Goal: Task Accomplishment & Management: Manage account settings

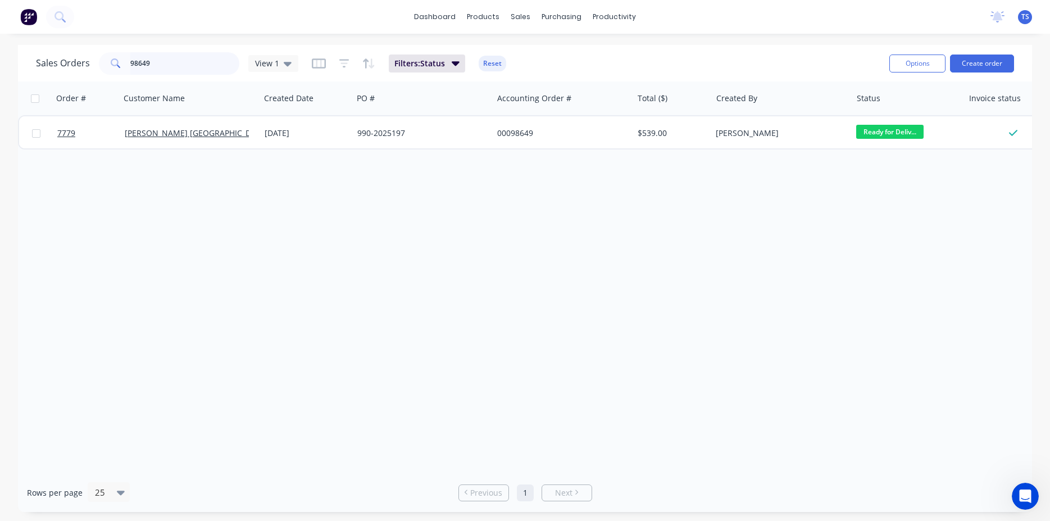
click at [194, 59] on input "98649" at bounding box center [185, 63] width 110 height 22
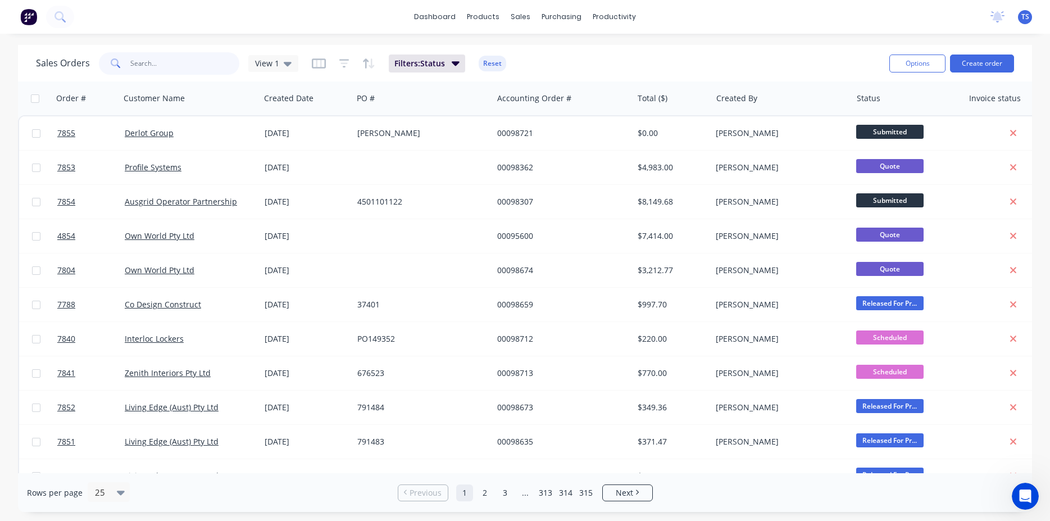
click at [179, 67] on input "text" at bounding box center [185, 63] width 110 height 22
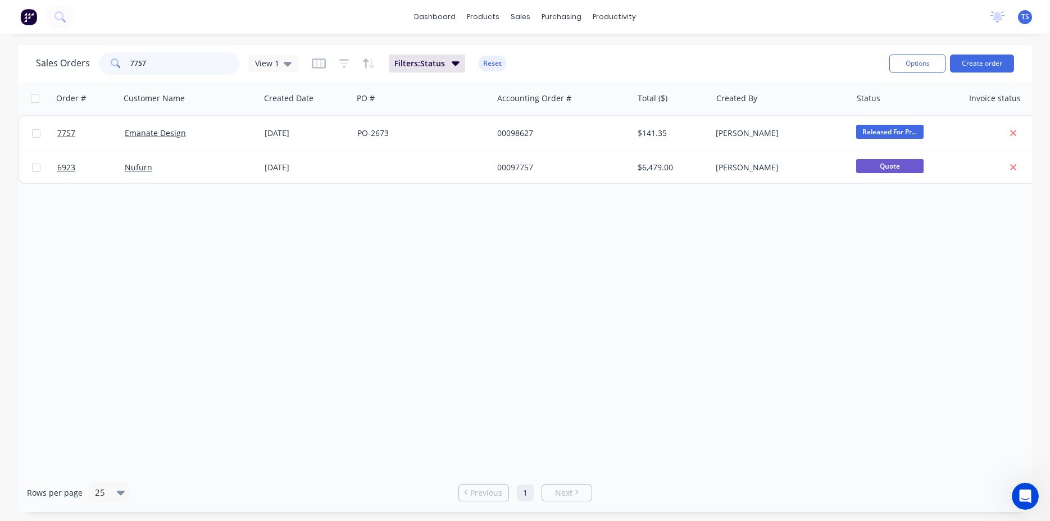
click at [176, 65] on input "7757" at bounding box center [185, 63] width 110 height 22
click at [176, 65] on input "7754" at bounding box center [185, 63] width 110 height 22
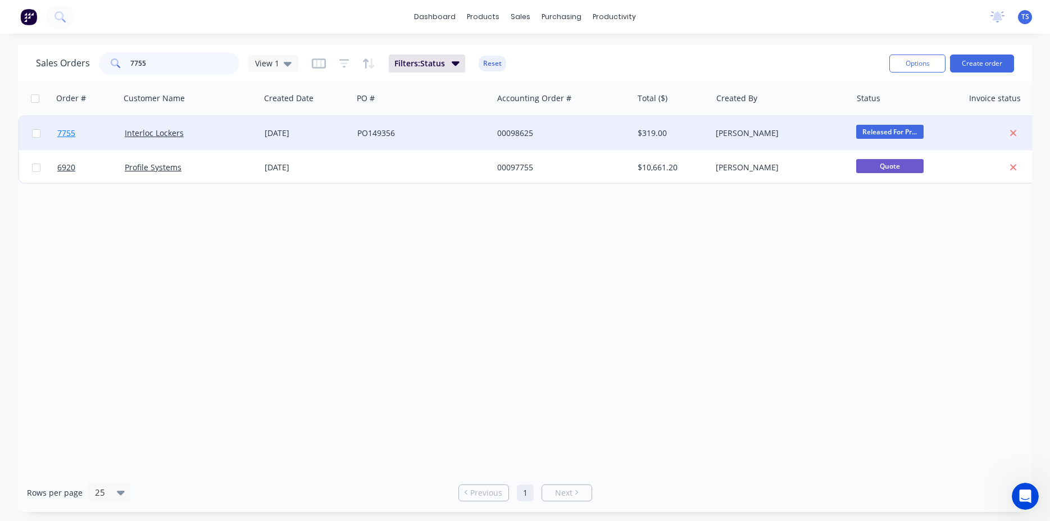
type input "7755"
click at [82, 122] on link "7755" at bounding box center [90, 133] width 67 height 34
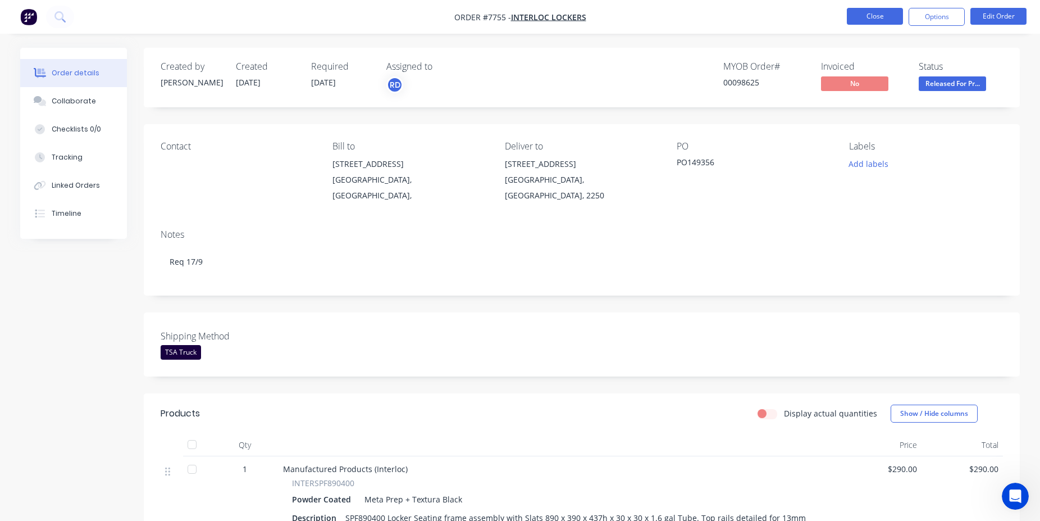
click at [872, 18] on button "Close" at bounding box center [875, 16] width 56 height 17
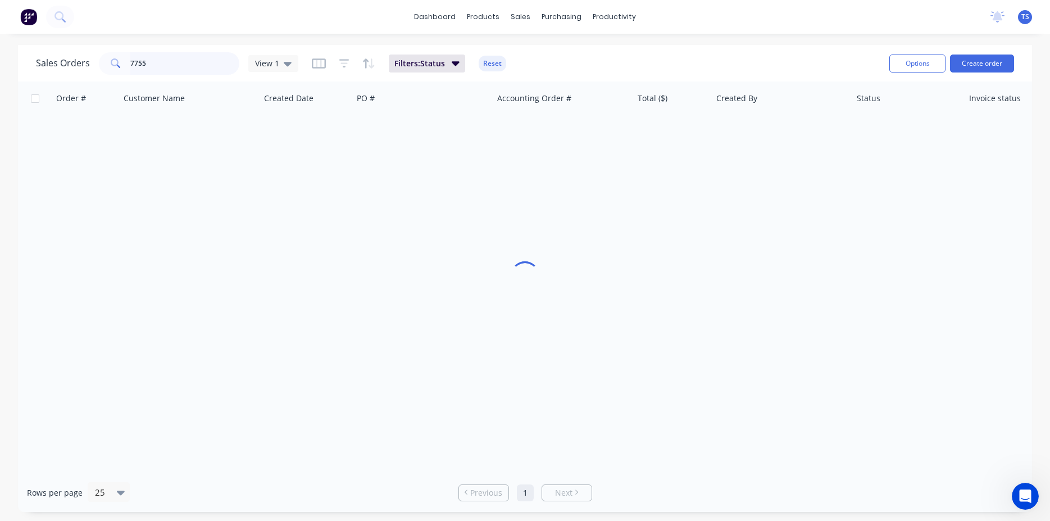
click at [176, 60] on input "7755" at bounding box center [185, 63] width 110 height 22
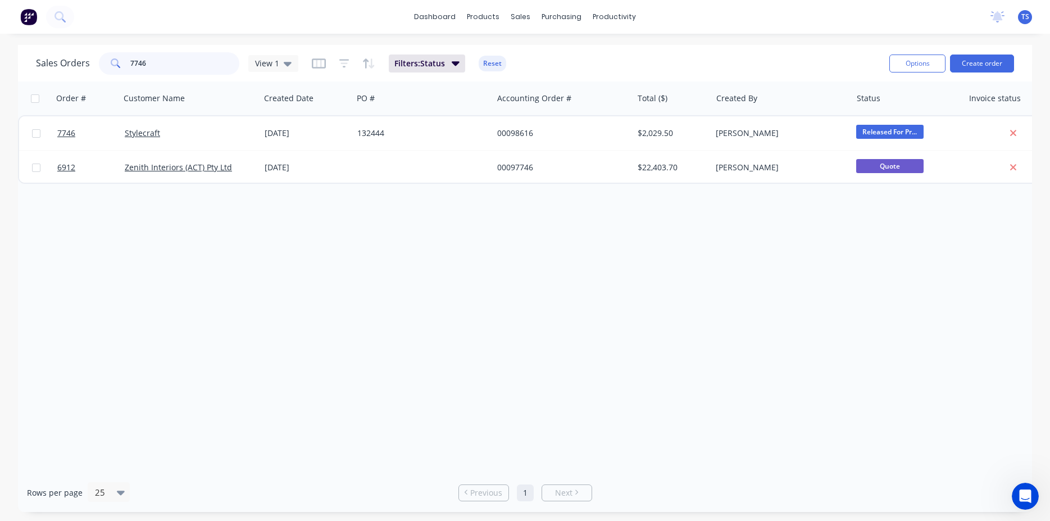
click at [164, 64] on input "7746" at bounding box center [185, 63] width 110 height 22
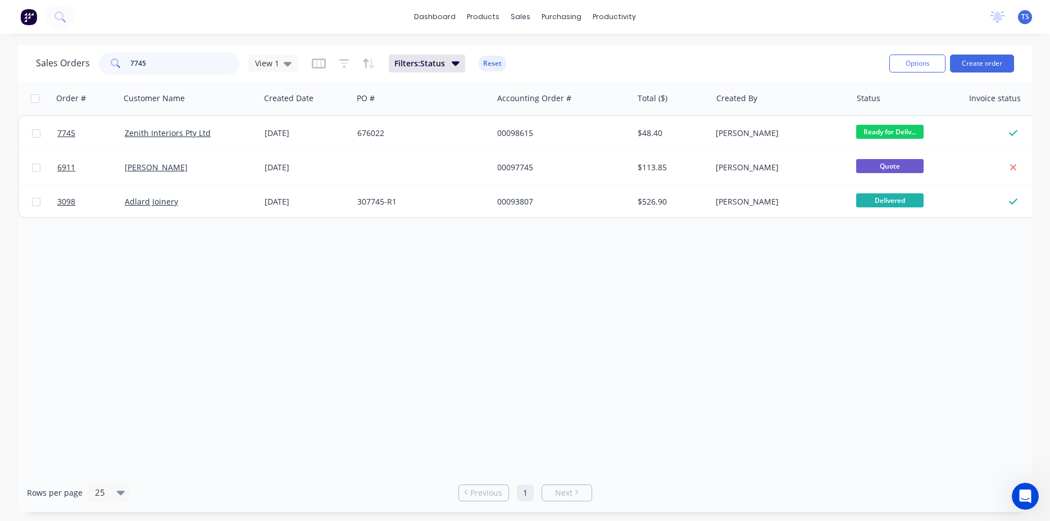
click at [164, 64] on input "7745" at bounding box center [185, 63] width 110 height 22
click at [164, 64] on input "7702" at bounding box center [185, 63] width 110 height 22
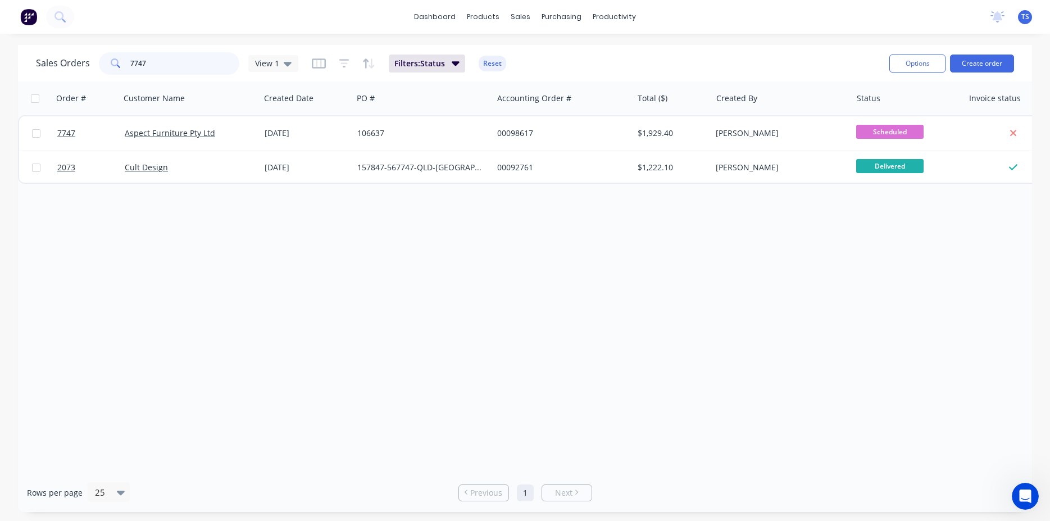
click at [147, 69] on input "7747" at bounding box center [185, 63] width 110 height 22
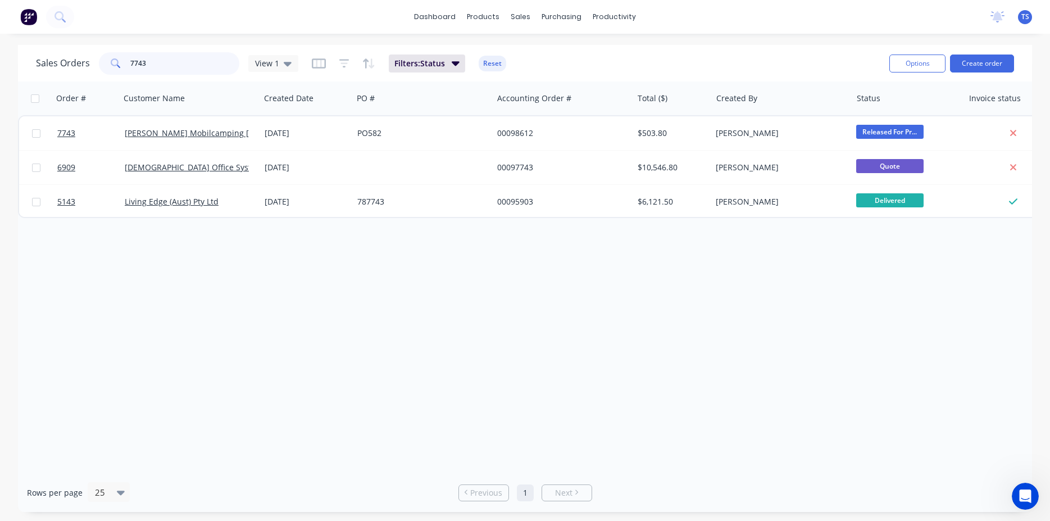
click at [157, 68] on input "7743" at bounding box center [185, 63] width 110 height 22
click at [148, 70] on input "7741" at bounding box center [185, 63] width 110 height 22
click at [148, 70] on input "7740" at bounding box center [185, 63] width 110 height 22
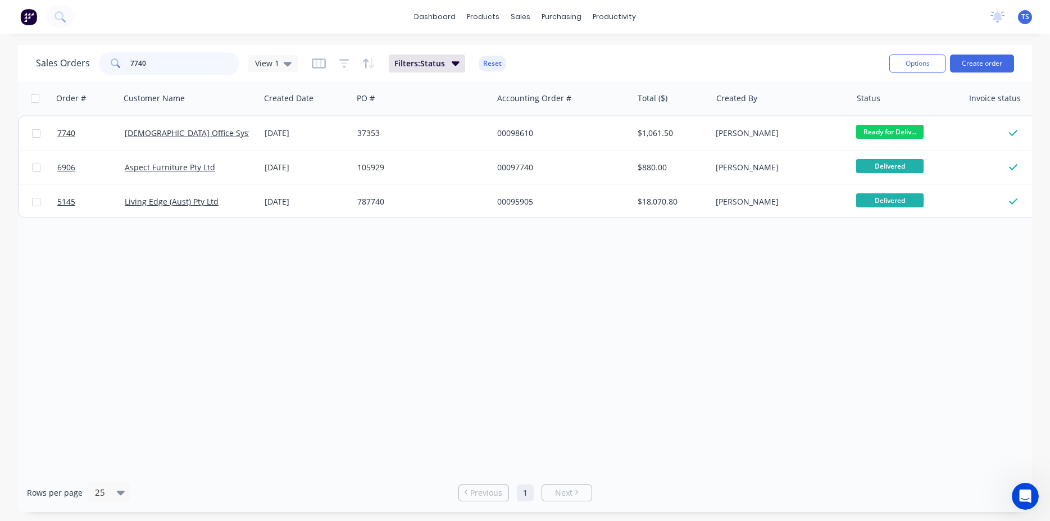
click at [148, 70] on input "7740" at bounding box center [185, 63] width 110 height 22
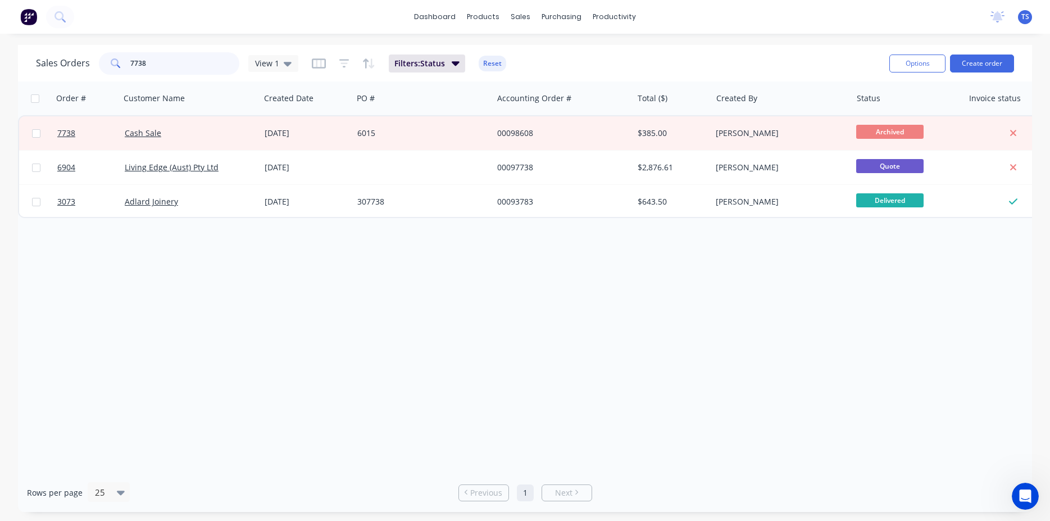
click at [148, 70] on input "7738" at bounding box center [185, 63] width 110 height 22
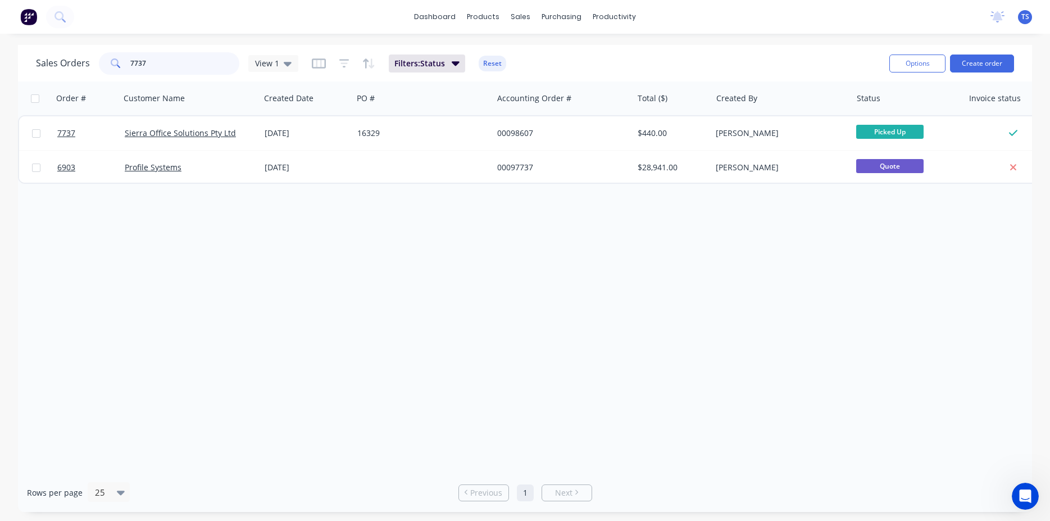
click at [148, 70] on input "7737" at bounding box center [185, 63] width 110 height 22
click at [148, 70] on input "7732" at bounding box center [185, 63] width 110 height 22
click at [194, 61] on input "7474" at bounding box center [185, 63] width 110 height 22
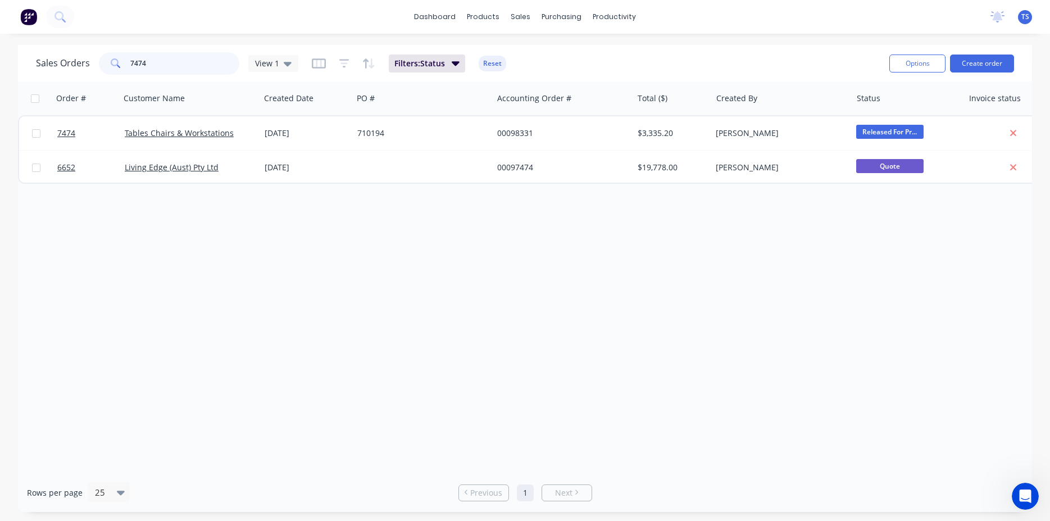
click at [194, 61] on input "7474" at bounding box center [185, 63] width 110 height 22
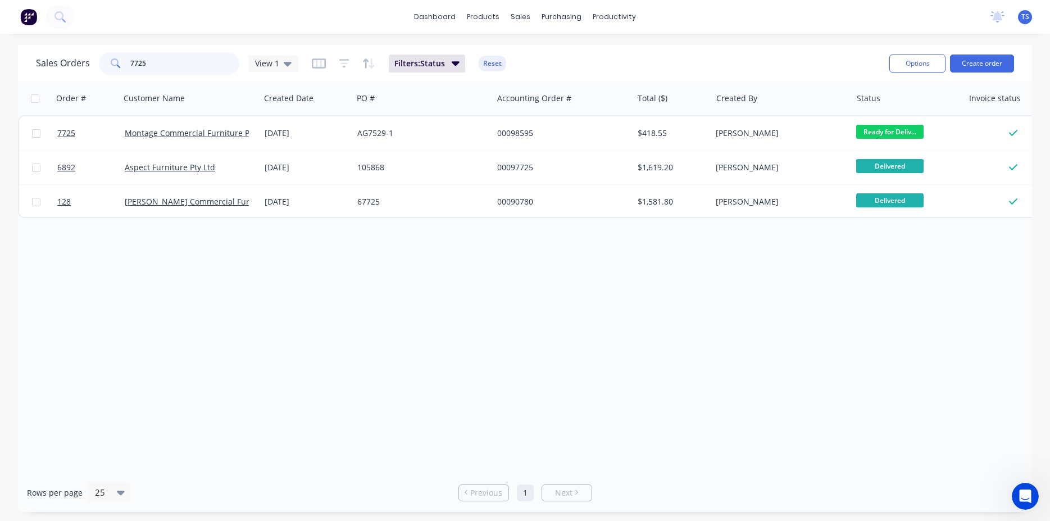
click at [194, 61] on input "7725" at bounding box center [185, 63] width 110 height 22
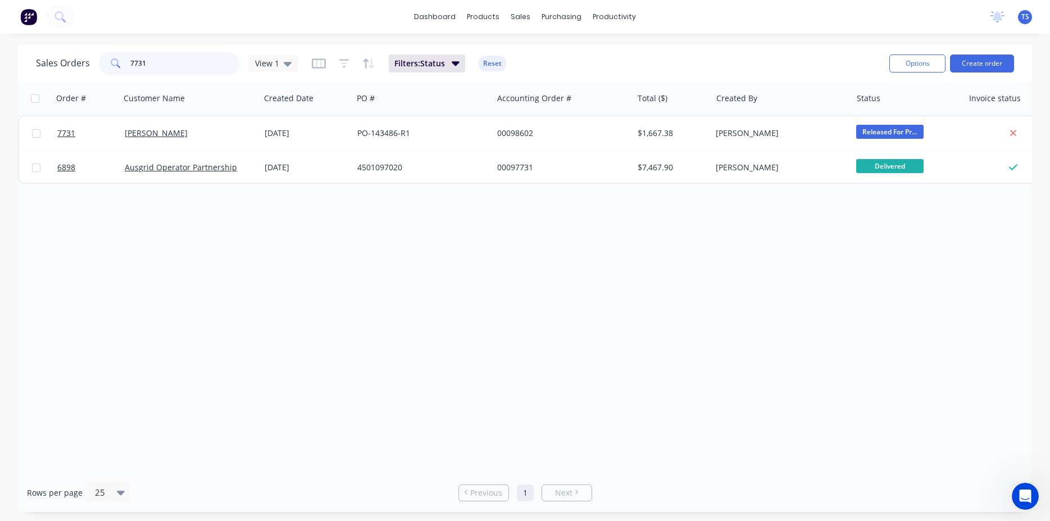
click at [177, 66] on input "7731" at bounding box center [185, 63] width 110 height 22
click at [171, 65] on input "7730" at bounding box center [185, 63] width 110 height 22
click at [175, 66] on input "7718" at bounding box center [185, 63] width 110 height 22
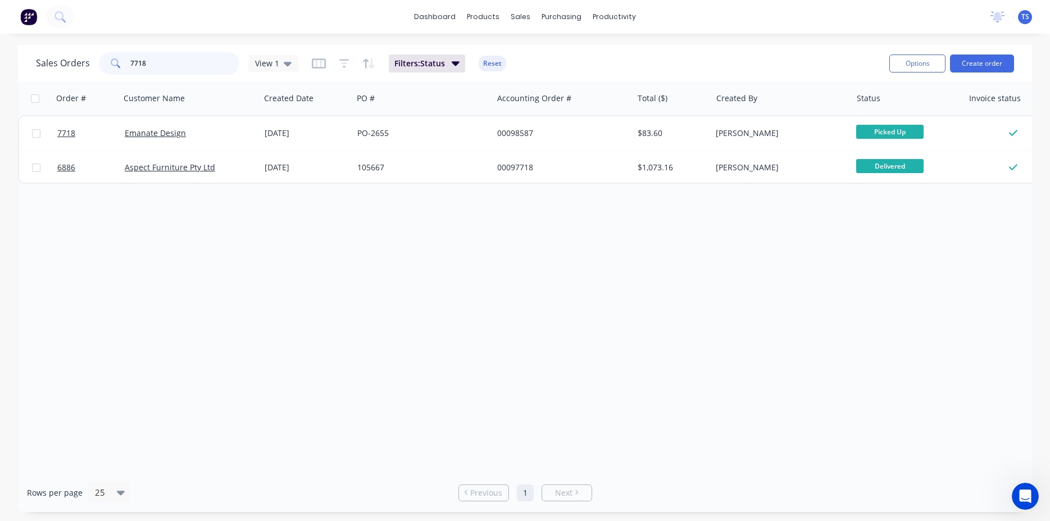
click at [175, 66] on input "7718" at bounding box center [185, 63] width 110 height 22
click at [175, 66] on input "7724" at bounding box center [185, 63] width 110 height 22
click at [187, 53] on input "7723" at bounding box center [185, 63] width 110 height 22
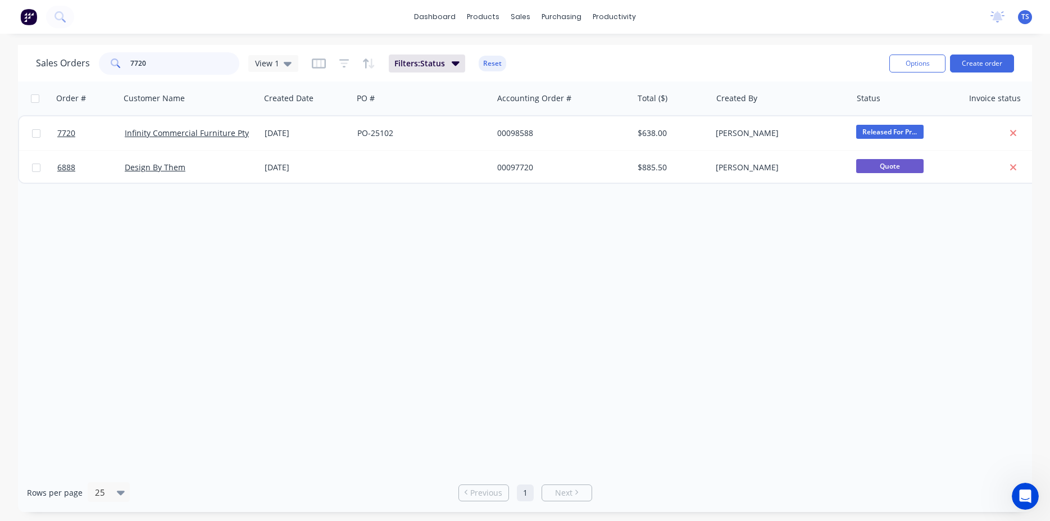
click at [187, 54] on input "7720" at bounding box center [185, 63] width 110 height 22
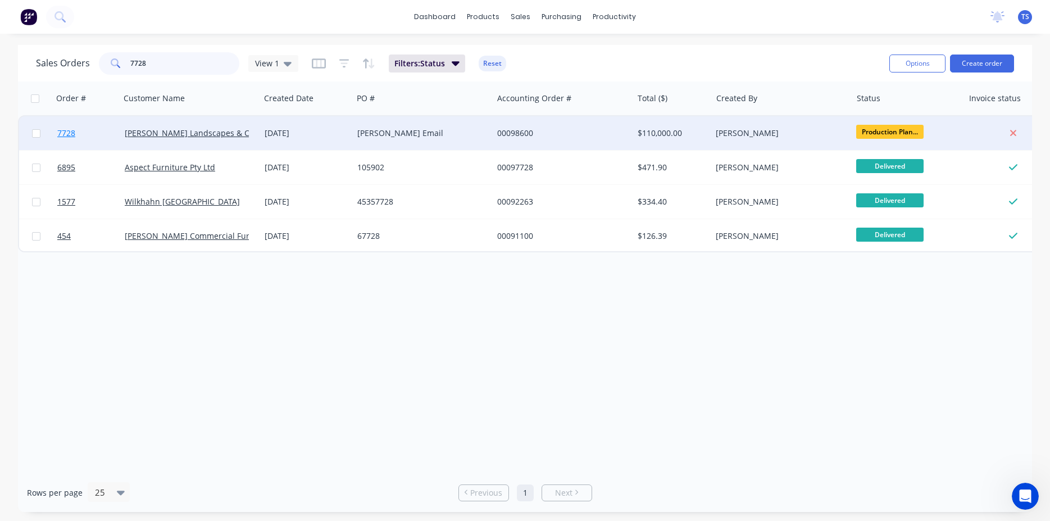
type input "7728"
click at [76, 139] on link "7728" at bounding box center [90, 133] width 67 height 34
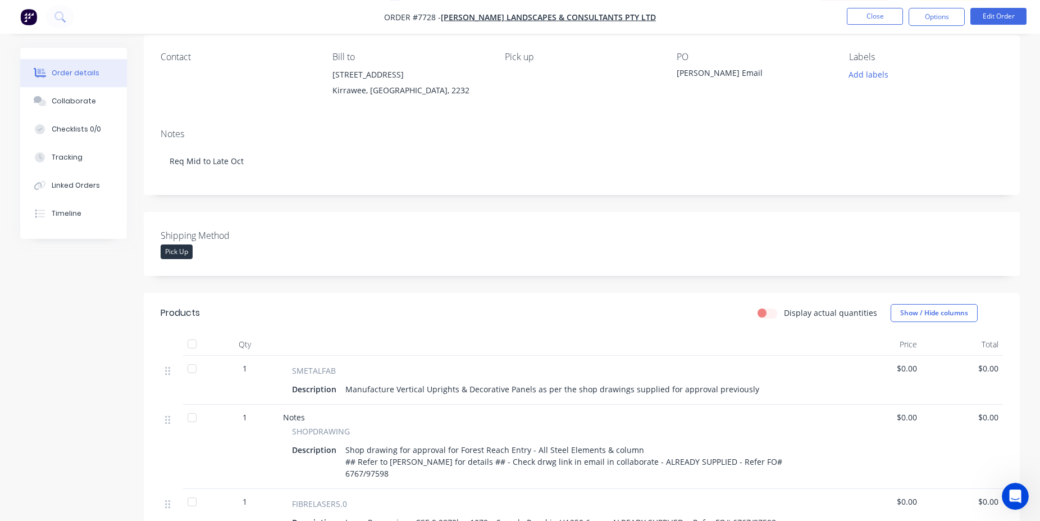
scroll to position [286, 0]
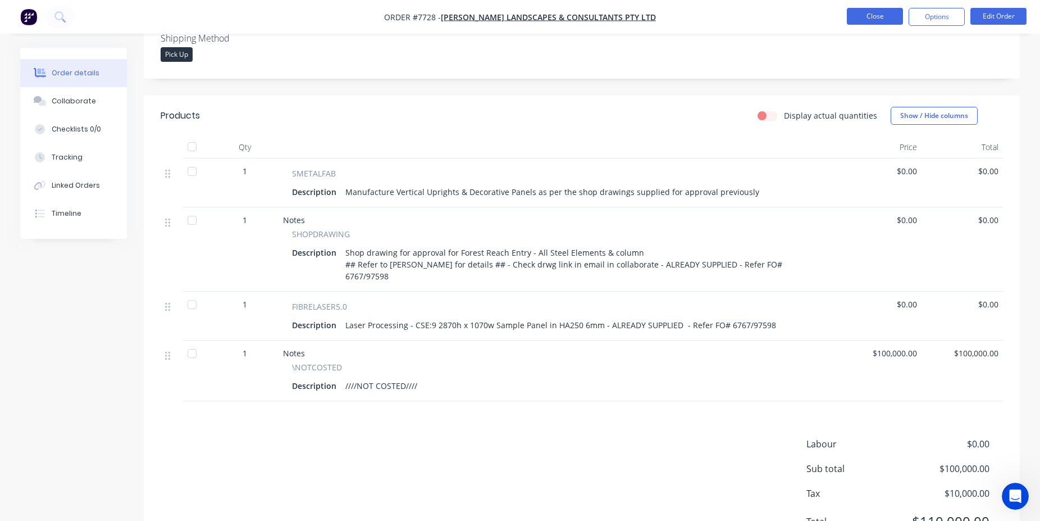
click at [876, 21] on button "Close" at bounding box center [875, 16] width 56 height 17
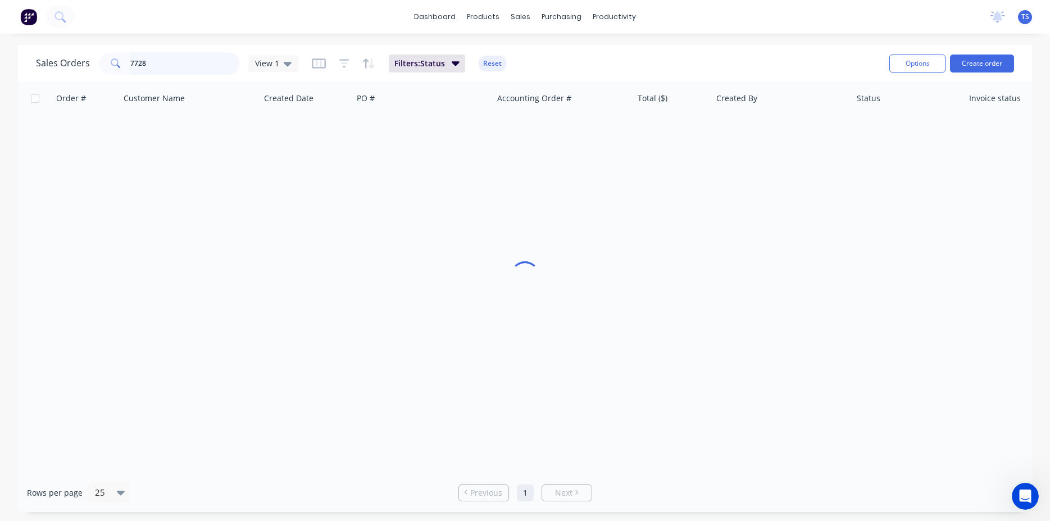
click at [157, 68] on input "7728" at bounding box center [185, 63] width 110 height 22
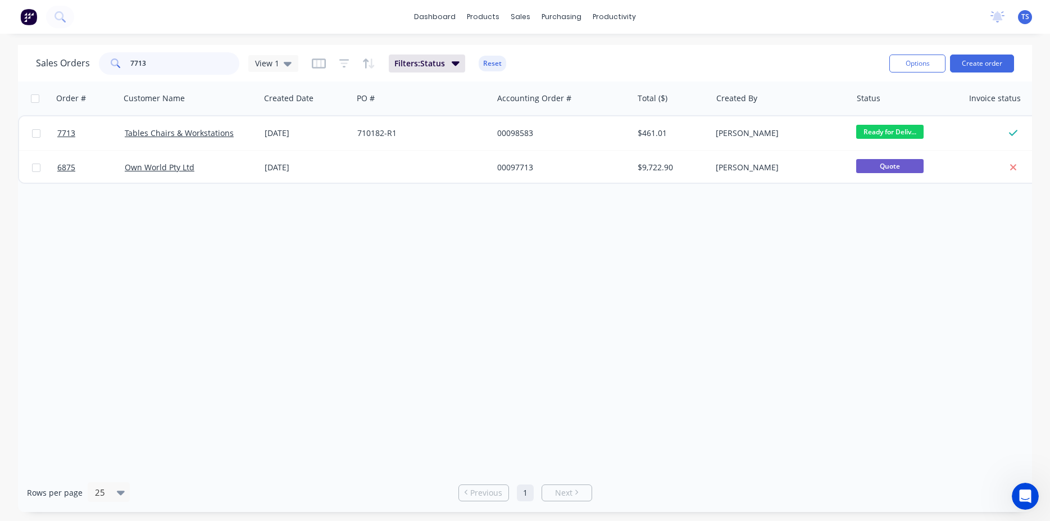
click at [157, 68] on input "7713" at bounding box center [185, 63] width 110 height 22
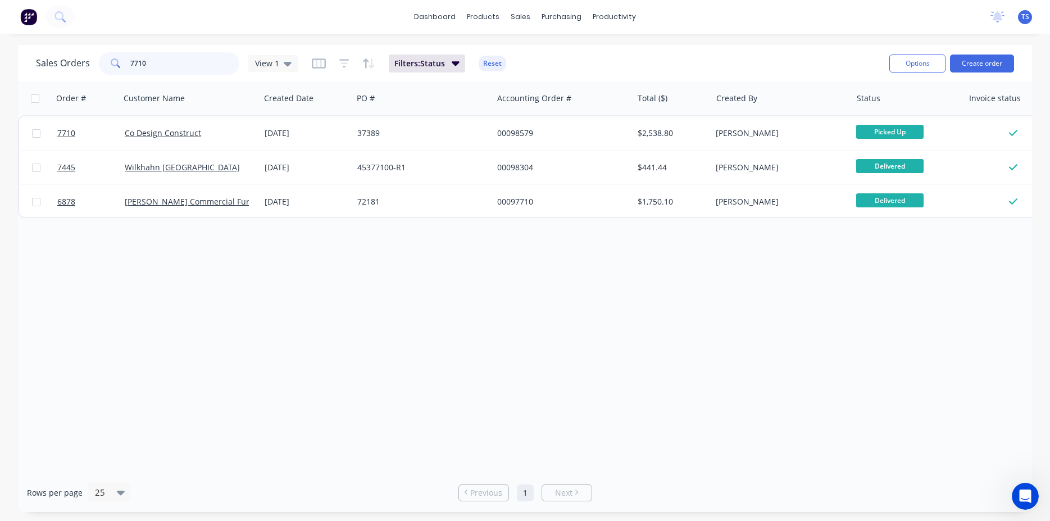
click at [170, 66] on input "7710" at bounding box center [185, 63] width 110 height 22
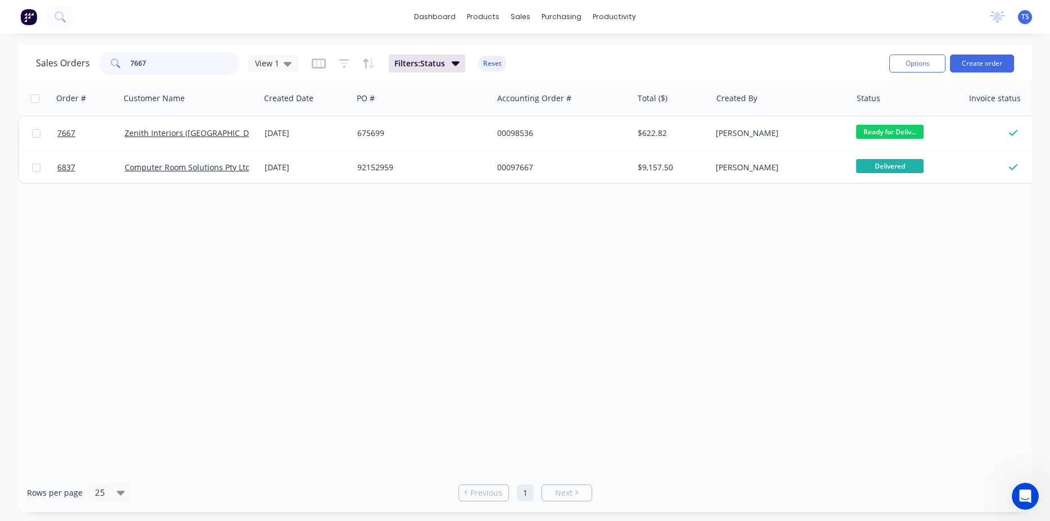
click at [160, 60] on input "7667" at bounding box center [185, 63] width 110 height 22
type input "7667"
click at [202, 69] on input "7667" at bounding box center [185, 63] width 110 height 22
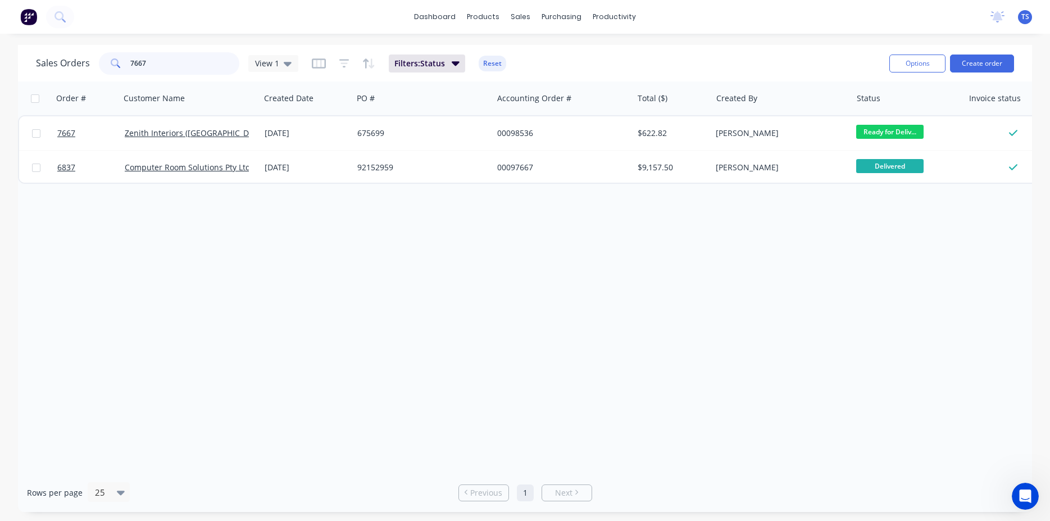
click at [202, 69] on input "7667" at bounding box center [185, 63] width 110 height 22
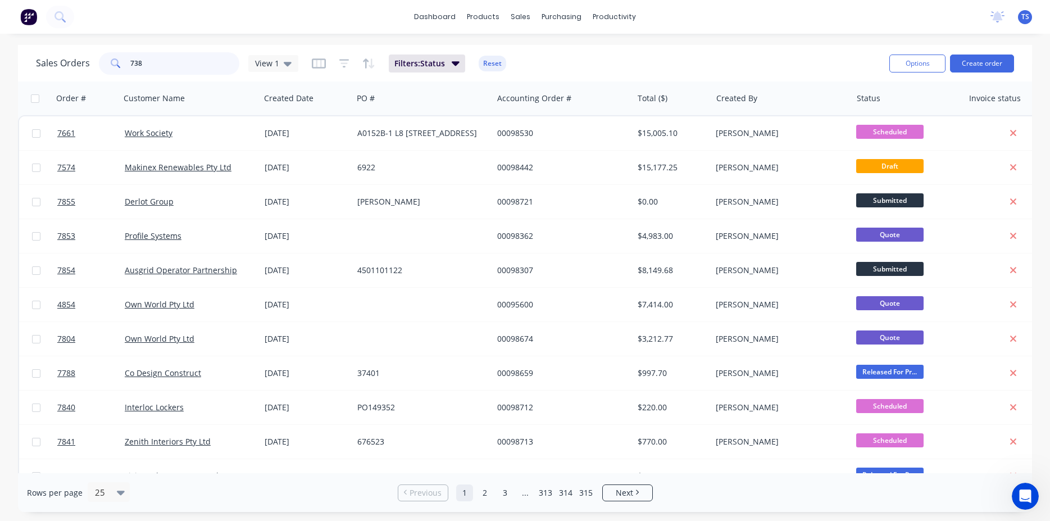
type input "7388"
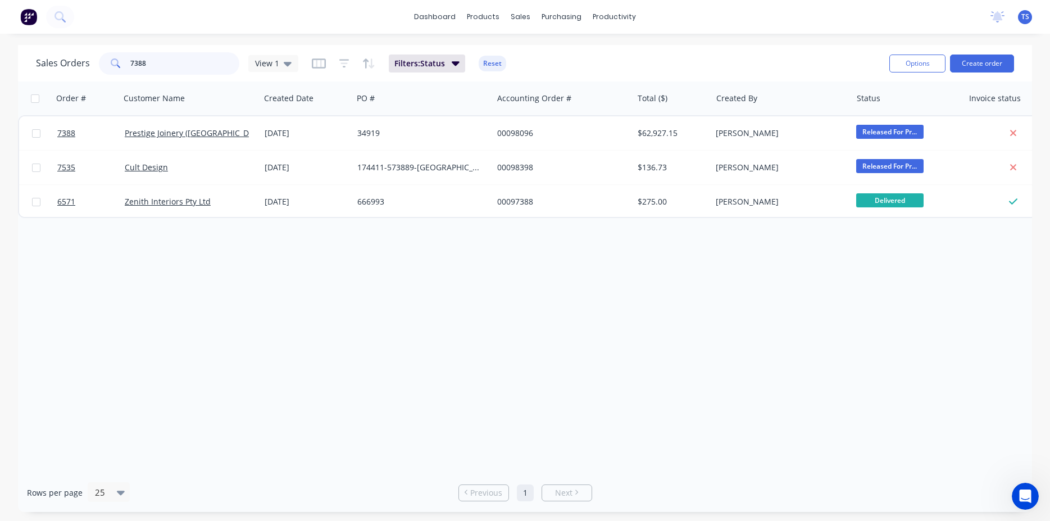
click at [177, 53] on input "7388" at bounding box center [185, 63] width 110 height 22
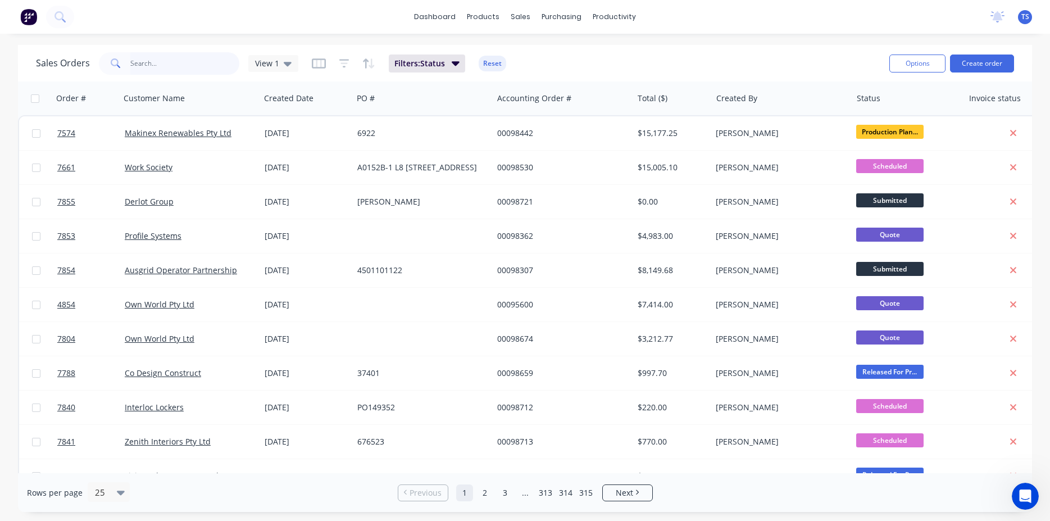
click at [218, 59] on input "text" at bounding box center [185, 63] width 110 height 22
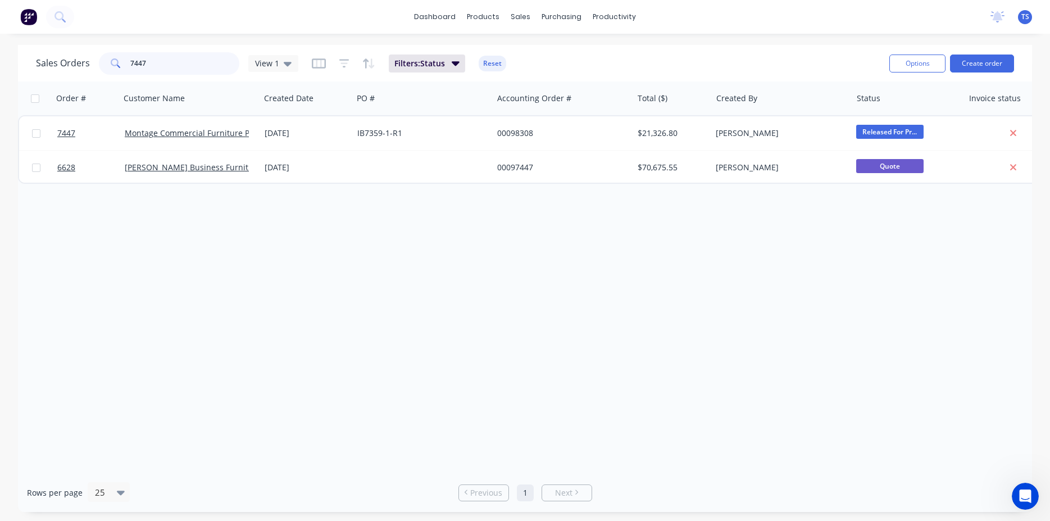
click at [175, 67] on input "7447" at bounding box center [185, 63] width 110 height 22
click at [172, 67] on input "6614" at bounding box center [185, 63] width 110 height 22
click at [165, 70] on input "7668" at bounding box center [185, 63] width 110 height 22
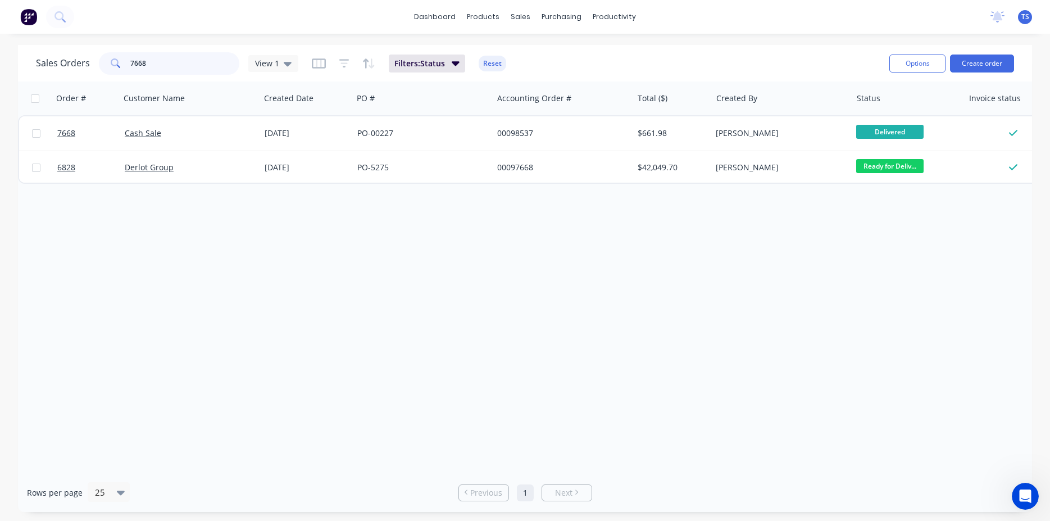
click at [165, 70] on input "7668" at bounding box center [185, 63] width 110 height 22
click at [186, 73] on input "7613" at bounding box center [185, 63] width 110 height 22
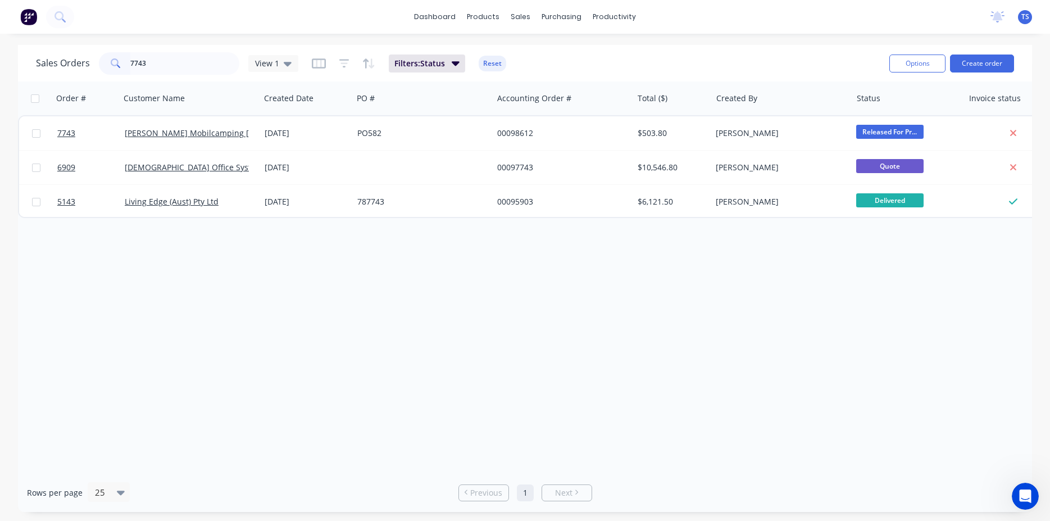
click at [166, 41] on div "dashboard products sales purchasing productivity dashboard products Product Cat…" at bounding box center [525, 260] width 1050 height 521
click at [175, 52] on div "Sales Orders 7743 View 1 Filters: Status Reset" at bounding box center [458, 63] width 844 height 28
click at [174, 60] on input "7743" at bounding box center [185, 63] width 110 height 22
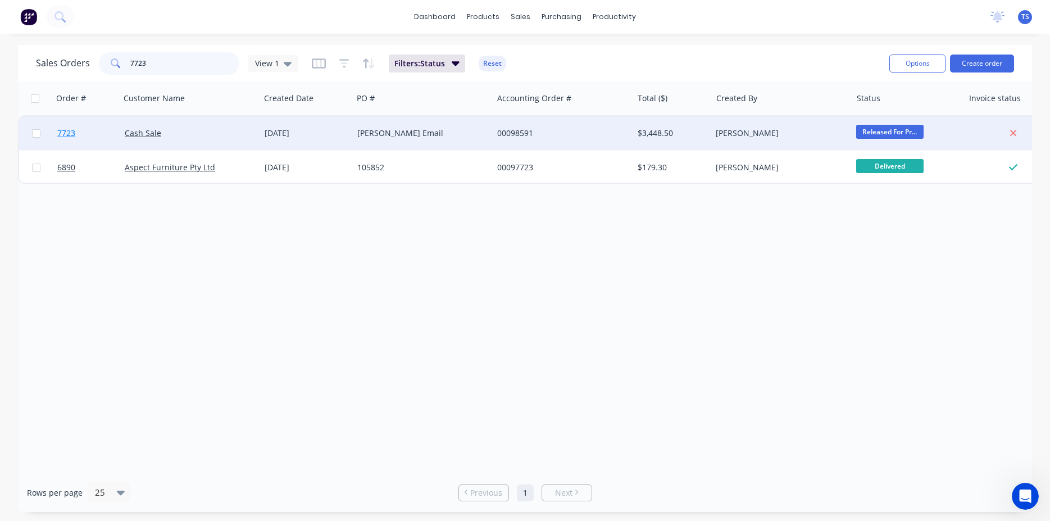
type input "7723"
click at [84, 138] on link "7723" at bounding box center [90, 133] width 67 height 34
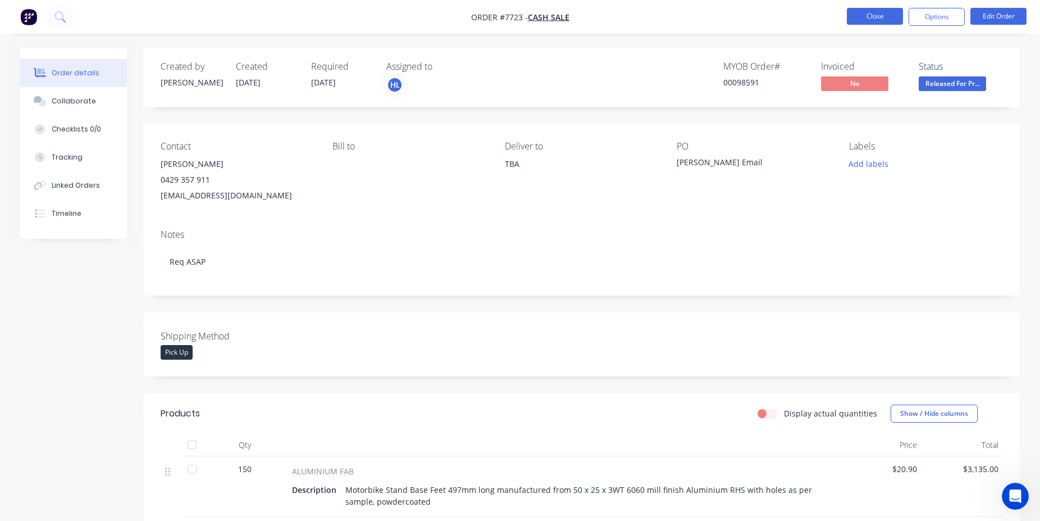
click at [878, 15] on button "Close" at bounding box center [875, 16] width 56 height 17
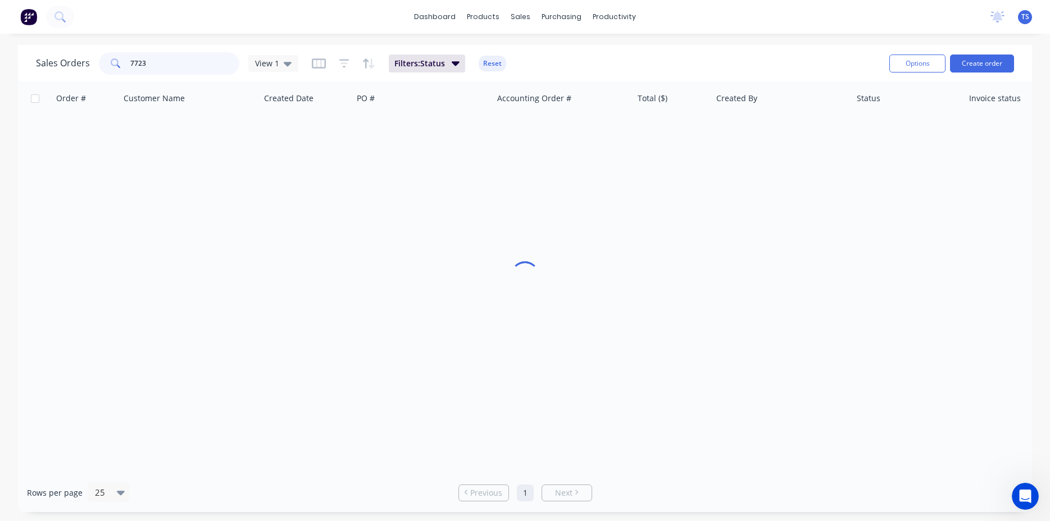
click at [161, 69] on input "7723" at bounding box center [185, 63] width 110 height 22
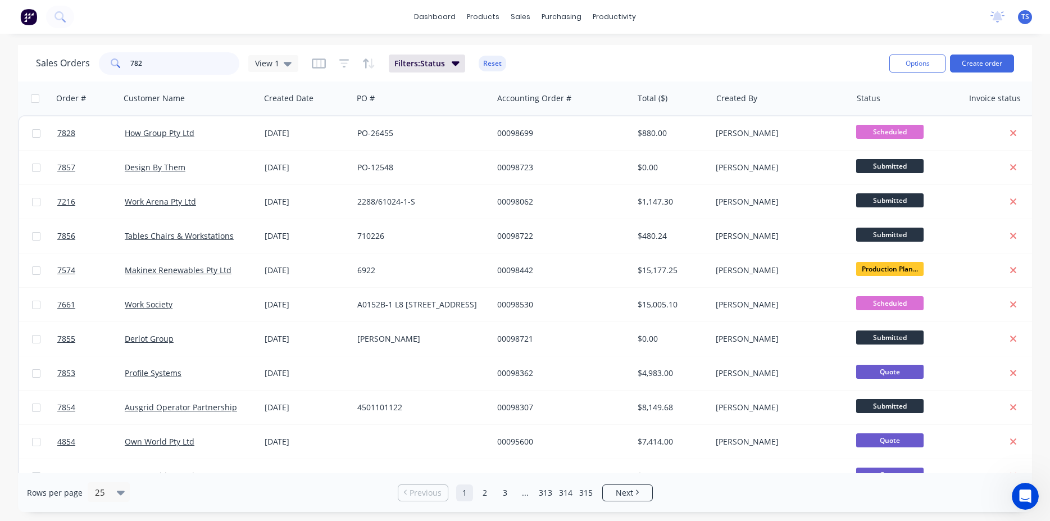
type input "7828"
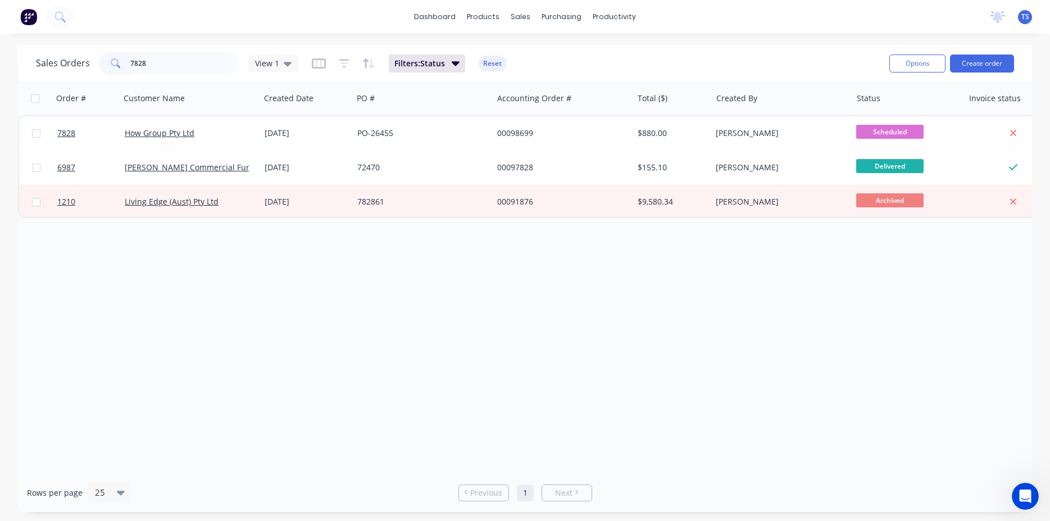
click at [72, 144] on link "7828" at bounding box center [90, 133] width 67 height 34
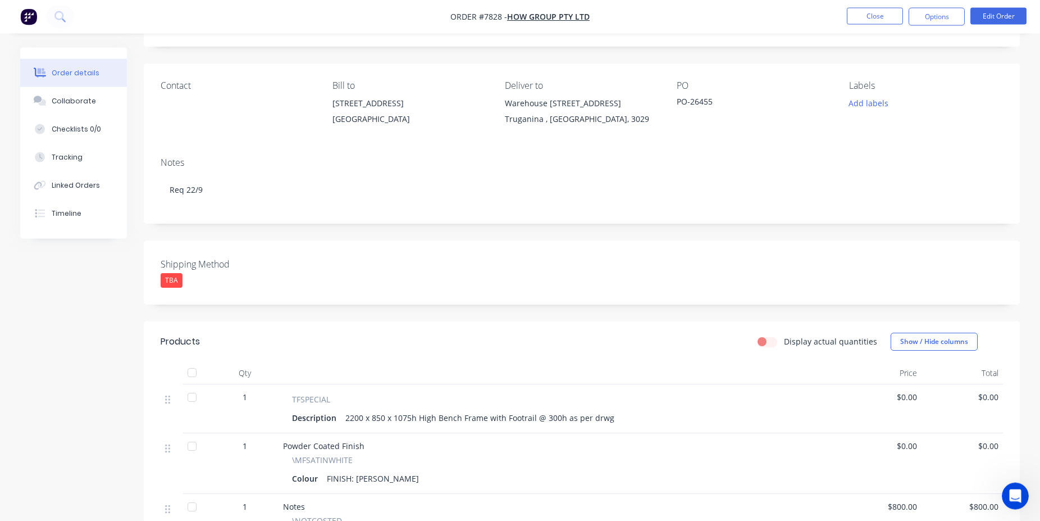
scroll to position [172, 0]
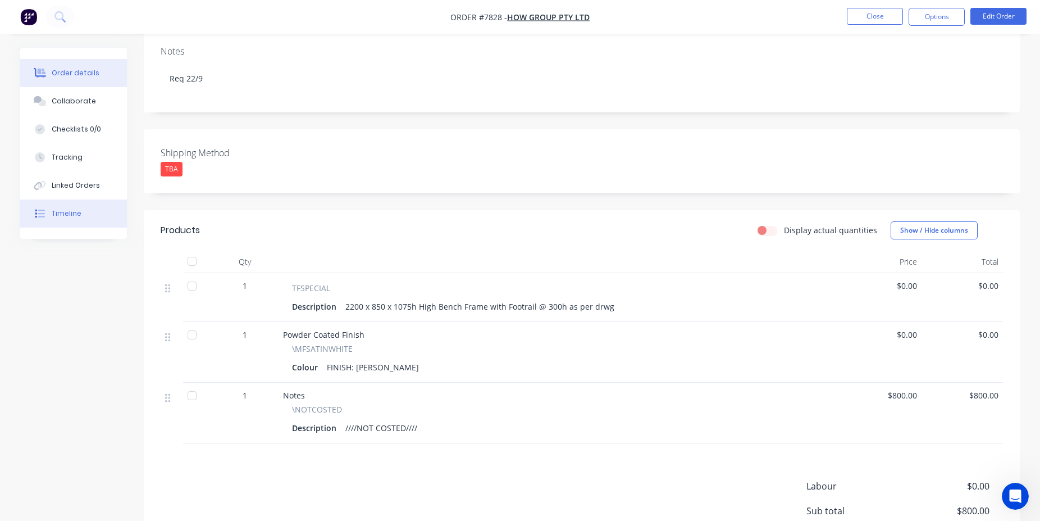
click at [112, 209] on button "Timeline" at bounding box center [73, 213] width 107 height 28
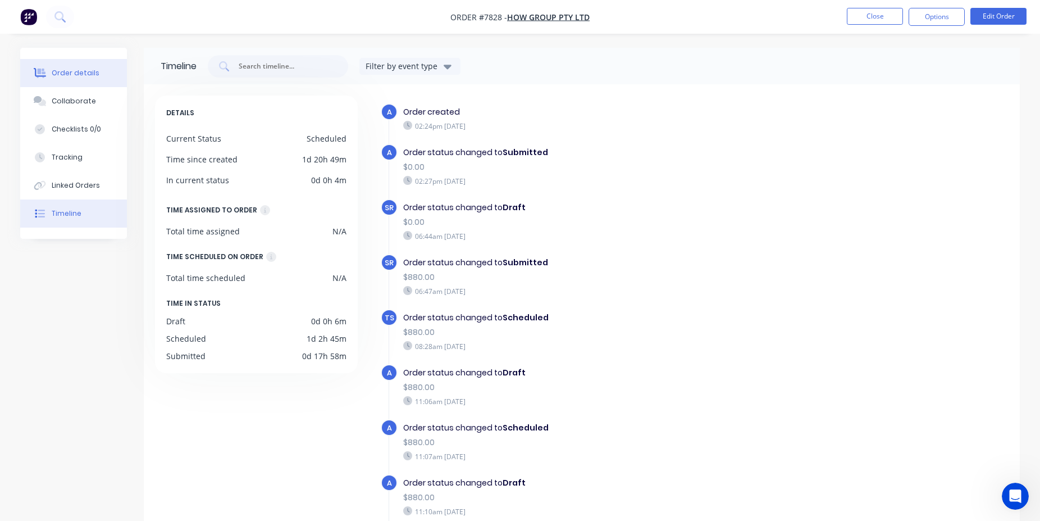
click at [95, 71] on button "Order details" at bounding box center [73, 73] width 107 height 28
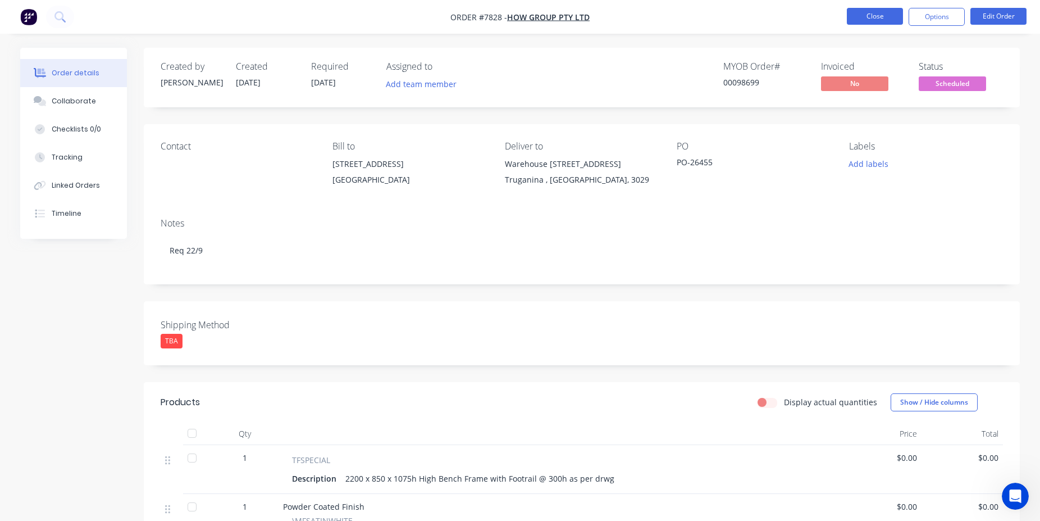
click at [871, 22] on button "Close" at bounding box center [875, 16] width 56 height 17
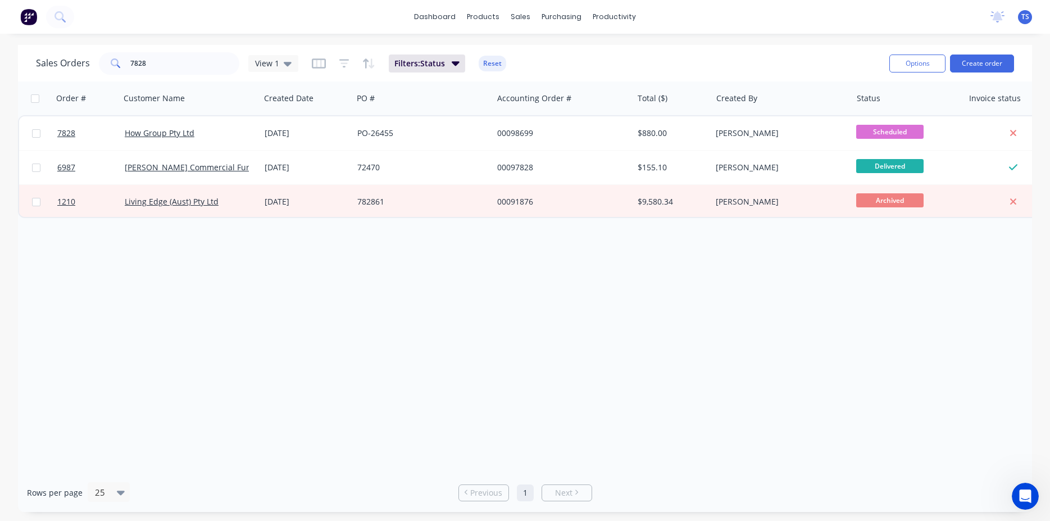
click at [177, 51] on div "Sales Orders 7828 View 1 Filters: Status Reset" at bounding box center [458, 63] width 844 height 28
click at [177, 63] on input "7828" at bounding box center [185, 63] width 110 height 22
type input "7725"
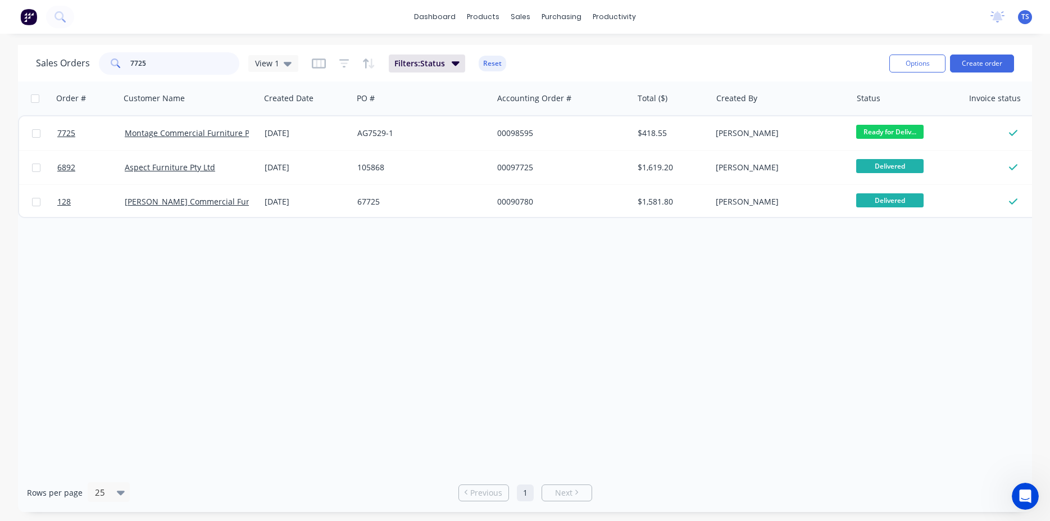
click at [167, 62] on input "7725" at bounding box center [185, 63] width 110 height 22
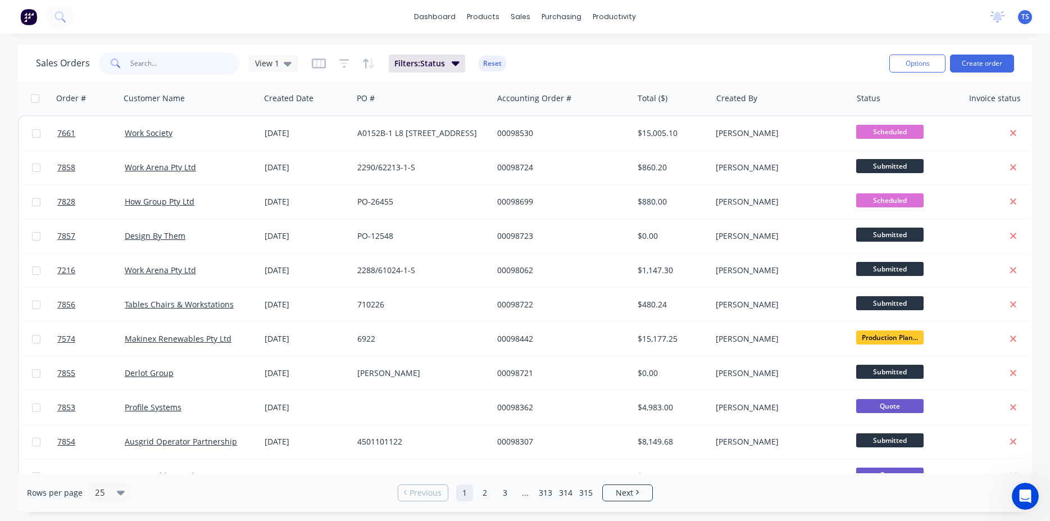
click at [165, 74] on input "text" at bounding box center [185, 63] width 110 height 22
click at [150, 69] on input "text" at bounding box center [185, 63] width 110 height 22
click at [161, 72] on input "text" at bounding box center [185, 63] width 110 height 22
click at [573, 55] on div "Sales Orders View 1 Filters: Status Reset" at bounding box center [458, 63] width 844 height 28
click at [146, 67] on input "text" at bounding box center [185, 63] width 110 height 22
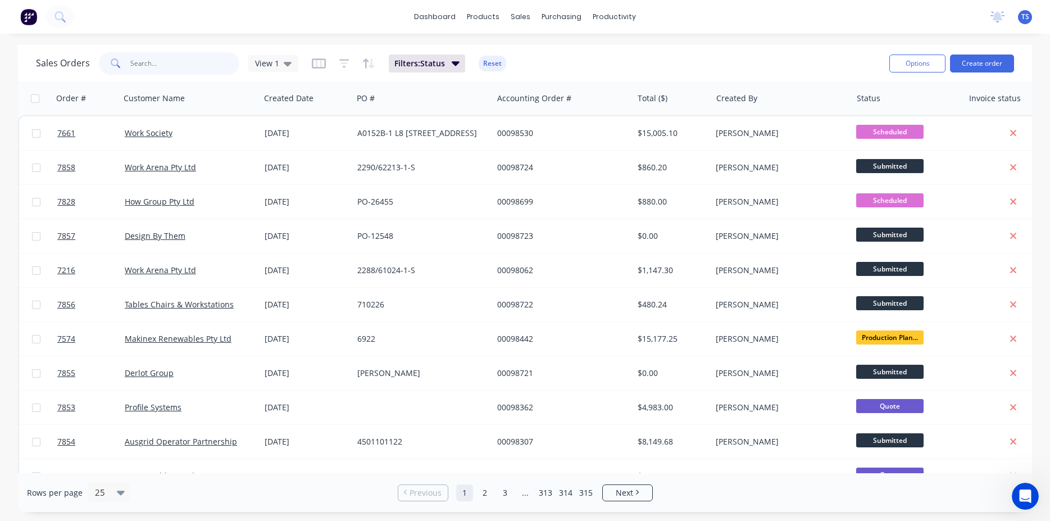
click at [160, 65] on input "text" at bounding box center [185, 63] width 110 height 22
click at [195, 61] on input "text" at bounding box center [185, 63] width 110 height 22
click at [150, 65] on input "text" at bounding box center [185, 63] width 110 height 22
click at [177, 63] on input "text" at bounding box center [185, 63] width 110 height 22
click at [168, 65] on input "text" at bounding box center [185, 63] width 110 height 22
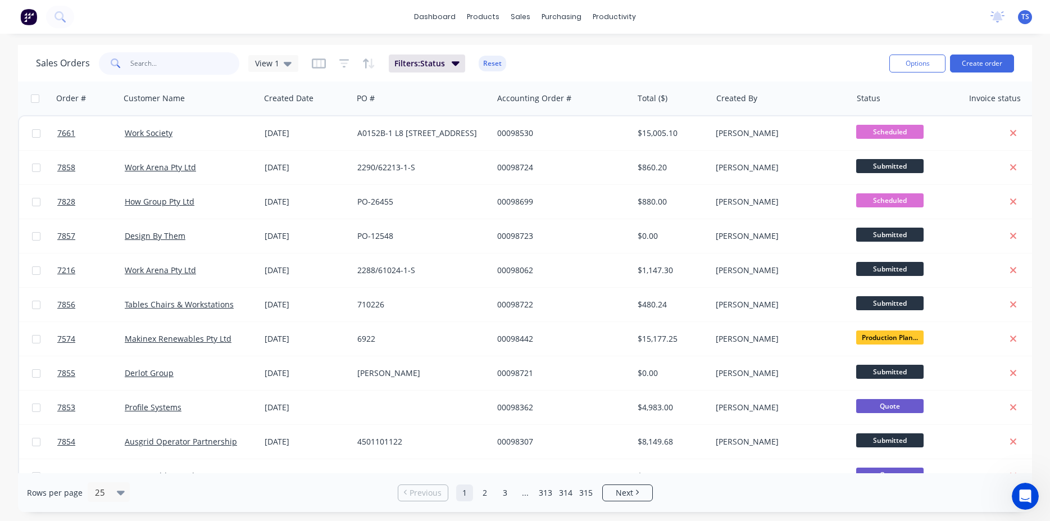
click at [187, 62] on input "text" at bounding box center [185, 63] width 110 height 22
click at [159, 62] on input "text" at bounding box center [185, 63] width 110 height 22
click at [191, 66] on input "text" at bounding box center [185, 63] width 110 height 22
click at [165, 73] on input "text" at bounding box center [185, 63] width 110 height 22
click at [168, 60] on input "text" at bounding box center [185, 63] width 110 height 22
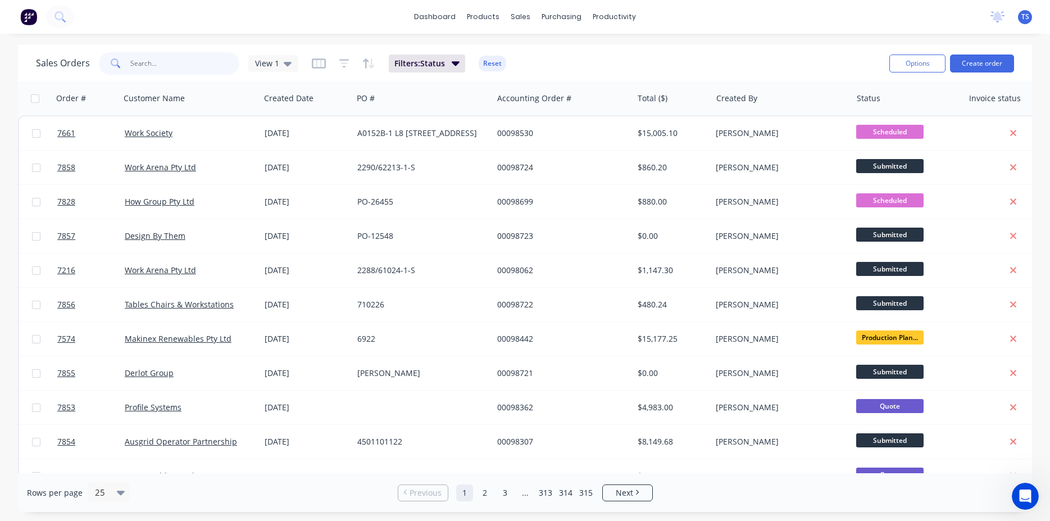
click at [186, 68] on input "text" at bounding box center [185, 63] width 110 height 22
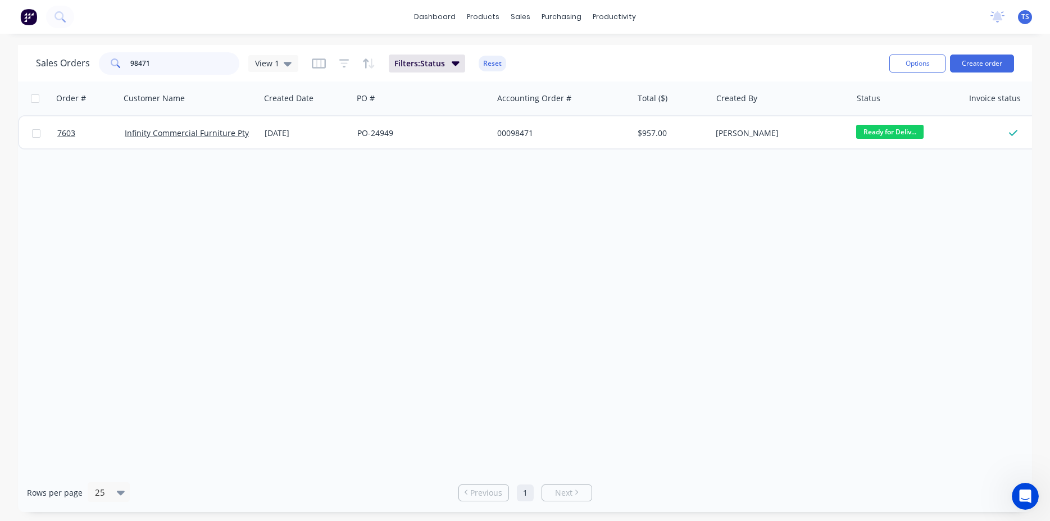
click at [171, 62] on input "98471" at bounding box center [185, 63] width 110 height 22
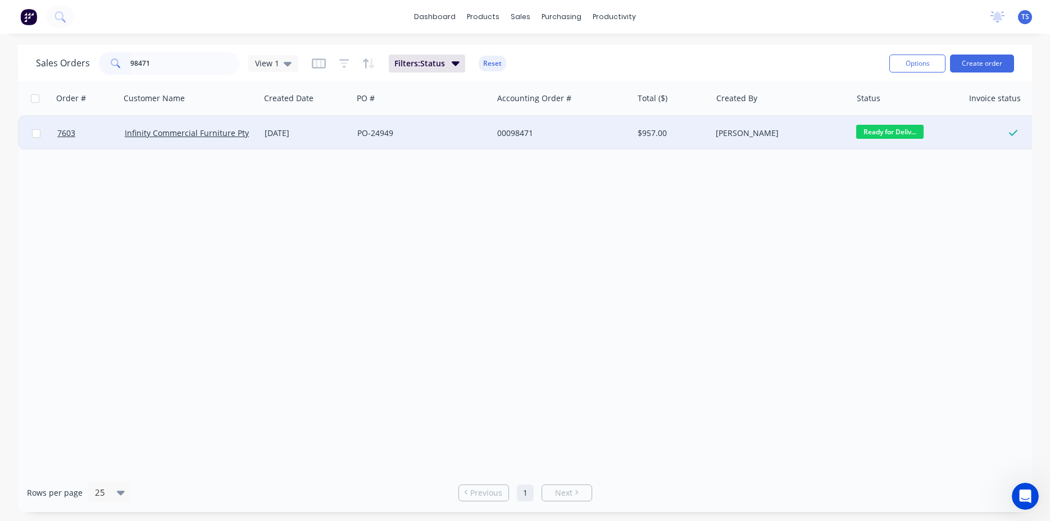
click at [892, 129] on span "Ready for Deliv..." at bounding box center [889, 132] width 67 height 14
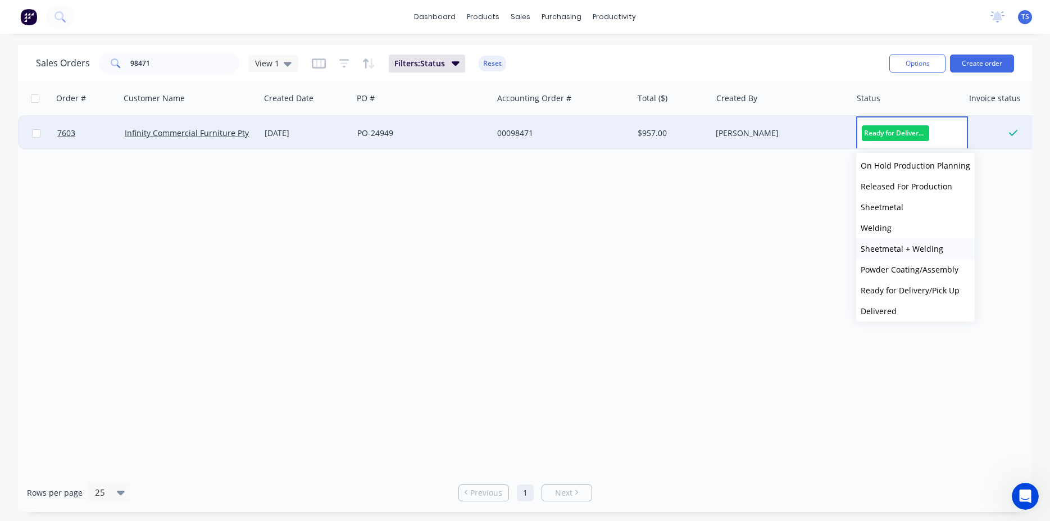
scroll to position [122, 0]
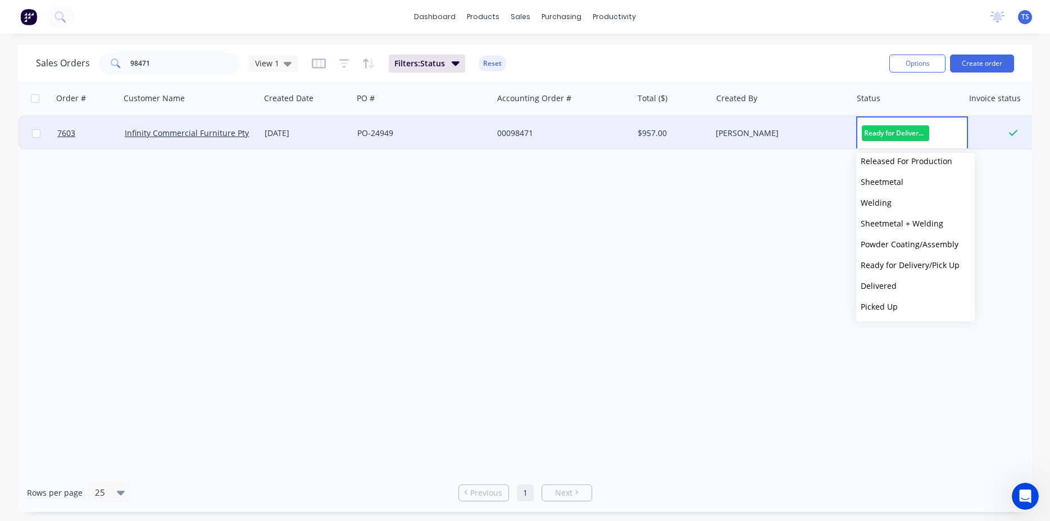
click at [898, 303] on button "Picked Up" at bounding box center [915, 306] width 119 height 21
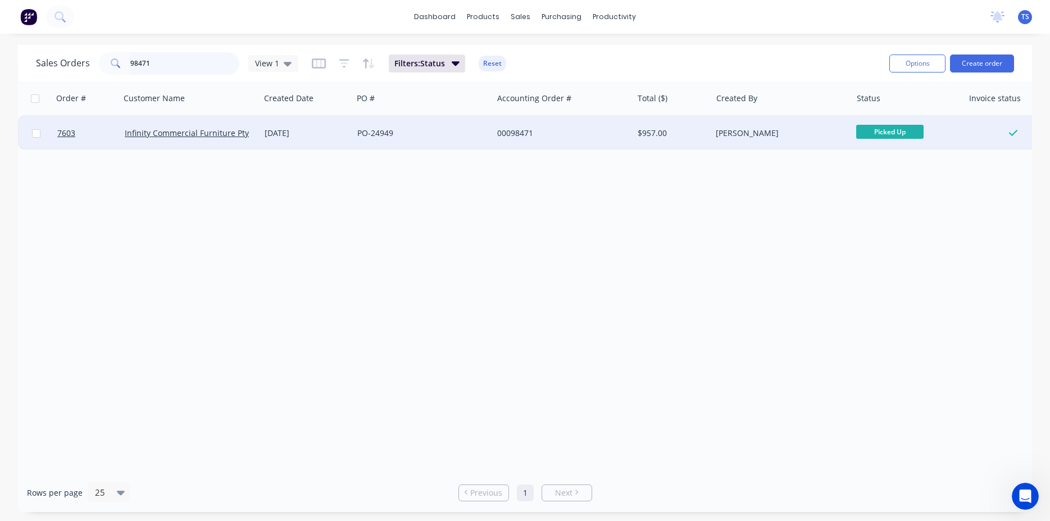
click at [204, 66] on input "98471" at bounding box center [185, 63] width 110 height 22
click at [902, 131] on span "Ready for Deliv..." at bounding box center [889, 132] width 67 height 14
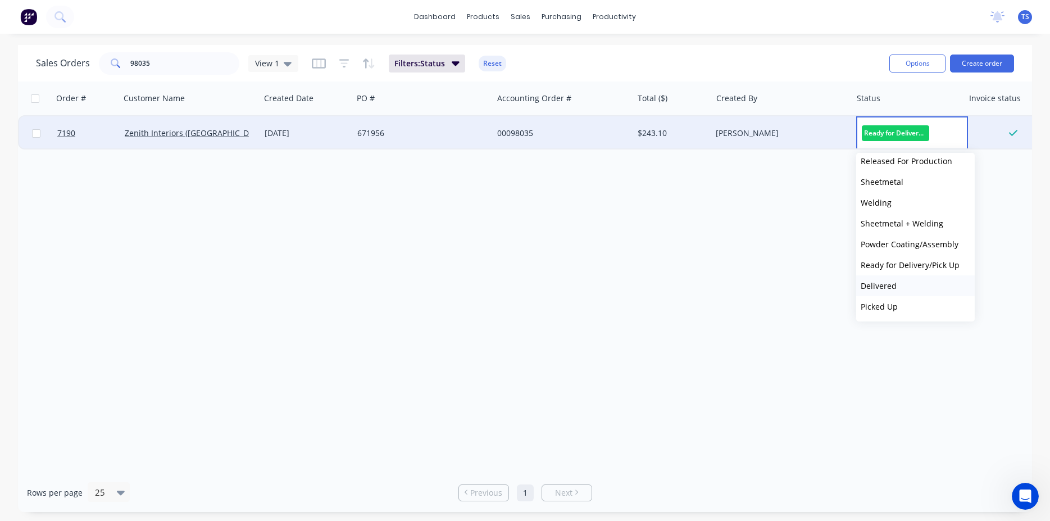
click at [912, 291] on button "Delivered" at bounding box center [915, 285] width 119 height 21
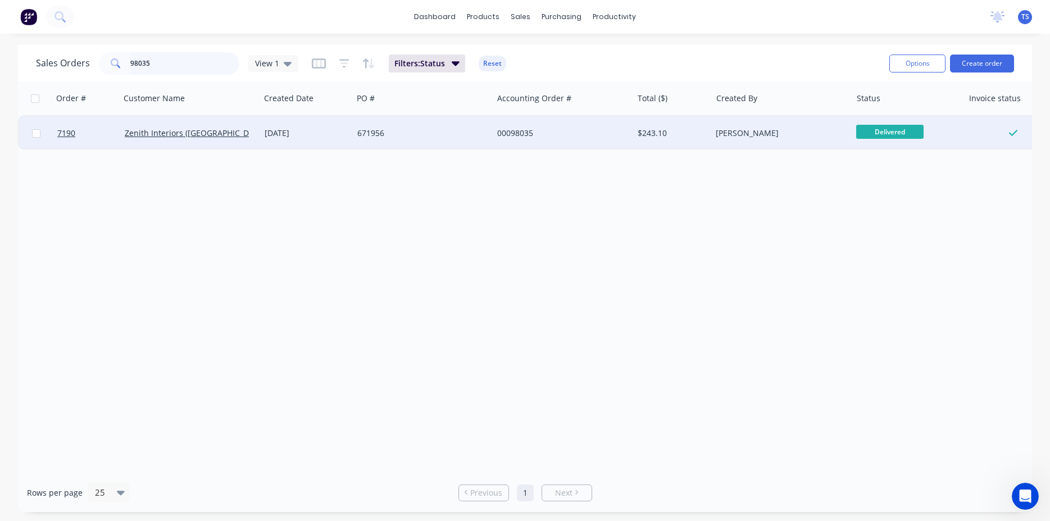
click at [188, 64] on input "98035" at bounding box center [185, 63] width 110 height 22
type input "98525"
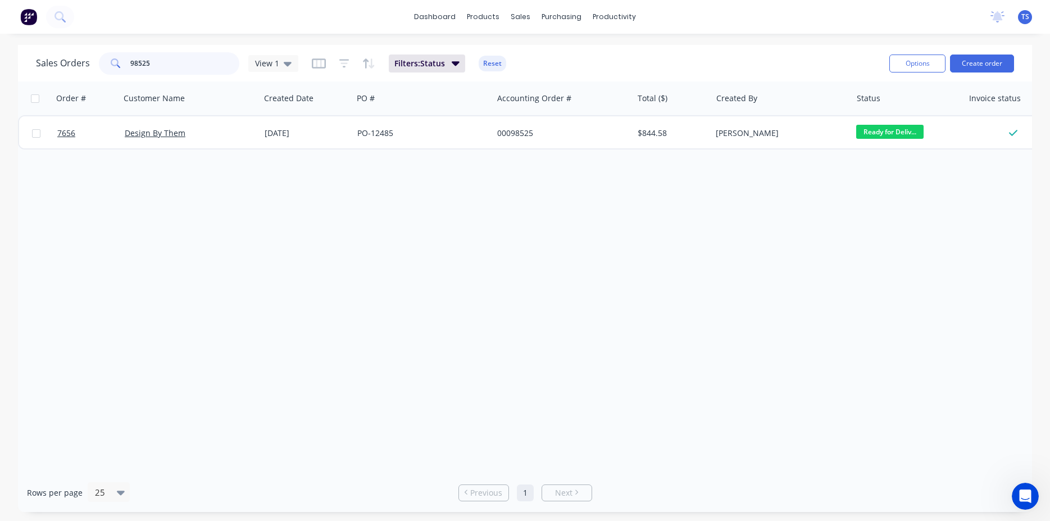
click at [179, 67] on input "98525" at bounding box center [185, 63] width 110 height 22
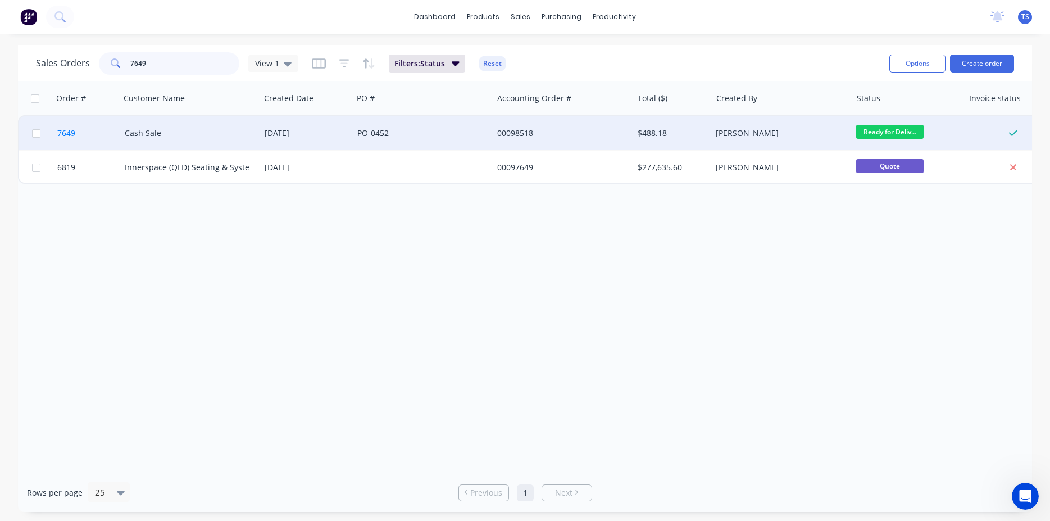
type input "7649"
click at [85, 142] on link "7649" at bounding box center [90, 133] width 67 height 34
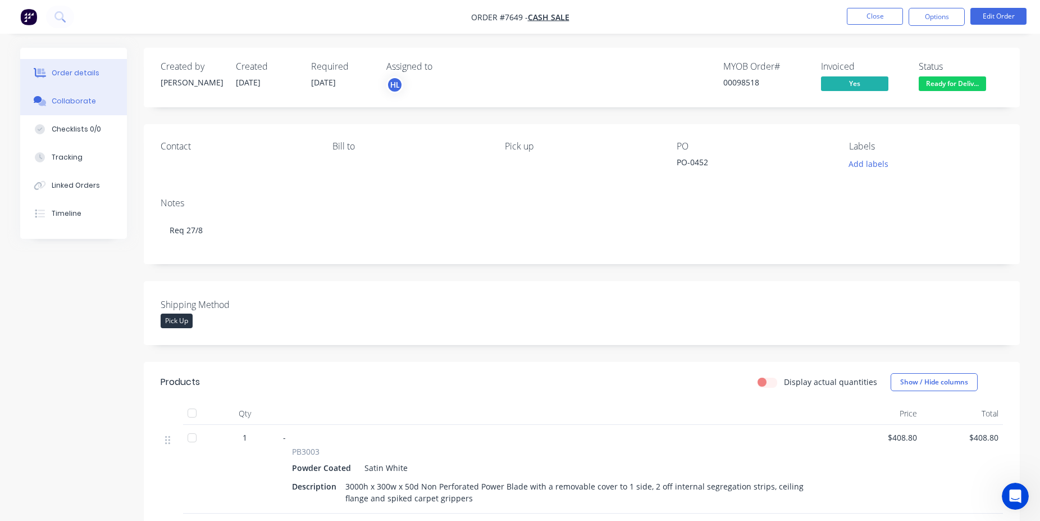
click at [76, 103] on div "Collaborate" at bounding box center [74, 101] width 44 height 10
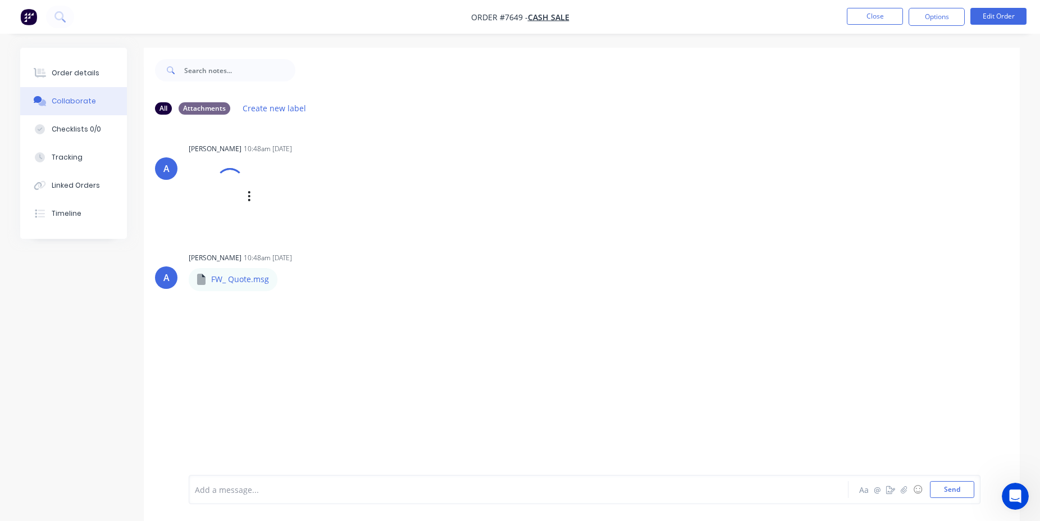
click at [212, 200] on div "Loading PDF…" at bounding box center [217, 196] width 56 height 74
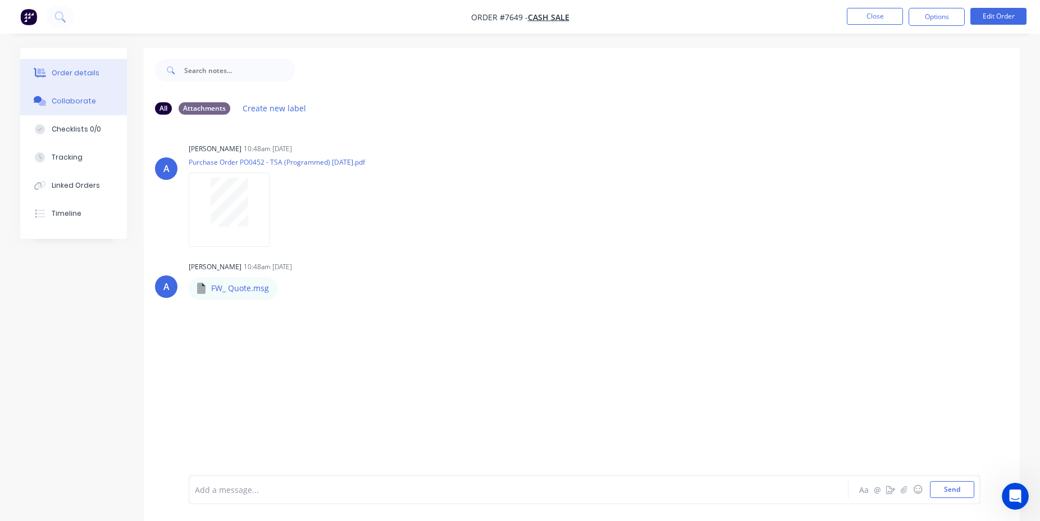
click at [77, 71] on div "Order details" at bounding box center [76, 73] width 48 height 10
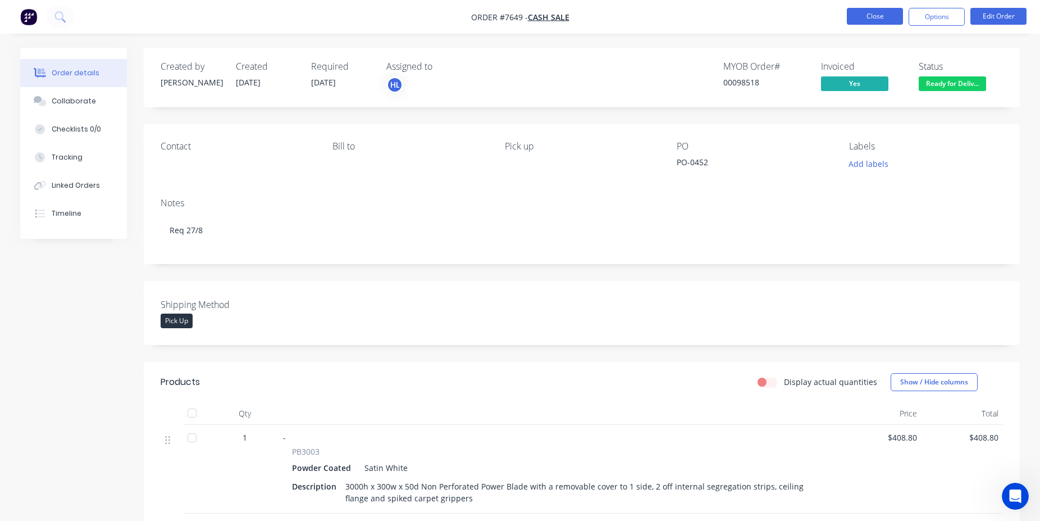
click at [855, 18] on button "Close" at bounding box center [875, 16] width 56 height 17
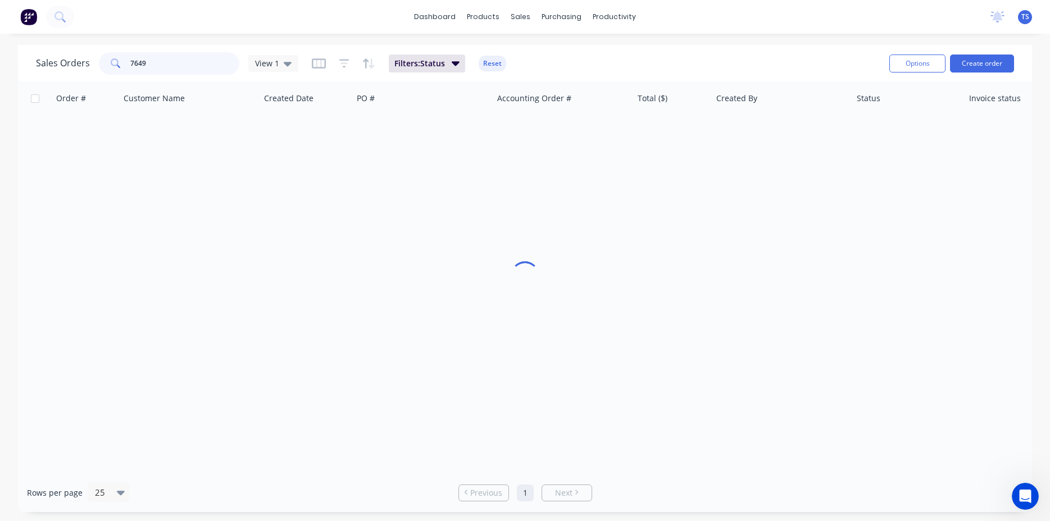
click at [196, 61] on input "7649" at bounding box center [185, 63] width 110 height 22
type input "98636"
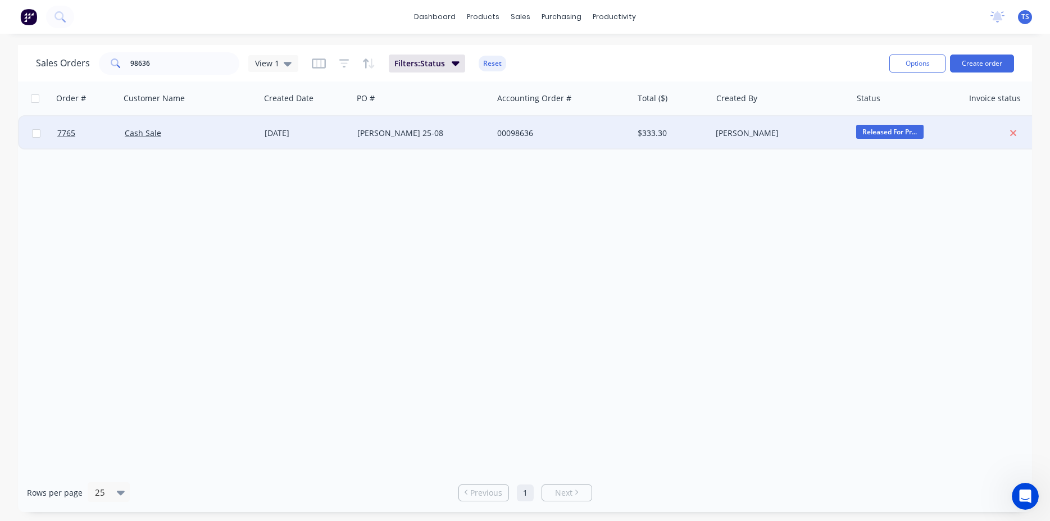
click at [51, 145] on div at bounding box center [36, 133] width 34 height 34
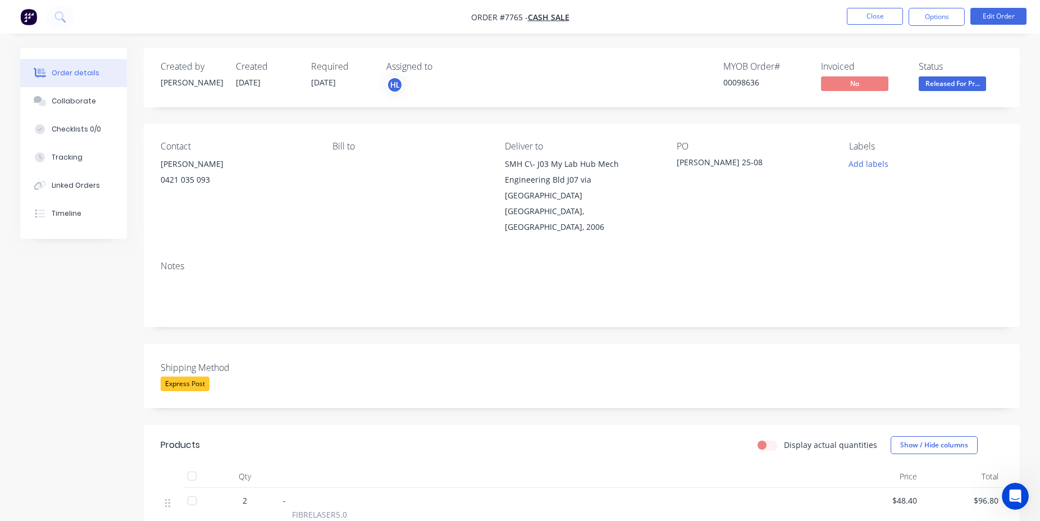
click at [964, 84] on span "Released For Pr..." at bounding box center [952, 83] width 67 height 14
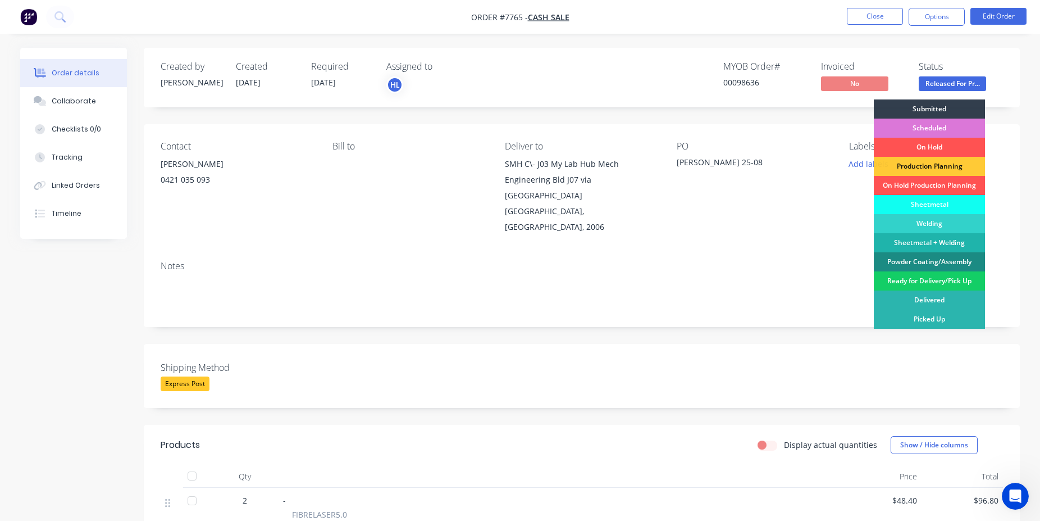
click at [945, 281] on div "Ready for Delivery/Pick Up" at bounding box center [929, 280] width 111 height 19
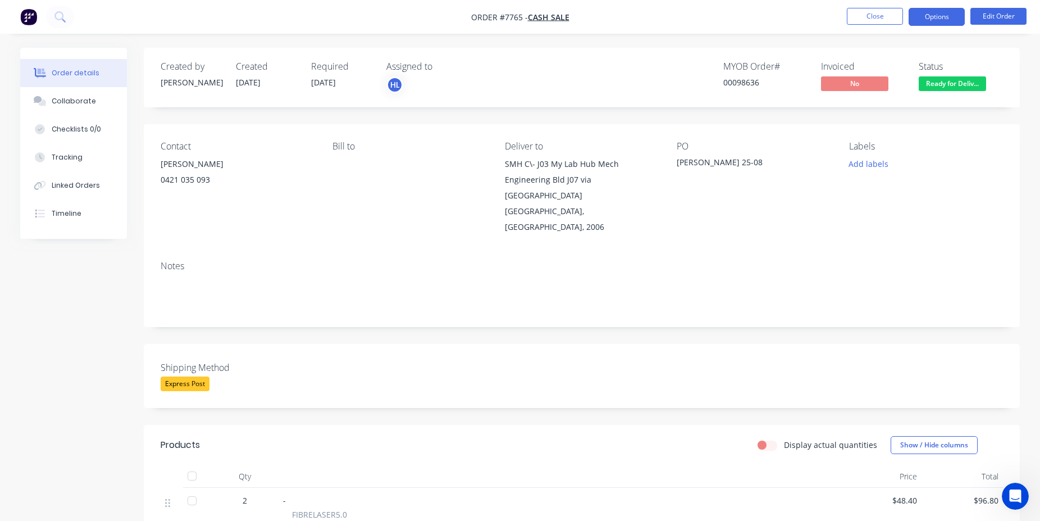
click at [935, 21] on button "Options" at bounding box center [937, 17] width 56 height 18
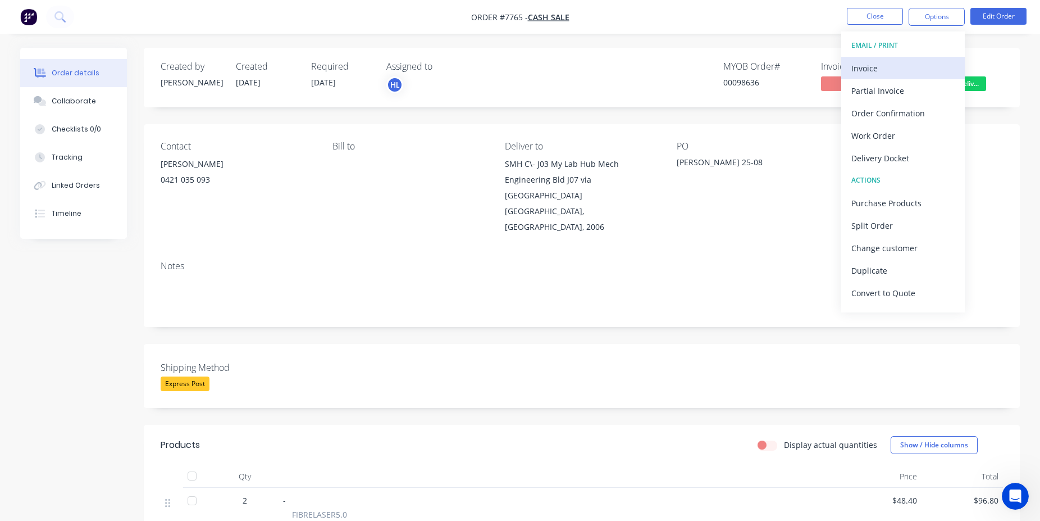
click at [908, 68] on div "Invoice" at bounding box center [902, 68] width 103 height 16
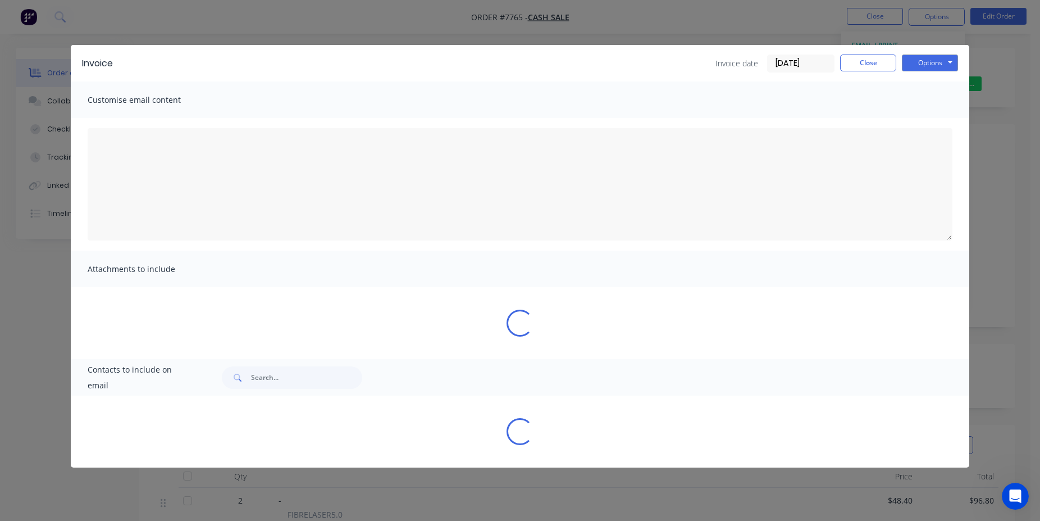
type textarea "A PDF copy of the order has been attached to this email. To view your order onl…"
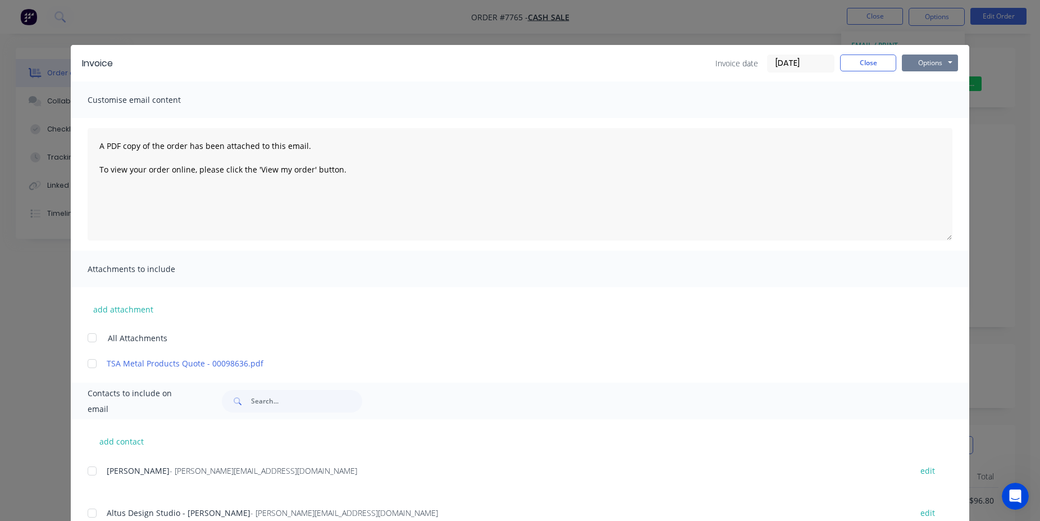
click at [940, 65] on button "Options" at bounding box center [930, 62] width 56 height 17
click at [945, 99] on button "Print" at bounding box center [938, 101] width 72 height 19
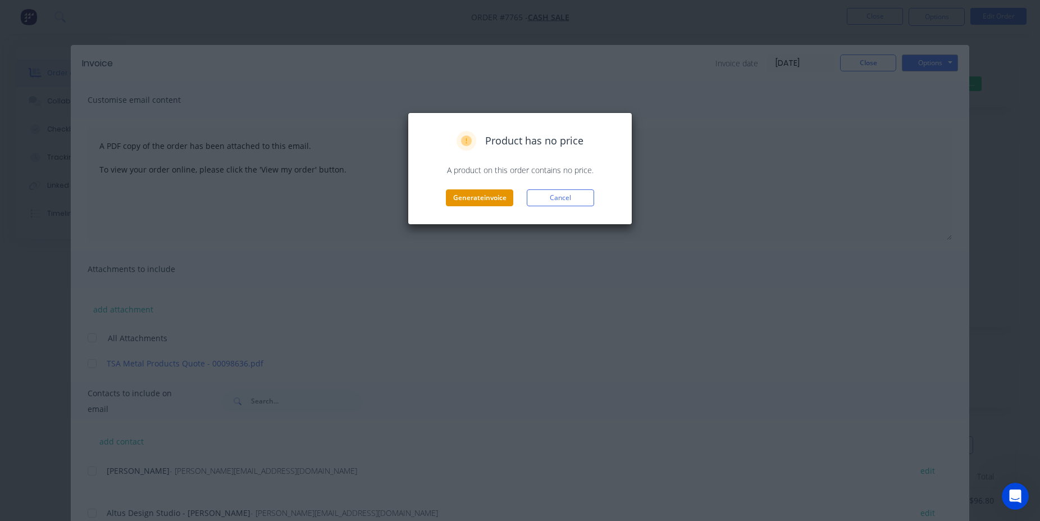
click at [502, 205] on button "Generate invoice" at bounding box center [479, 197] width 67 height 17
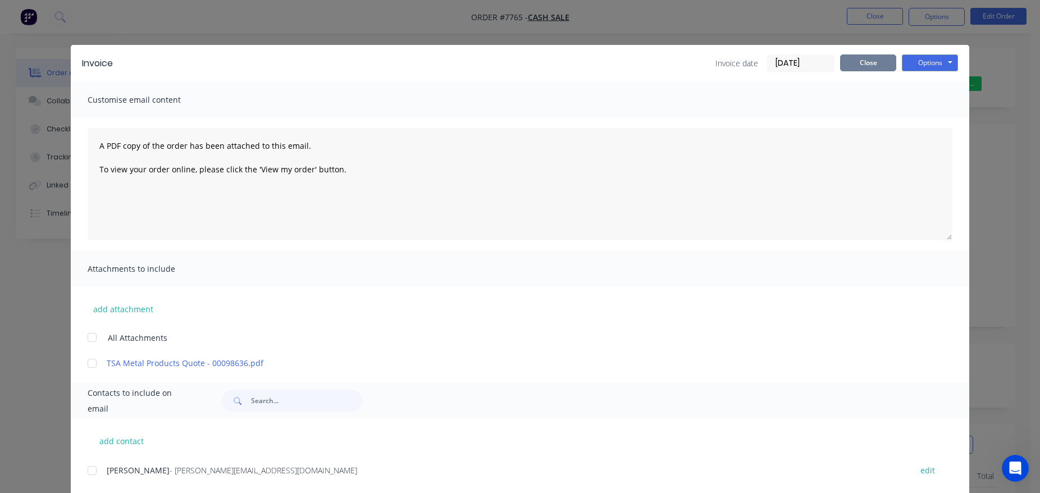
click at [856, 62] on button "Close" at bounding box center [868, 62] width 56 height 17
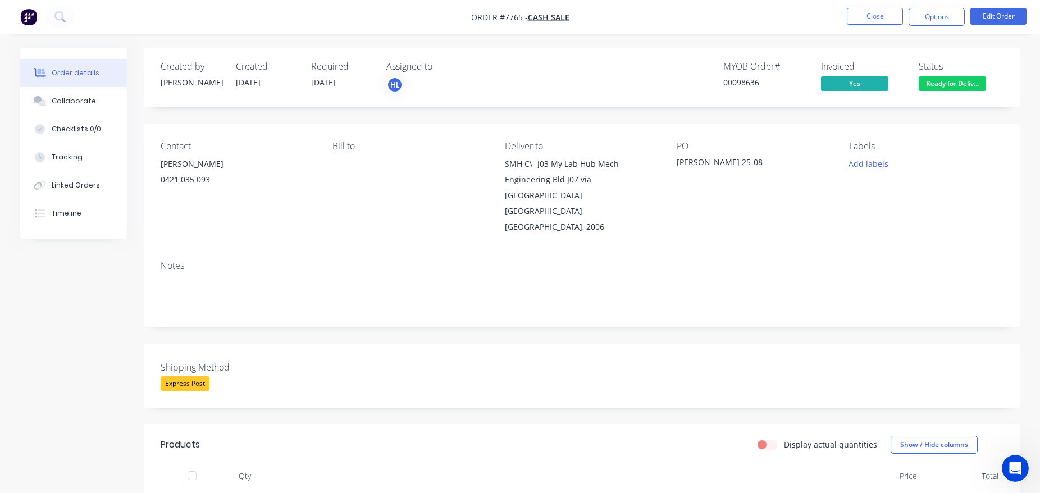
click at [756, 79] on div "00098636" at bounding box center [765, 82] width 84 height 12
click at [951, 81] on span "Ready for Deliv..." at bounding box center [952, 83] width 67 height 14
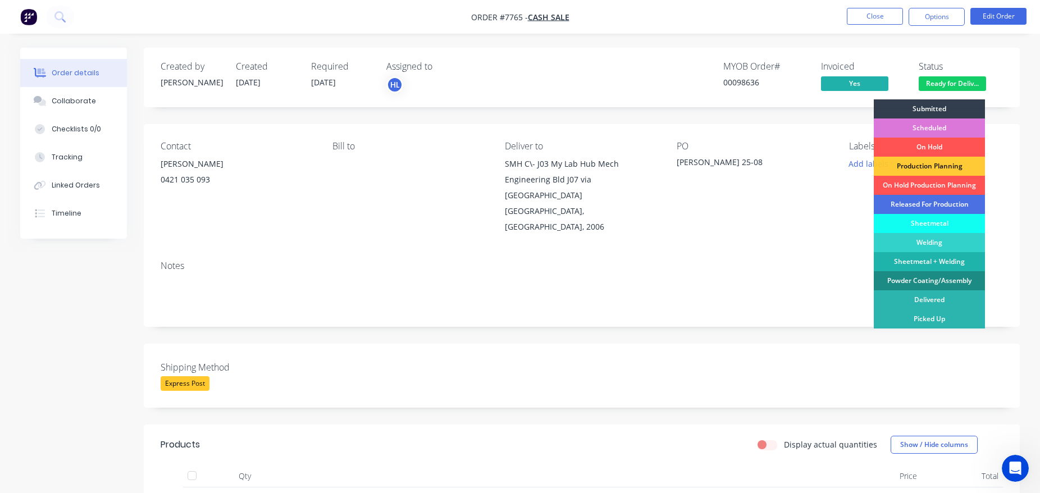
drag, startPoint x: 945, startPoint y: 303, endPoint x: 940, endPoint y: 307, distance: 7.2
click at [942, 307] on div "Delivered" at bounding box center [929, 299] width 111 height 19
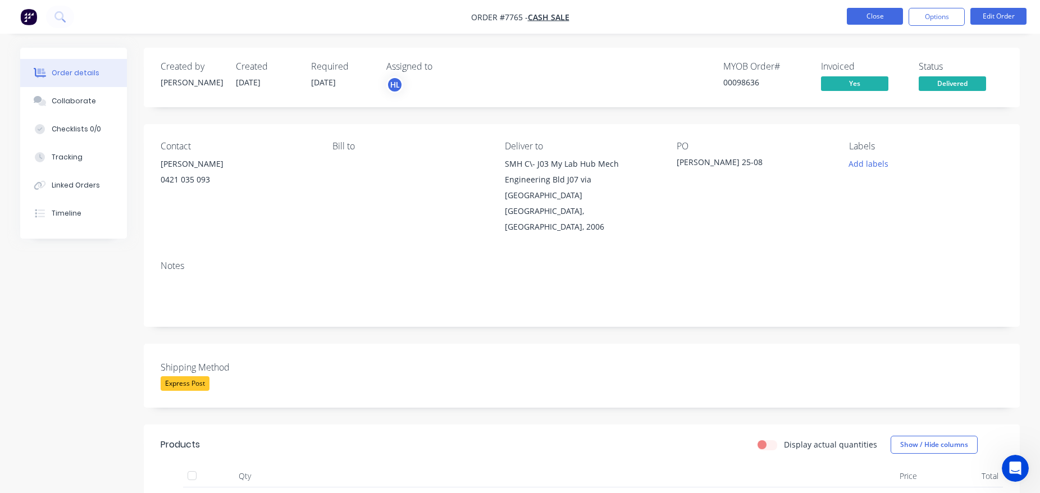
click at [875, 13] on button "Close" at bounding box center [875, 16] width 56 height 17
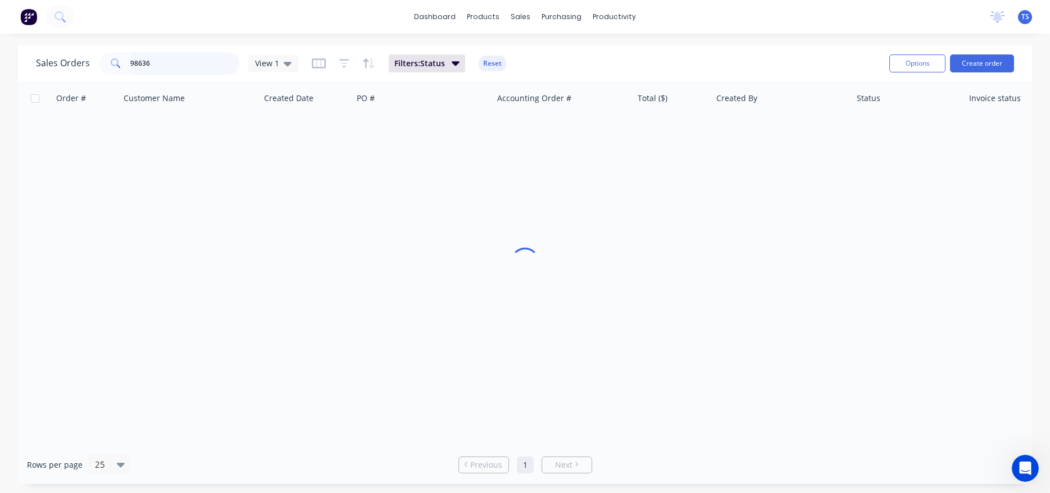
click at [200, 54] on input "98636" at bounding box center [185, 63] width 110 height 22
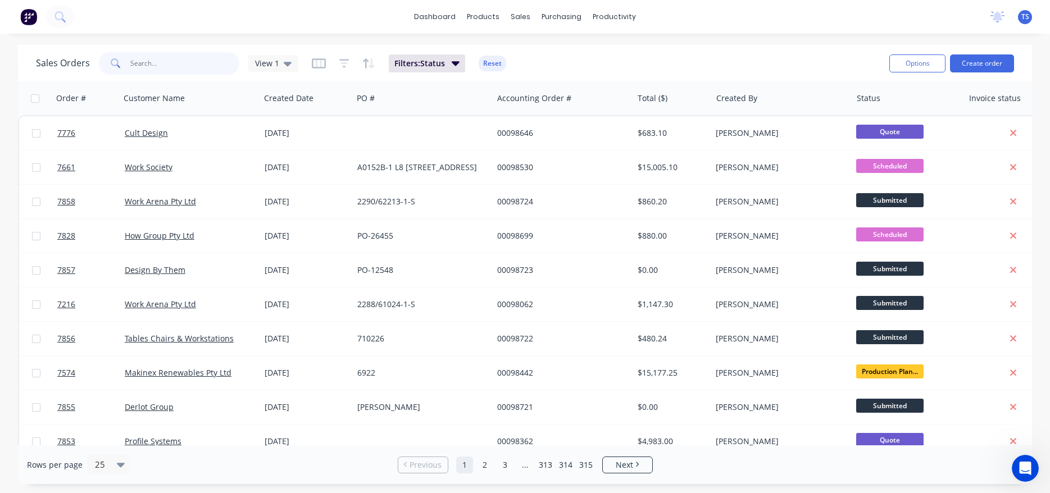
click at [154, 65] on input "text" at bounding box center [185, 63] width 110 height 22
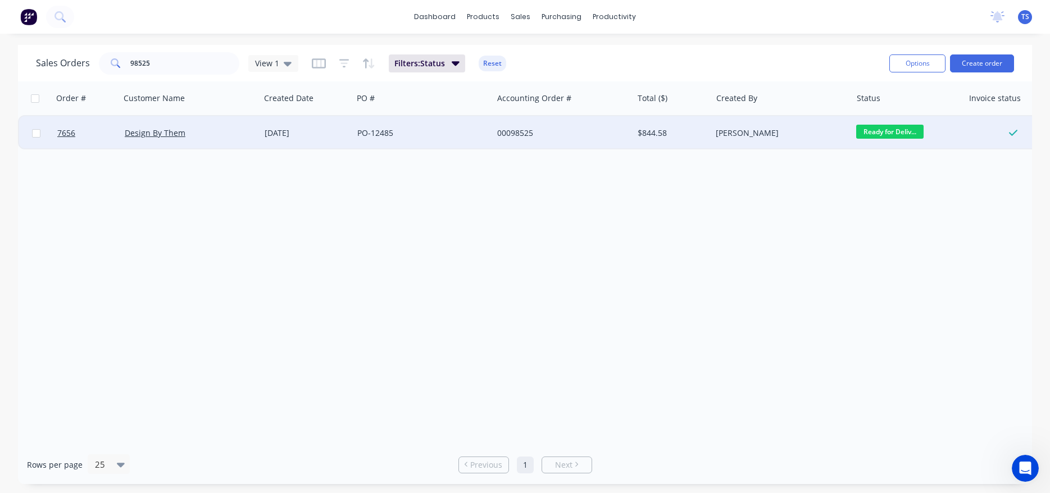
click at [897, 131] on span "Ready for Deliv..." at bounding box center [889, 132] width 67 height 14
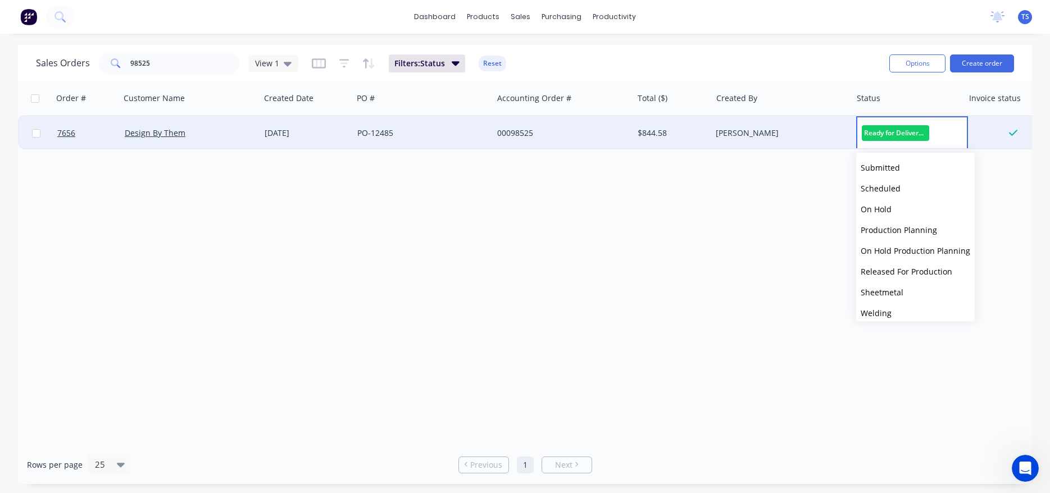
scroll to position [122, 0]
click at [914, 279] on button "Delivered" at bounding box center [915, 285] width 119 height 21
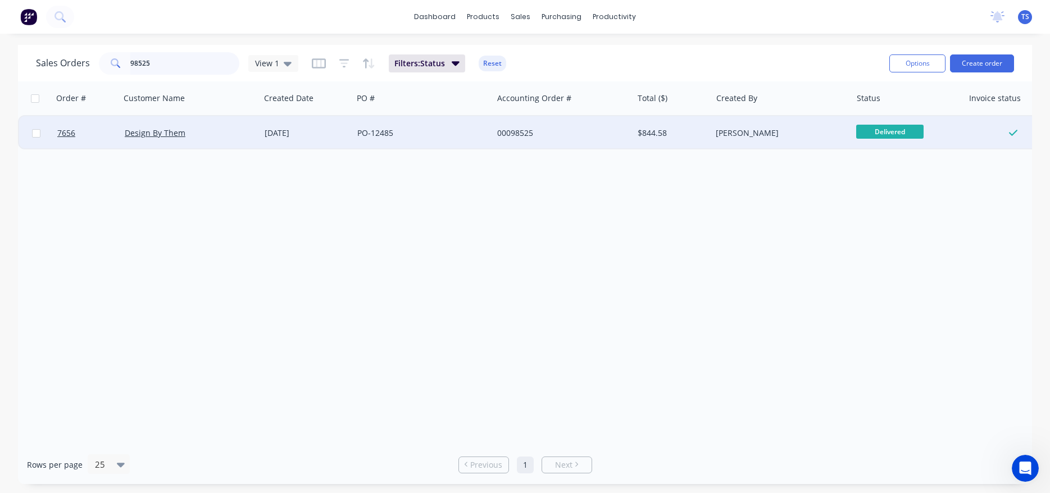
click at [175, 56] on input "98525" at bounding box center [185, 63] width 110 height 22
click at [882, 135] on span "Ready for Deliv..." at bounding box center [889, 132] width 67 height 14
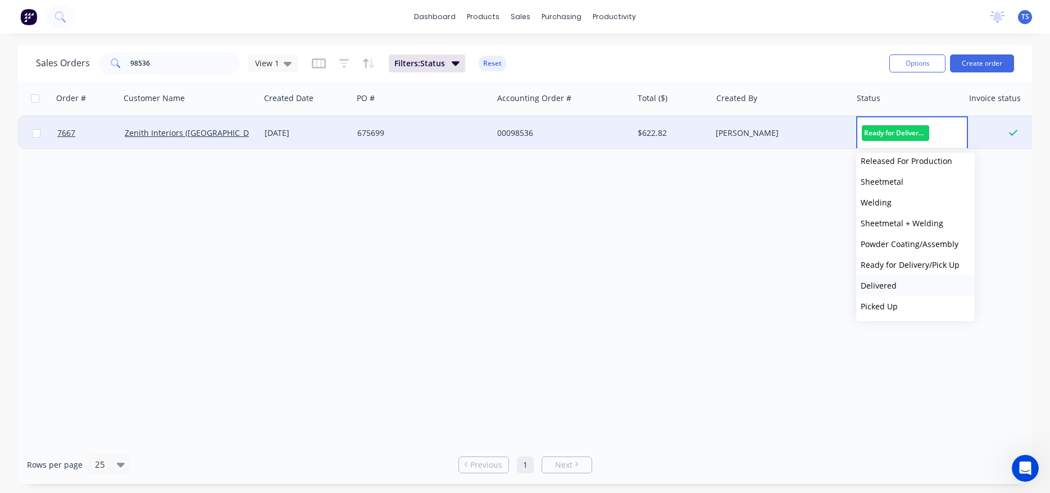
click at [899, 286] on button "Delivered" at bounding box center [915, 285] width 119 height 21
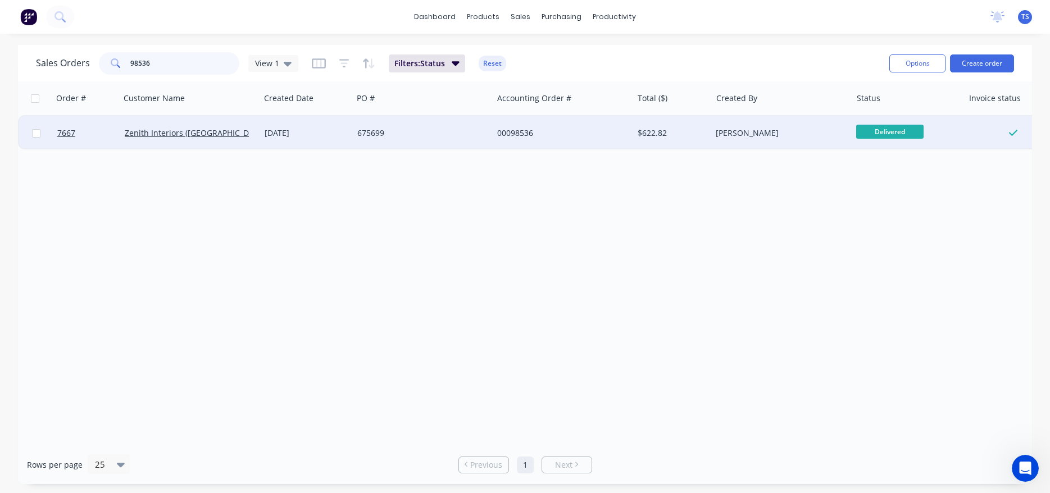
click at [179, 73] on input "98536" at bounding box center [185, 63] width 110 height 22
click at [885, 130] on span "Ready for Deliv..." at bounding box center [889, 132] width 67 height 14
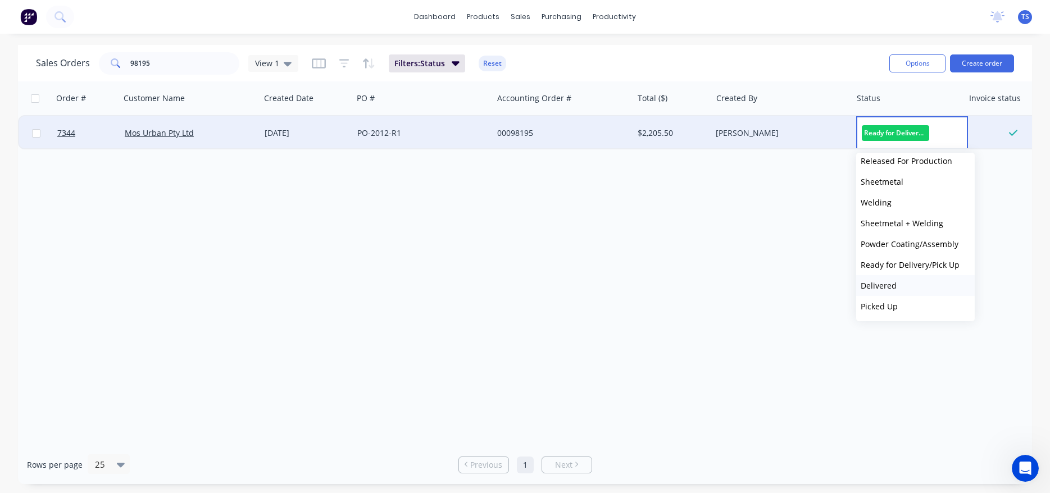
click at [901, 291] on button "Delivered" at bounding box center [915, 285] width 119 height 21
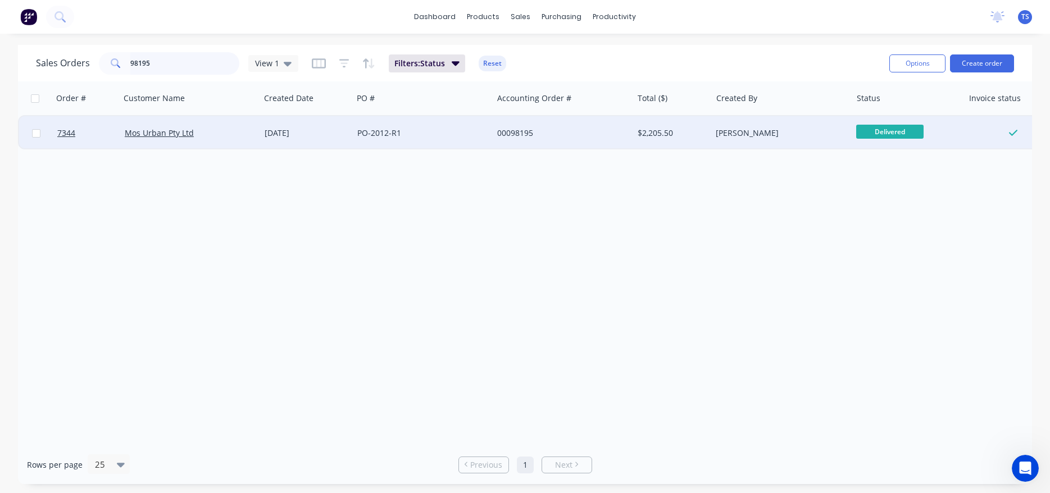
click at [186, 65] on input "98195" at bounding box center [185, 63] width 110 height 22
click at [918, 128] on span "Ready for Deliv..." at bounding box center [889, 132] width 67 height 14
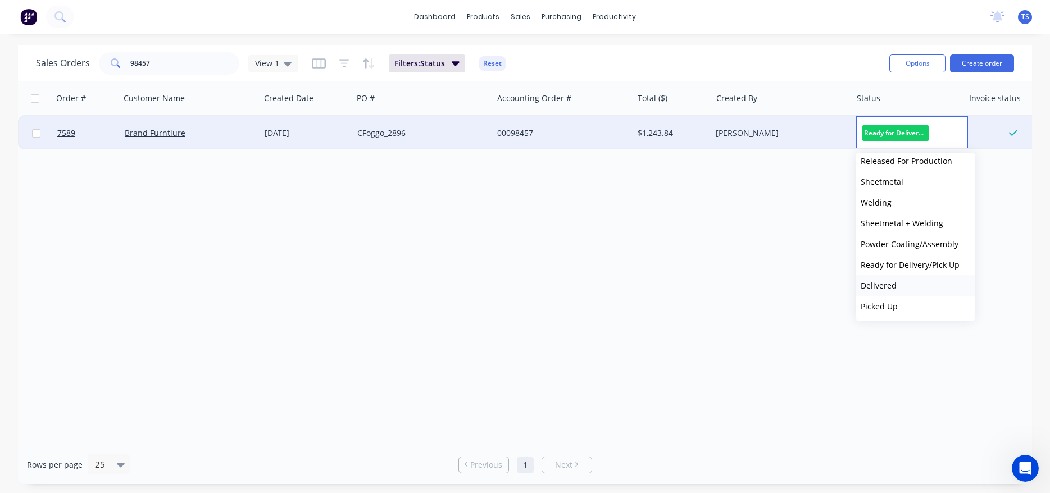
click at [896, 288] on button "Delivered" at bounding box center [915, 285] width 119 height 21
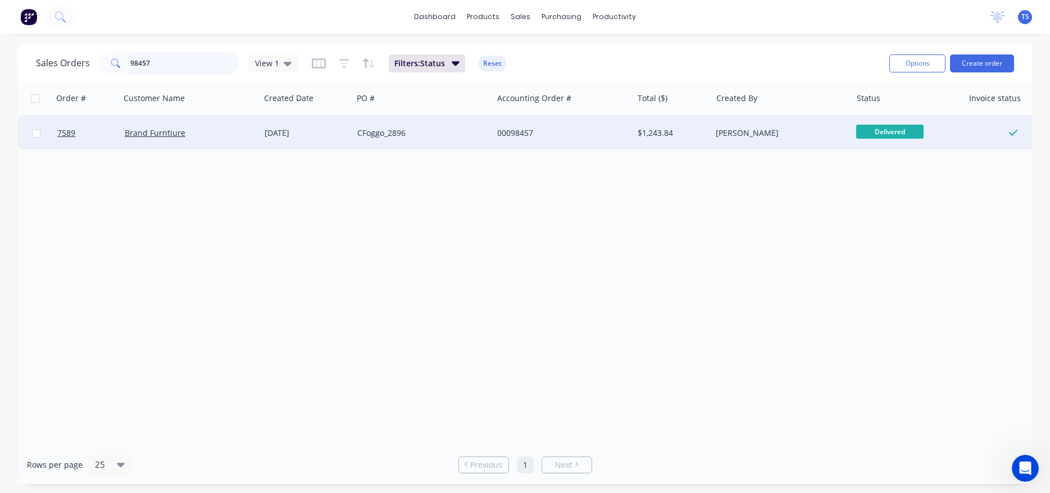
click at [176, 66] on input "98457" at bounding box center [185, 63] width 110 height 22
click at [914, 123] on div "Ready for Deliv..." at bounding box center [907, 133] width 112 height 34
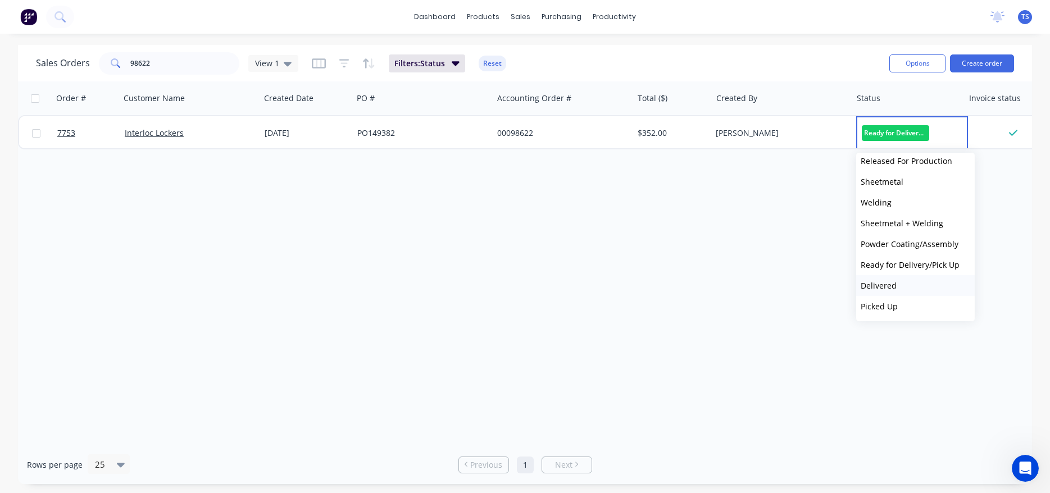
click at [914, 284] on button "Delivered" at bounding box center [915, 285] width 119 height 21
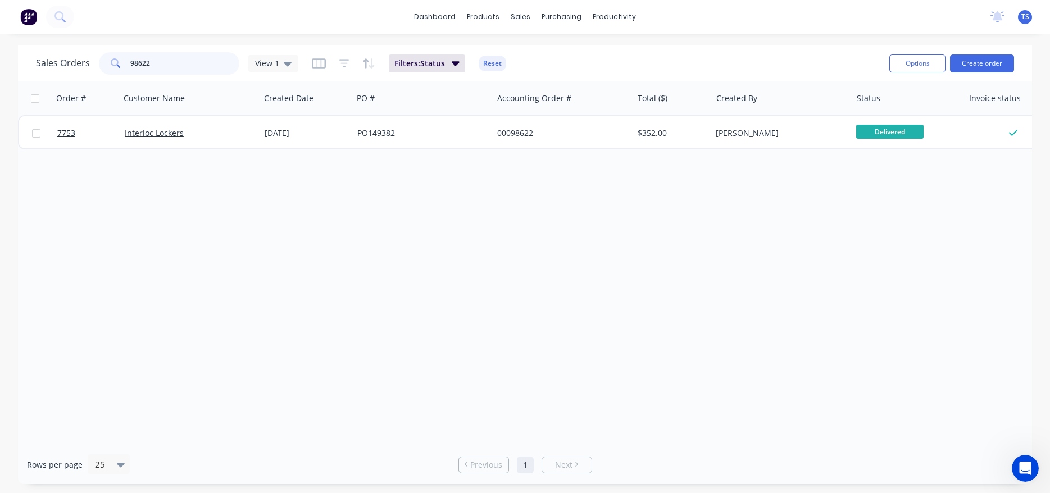
click at [171, 57] on input "98622" at bounding box center [185, 63] width 110 height 22
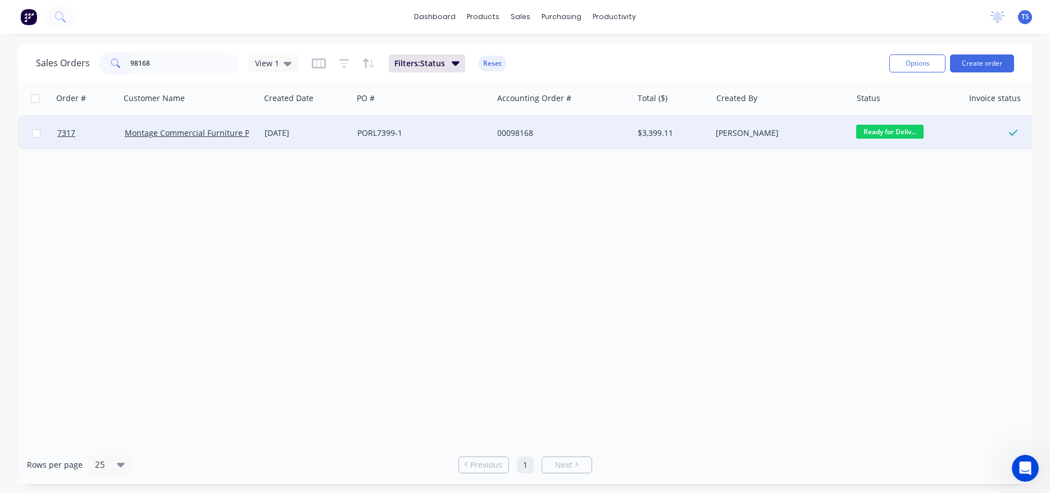
click at [903, 133] on span "Ready for Deliv..." at bounding box center [889, 132] width 67 height 14
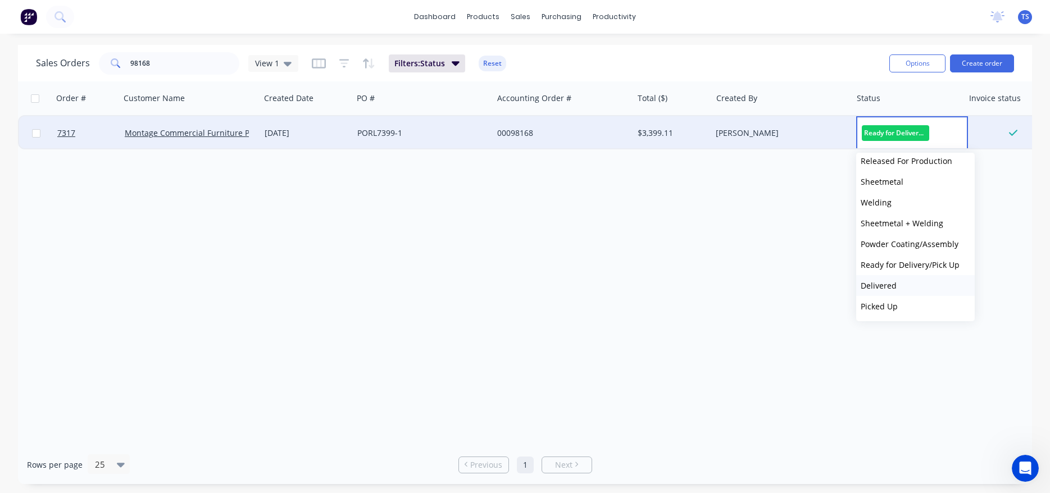
click at [910, 280] on button "Delivered" at bounding box center [915, 285] width 119 height 21
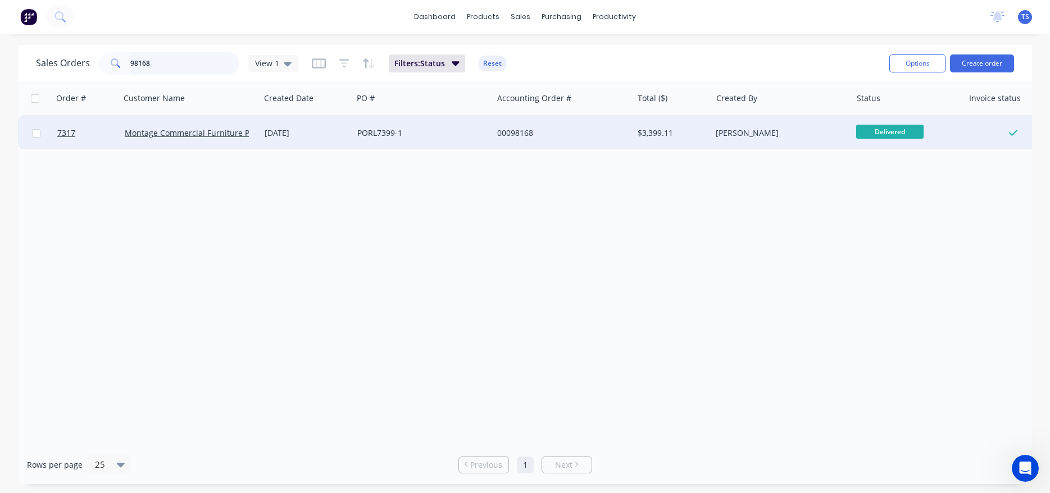
click at [208, 72] on input "98168" at bounding box center [185, 63] width 110 height 22
click at [895, 126] on span "Ready for Deliv..." at bounding box center [889, 132] width 67 height 14
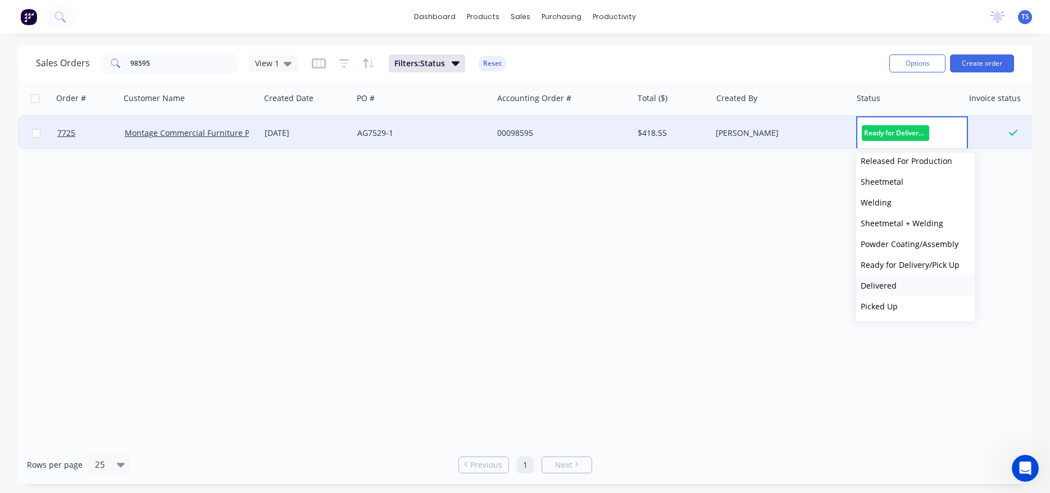
click at [905, 277] on button "Delivered" at bounding box center [915, 285] width 119 height 21
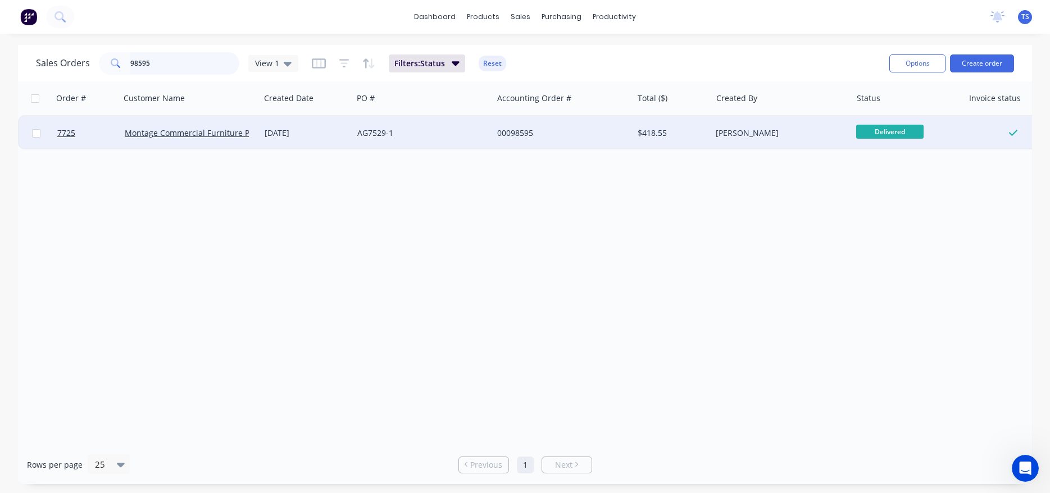
click at [171, 65] on input "98595" at bounding box center [185, 63] width 110 height 22
click at [876, 135] on span "Ready for Deliv..." at bounding box center [889, 132] width 67 height 14
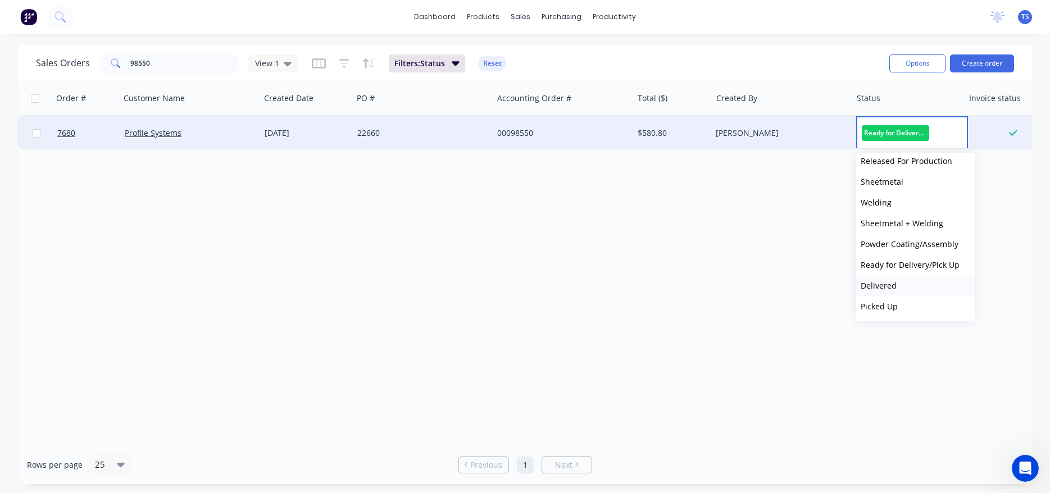
click at [896, 280] on button "Delivered" at bounding box center [915, 285] width 119 height 21
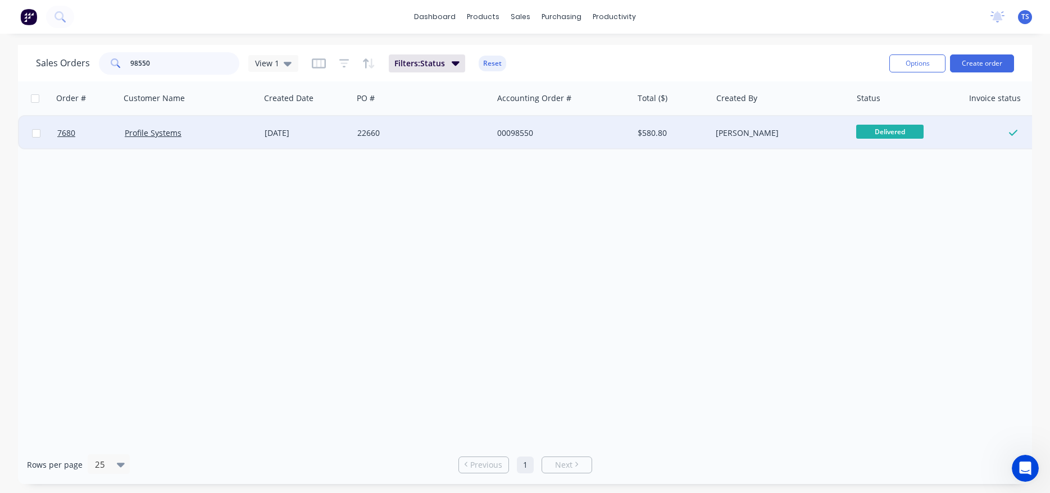
click at [190, 65] on input "98550" at bounding box center [185, 63] width 110 height 22
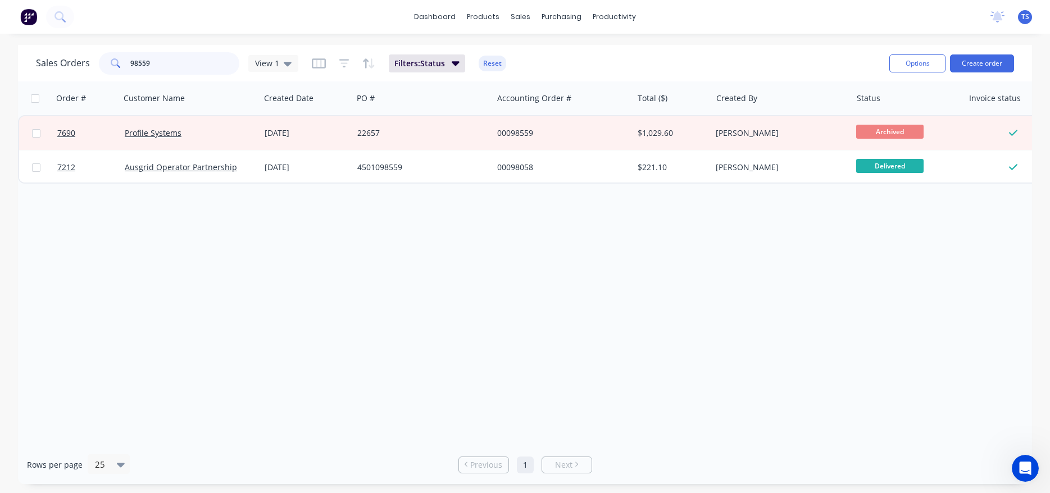
click at [192, 67] on input "98559" at bounding box center [185, 63] width 110 height 22
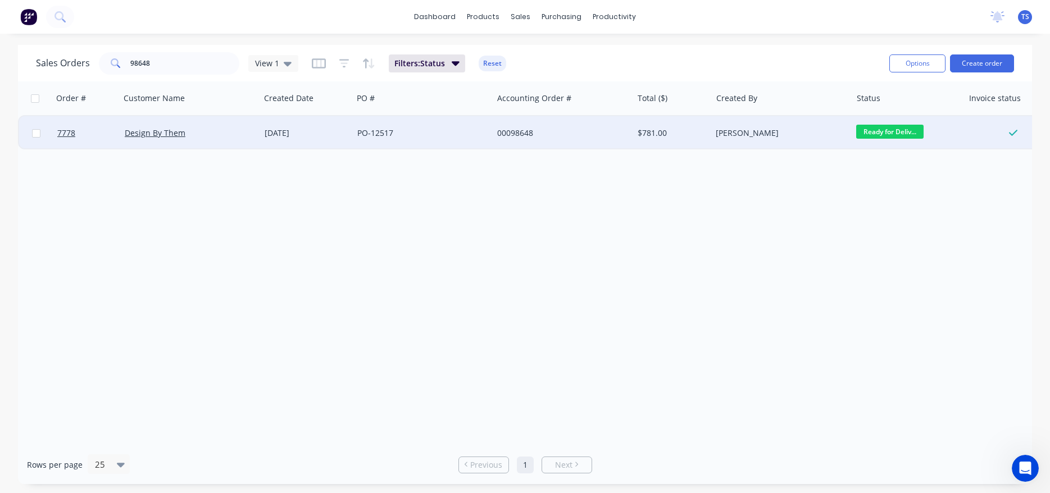
click at [895, 134] on span "Ready for Deliv..." at bounding box center [889, 132] width 67 height 14
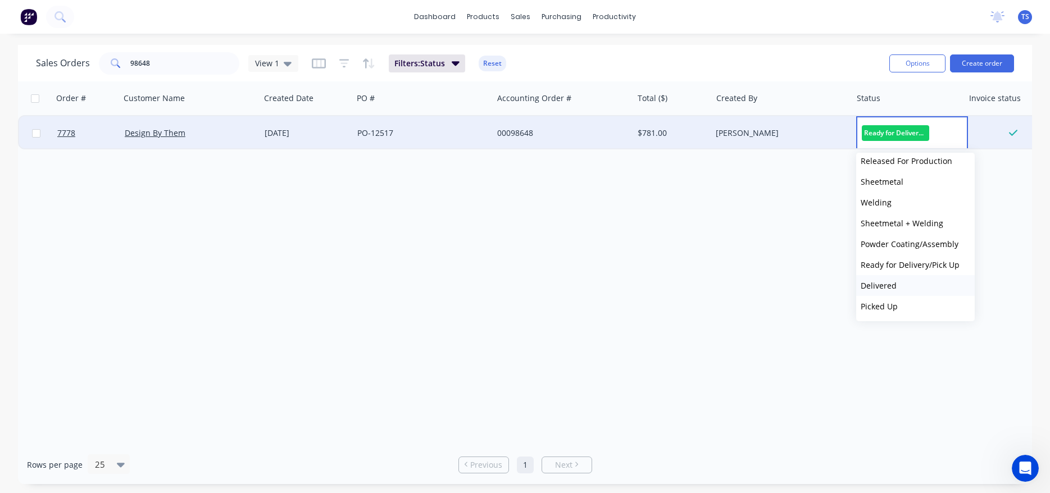
click at [912, 286] on button "Delivered" at bounding box center [915, 285] width 119 height 21
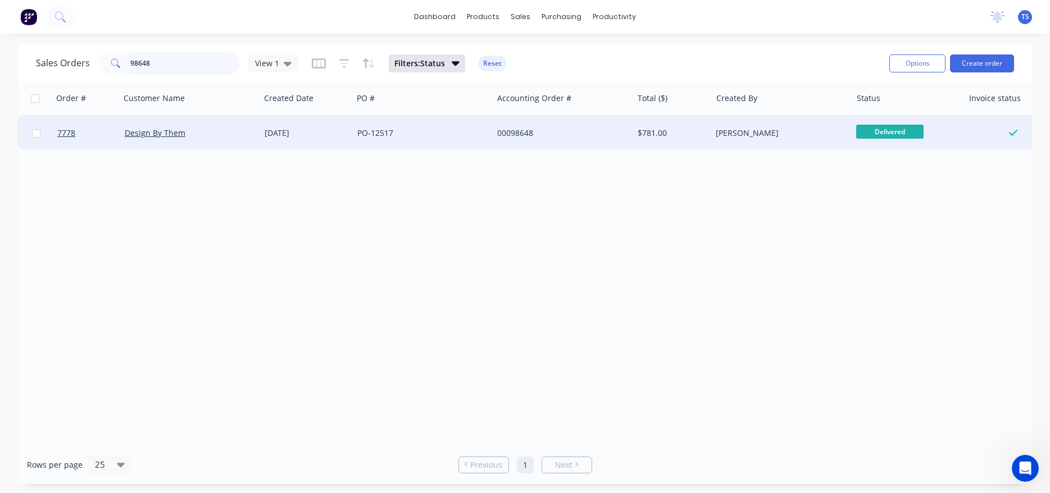
click at [192, 70] on input "98648" at bounding box center [185, 63] width 110 height 22
click at [891, 136] on span "Ready for Deliv..." at bounding box center [889, 132] width 67 height 14
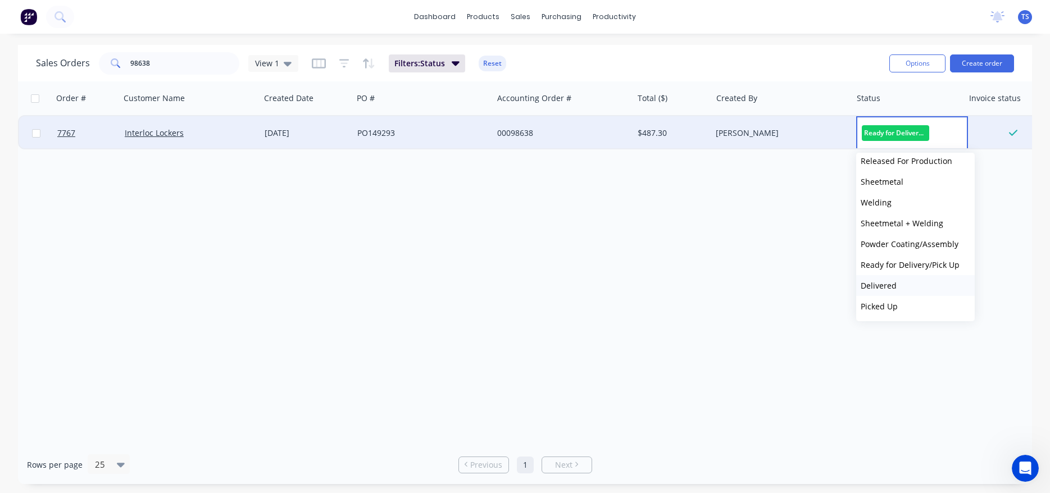
click at [900, 280] on button "Delivered" at bounding box center [915, 285] width 119 height 21
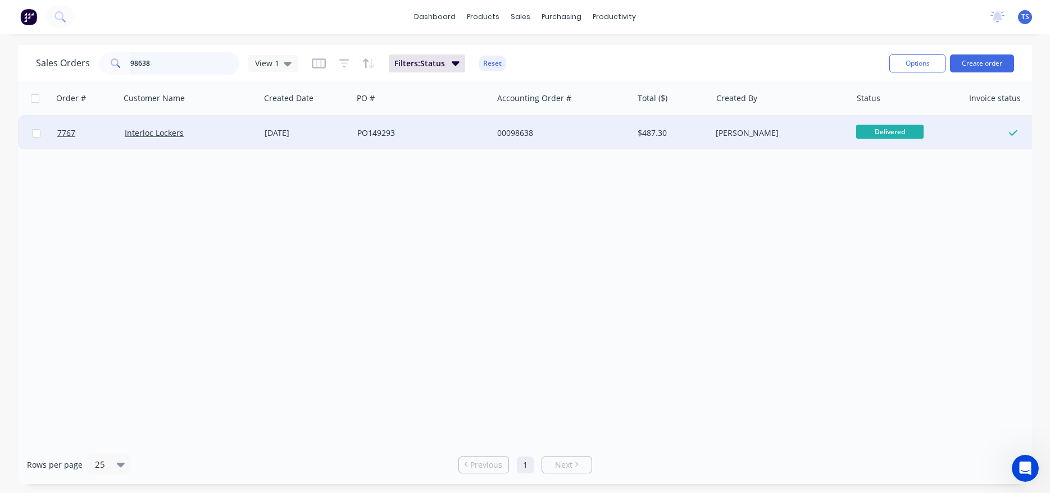
click at [171, 61] on input "98638" at bounding box center [185, 63] width 110 height 22
click at [170, 61] on input "98638" at bounding box center [185, 63] width 110 height 22
click at [902, 132] on span "Ready for Deliv..." at bounding box center [889, 132] width 67 height 14
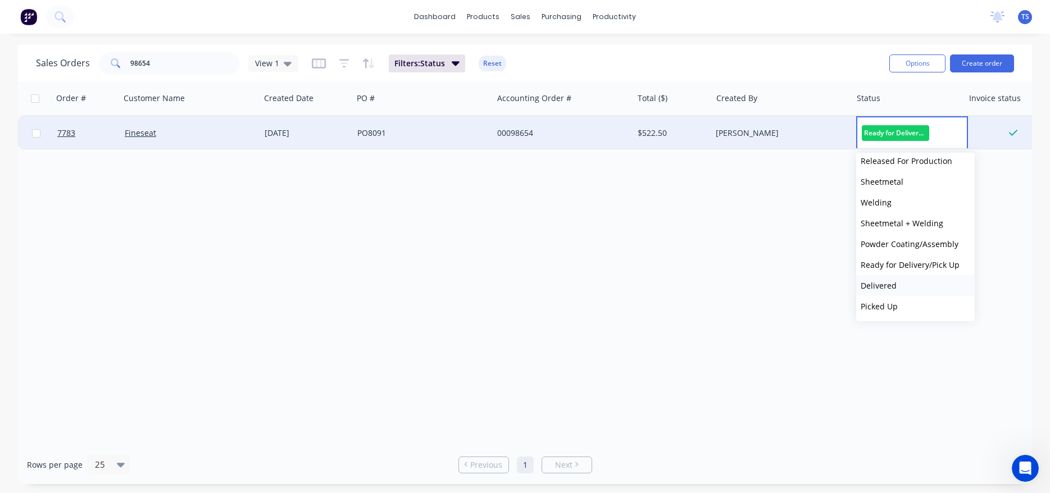
click at [913, 288] on button "Delivered" at bounding box center [915, 285] width 119 height 21
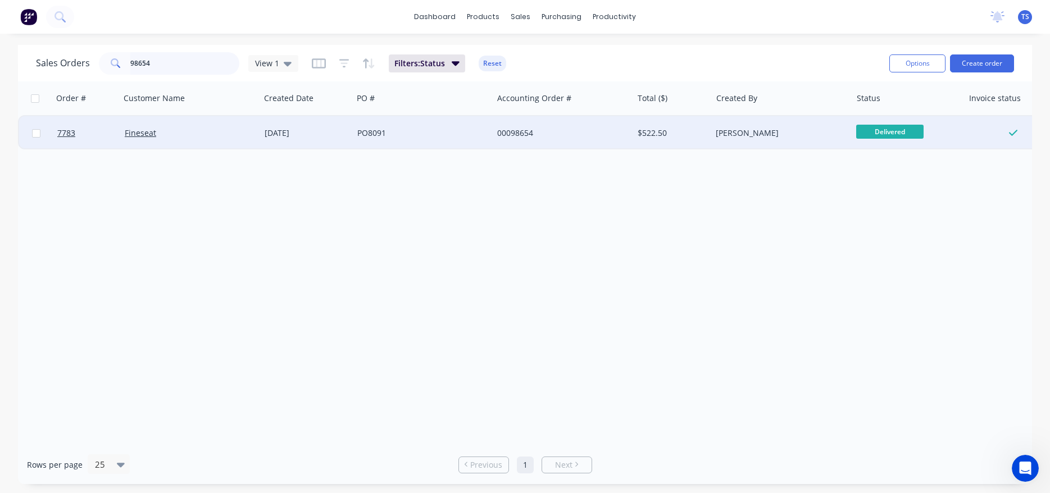
click at [177, 69] on input "98654" at bounding box center [185, 63] width 110 height 22
click at [901, 131] on span "Released For Pr..." at bounding box center [889, 132] width 67 height 14
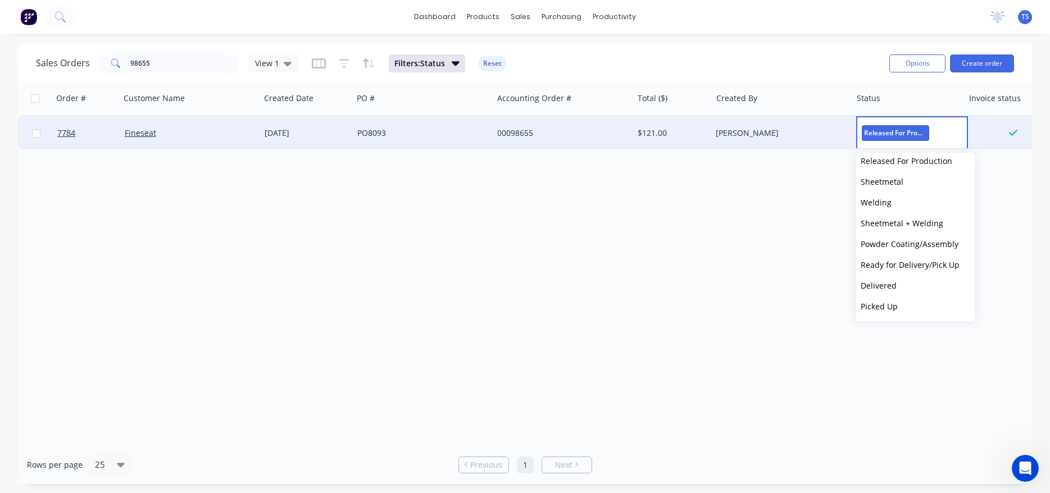
click at [905, 290] on button "Delivered" at bounding box center [915, 285] width 119 height 21
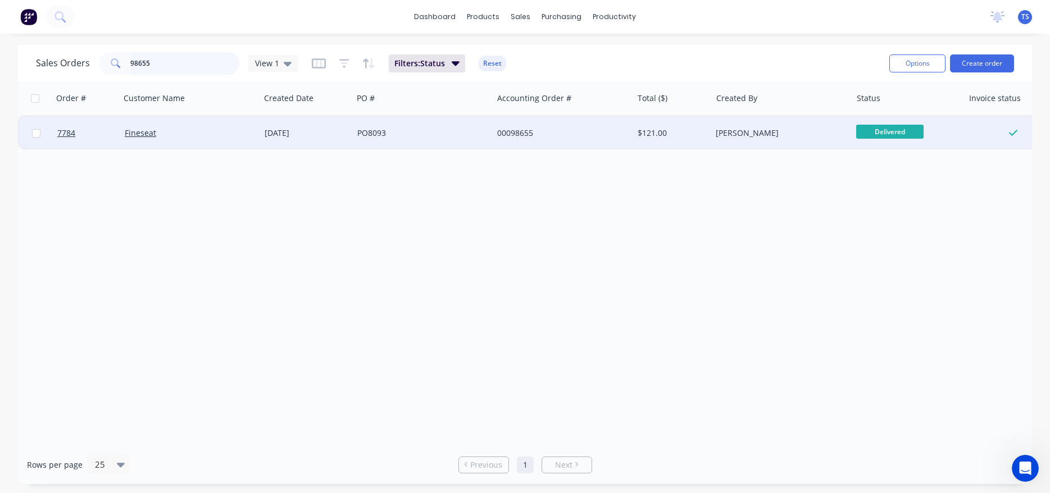
click at [181, 67] on input "98655" at bounding box center [185, 63] width 110 height 22
type input "98610"
click at [873, 124] on div "Ready for Deliv..." at bounding box center [907, 133] width 112 height 34
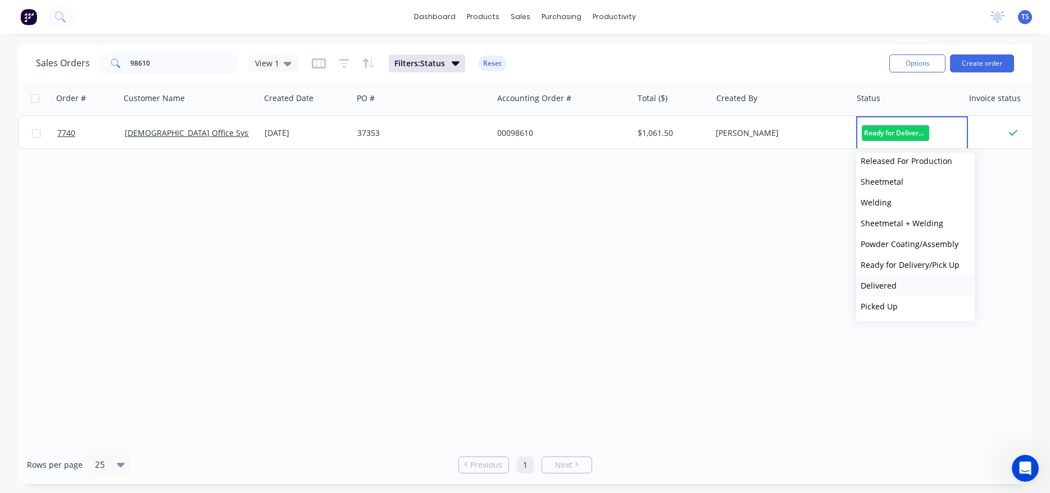
click at [899, 281] on button "Delivered" at bounding box center [915, 285] width 119 height 21
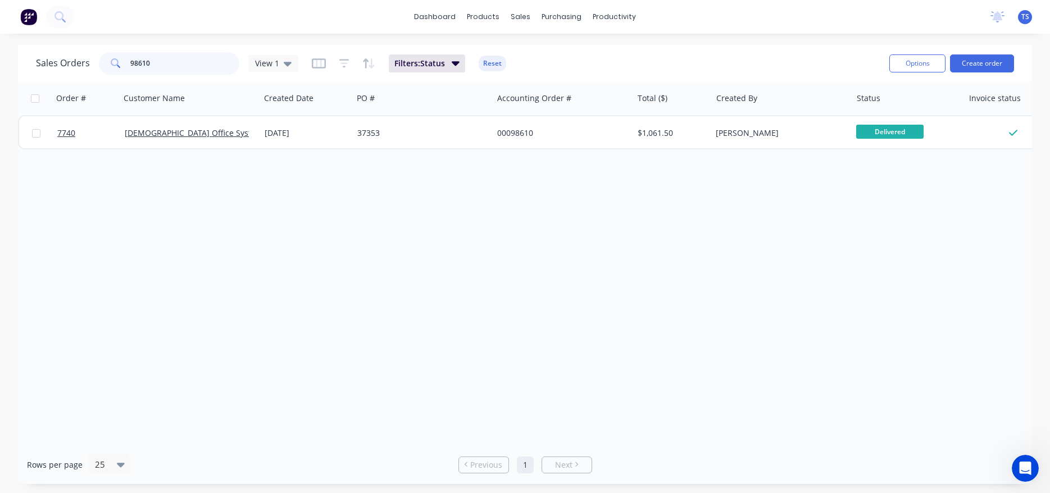
click at [169, 62] on input "98610" at bounding box center [185, 63] width 110 height 22
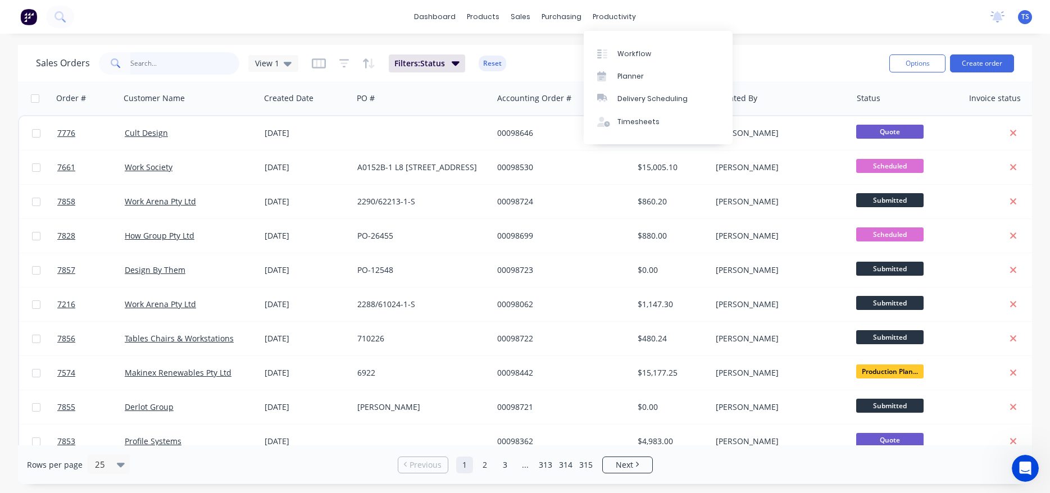
click at [192, 62] on input "text" at bounding box center [185, 63] width 110 height 22
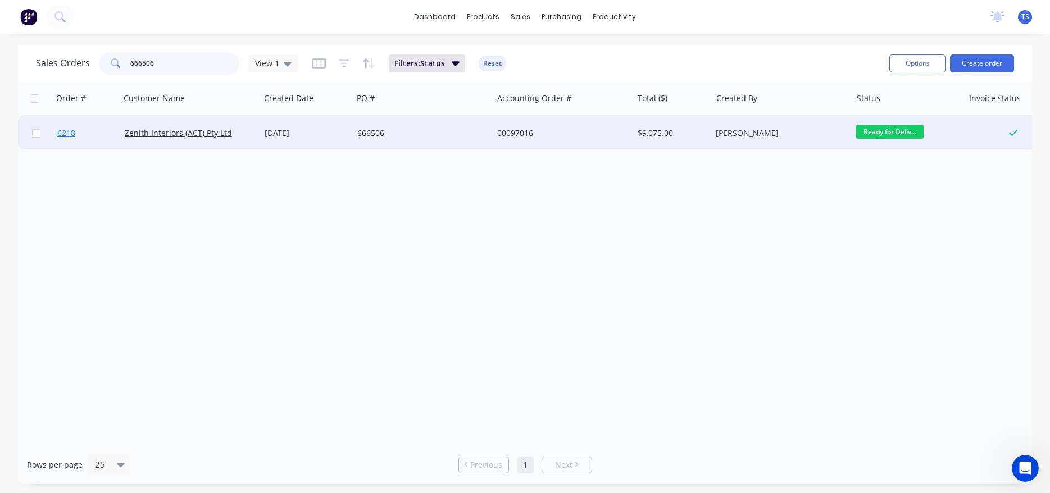
type input "666506"
click at [66, 145] on link "6218" at bounding box center [90, 133] width 67 height 34
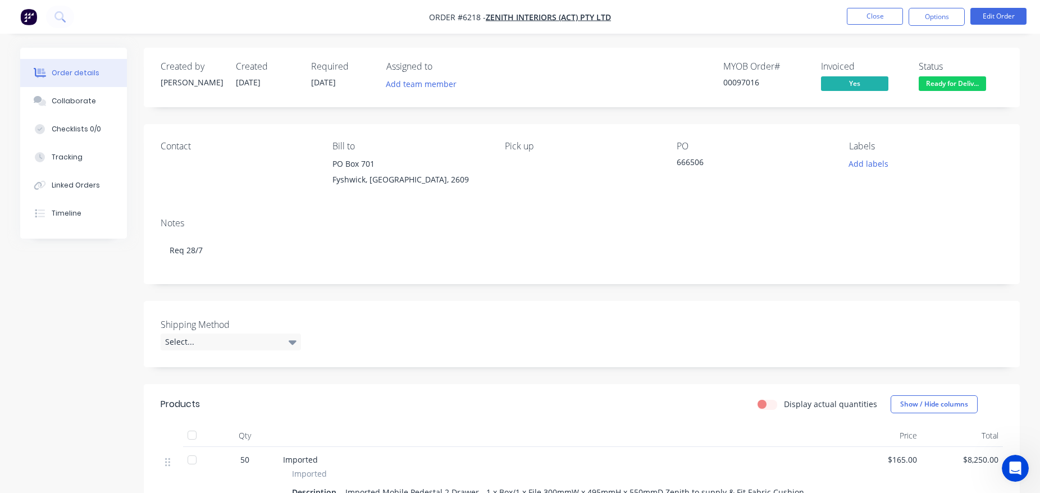
click at [904, 9] on ul "Close Options Edit Order" at bounding box center [936, 17] width 207 height 18
click at [883, 15] on button "Close" at bounding box center [875, 16] width 56 height 17
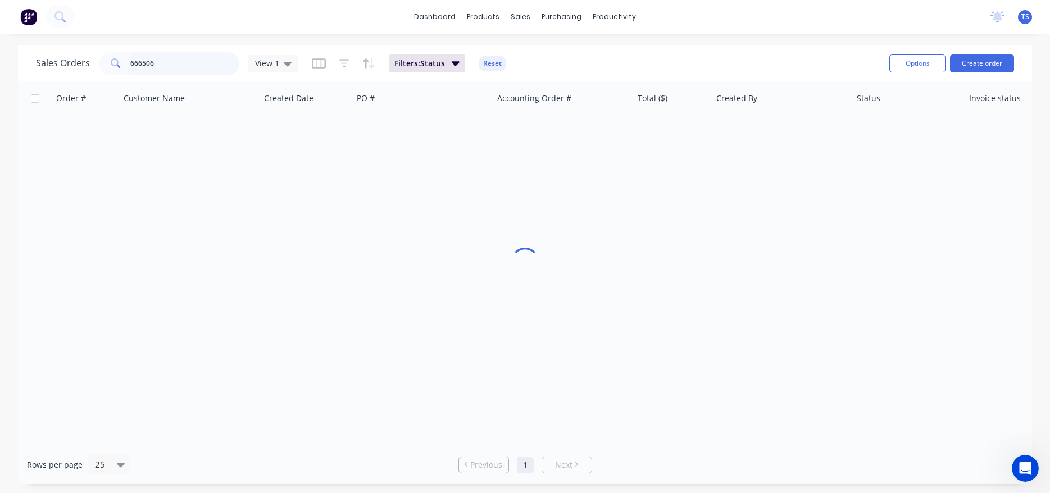
click at [185, 60] on input "666506" at bounding box center [185, 63] width 110 height 22
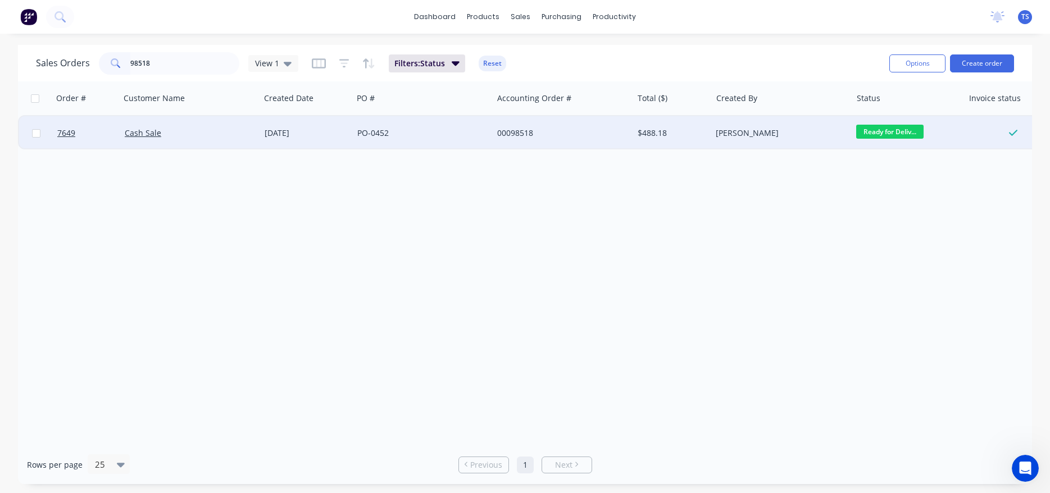
click at [879, 137] on span "Ready for Deliv..." at bounding box center [889, 132] width 67 height 14
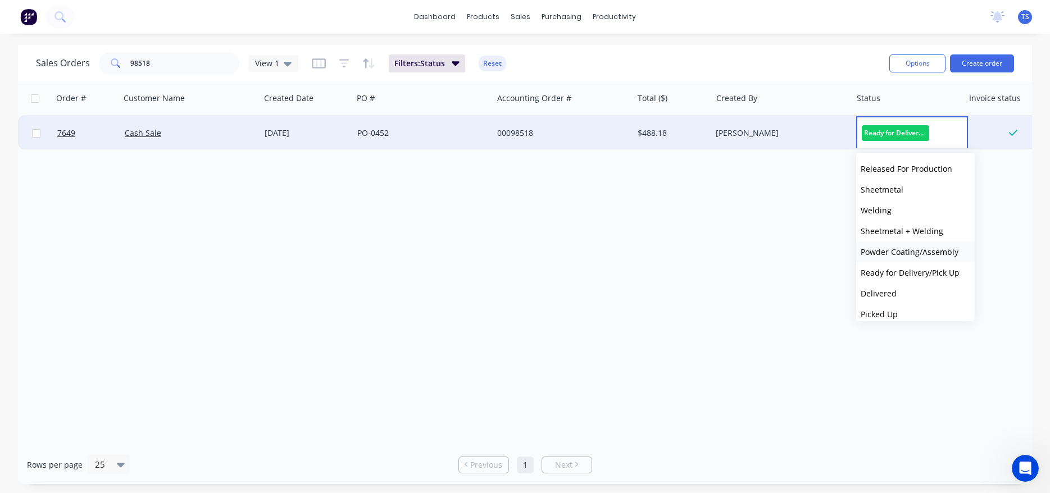
scroll to position [122, 0]
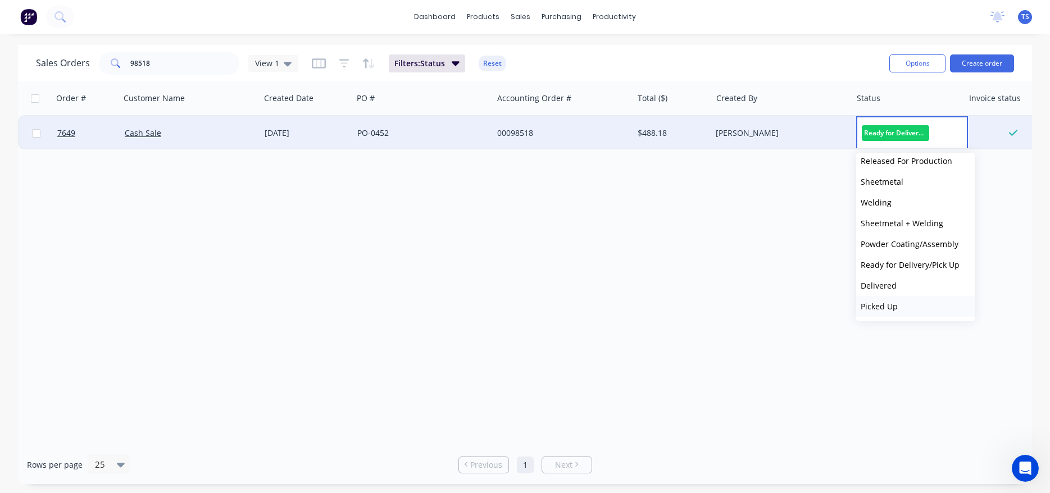
click at [900, 308] on button "Picked Up" at bounding box center [915, 306] width 119 height 21
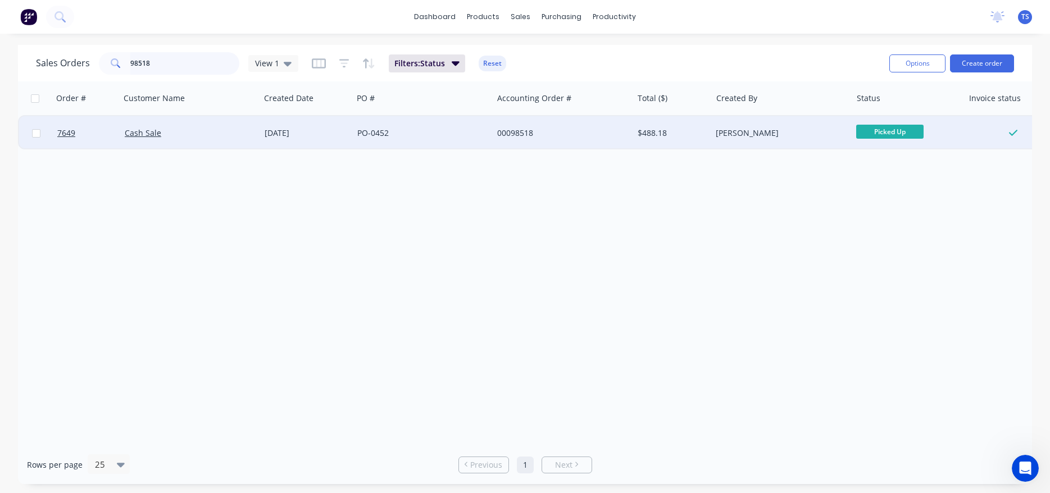
click at [208, 67] on input "98518" at bounding box center [185, 63] width 110 height 22
type input "97016"
click at [911, 129] on span "Ready for Deliv..." at bounding box center [889, 132] width 67 height 14
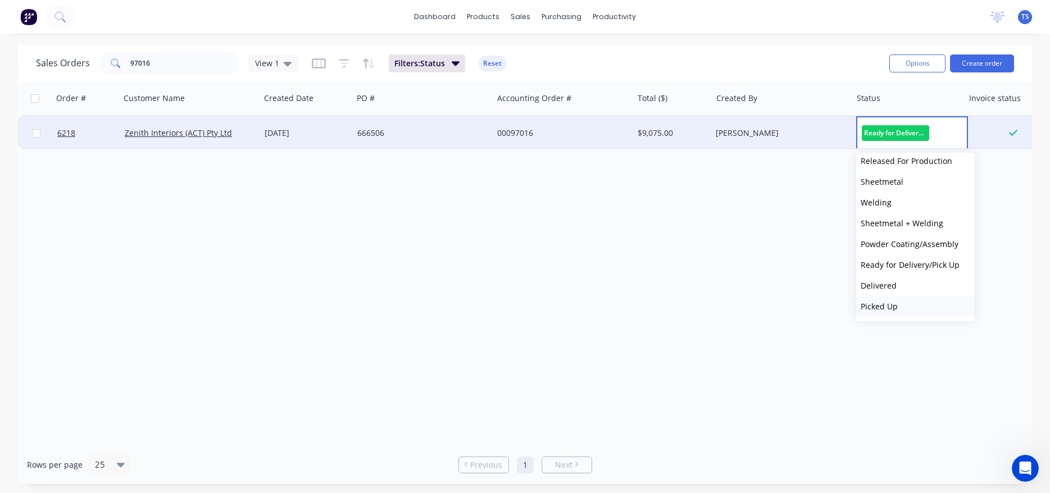
click at [908, 311] on button "Picked Up" at bounding box center [915, 306] width 119 height 21
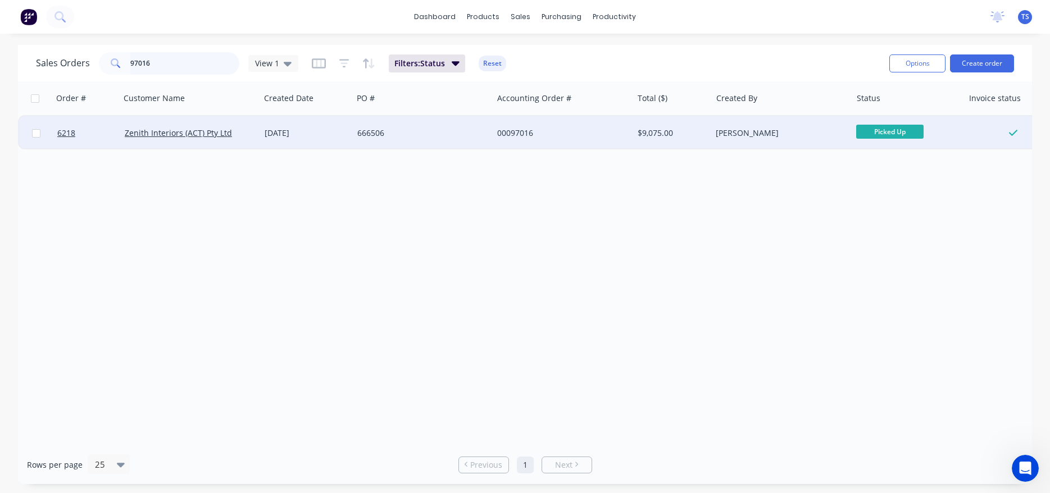
click at [197, 71] on input "97016" at bounding box center [185, 63] width 110 height 22
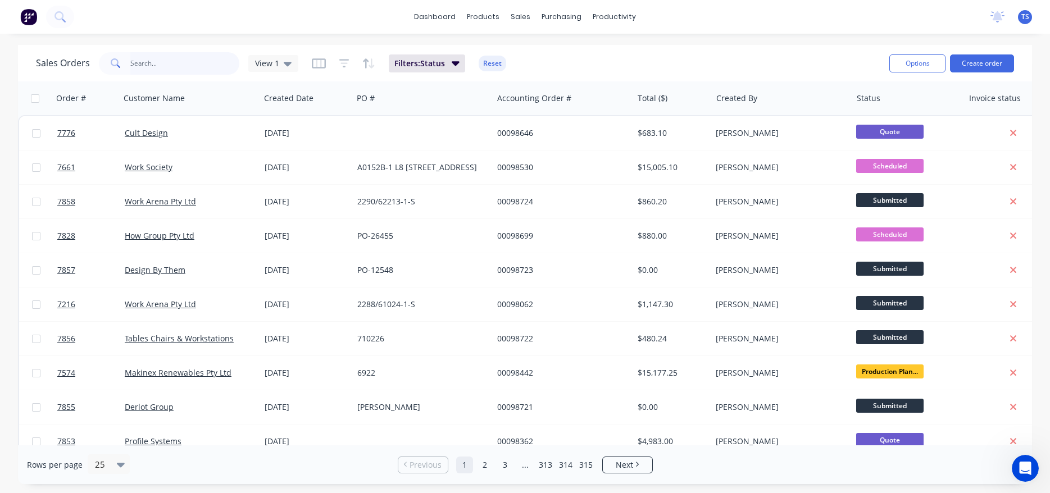
click at [153, 73] on input "text" at bounding box center [185, 63] width 110 height 22
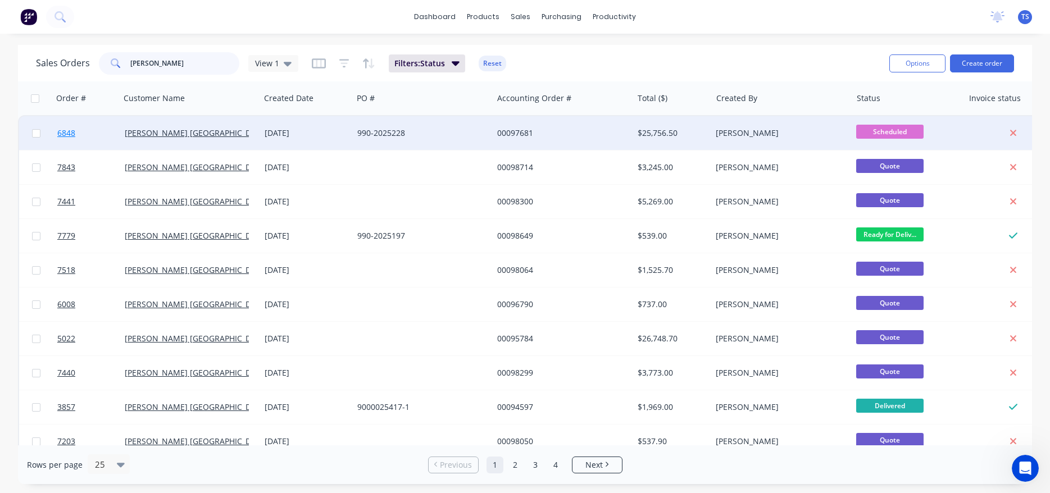
type input "[PERSON_NAME]"
click at [65, 147] on link "6848" at bounding box center [90, 133] width 67 height 34
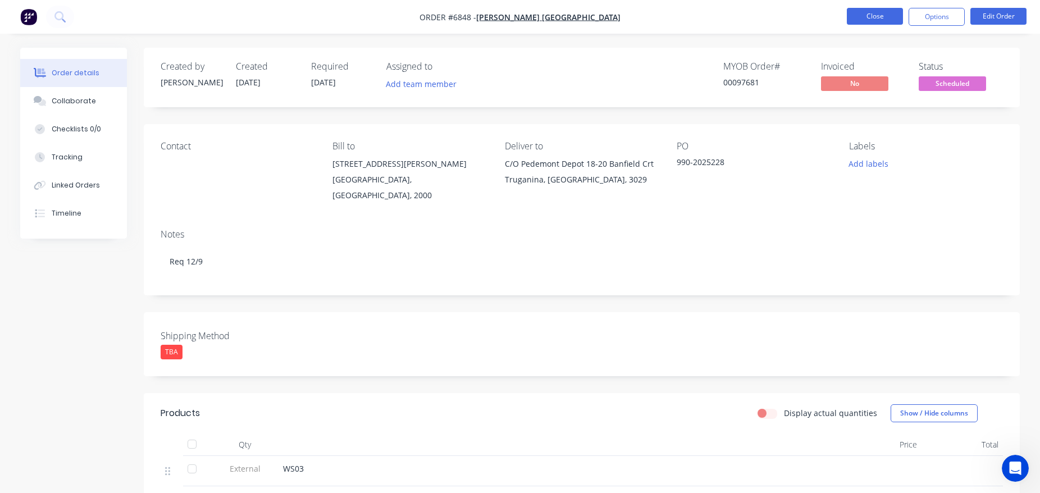
click at [874, 19] on button "Close" at bounding box center [875, 16] width 56 height 17
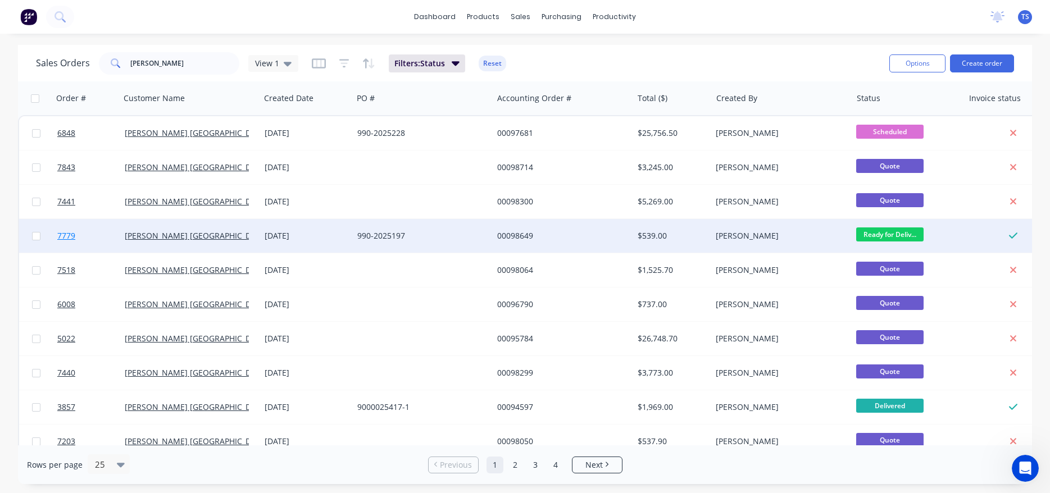
click at [71, 236] on span "7779" at bounding box center [66, 235] width 18 height 11
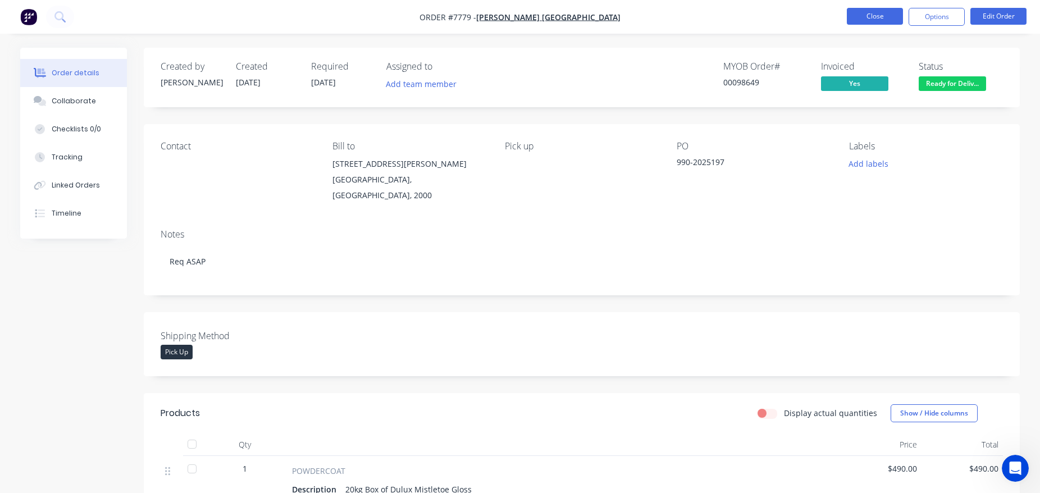
click at [891, 14] on button "Close" at bounding box center [875, 16] width 56 height 17
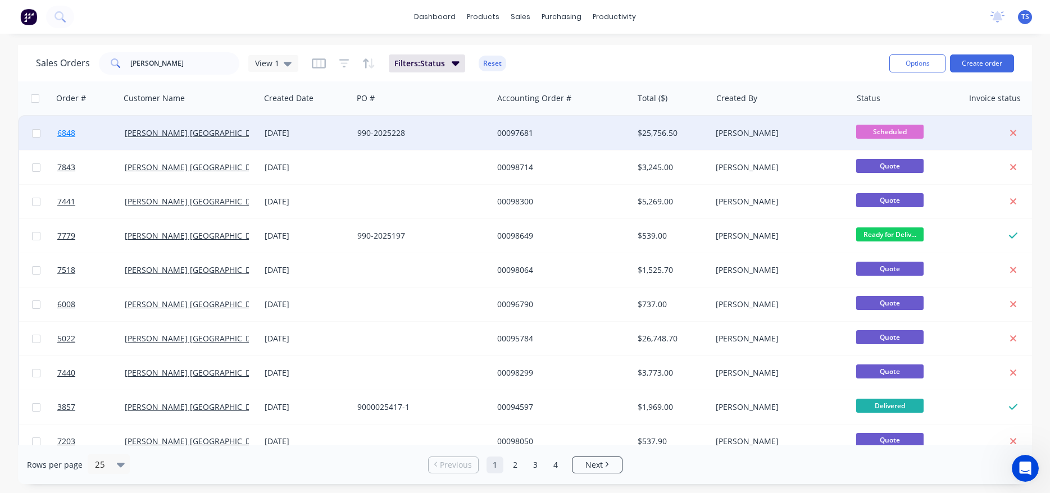
click at [95, 138] on link "6848" at bounding box center [90, 133] width 67 height 34
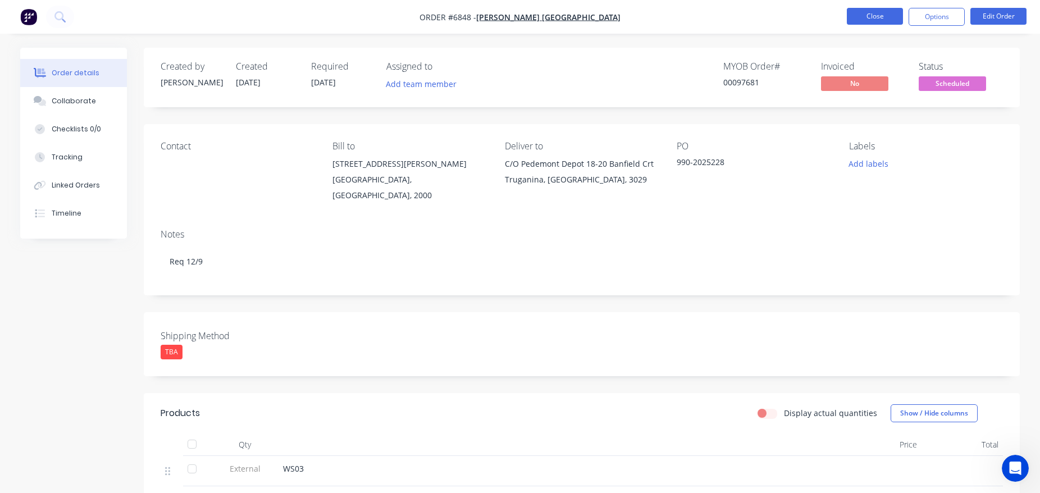
click at [869, 17] on button "Close" at bounding box center [875, 16] width 56 height 17
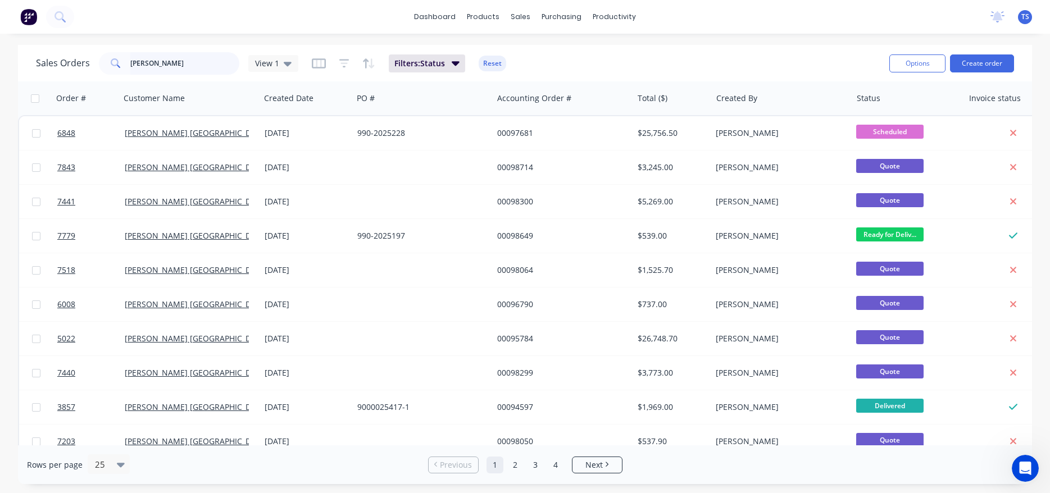
click at [177, 67] on input "[PERSON_NAME]" at bounding box center [185, 63] width 110 height 22
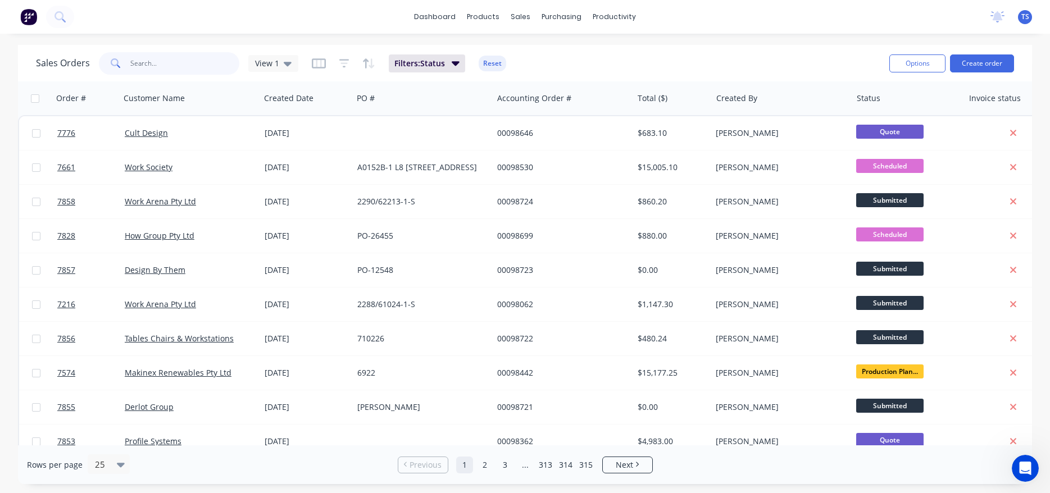
click at [192, 64] on input "text" at bounding box center [185, 63] width 110 height 22
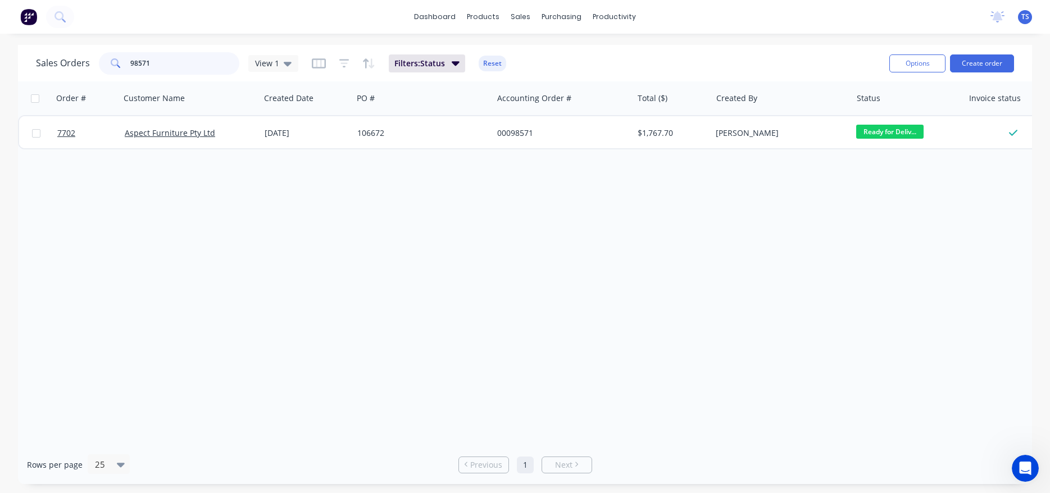
type input "98571"
click at [200, 74] on input "98571" at bounding box center [185, 63] width 110 height 22
click at [196, 68] on input "98571" at bounding box center [185, 63] width 110 height 22
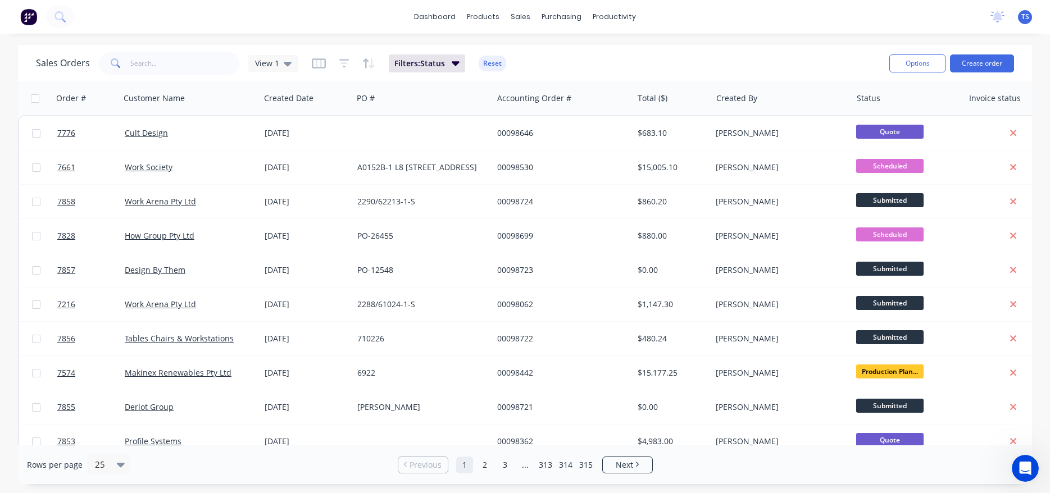
click at [785, 471] on div "Rows per page 25 Previous 1 2 3 ... 313 314 315 Next" at bounding box center [525, 464] width 1014 height 39
click at [193, 78] on div "Sales Orders View 1 Filters: Status Reset Options Create order" at bounding box center [525, 63] width 1014 height 37
click at [189, 70] on input "text" at bounding box center [185, 63] width 110 height 22
paste input "143374"
type input "143374"
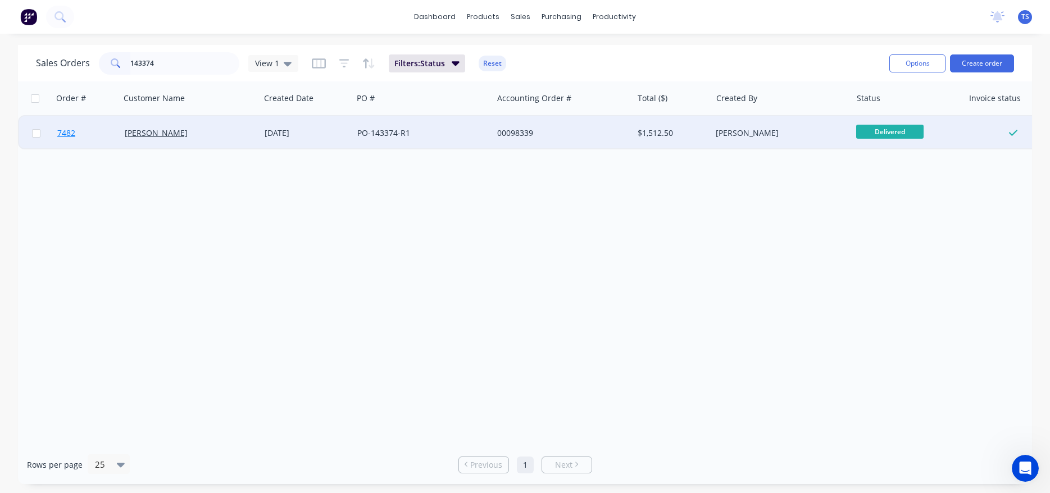
click at [79, 146] on link "7482" at bounding box center [90, 133] width 67 height 34
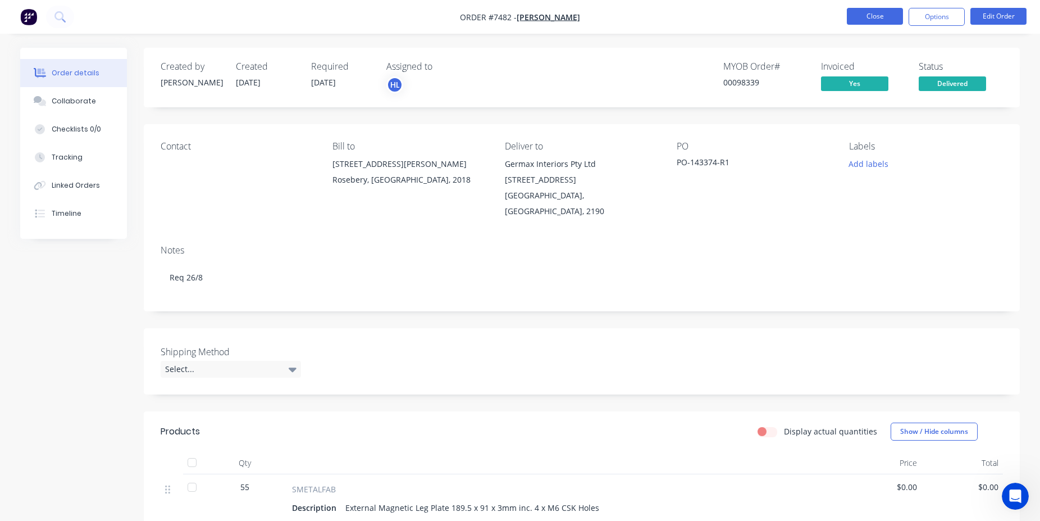
click at [890, 17] on button "Close" at bounding box center [875, 16] width 56 height 17
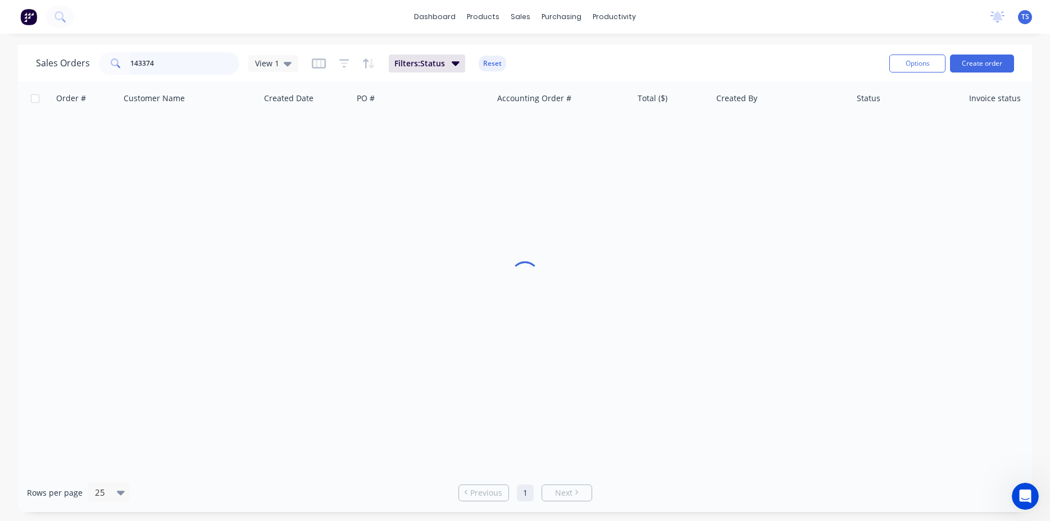
click at [188, 65] on input "143374" at bounding box center [185, 63] width 110 height 22
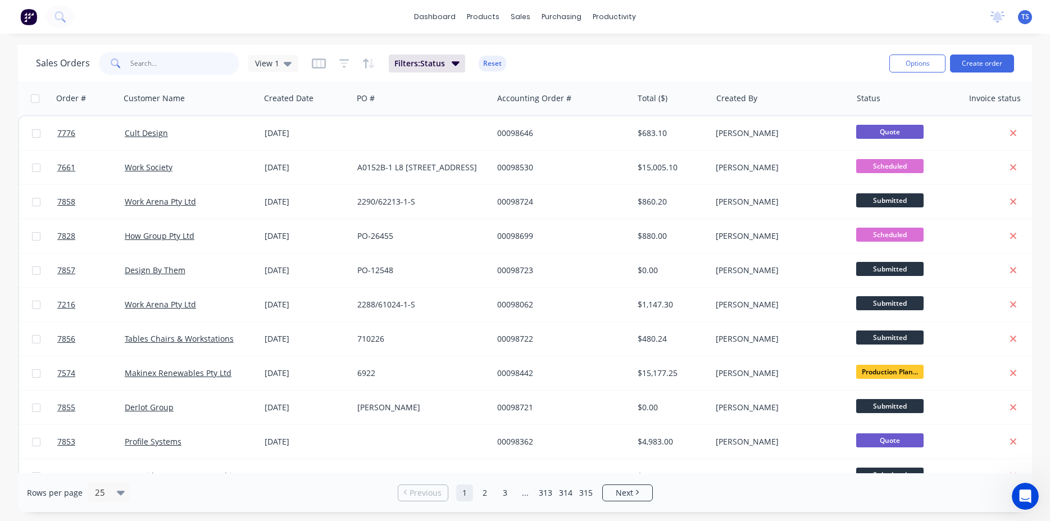
click at [199, 65] on input "text" at bounding box center [185, 63] width 110 height 22
click at [186, 62] on input "text" at bounding box center [185, 63] width 110 height 22
click at [149, 74] on input "text" at bounding box center [185, 63] width 110 height 22
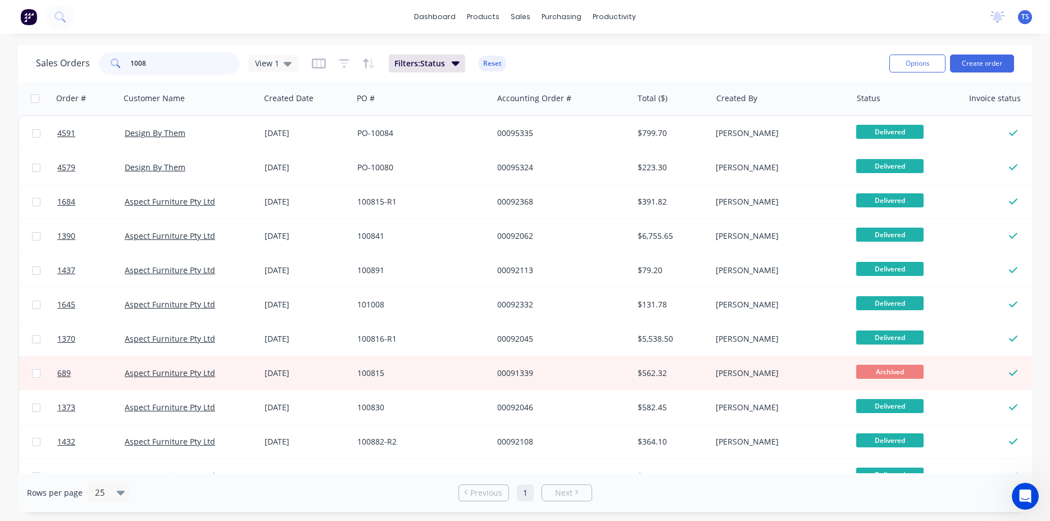
click at [184, 69] on input "1008" at bounding box center [185, 63] width 110 height 22
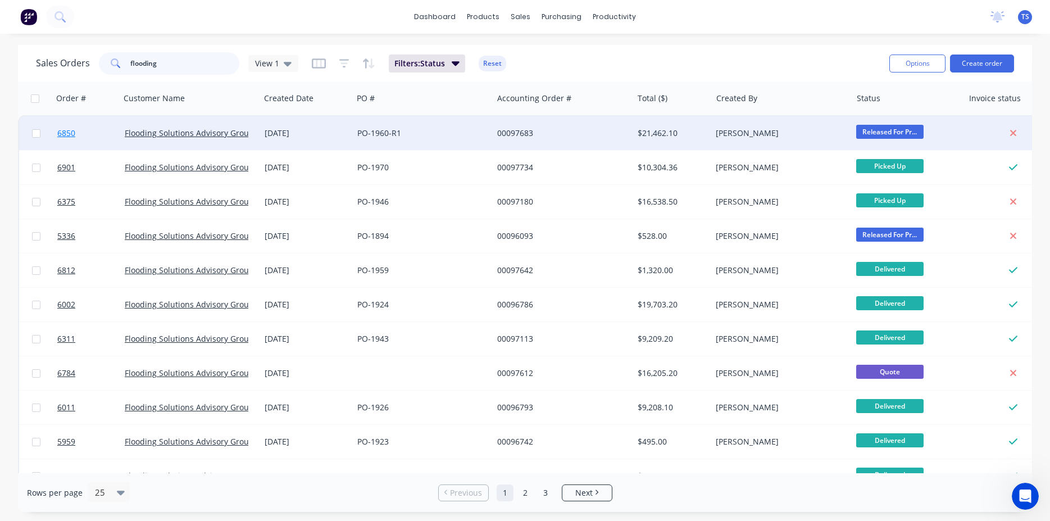
type input "flooding"
click at [73, 147] on link "6850" at bounding box center [90, 133] width 67 height 34
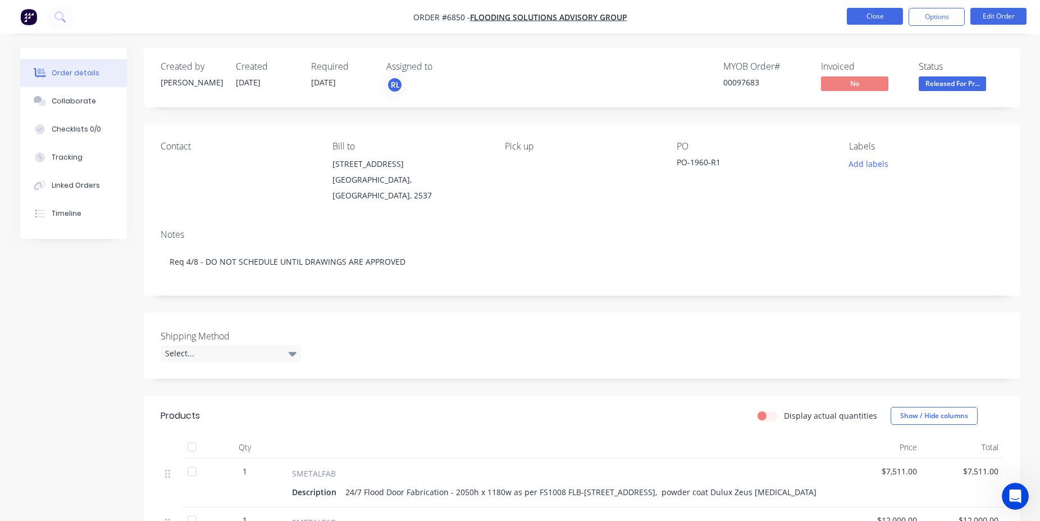
click at [864, 11] on button "Close" at bounding box center [875, 16] width 56 height 17
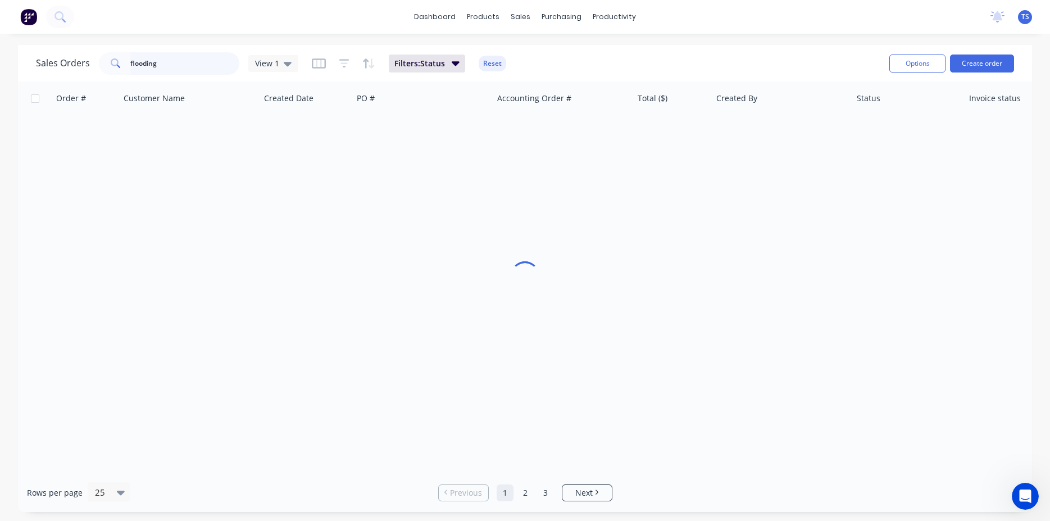
click at [177, 71] on input "flooding" at bounding box center [185, 63] width 110 height 22
paste input "789884"
click at [168, 63] on input "789884" at bounding box center [185, 63] width 110 height 22
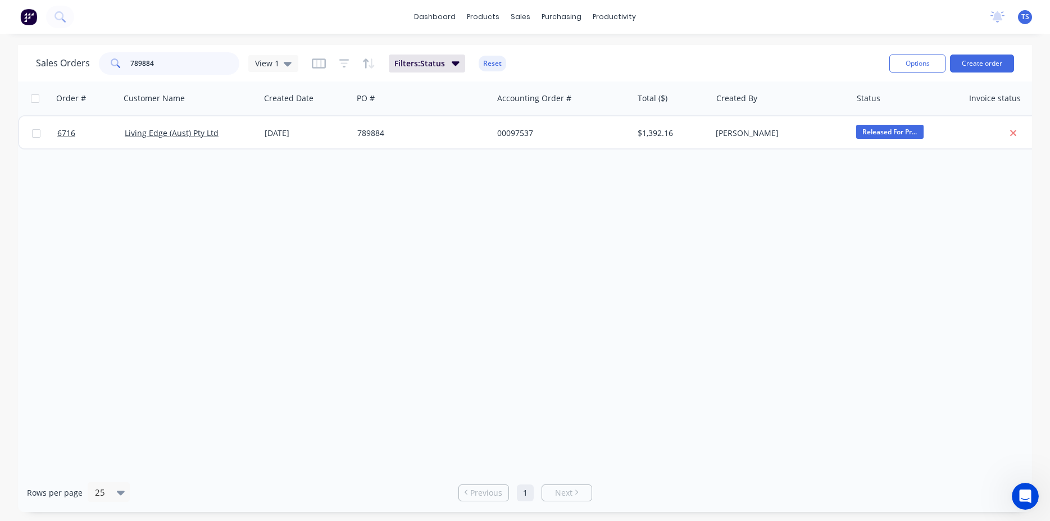
paste input "990"
click at [212, 66] on input "789990" at bounding box center [185, 63] width 110 height 22
drag, startPoint x: 167, startPoint y: 69, endPoint x: 41, endPoint y: 72, distance: 126.4
click at [130, 72] on input "789990" at bounding box center [185, 63] width 110 height 22
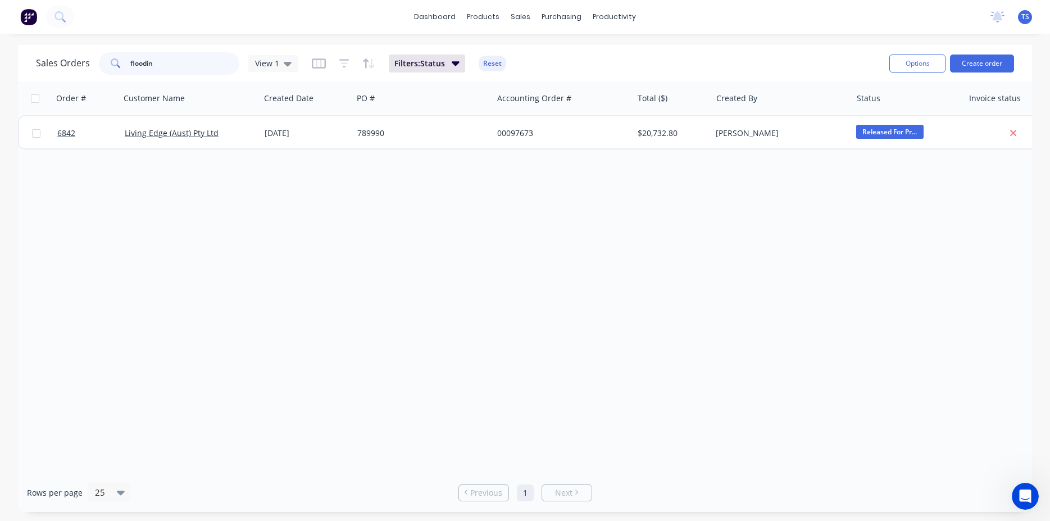
type input "flooding"
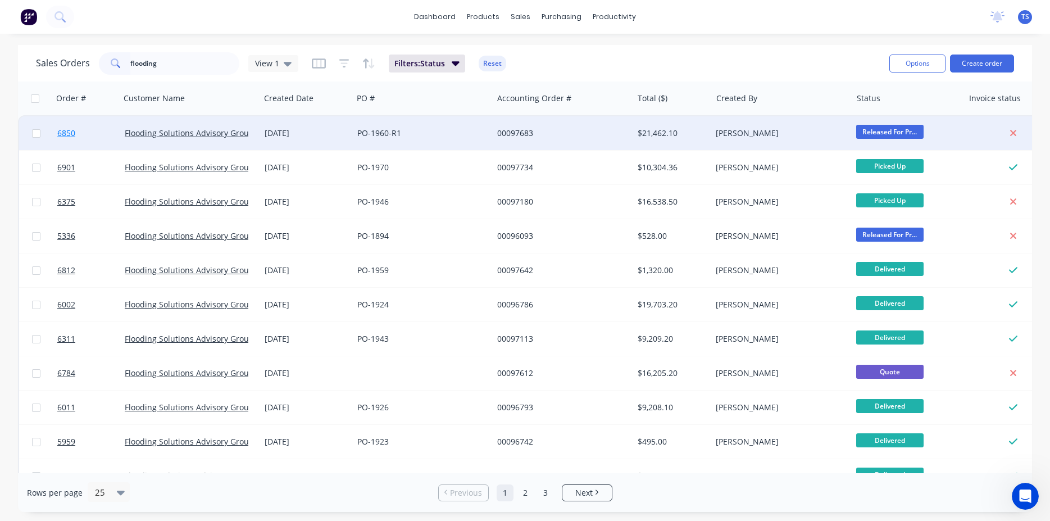
click at [57, 142] on link "6850" at bounding box center [90, 133] width 67 height 34
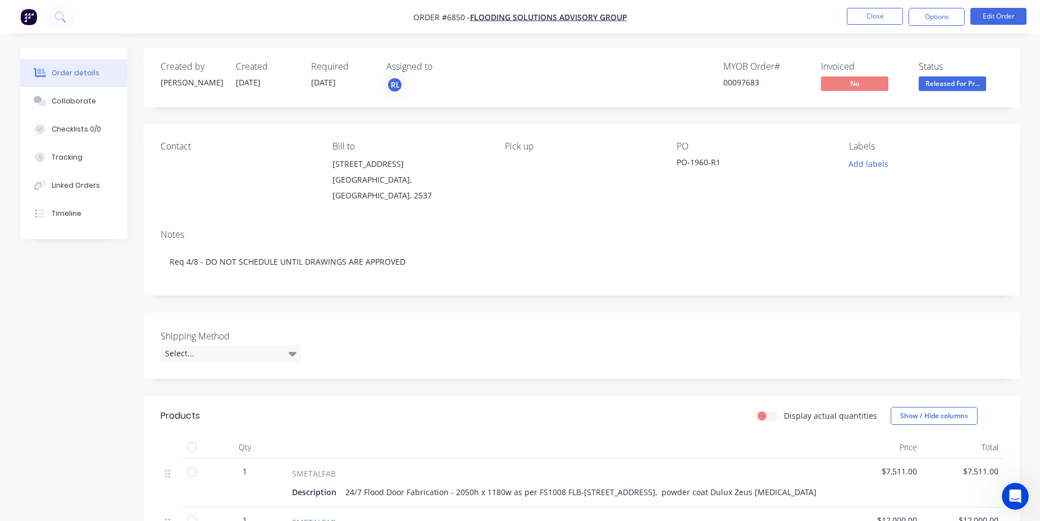
click at [742, 80] on div "00097683" at bounding box center [765, 82] width 84 height 12
copy div "00097683"
click at [870, 19] on button "Close" at bounding box center [875, 16] width 56 height 17
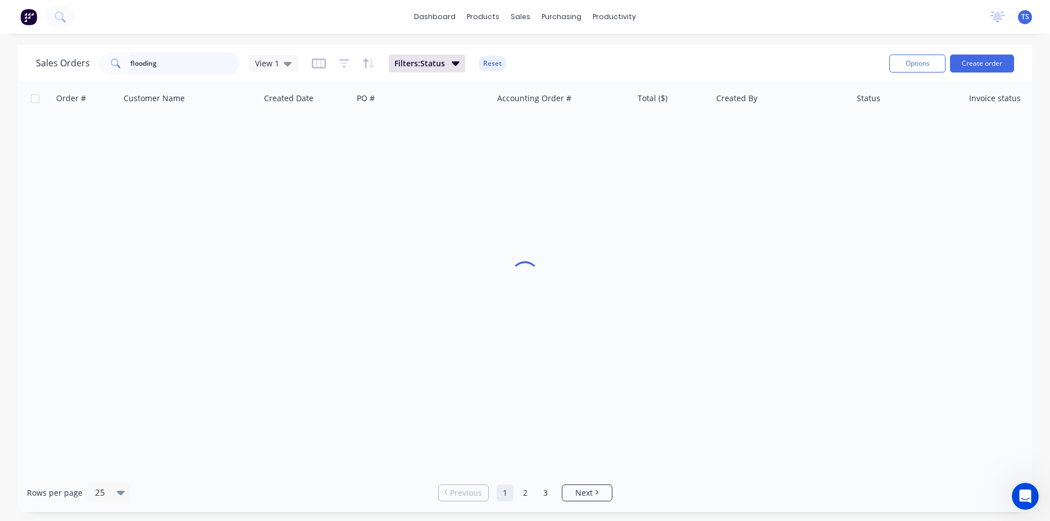
click at [179, 66] on input "flooding" at bounding box center [185, 63] width 110 height 22
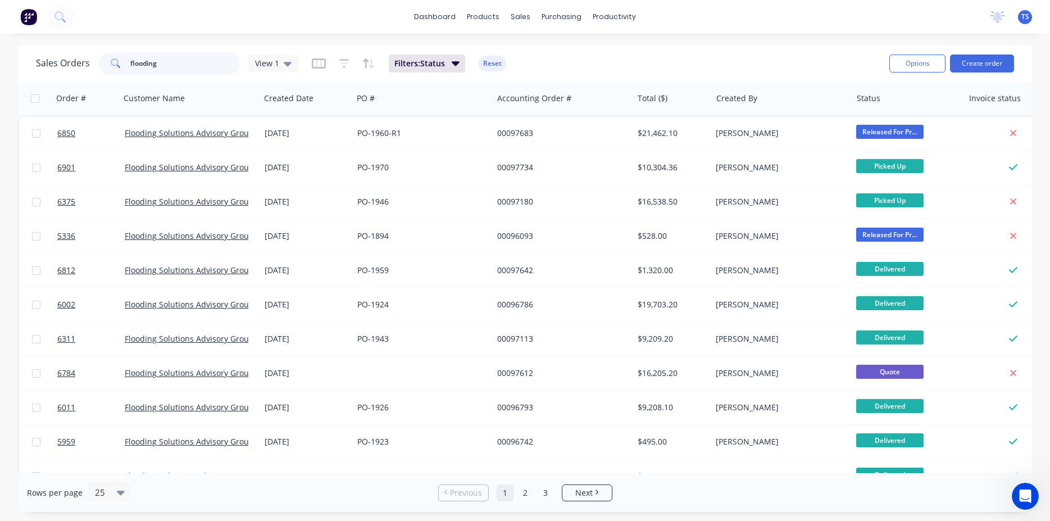
paste input "PO149168"
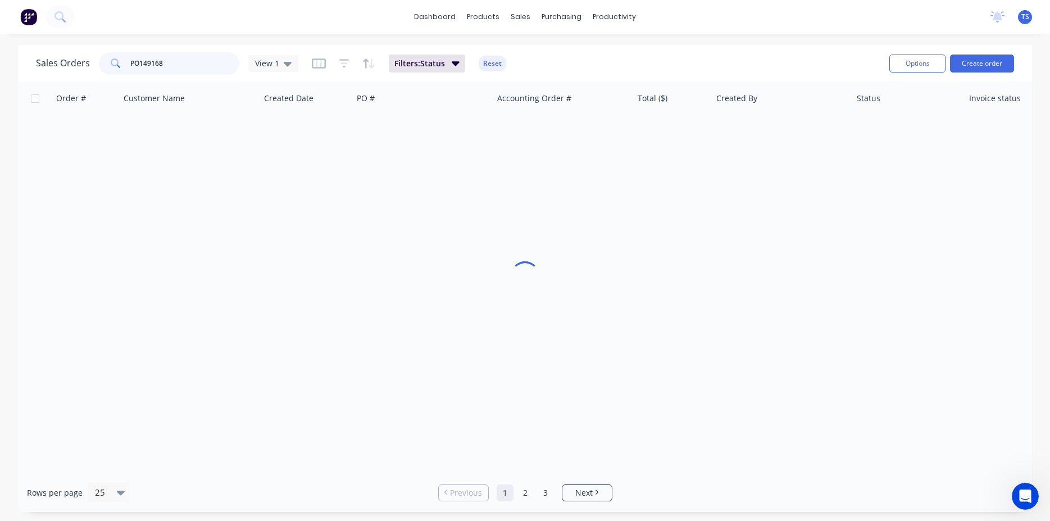
click at [138, 63] on input "PO149168" at bounding box center [185, 63] width 110 height 22
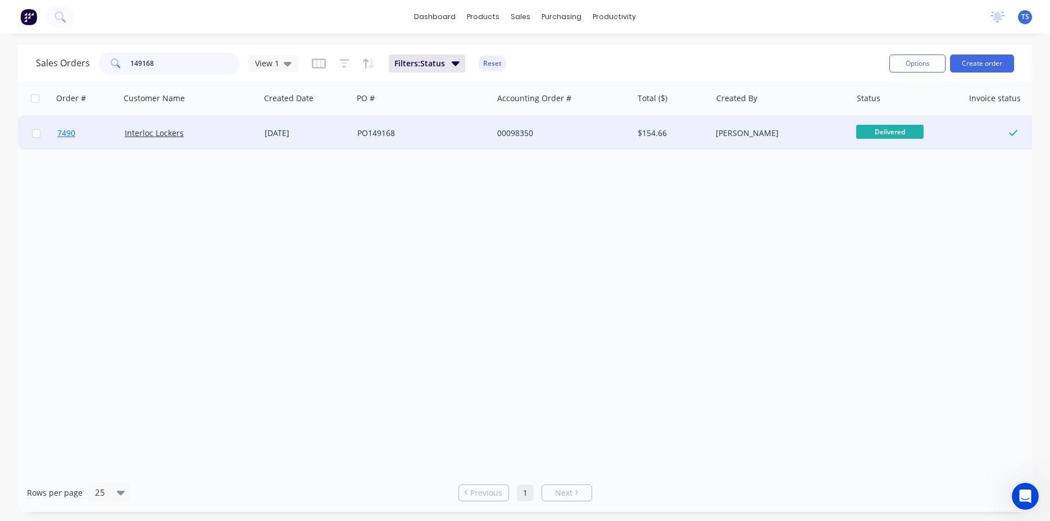
type input "149168"
click at [104, 134] on link "7490" at bounding box center [90, 133] width 67 height 34
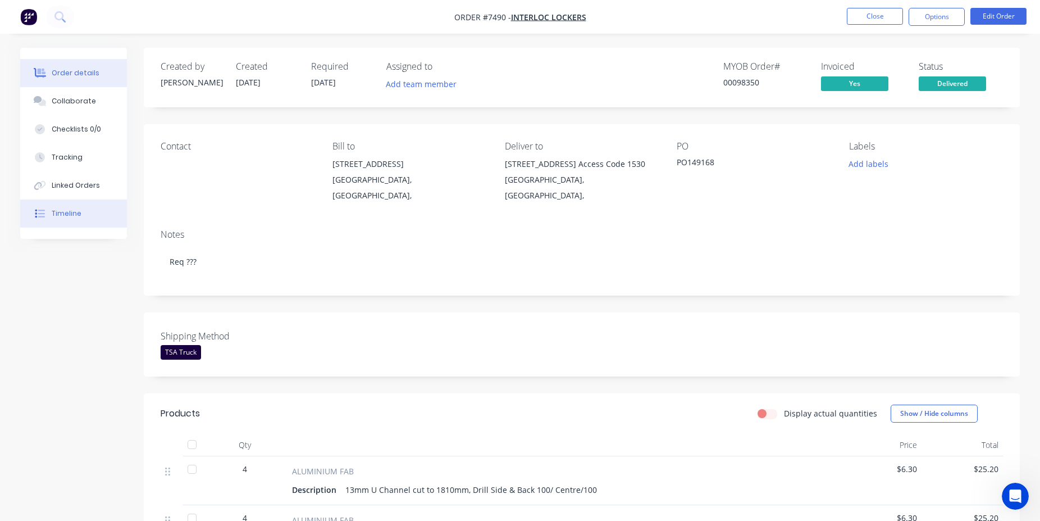
click at [62, 219] on button "Timeline" at bounding box center [73, 213] width 107 height 28
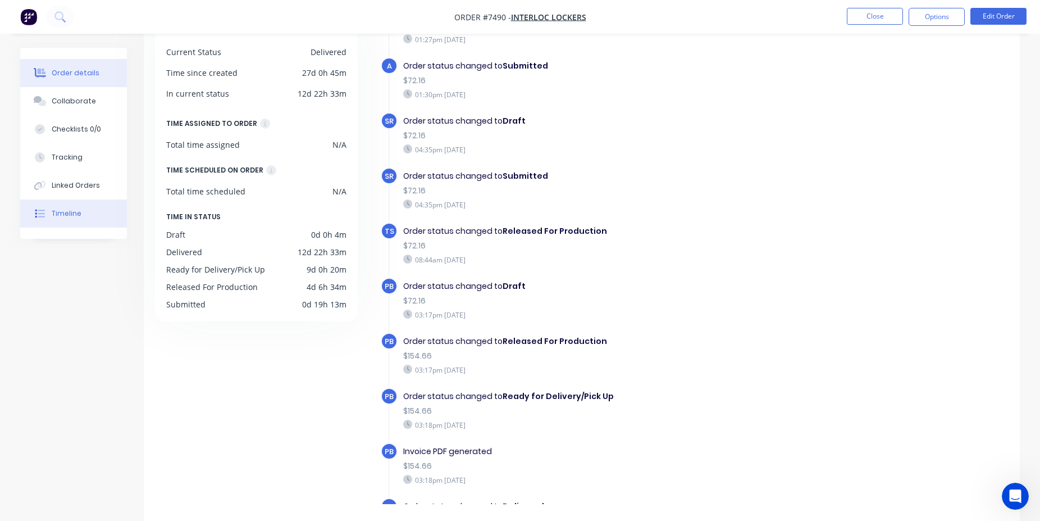
click at [88, 79] on button "Order details" at bounding box center [73, 73] width 107 height 28
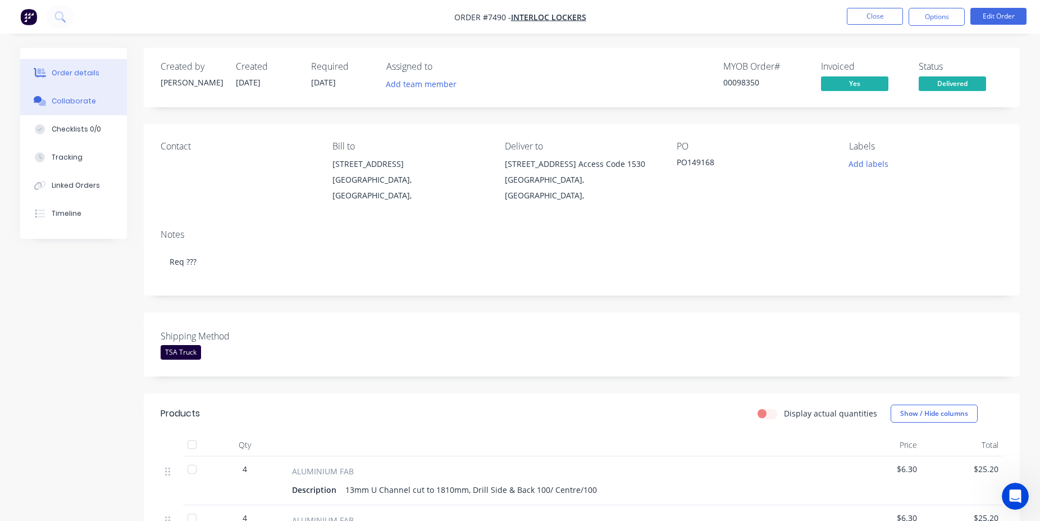
click at [105, 106] on button "Collaborate" at bounding box center [73, 101] width 107 height 28
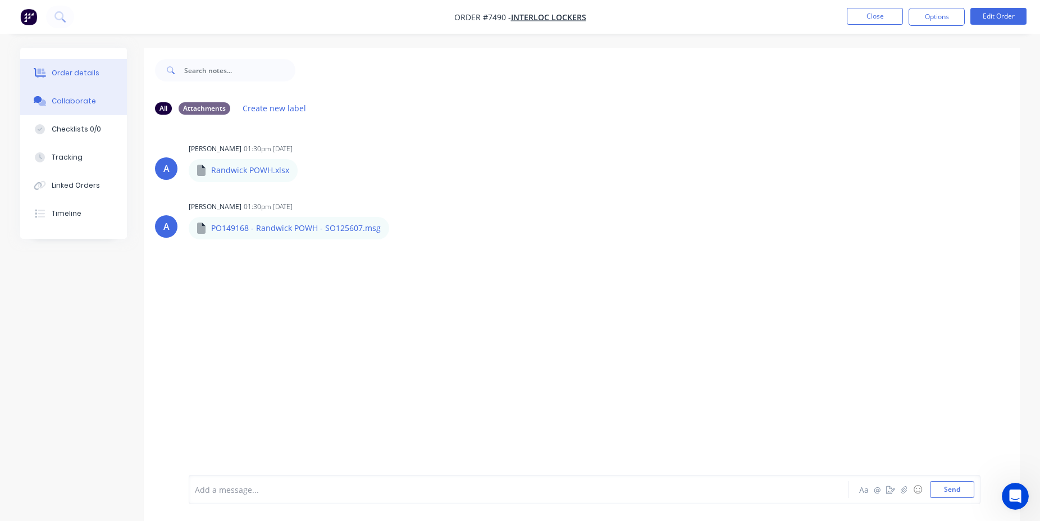
click at [74, 74] on div "Order details" at bounding box center [76, 73] width 48 height 10
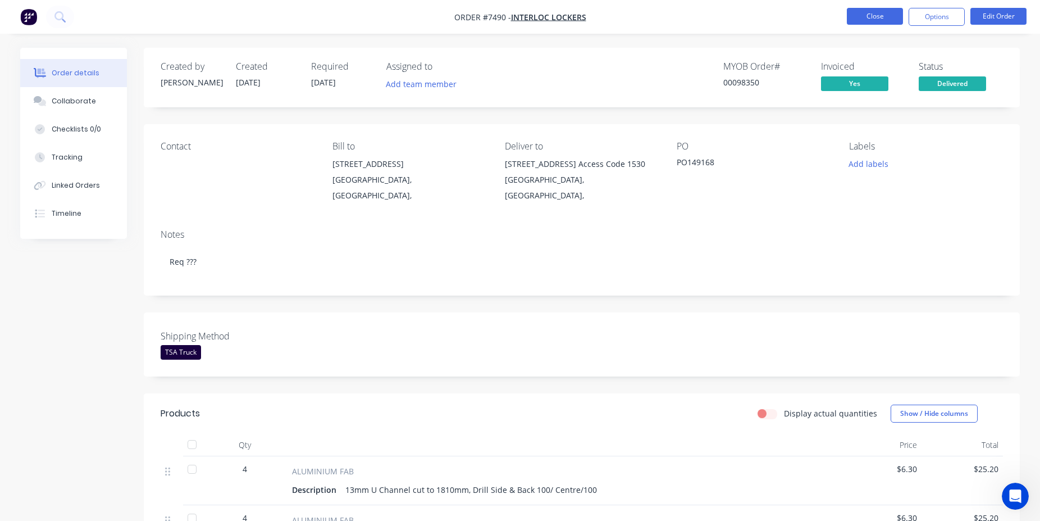
click at [883, 16] on button "Close" at bounding box center [875, 16] width 56 height 17
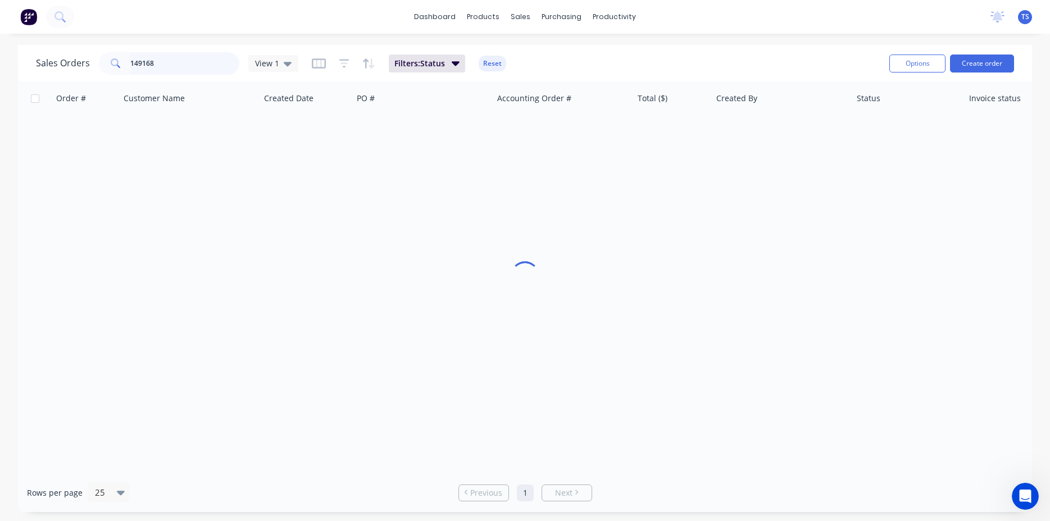
click at [170, 71] on input "149168" at bounding box center [185, 63] width 110 height 22
type input "98257"
click at [182, 64] on input "98257" at bounding box center [185, 63] width 110 height 22
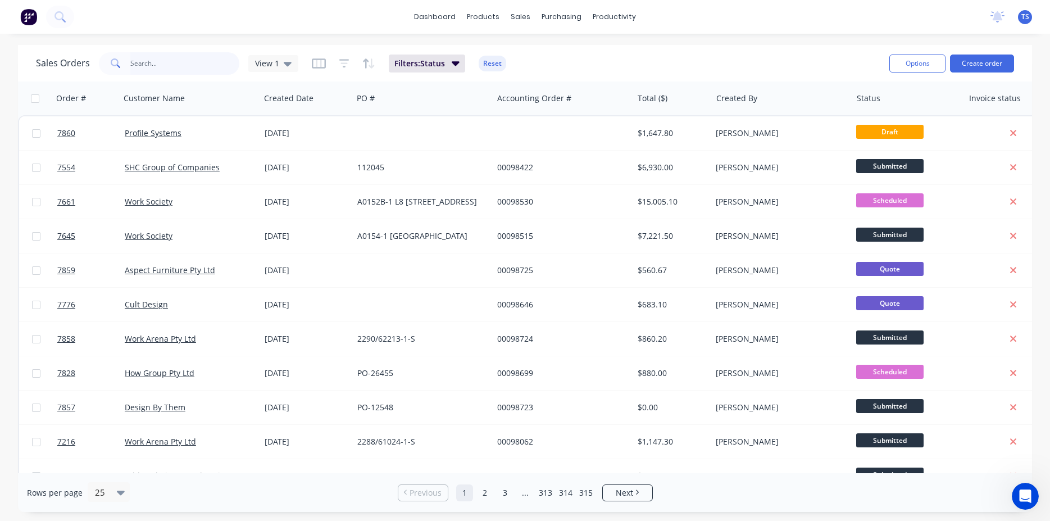
click at [149, 63] on input "text" at bounding box center [185, 63] width 110 height 22
click at [200, 61] on input "text" at bounding box center [185, 63] width 110 height 22
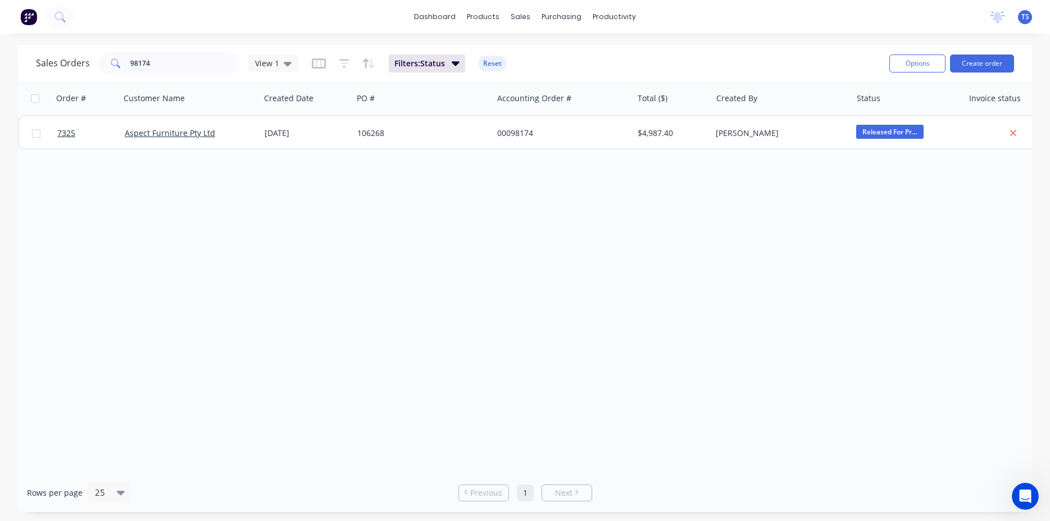
click at [178, 76] on div "Sales Orders 98174 View 1 Filters: Status Reset" at bounding box center [458, 63] width 844 height 28
click at [180, 68] on input "98174" at bounding box center [185, 63] width 110 height 22
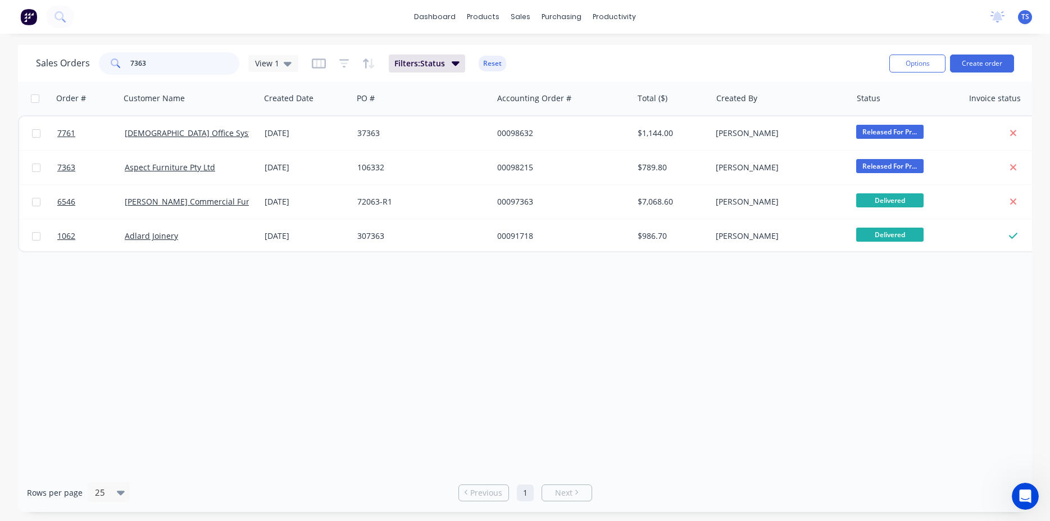
click at [167, 69] on input "7363" at bounding box center [185, 63] width 110 height 22
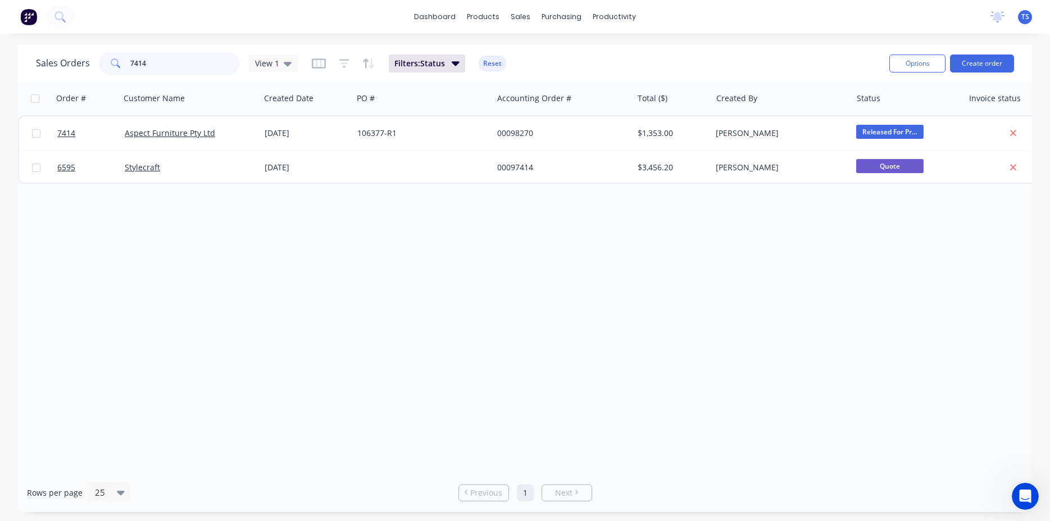
click at [167, 69] on input "7414" at bounding box center [185, 63] width 110 height 22
click at [167, 72] on input "7414" at bounding box center [185, 63] width 110 height 22
click at [166, 65] on input "7633" at bounding box center [185, 63] width 110 height 22
click at [158, 69] on input "7747" at bounding box center [185, 63] width 110 height 22
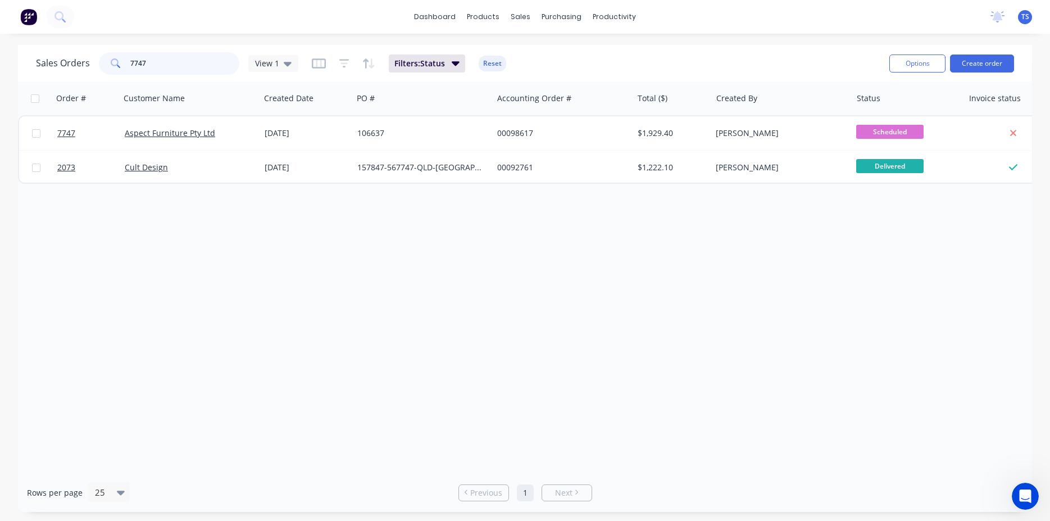
click at [158, 69] on input "7747" at bounding box center [185, 63] width 110 height 22
click at [188, 69] on input "7736" at bounding box center [185, 63] width 110 height 22
click at [162, 70] on input "7480" at bounding box center [185, 63] width 110 height 22
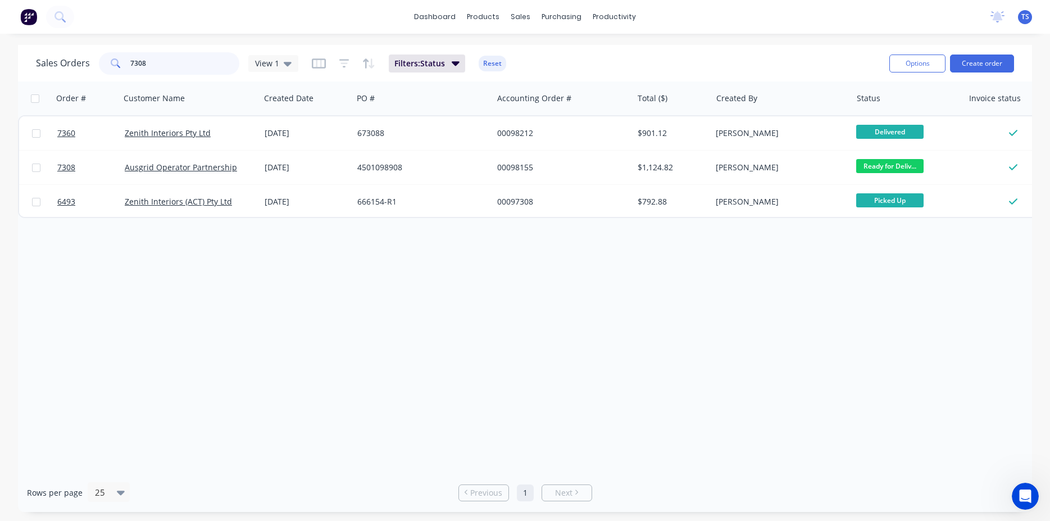
click at [159, 70] on input "7308" at bounding box center [185, 63] width 110 height 22
click at [161, 68] on input "7590" at bounding box center [185, 63] width 110 height 22
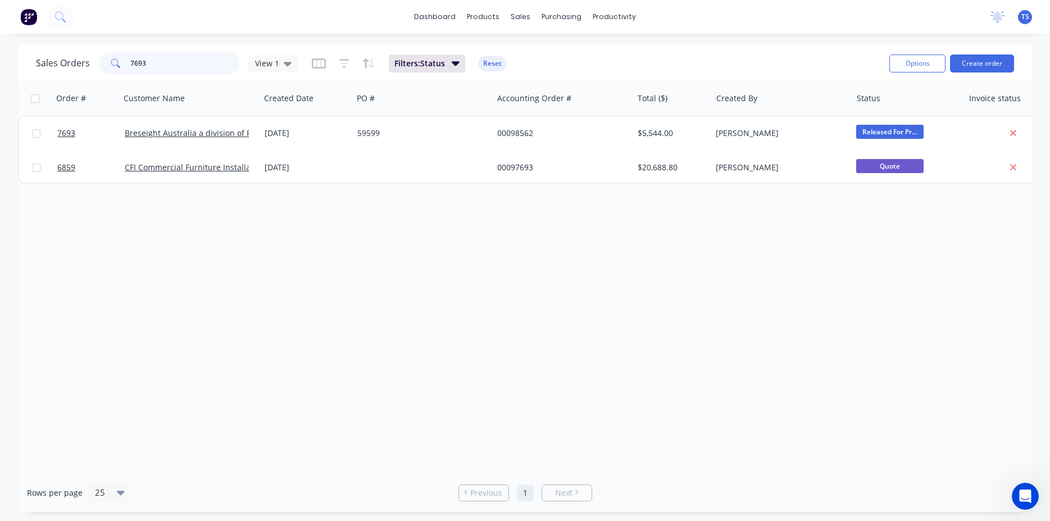
click at [161, 68] on input "7693" at bounding box center [185, 63] width 110 height 22
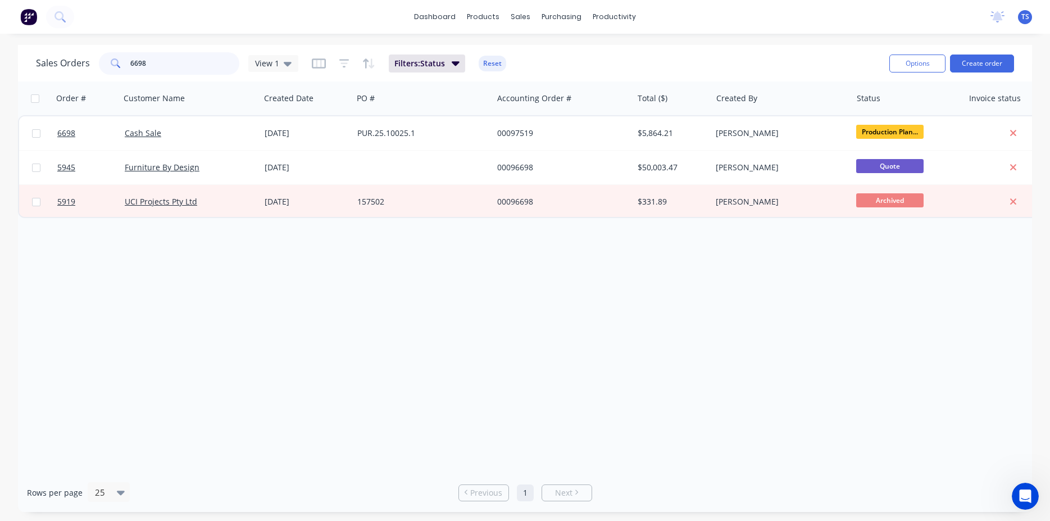
click at [161, 68] on input "6698" at bounding box center [185, 63] width 110 height 22
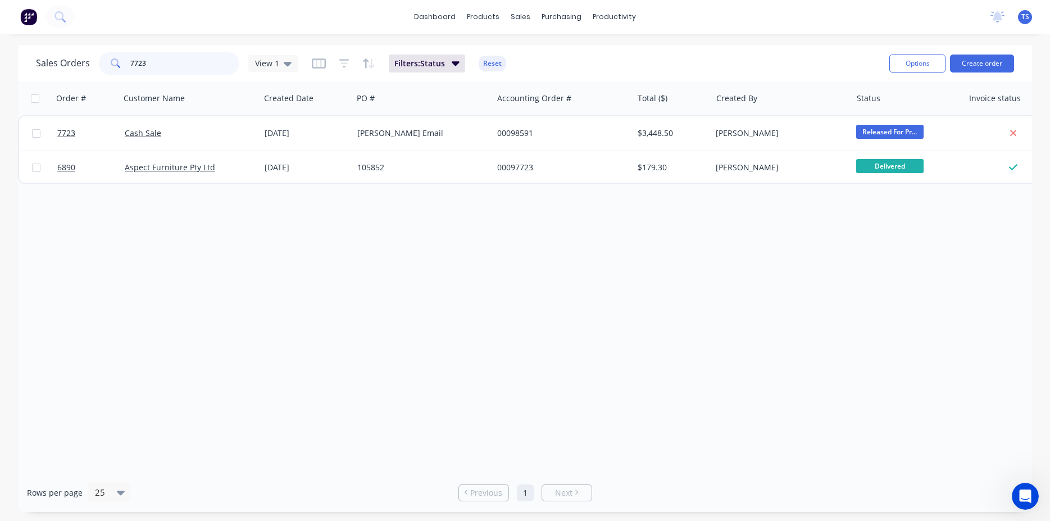
click at [161, 68] on input "7723" at bounding box center [185, 63] width 110 height 22
click at [154, 55] on input "7508" at bounding box center [185, 63] width 110 height 22
click at [152, 69] on input "7579" at bounding box center [185, 63] width 110 height 22
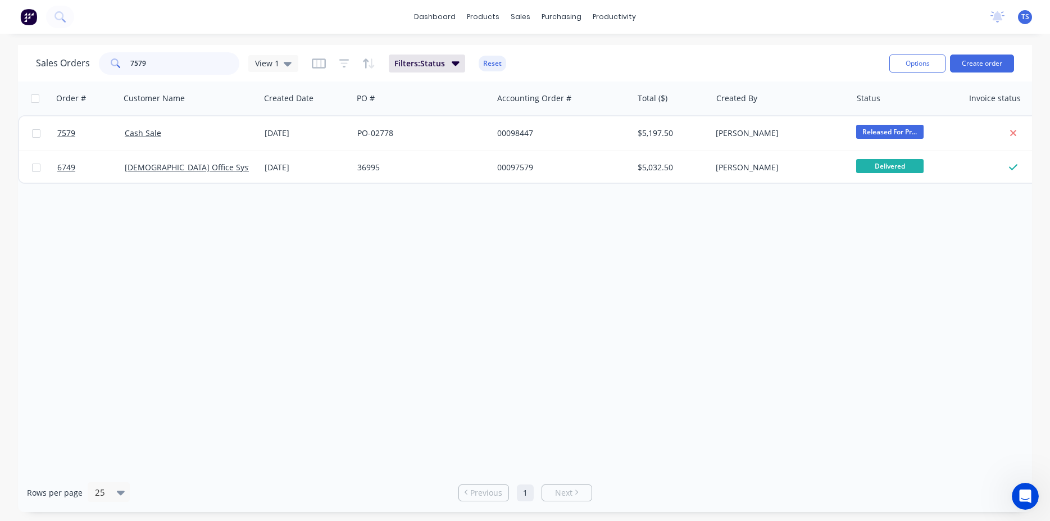
click at [152, 69] on input "7579" at bounding box center [185, 63] width 110 height 22
click at [147, 69] on input "7613" at bounding box center [185, 63] width 110 height 22
click at [177, 63] on input "7615" at bounding box center [185, 63] width 110 height 22
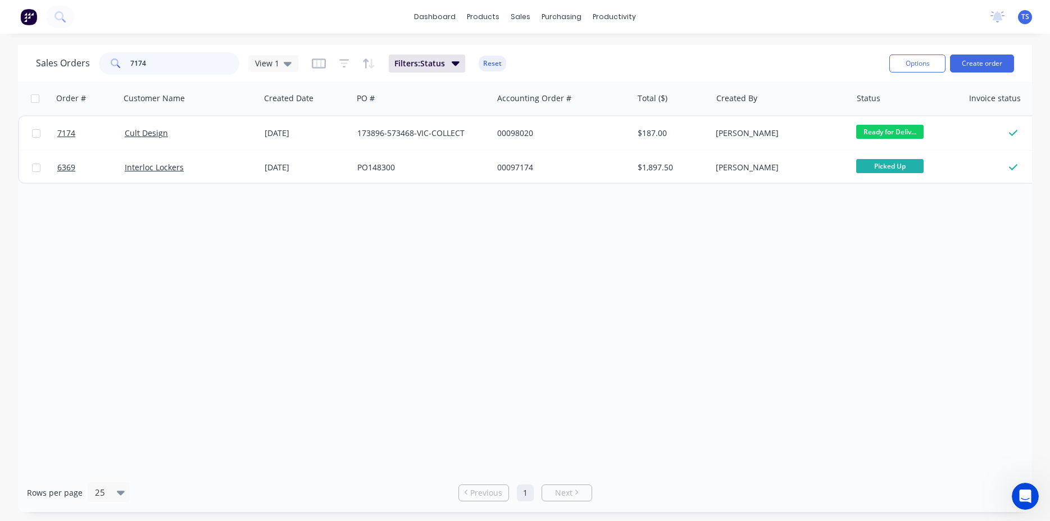
click at [166, 70] on input "7174" at bounding box center [185, 63] width 110 height 22
click at [165, 72] on input "7258" at bounding box center [185, 63] width 110 height 22
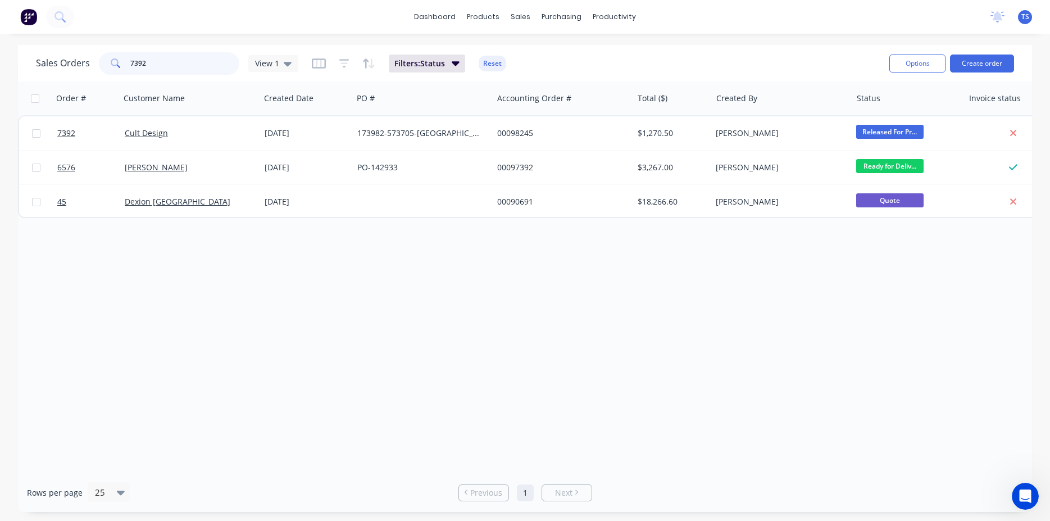
click at [171, 67] on input "7392" at bounding box center [185, 63] width 110 height 22
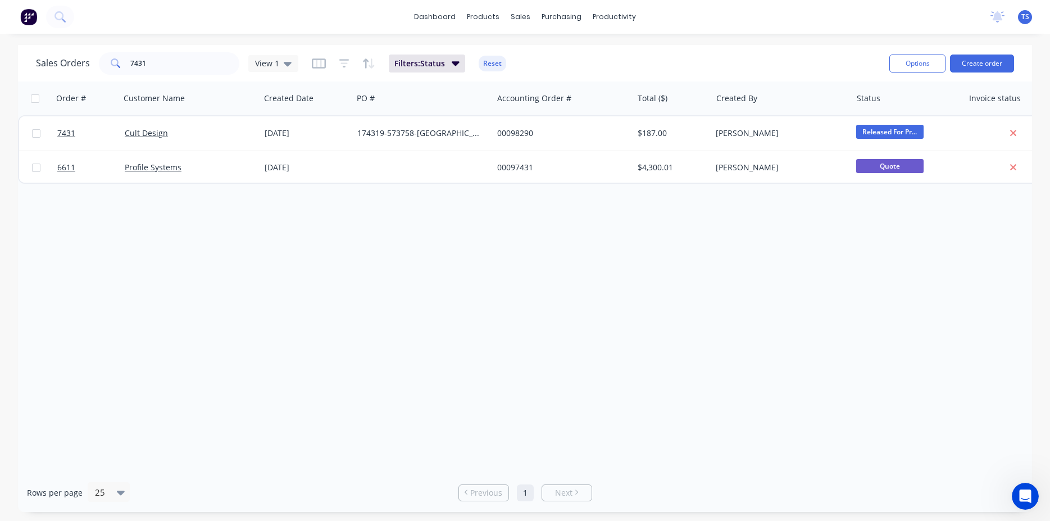
drag, startPoint x: 168, startPoint y: 79, endPoint x: 161, endPoint y: 66, distance: 15.1
click at [167, 78] on div "Sales Orders 7431 View 1 Filters: Status Reset Options Create order" at bounding box center [525, 63] width 1014 height 37
click at [161, 66] on input "7431" at bounding box center [185, 63] width 110 height 22
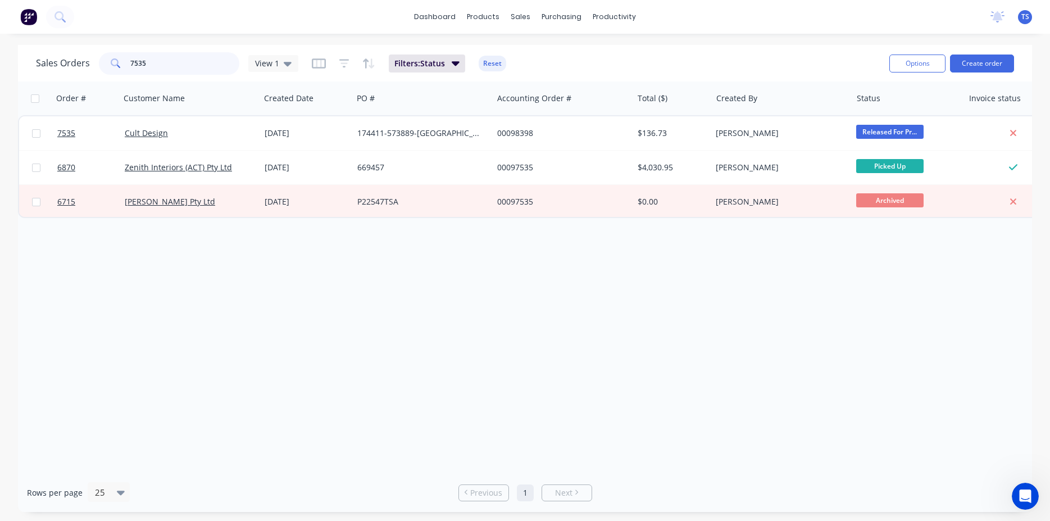
click at [165, 66] on input "7535" at bounding box center [185, 63] width 110 height 22
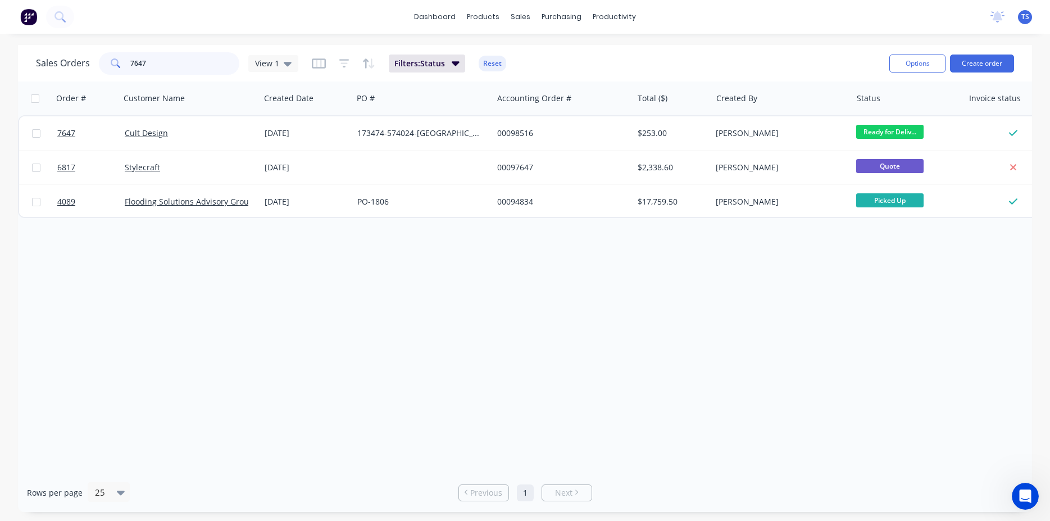
click at [165, 66] on input "7647" at bounding box center [185, 63] width 110 height 22
click at [176, 64] on input "7647" at bounding box center [185, 63] width 110 height 22
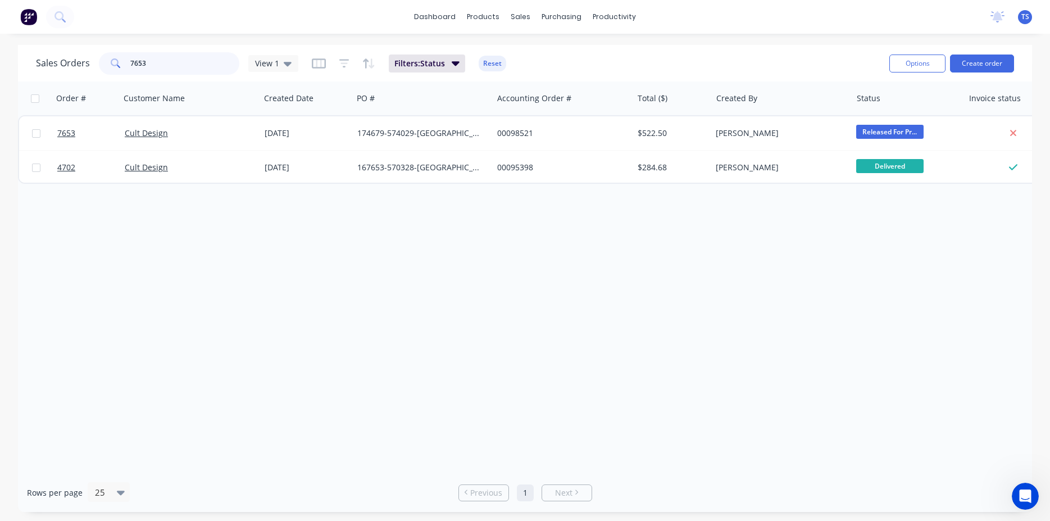
click at [165, 68] on input "7653" at bounding box center [185, 63] width 110 height 22
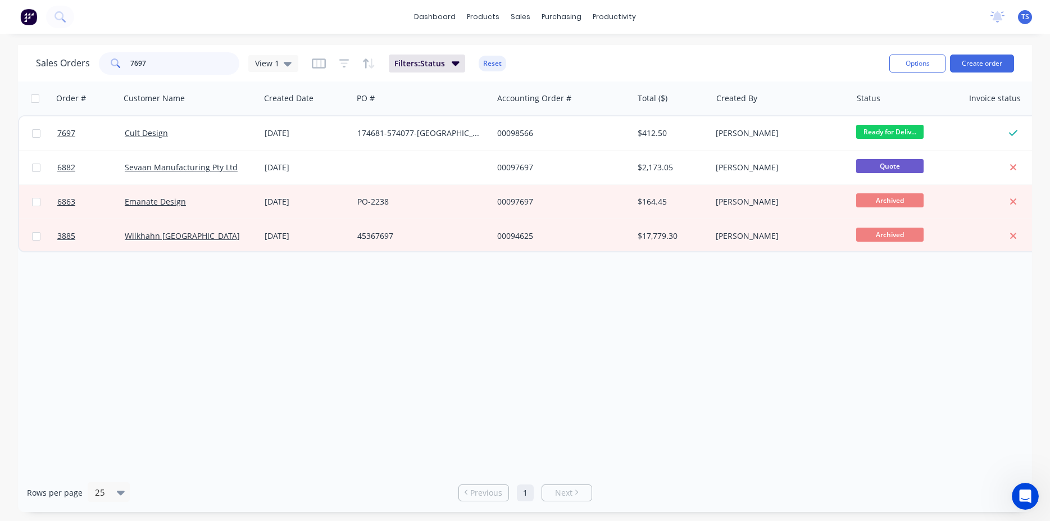
click at [180, 70] on input "7697" at bounding box center [185, 63] width 110 height 22
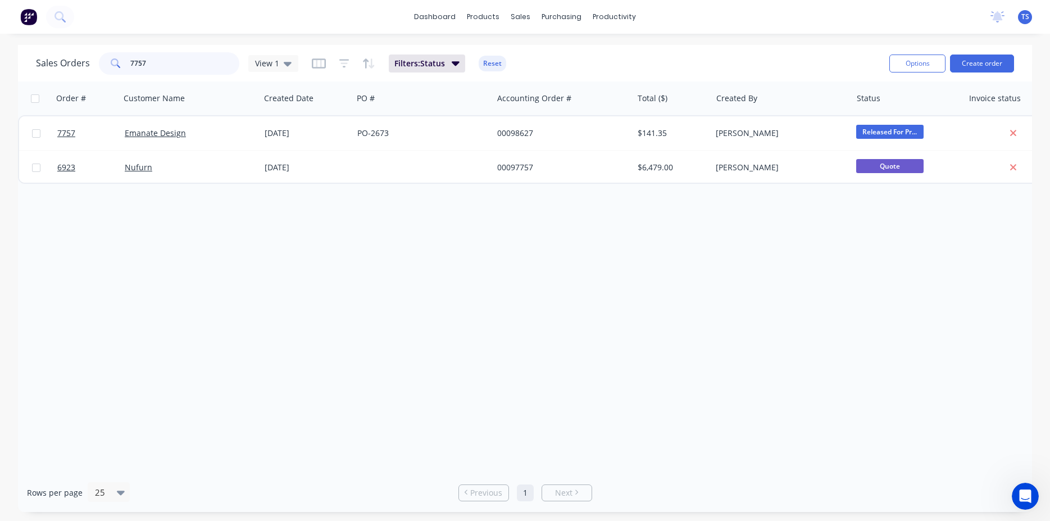
click at [176, 70] on input "7757" at bounding box center [185, 63] width 110 height 22
click at [171, 69] on input "96093" at bounding box center [185, 63] width 110 height 22
click at [172, 68] on input "96093" at bounding box center [185, 63] width 110 height 22
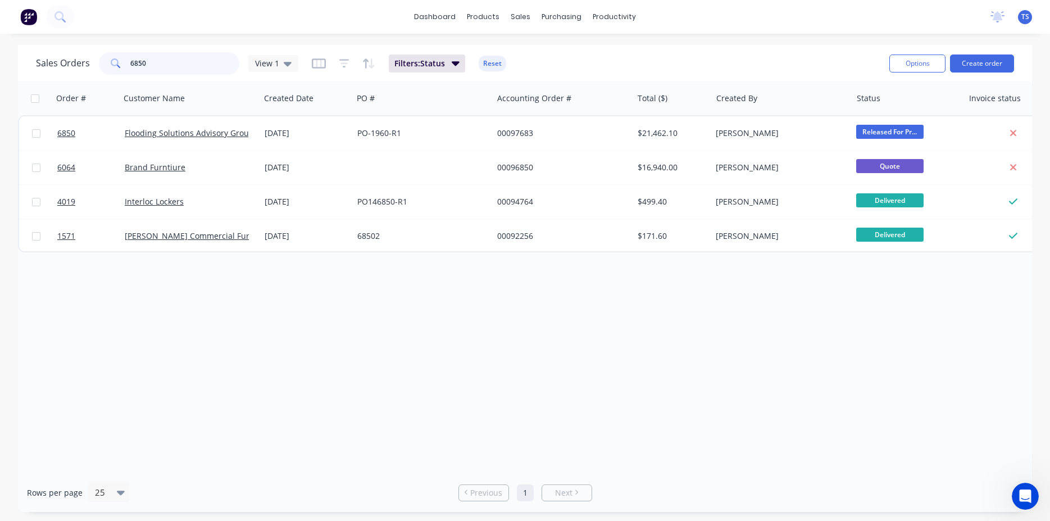
click at [177, 52] on input "6850" at bounding box center [185, 63] width 110 height 22
click at [178, 61] on input "6850" at bounding box center [185, 63] width 110 height 22
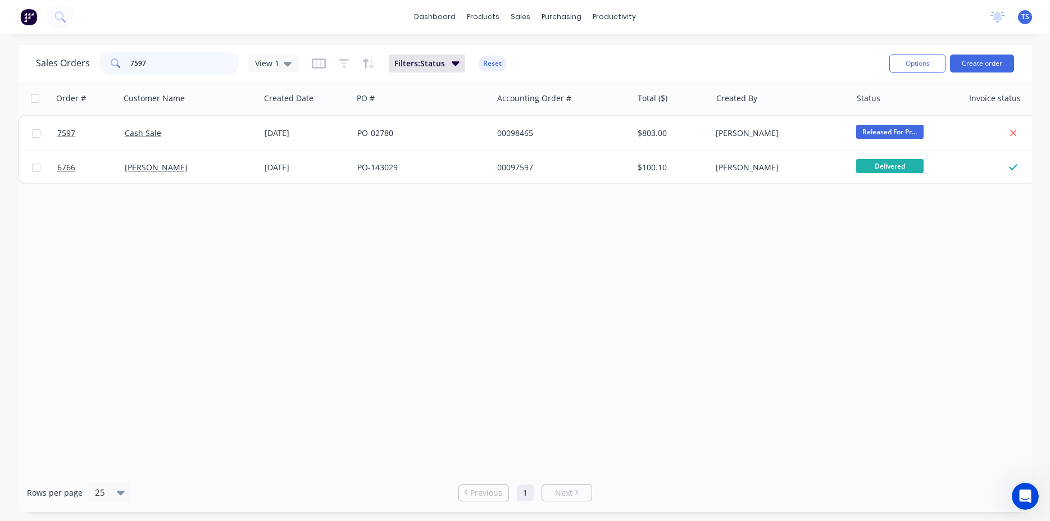
click at [178, 61] on input "7597" at bounding box center [185, 63] width 110 height 22
click at [178, 61] on input "7720" at bounding box center [185, 63] width 110 height 22
type input "7"
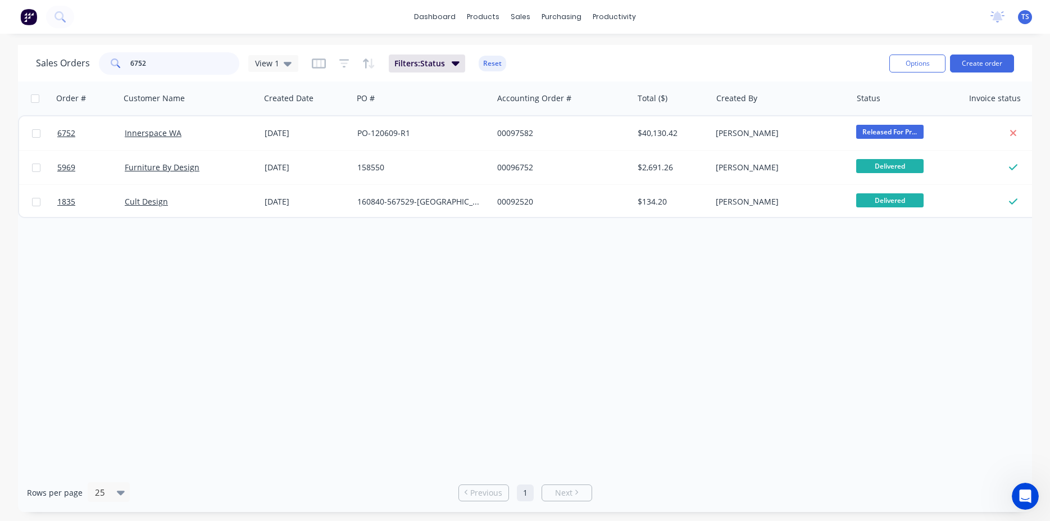
click at [158, 64] on input "6752" at bounding box center [185, 63] width 110 height 22
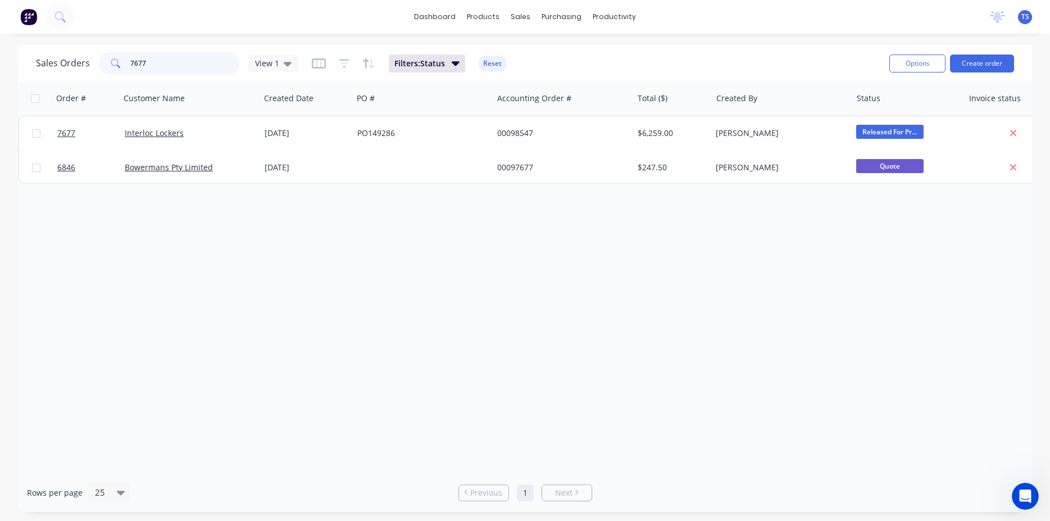
click at [164, 69] on input "7677" at bounding box center [185, 63] width 110 height 22
click at [164, 69] on input "7754" at bounding box center [185, 63] width 110 height 22
click at [160, 71] on input "7755" at bounding box center [185, 63] width 110 height 22
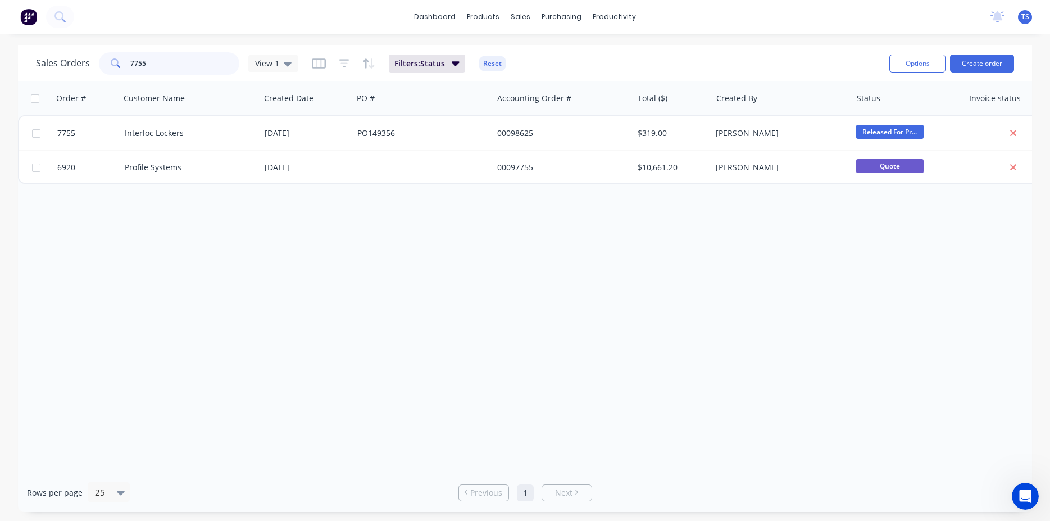
click at [160, 71] on input "7755" at bounding box center [185, 63] width 110 height 22
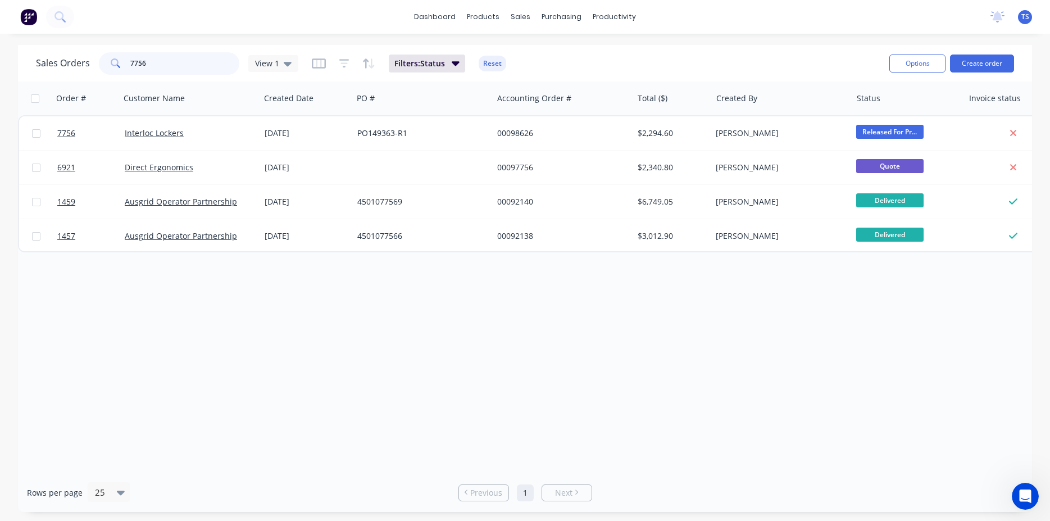
click at [175, 69] on input "7756" at bounding box center [185, 63] width 110 height 22
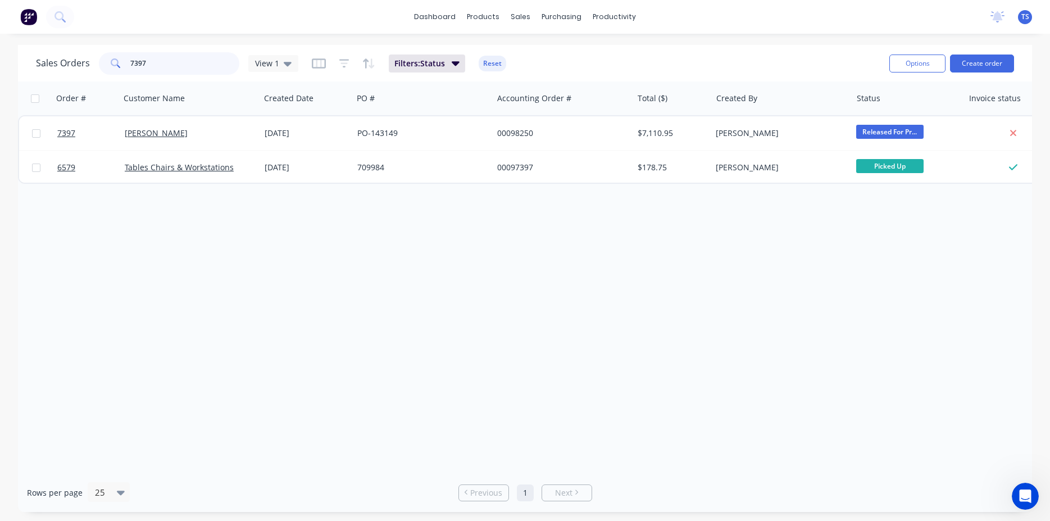
click at [168, 66] on input "7397" at bounding box center [185, 63] width 110 height 22
click at [160, 69] on input "7646" at bounding box center [185, 63] width 110 height 22
click at [160, 69] on input "7592" at bounding box center [185, 63] width 110 height 22
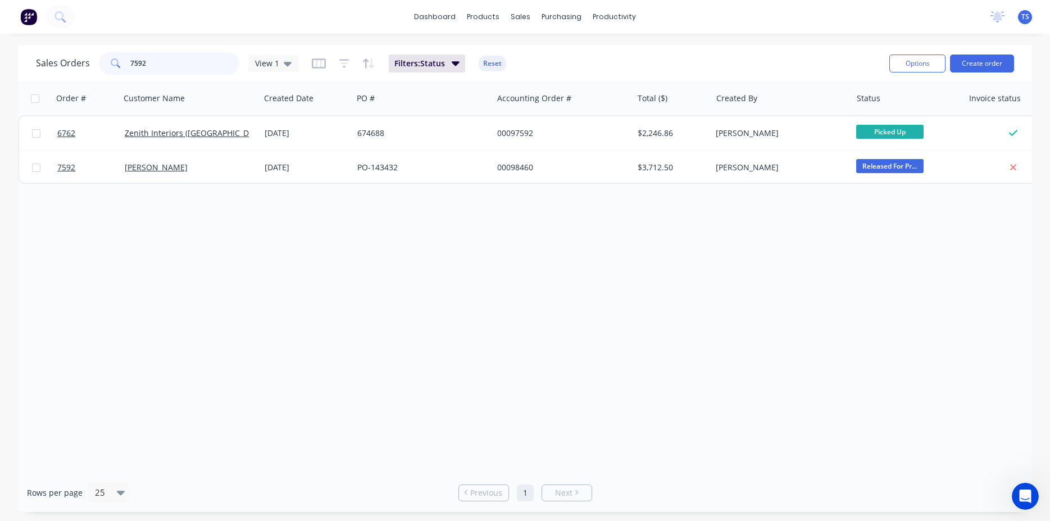
click at [160, 69] on input "7592" at bounding box center [185, 63] width 110 height 22
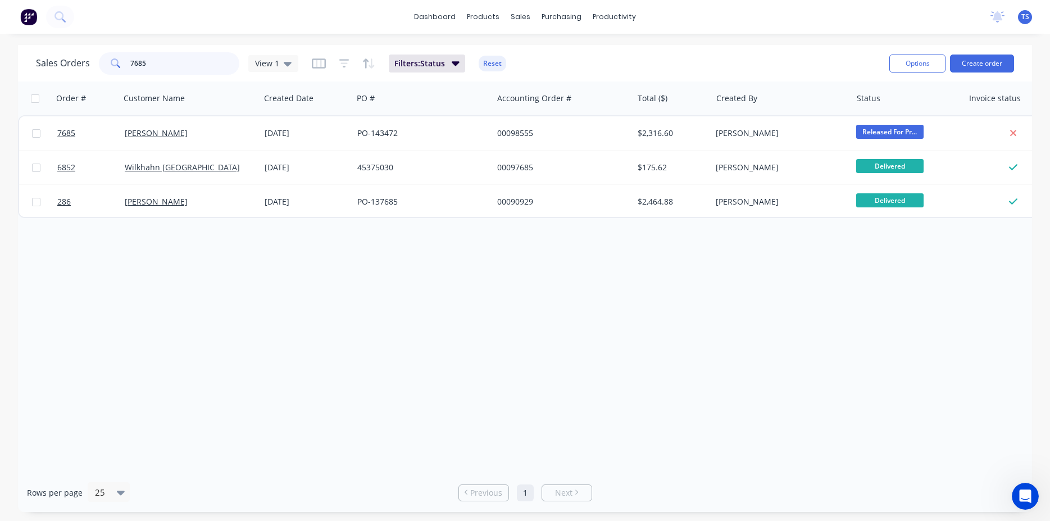
click at [172, 67] on input "7685" at bounding box center [185, 63] width 110 height 22
click at [172, 67] on input "7731" at bounding box center [185, 63] width 110 height 22
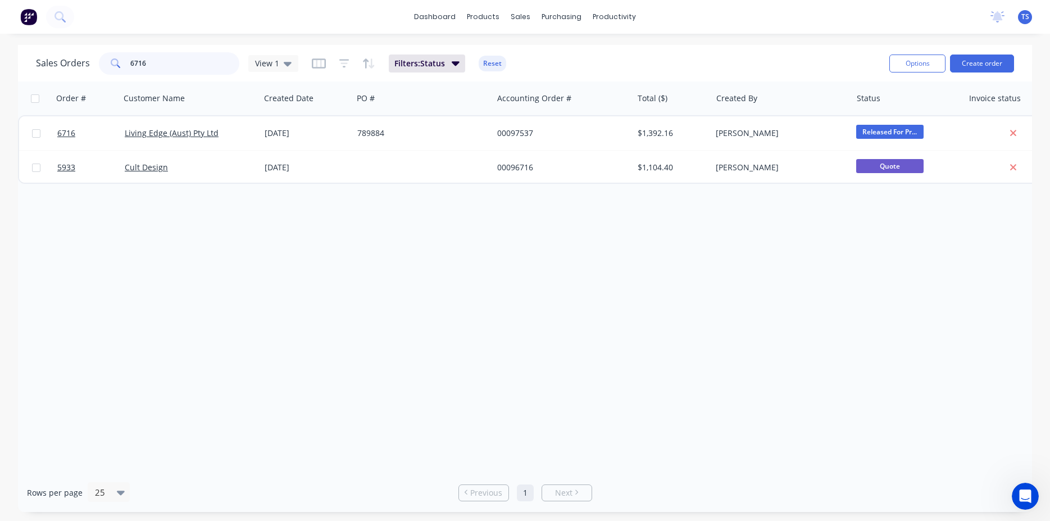
click at [171, 69] on input "6716" at bounding box center [185, 63] width 110 height 22
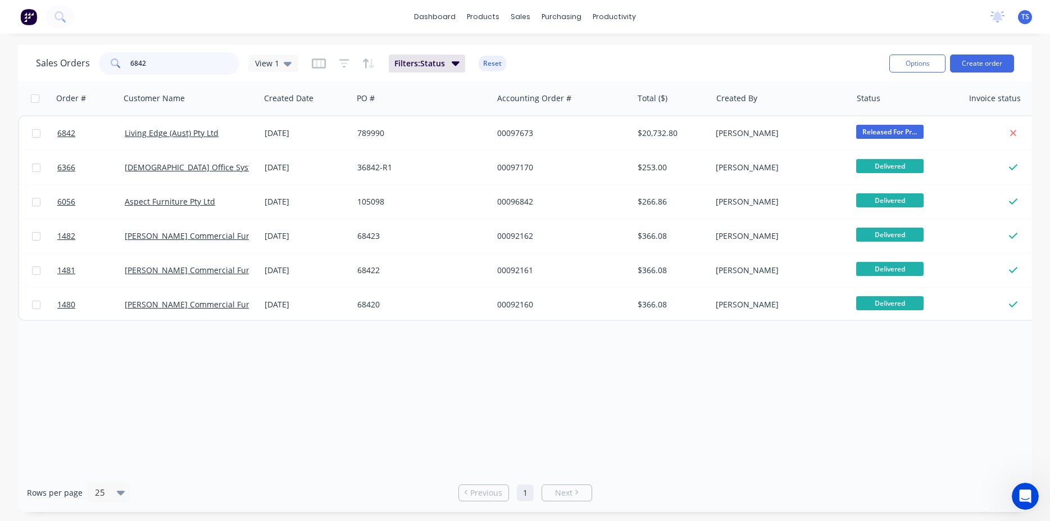
click at [162, 69] on input "6842" at bounding box center [185, 63] width 110 height 22
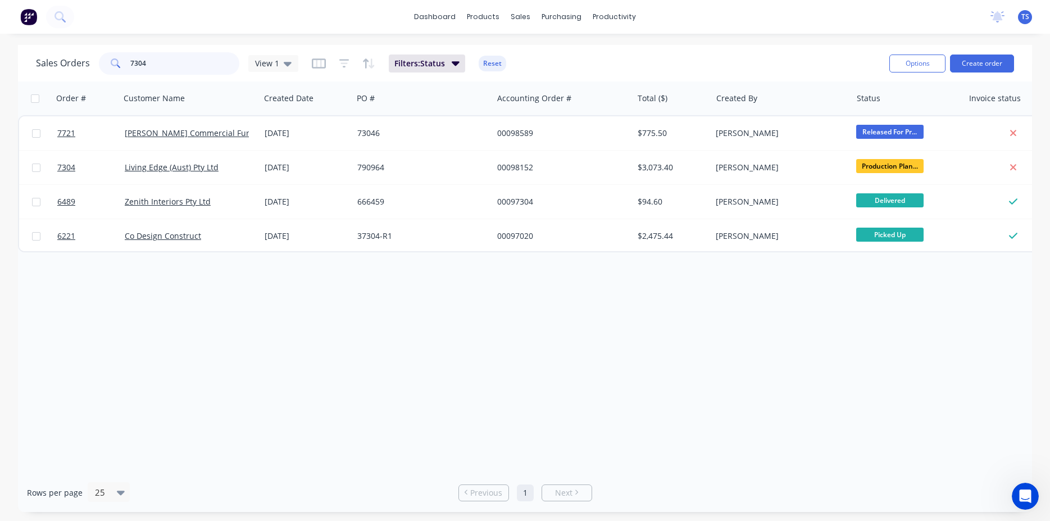
click at [163, 69] on input "7304" at bounding box center [185, 63] width 110 height 22
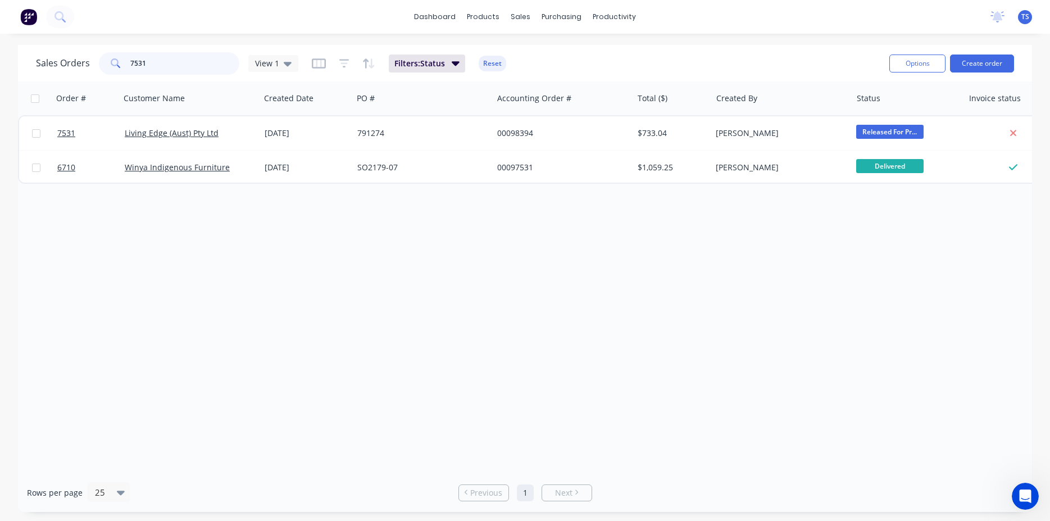
click at [157, 69] on input "7531" at bounding box center [185, 63] width 110 height 22
click at [153, 66] on input "7717" at bounding box center [185, 63] width 110 height 22
click at [148, 60] on input "6309" at bounding box center [185, 63] width 110 height 22
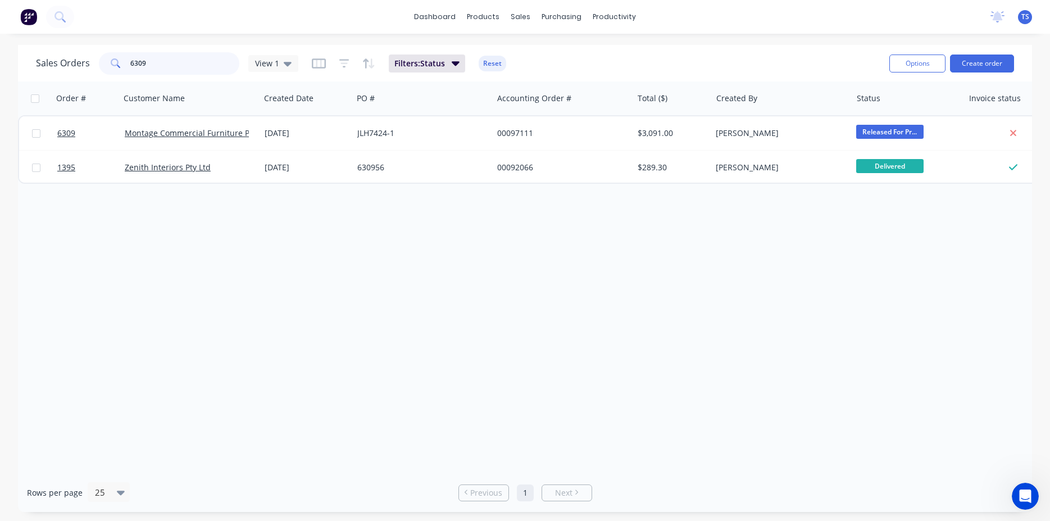
click at [148, 60] on input "6309" at bounding box center [185, 63] width 110 height 22
click at [148, 60] on input "7447" at bounding box center [185, 63] width 110 height 22
click at [180, 68] on input "7527" at bounding box center [185, 63] width 110 height 22
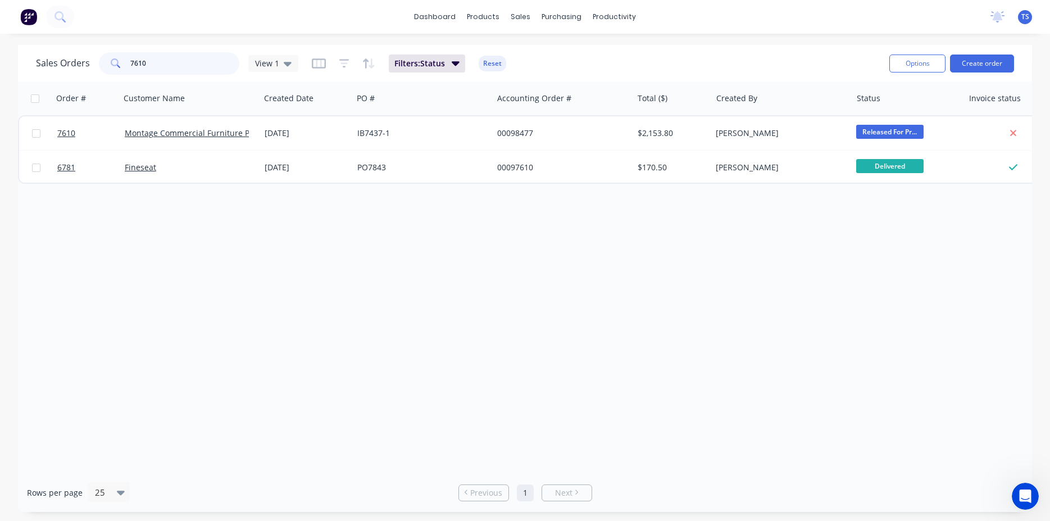
click at [174, 69] on input "7610" at bounding box center [185, 63] width 110 height 22
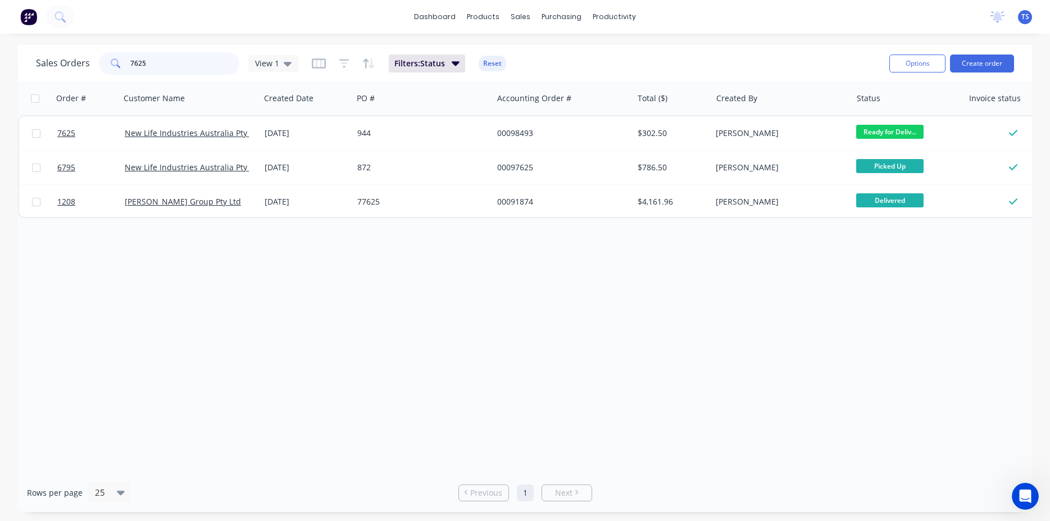
click at [189, 61] on input "7625" at bounding box center [185, 63] width 110 height 22
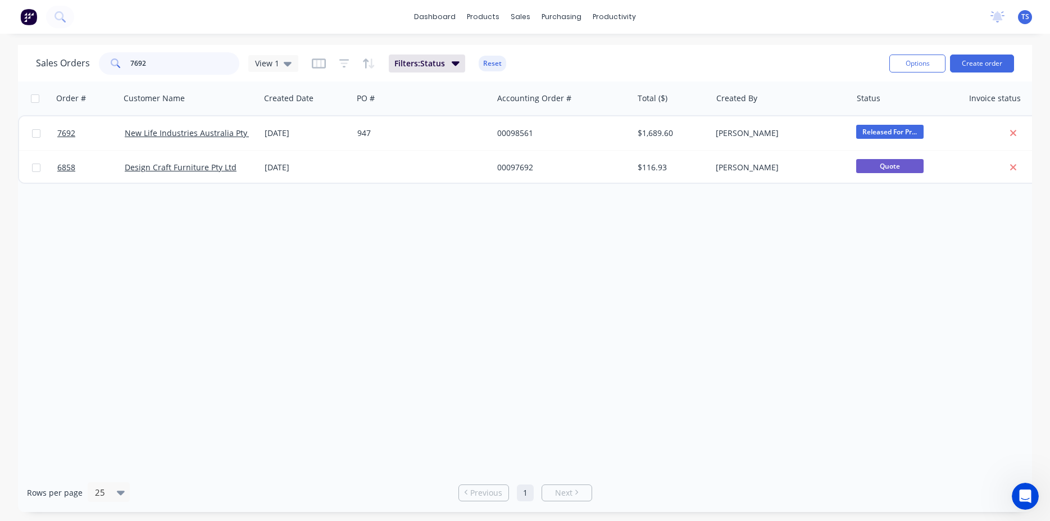
click at [188, 62] on input "7692" at bounding box center [185, 63] width 110 height 22
click at [179, 64] on input "7403" at bounding box center [185, 63] width 110 height 22
click at [190, 65] on input "7318" at bounding box center [185, 63] width 110 height 22
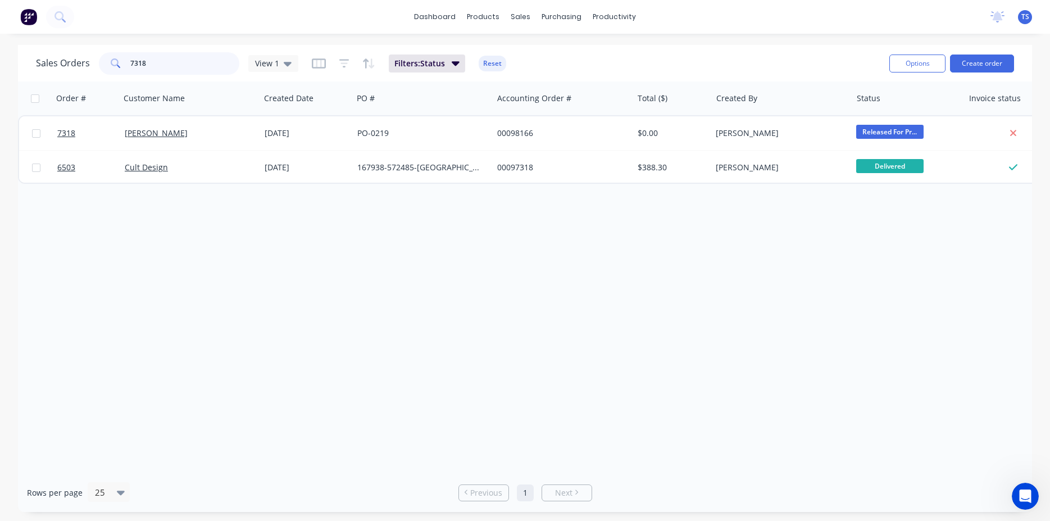
click at [190, 65] on input "7318" at bounding box center [185, 63] width 110 height 22
click at [136, 71] on input "6614" at bounding box center [185, 63] width 110 height 22
click at [168, 62] on input "6614" at bounding box center [185, 63] width 110 height 22
click at [162, 66] on input "7185" at bounding box center [185, 63] width 110 height 22
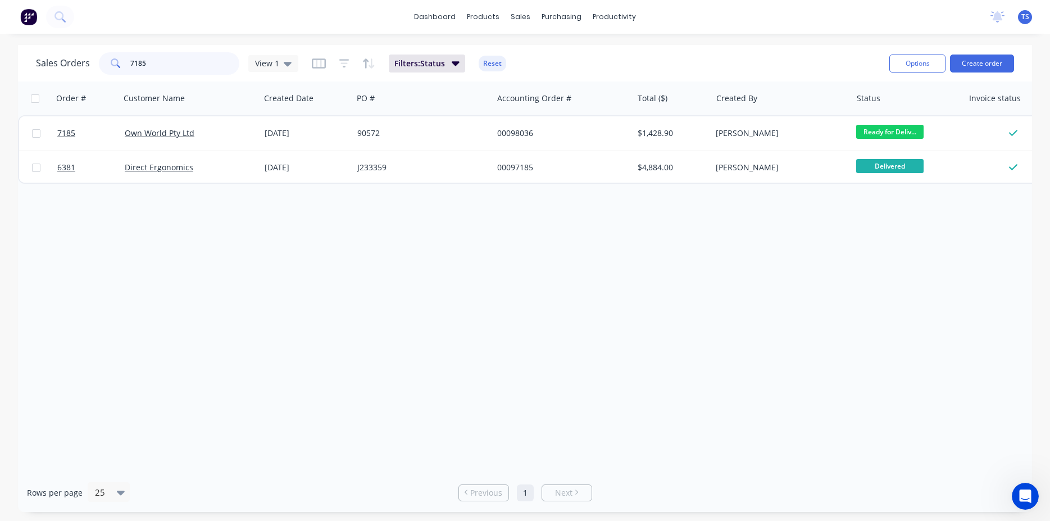
click at [162, 66] on input "7185" at bounding box center [185, 63] width 110 height 22
click at [185, 70] on input "7185" at bounding box center [185, 63] width 110 height 22
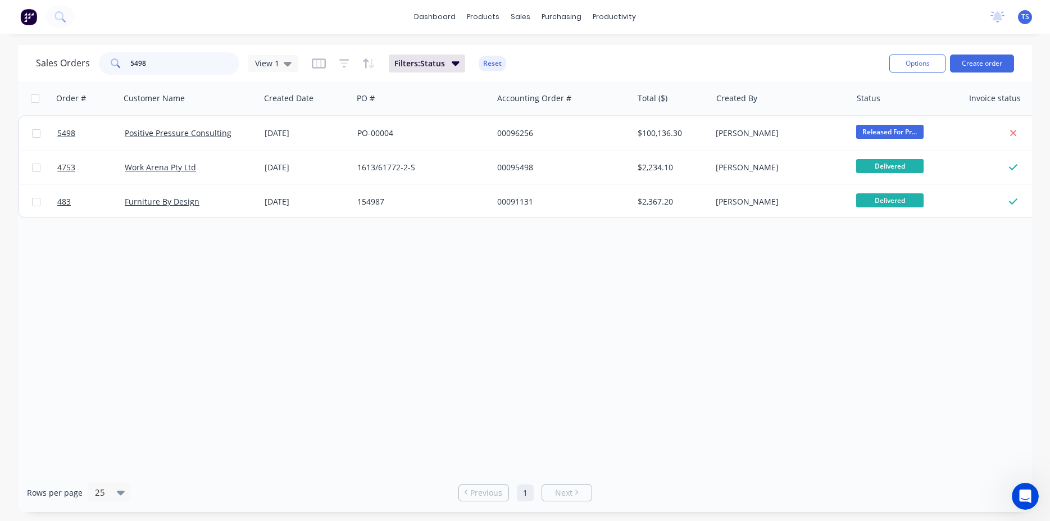
click at [185, 70] on input "5498" at bounding box center [185, 63] width 110 height 22
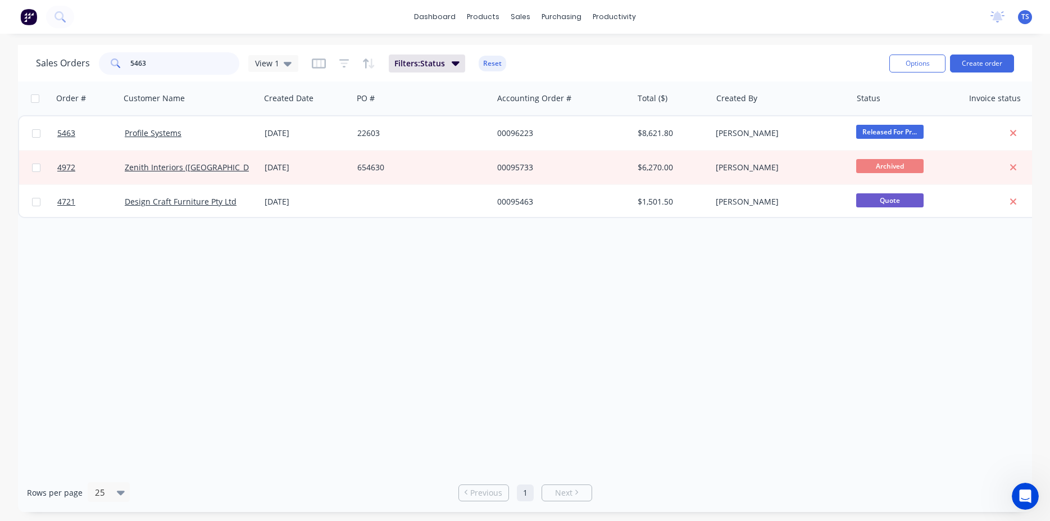
click at [185, 70] on input "5463" at bounding box center [185, 63] width 110 height 22
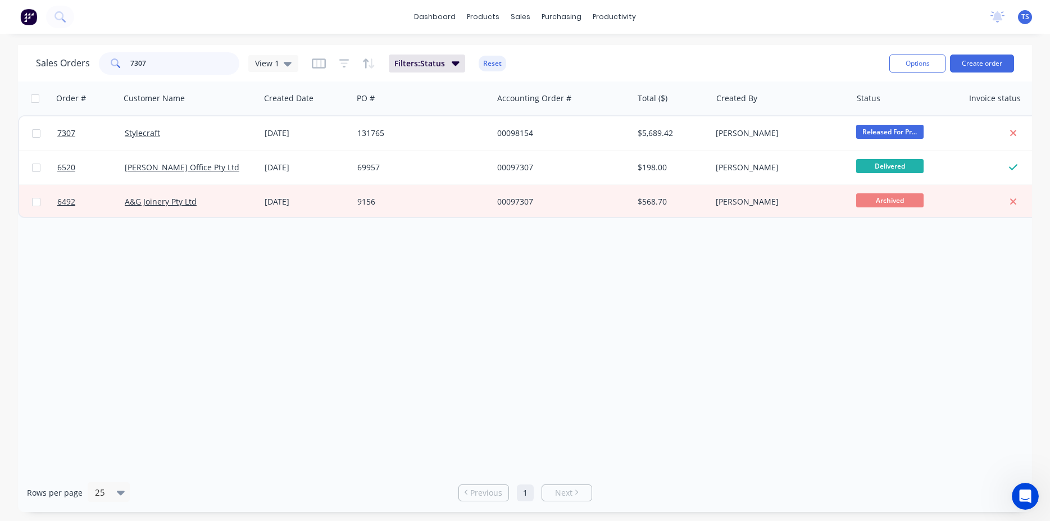
click at [185, 70] on input "7307" at bounding box center [185, 63] width 110 height 22
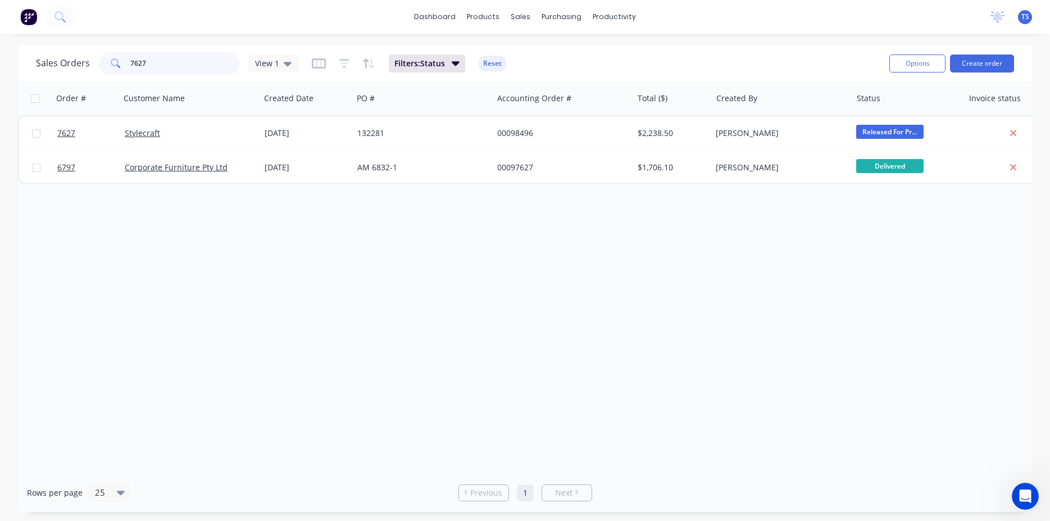
click at [179, 72] on input "7627" at bounding box center [185, 63] width 110 height 22
click at [179, 72] on input "7746" at bounding box center [185, 63] width 110 height 22
click at [179, 72] on input "7474" at bounding box center [185, 63] width 110 height 22
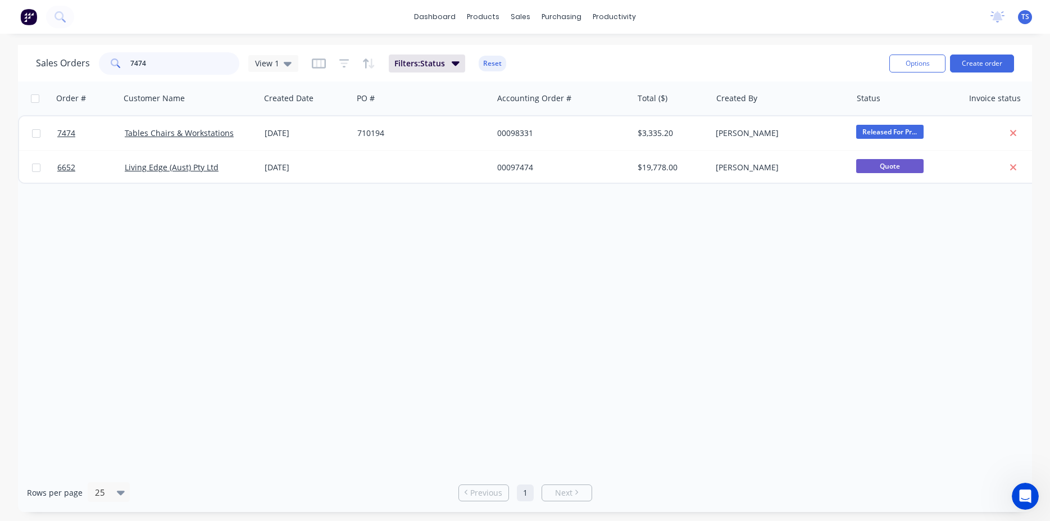
click at [179, 72] on input "7474" at bounding box center [185, 63] width 110 height 22
click at [164, 72] on input "7559" at bounding box center [185, 63] width 110 height 22
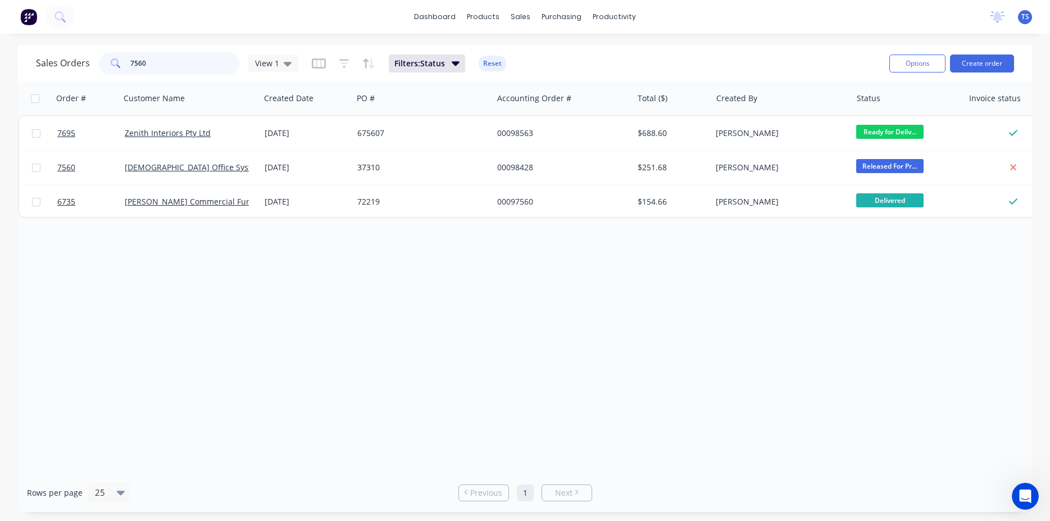
click at [164, 73] on input "7560" at bounding box center [185, 63] width 110 height 22
click at [155, 66] on input "7741" at bounding box center [185, 63] width 110 height 22
click at [164, 68] on input "7743" at bounding box center [185, 63] width 110 height 22
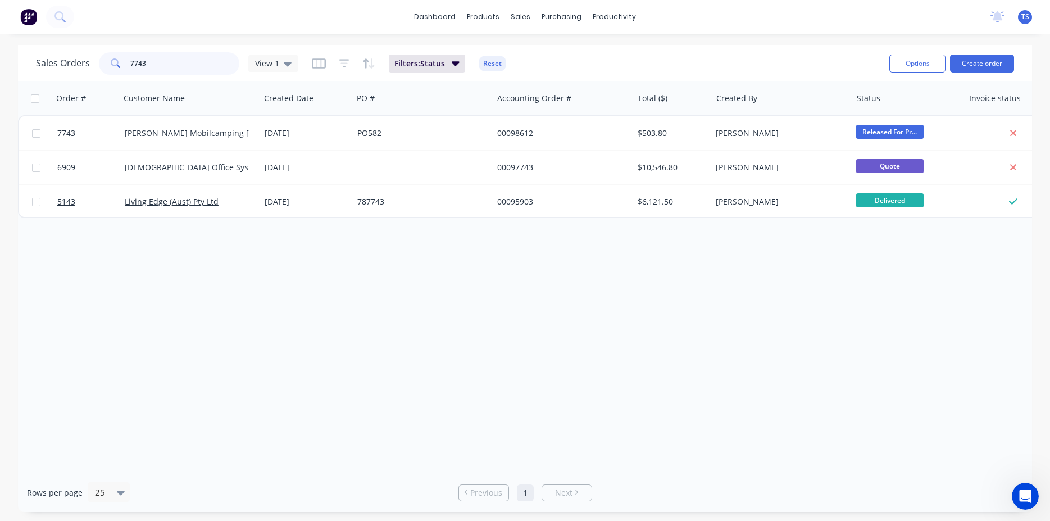
click at [164, 68] on input "7743" at bounding box center [185, 63] width 110 height 22
click at [164, 68] on input "7335" at bounding box center [185, 63] width 110 height 22
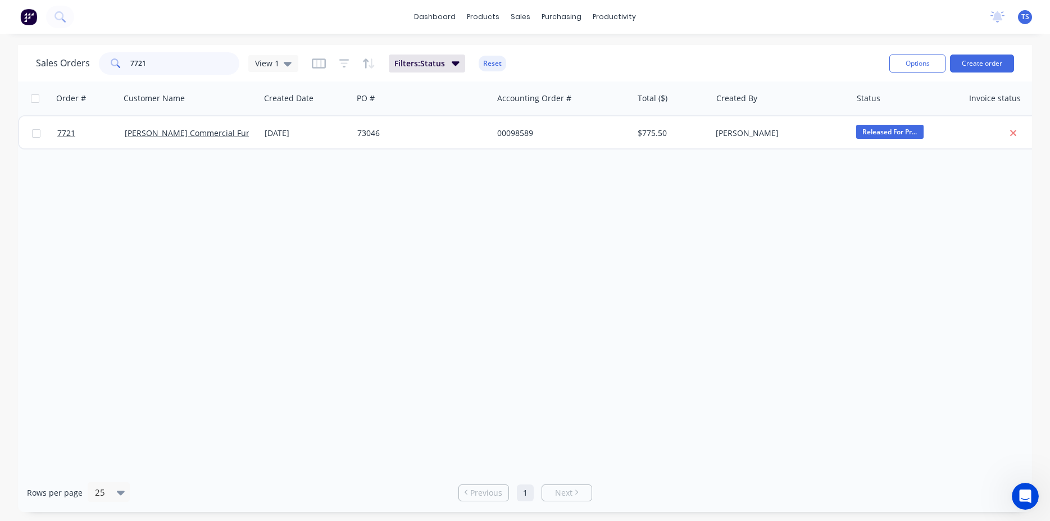
click at [164, 68] on input "7721" at bounding box center [185, 63] width 110 height 22
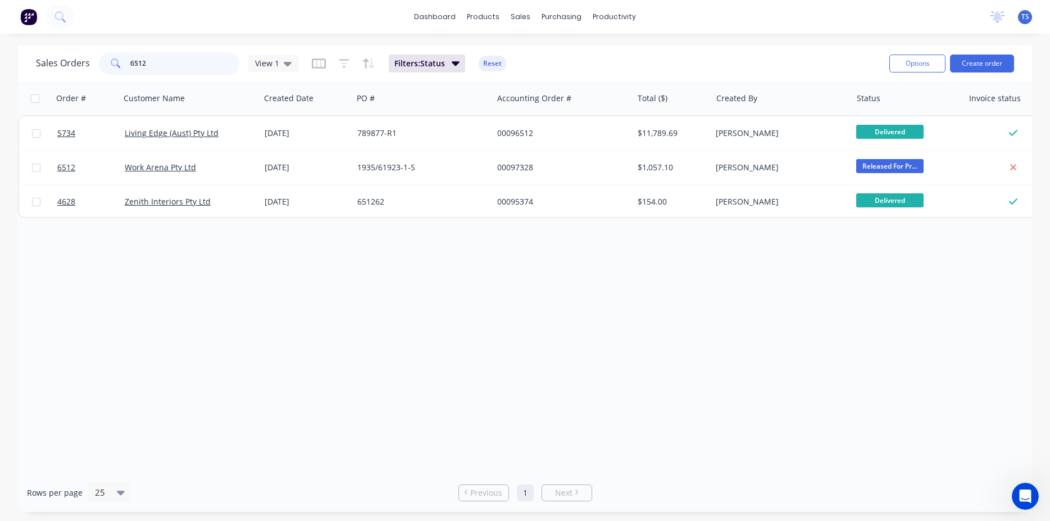
click at [168, 69] on input "6512" at bounding box center [185, 63] width 110 height 22
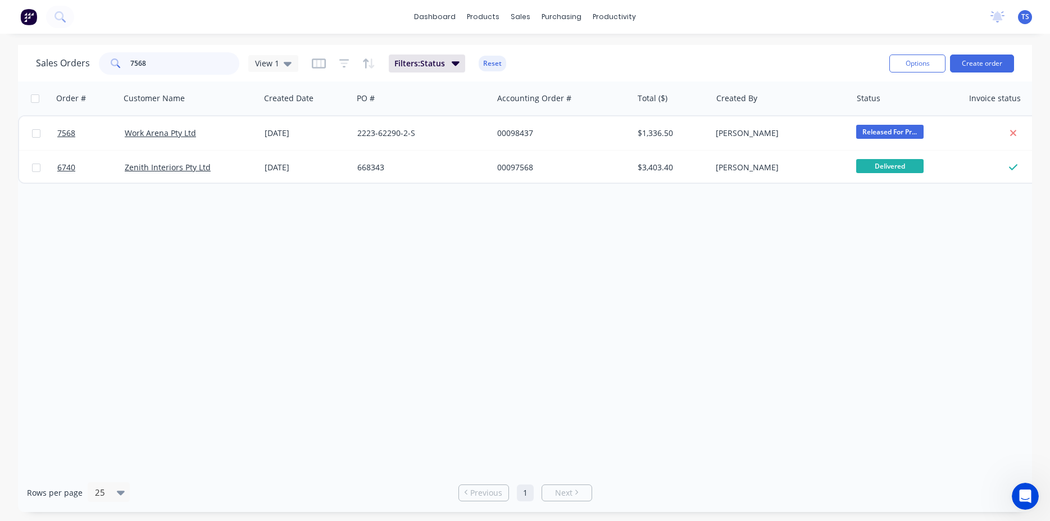
click at [168, 69] on input "7568" at bounding box center [185, 63] width 110 height 22
click at [158, 71] on input "6847" at bounding box center [185, 63] width 110 height 22
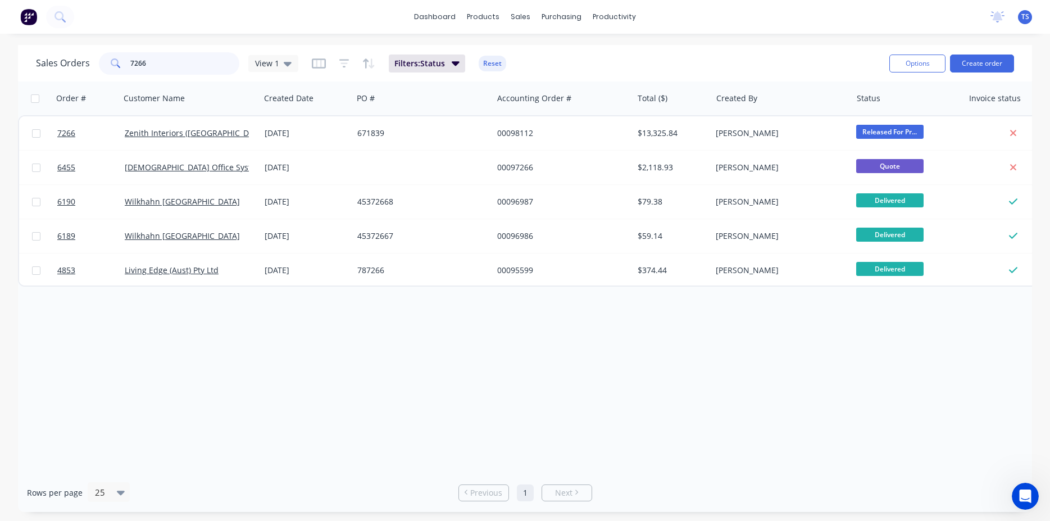
click at [166, 63] on input "7266" at bounding box center [185, 63] width 110 height 22
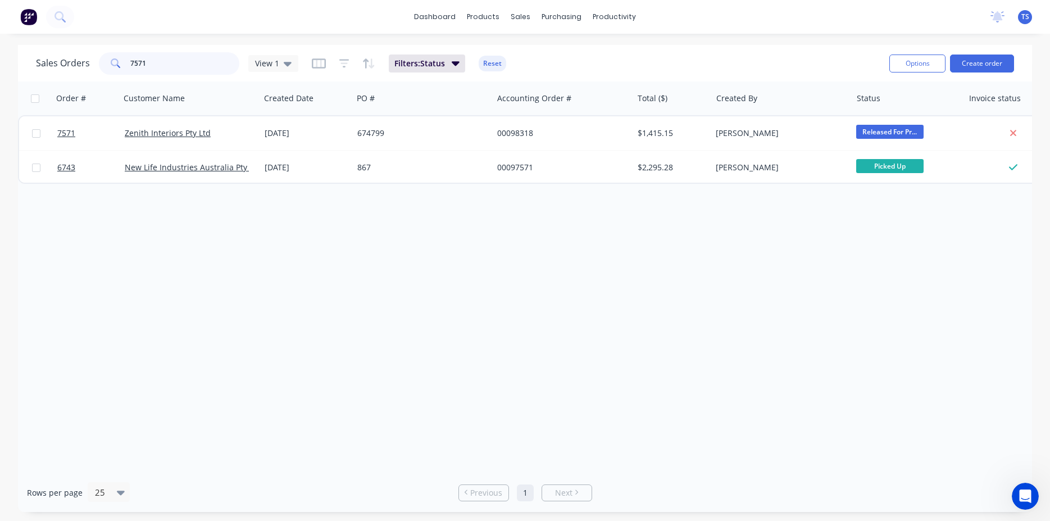
click at [175, 66] on input "7571" at bounding box center [185, 63] width 110 height 22
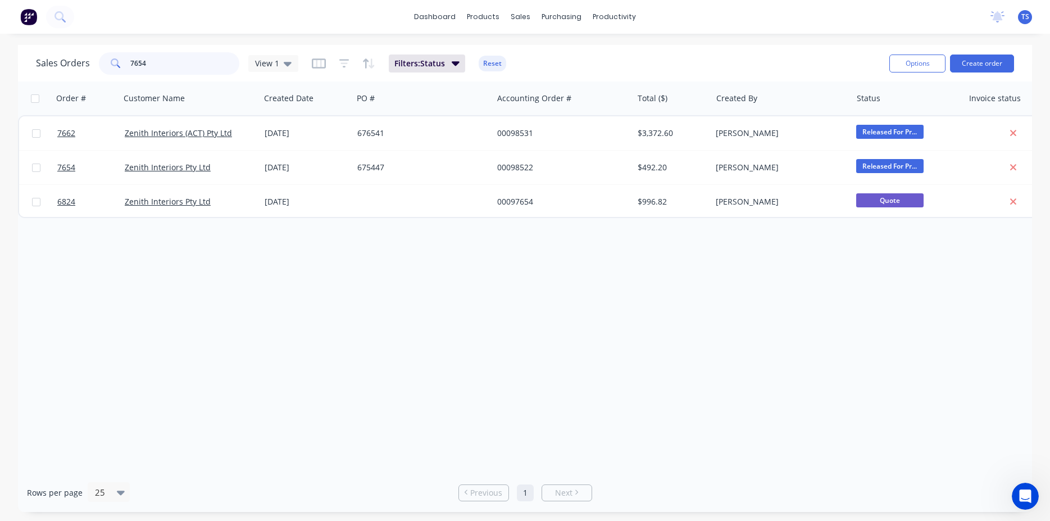
click at [184, 65] on input "7654" at bounding box center [185, 63] width 110 height 22
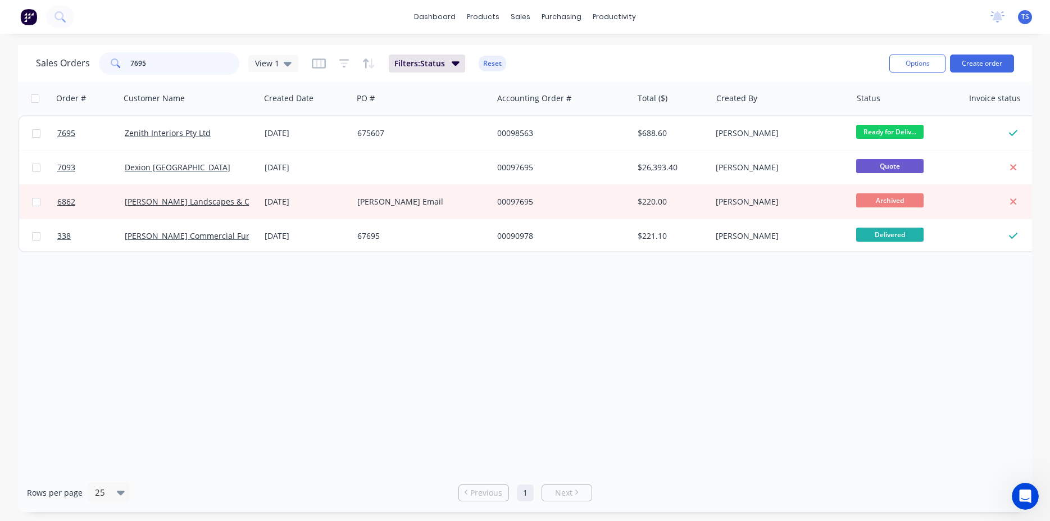
click at [184, 69] on input "7695" at bounding box center [185, 63] width 110 height 22
click at [172, 69] on input "7695" at bounding box center [185, 63] width 110 height 22
paste input "4501098908"
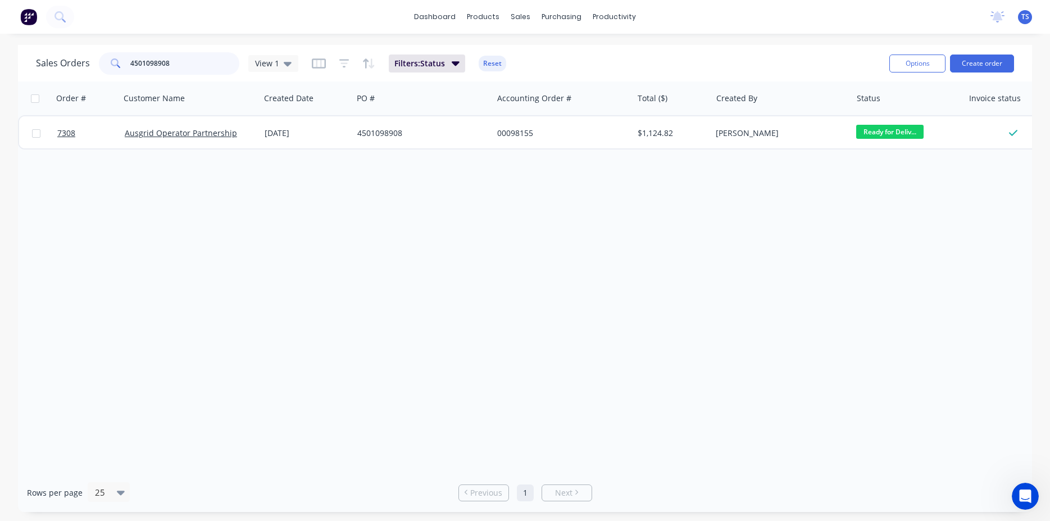
type input "4501098908"
click at [171, 66] on input "4501098908" at bounding box center [185, 63] width 110 height 22
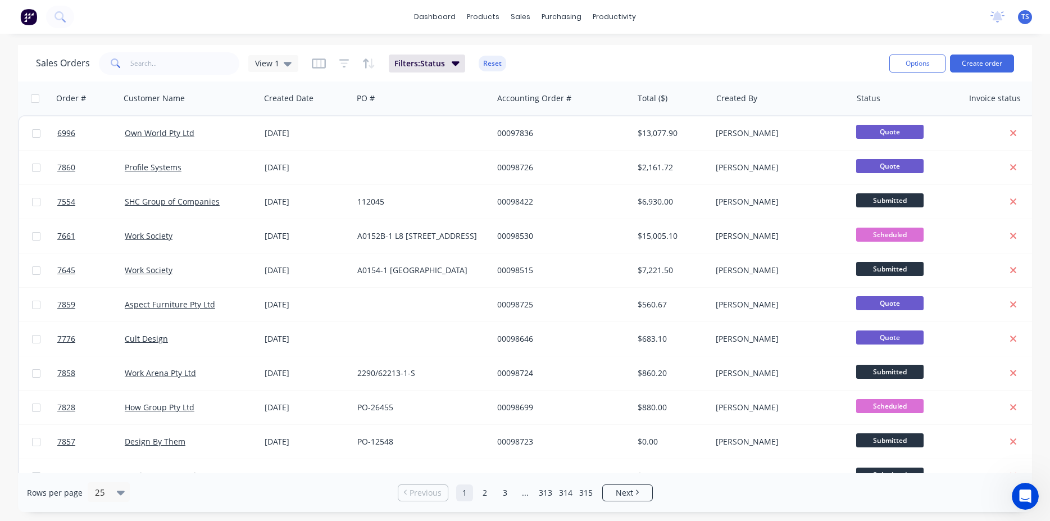
click at [842, 73] on div "Sales Orders View 1 Filters: Status Reset" at bounding box center [458, 63] width 844 height 28
click at [181, 70] on input "text" at bounding box center [185, 63] width 110 height 22
click at [189, 59] on input "text" at bounding box center [185, 63] width 110 height 22
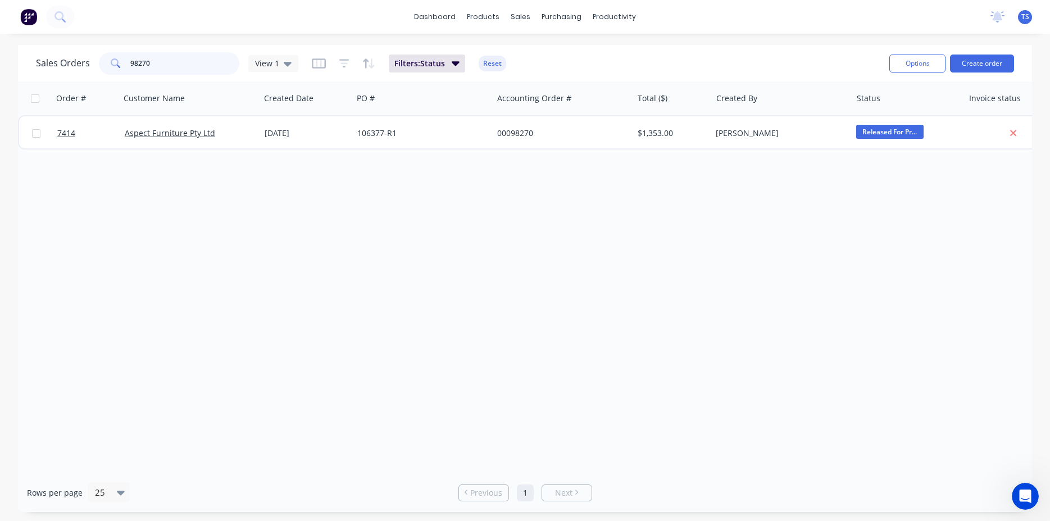
type input "98270"
click at [78, 151] on div "Order # Customer Name Created Date PO # Accounting Order # Total ($) Created By…" at bounding box center [525, 276] width 1014 height 391
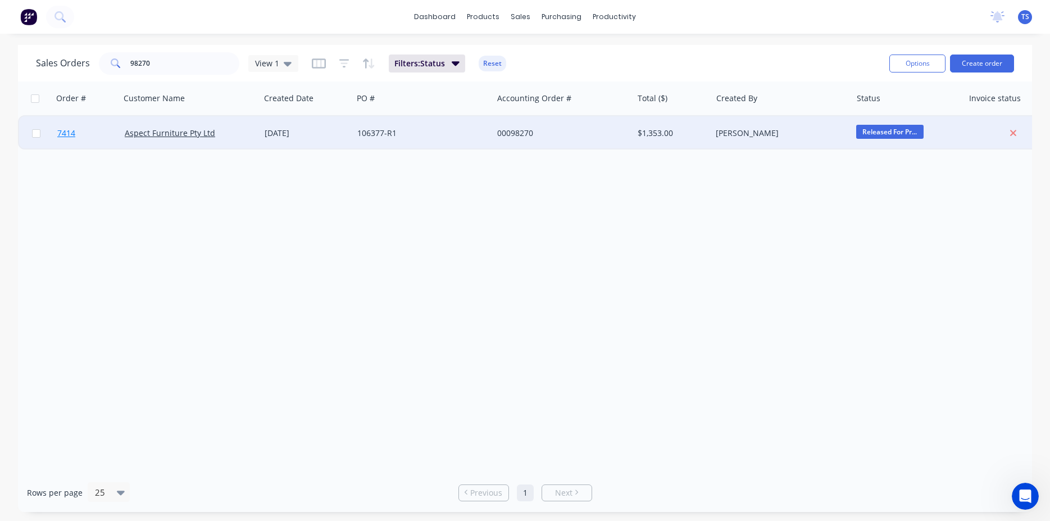
click at [78, 144] on link "7414" at bounding box center [90, 133] width 67 height 34
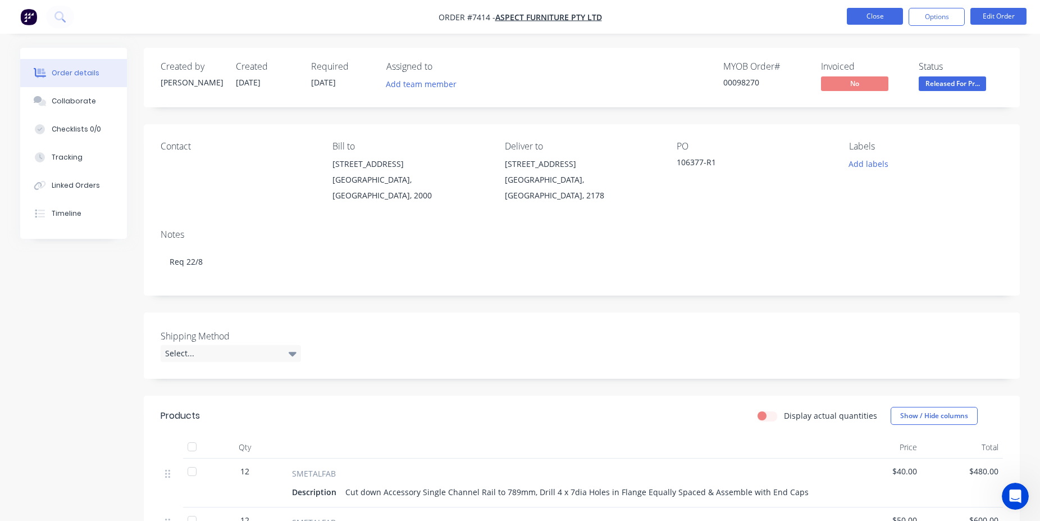
click at [878, 16] on button "Close" at bounding box center [875, 16] width 56 height 17
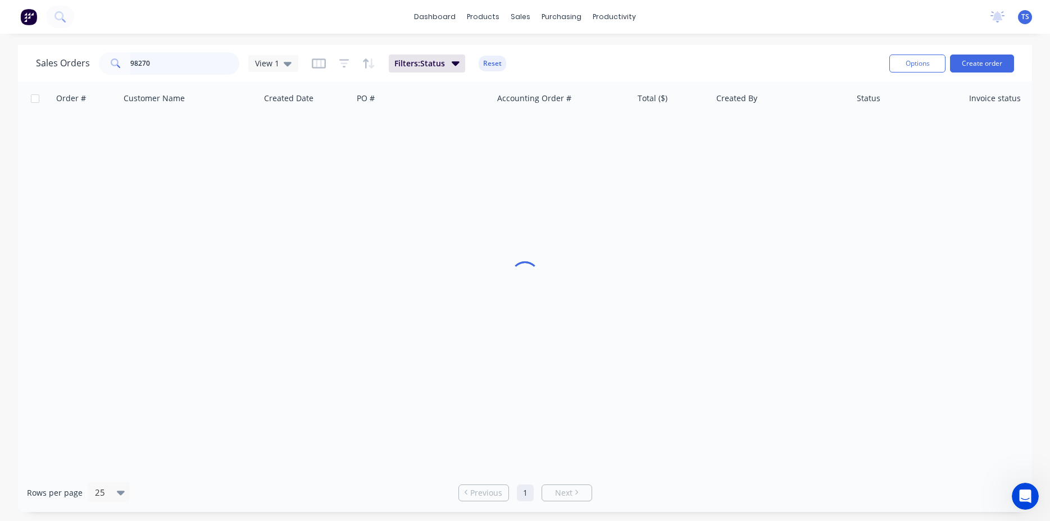
click at [189, 59] on input "98270" at bounding box center [185, 63] width 110 height 22
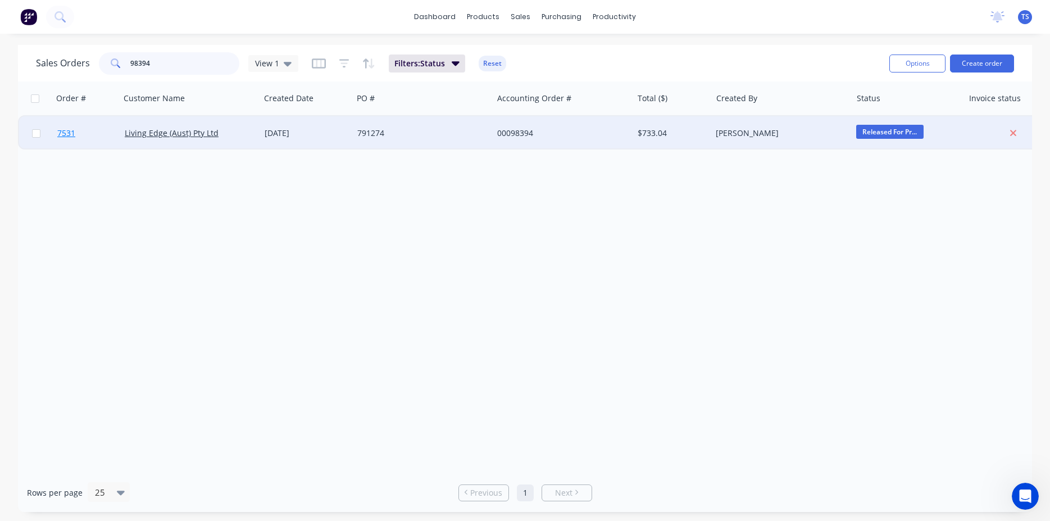
type input "98394"
click at [90, 137] on link "7531" at bounding box center [90, 133] width 67 height 34
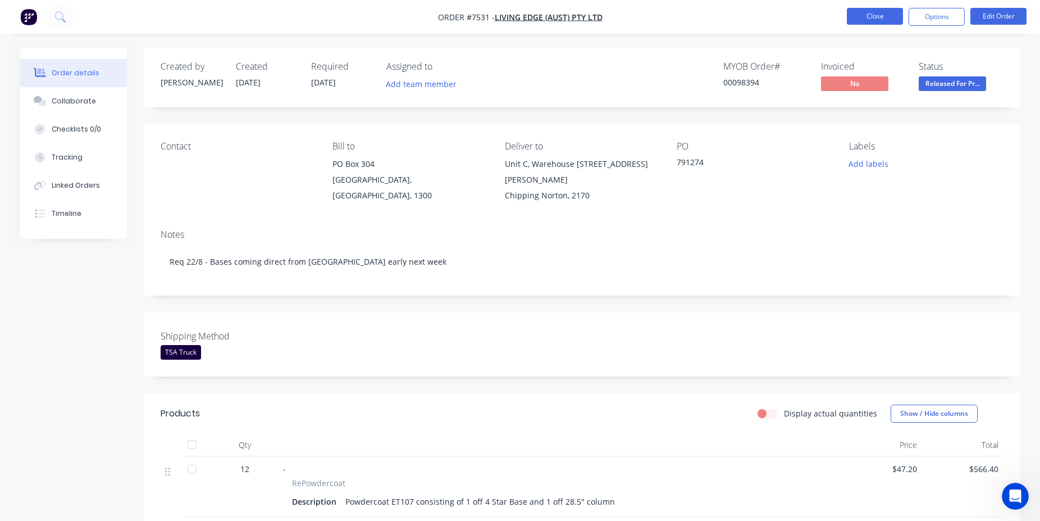
click at [864, 13] on button "Close" at bounding box center [875, 16] width 56 height 17
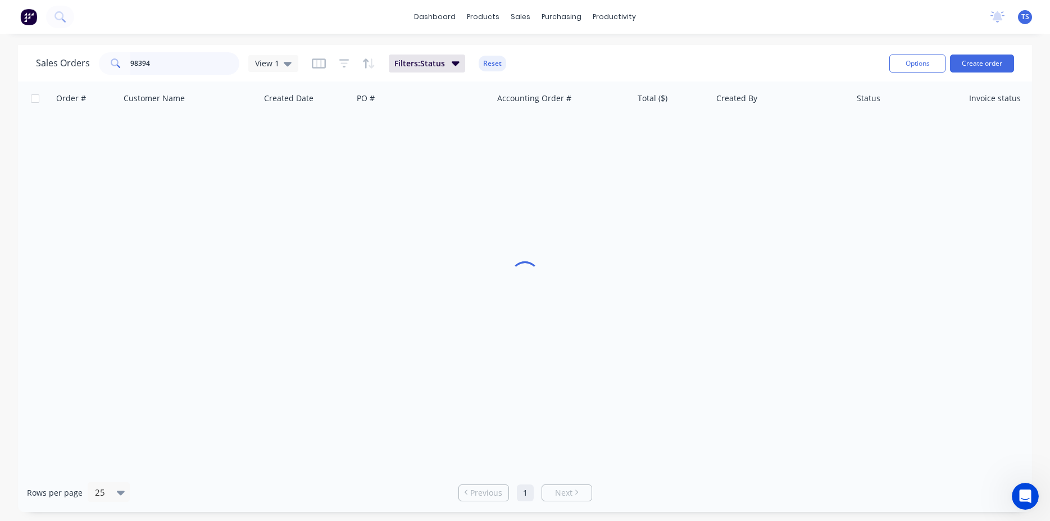
click at [185, 63] on input "98394" at bounding box center [185, 63] width 110 height 22
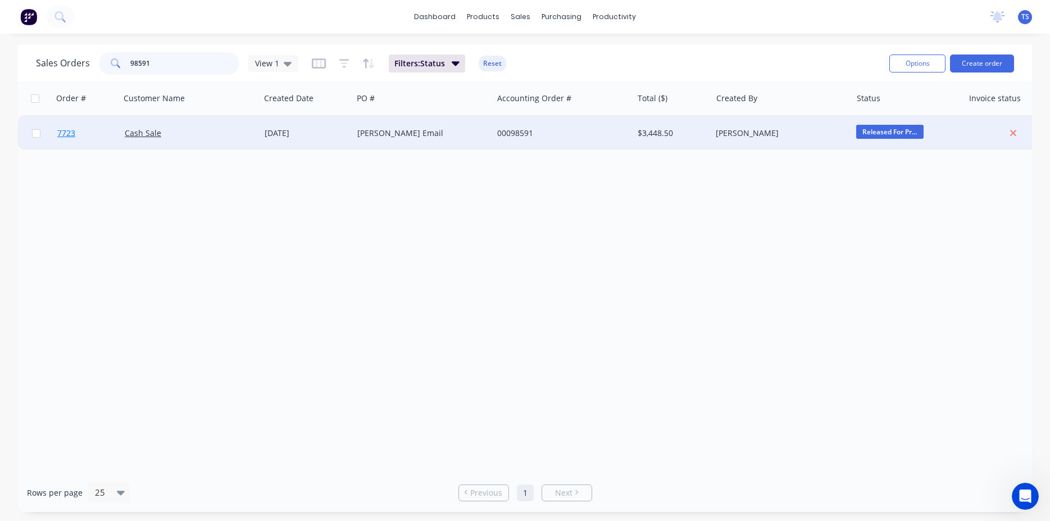
type input "98591"
click at [80, 142] on link "7723" at bounding box center [90, 133] width 67 height 34
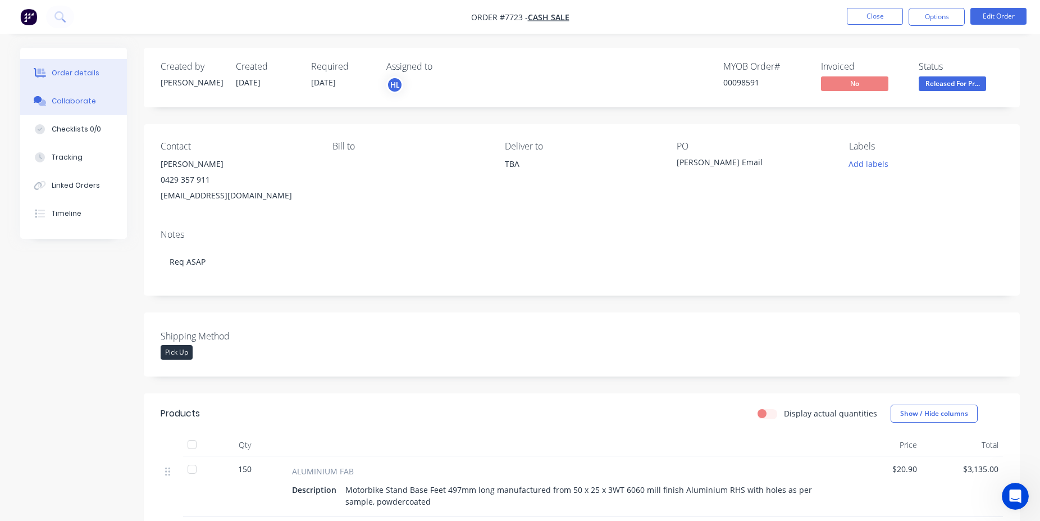
click at [50, 106] on button "Collaborate" at bounding box center [73, 101] width 107 height 28
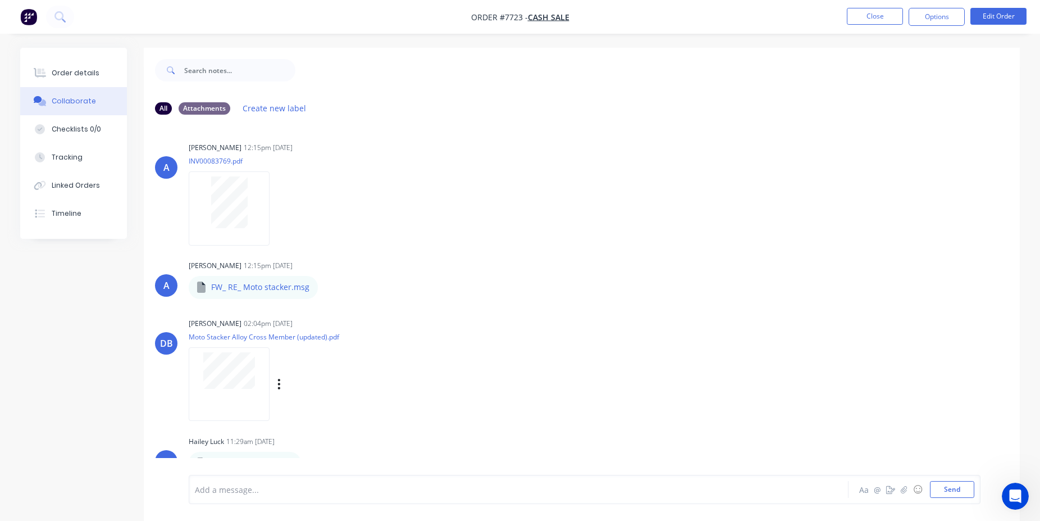
scroll to position [17, 0]
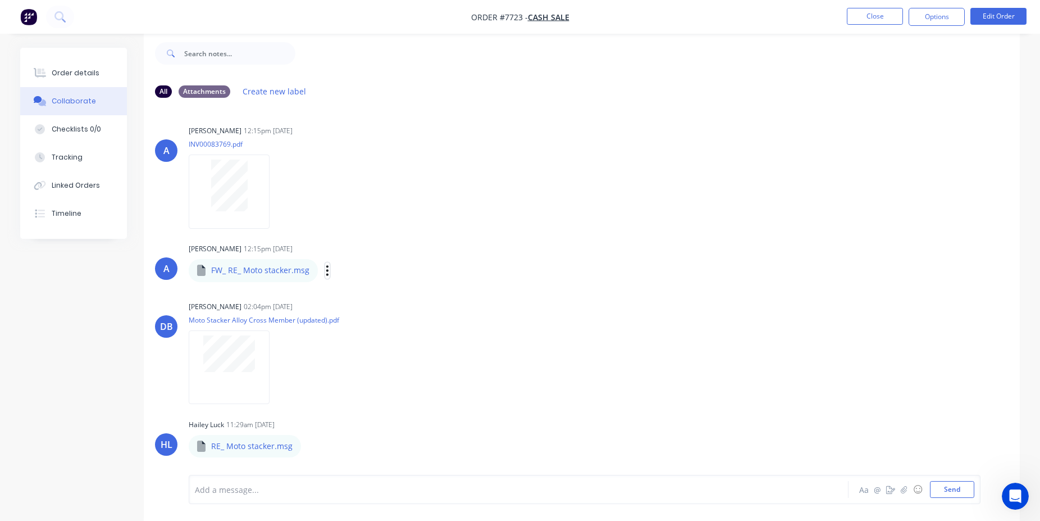
click at [326, 269] on icon "button" at bounding box center [327, 270] width 3 height 13
click at [382, 303] on button "Download" at bounding box center [401, 300] width 126 height 25
click at [86, 68] on div "Order details" at bounding box center [76, 73] width 48 height 10
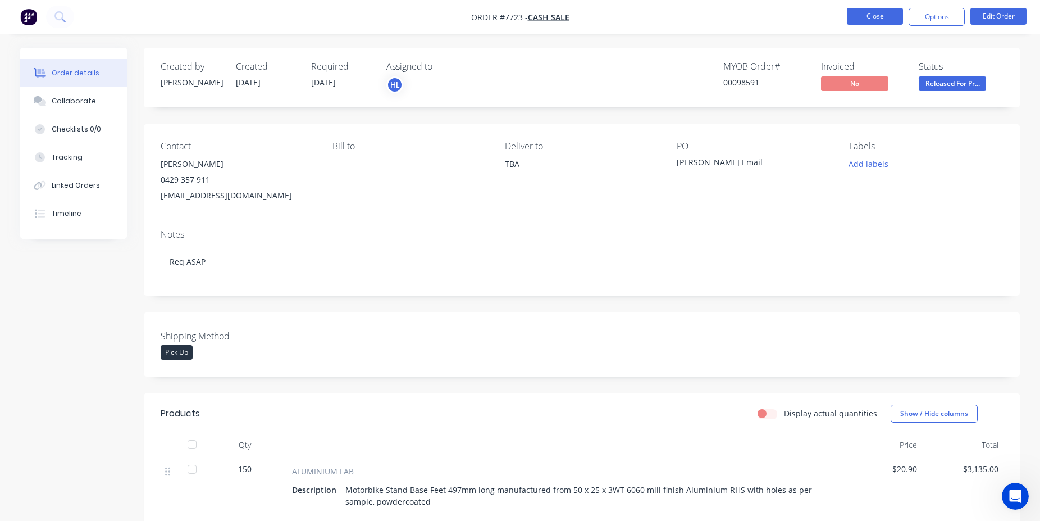
click at [868, 13] on button "Close" at bounding box center [875, 16] width 56 height 17
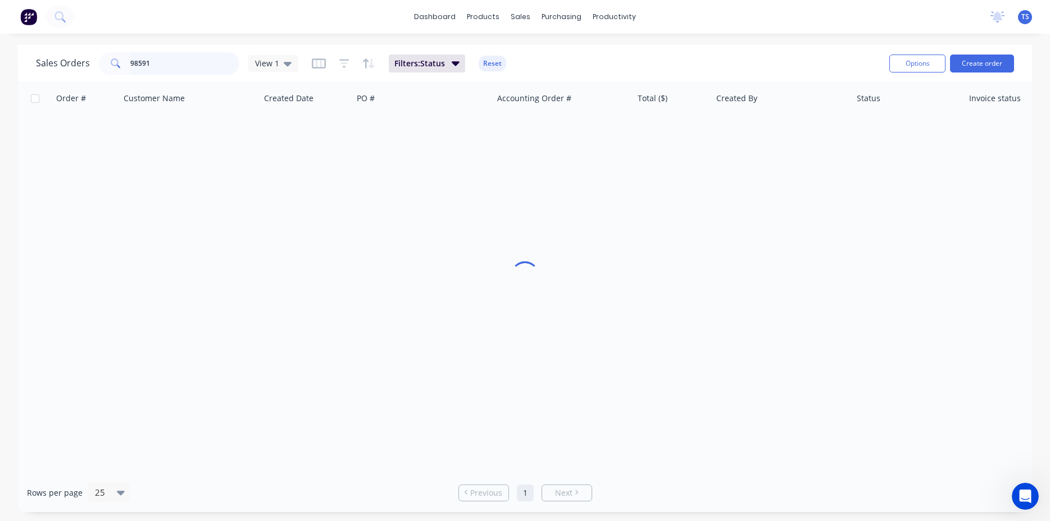
click at [194, 61] on input "98591" at bounding box center [185, 63] width 110 height 22
click at [194, 61] on input "29394" at bounding box center [185, 63] width 110 height 22
type input "98394"
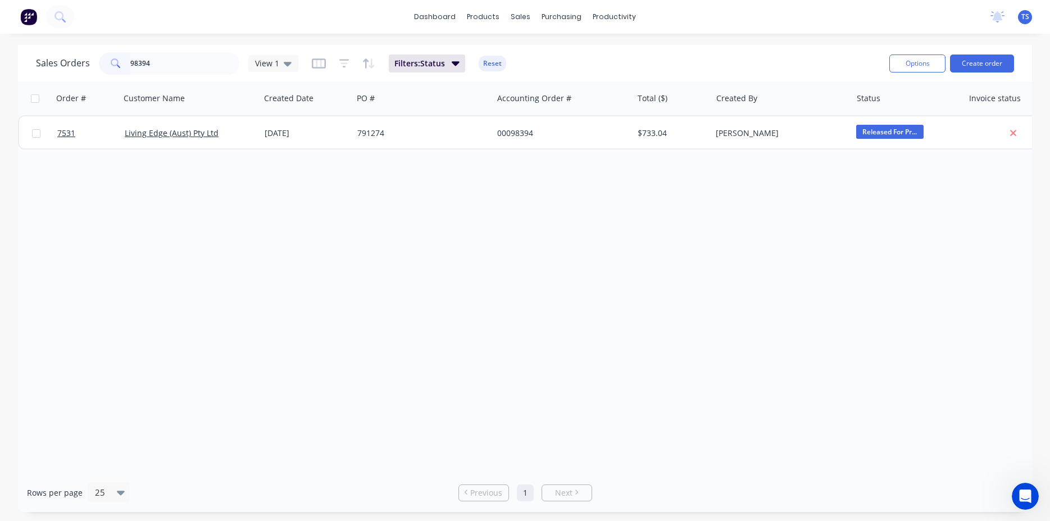
click at [80, 153] on div "Order # Customer Name Created Date PO # Accounting Order # Total ($) Created By…" at bounding box center [525, 276] width 1014 height 391
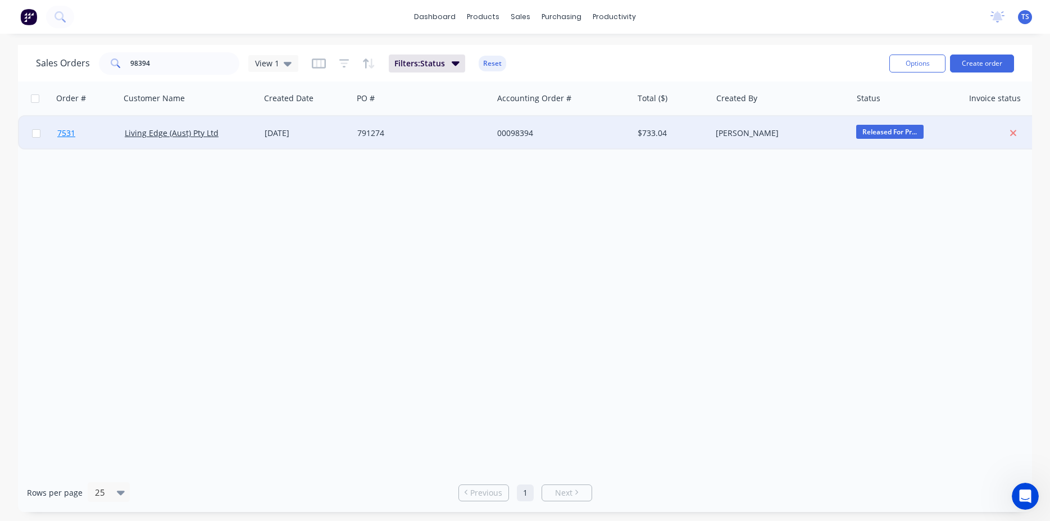
click at [78, 142] on link "7531" at bounding box center [90, 133] width 67 height 34
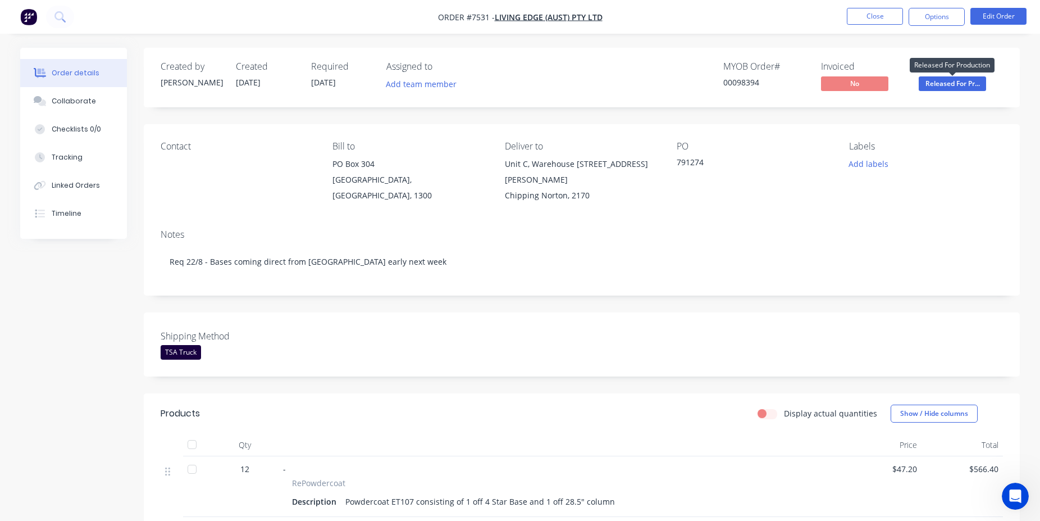
click at [937, 83] on span "Released For Pr..." at bounding box center [952, 83] width 67 height 14
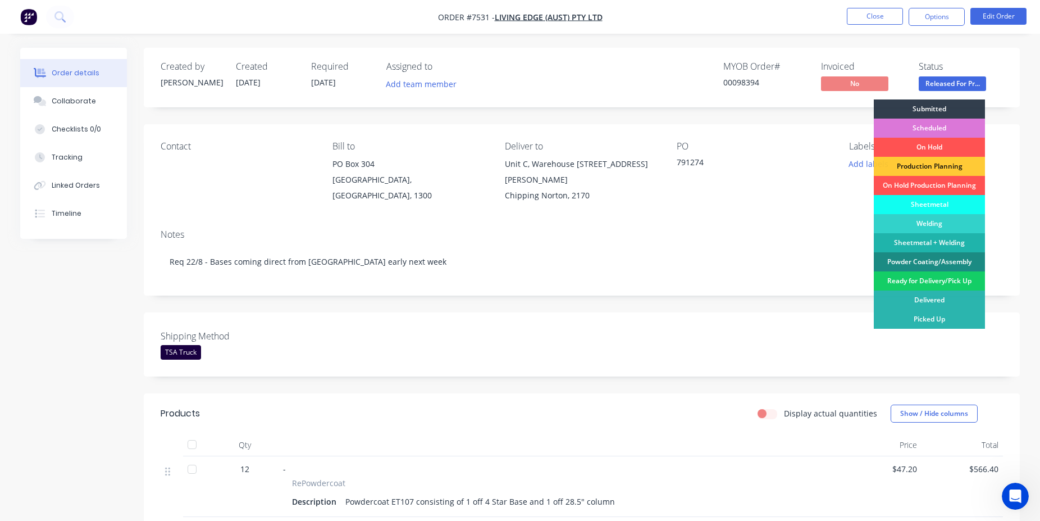
click at [928, 284] on div "Ready for Delivery/Pick Up" at bounding box center [929, 280] width 111 height 19
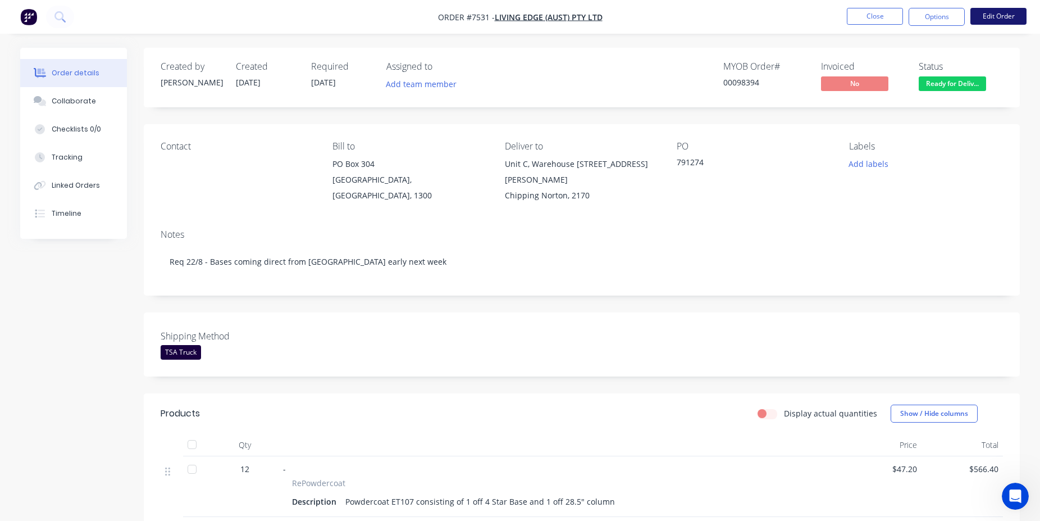
click at [999, 19] on button "Edit Order" at bounding box center [999, 16] width 56 height 17
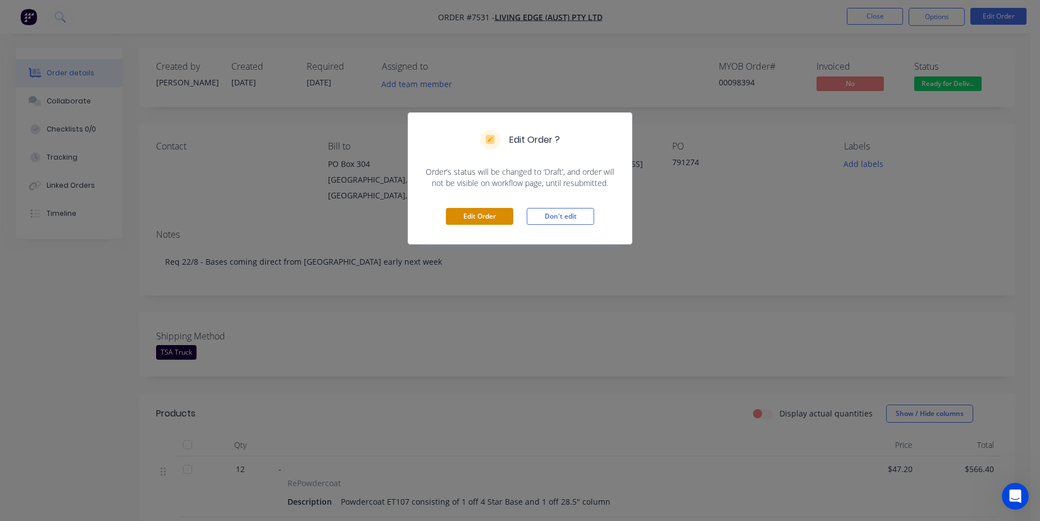
click at [465, 211] on button "Edit Order" at bounding box center [479, 216] width 67 height 17
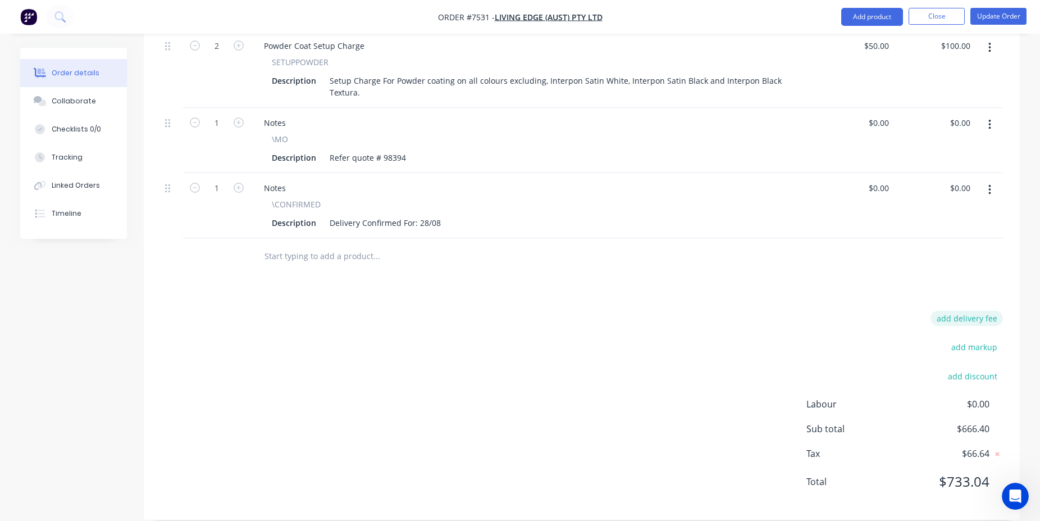
click at [972, 311] on button "add delivery fee" at bounding box center [967, 318] width 72 height 15
type input "75"
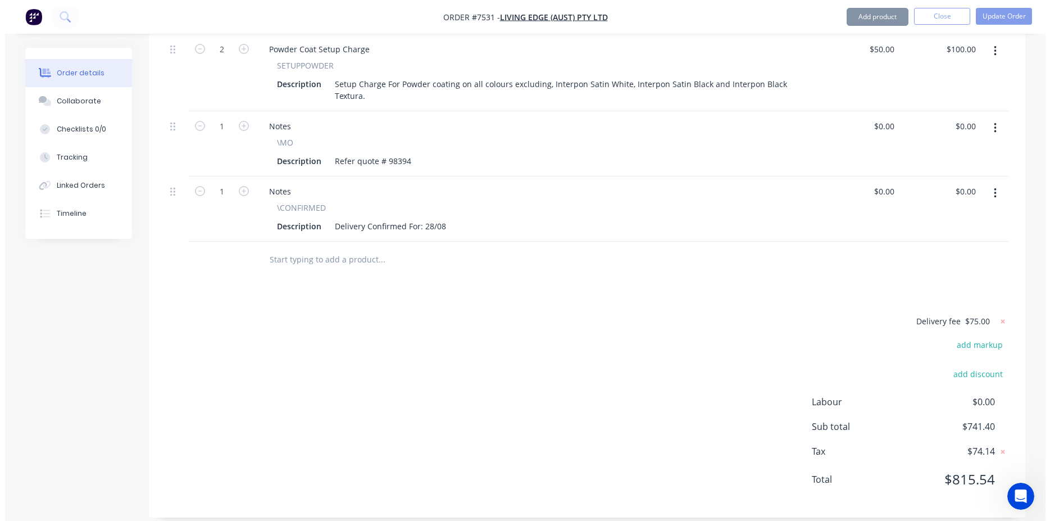
scroll to position [568, 0]
click at [973, 261] on div at bounding box center [582, 262] width 842 height 37
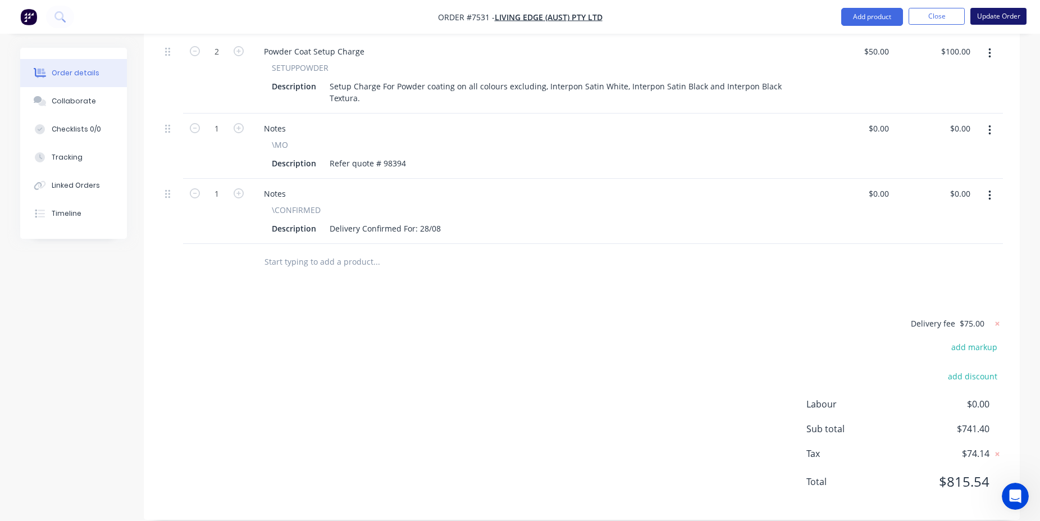
click at [990, 15] on button "Update Order" at bounding box center [999, 16] width 56 height 17
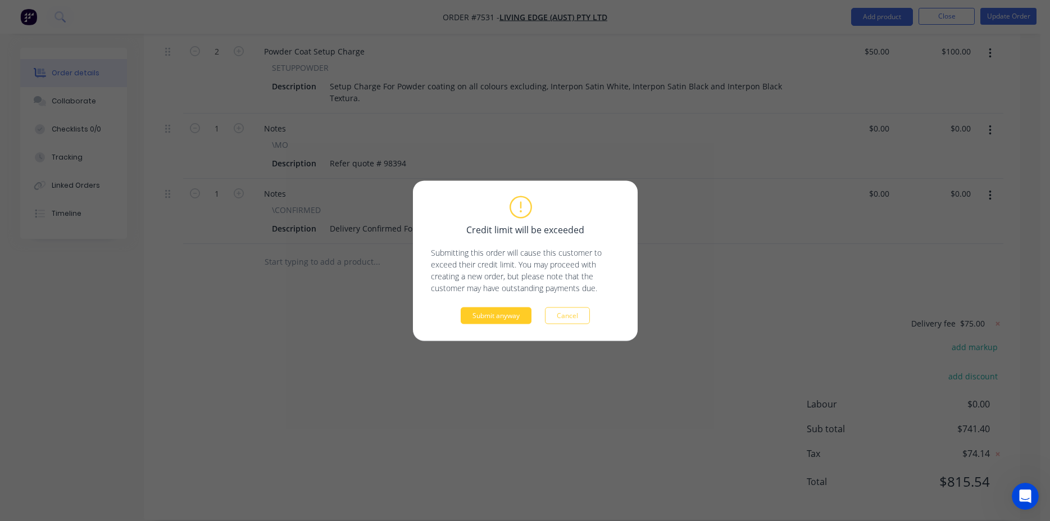
click at [504, 318] on button "Submit anyway" at bounding box center [496, 315] width 71 height 17
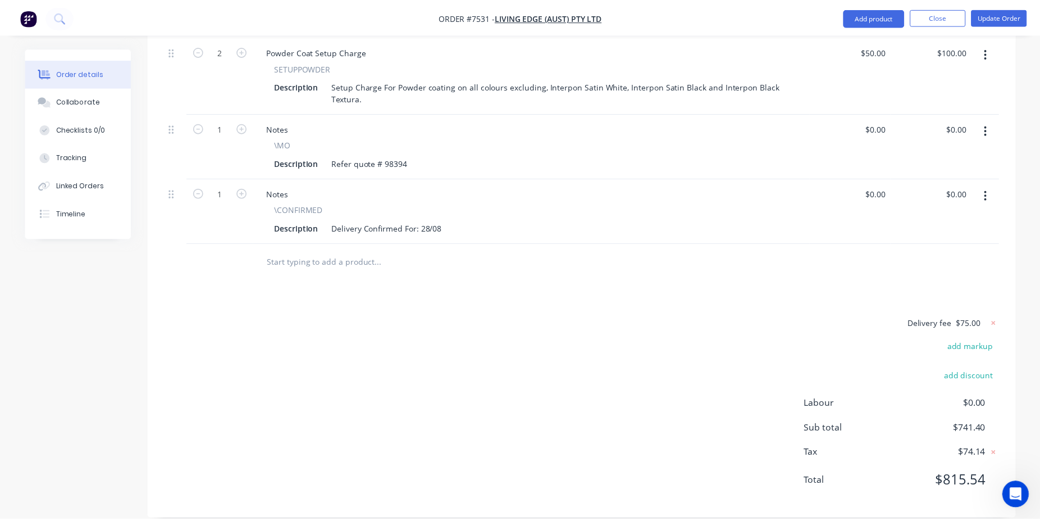
scroll to position [440, 0]
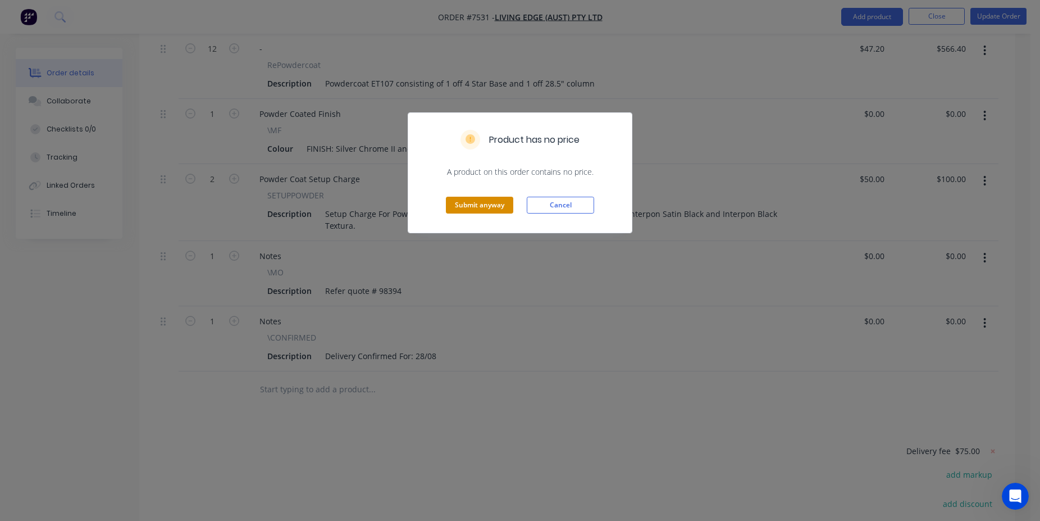
click at [489, 206] on button "Submit anyway" at bounding box center [479, 205] width 67 height 17
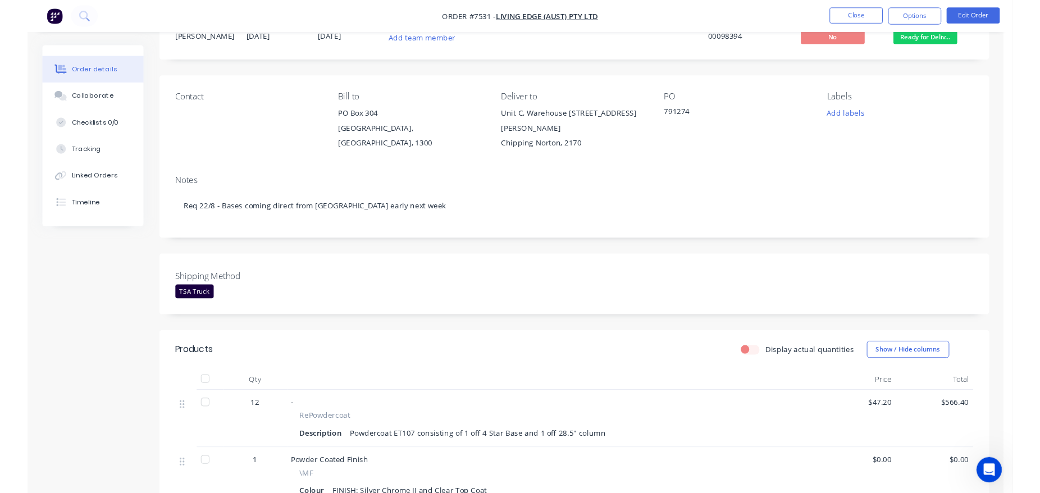
scroll to position [0, 0]
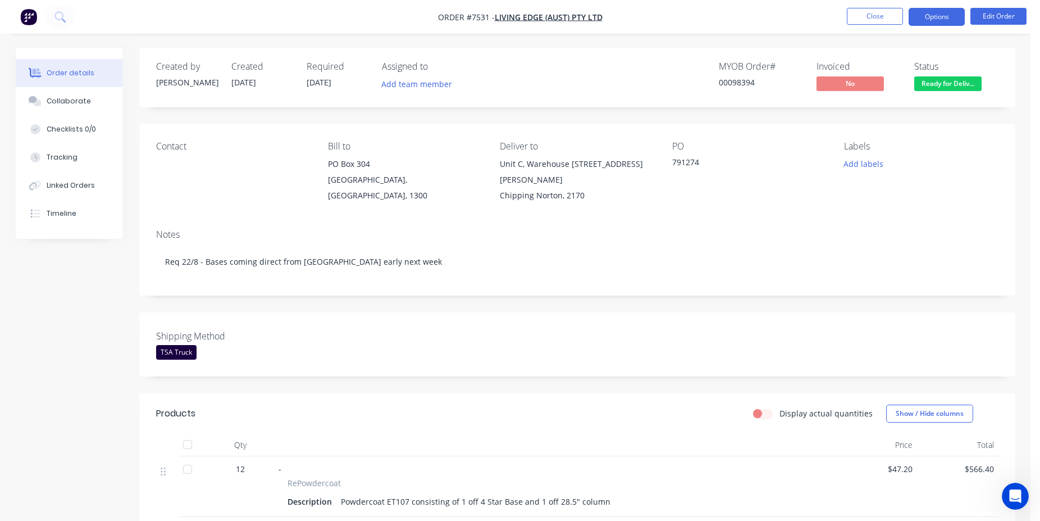
click at [934, 12] on button "Options" at bounding box center [937, 17] width 56 height 18
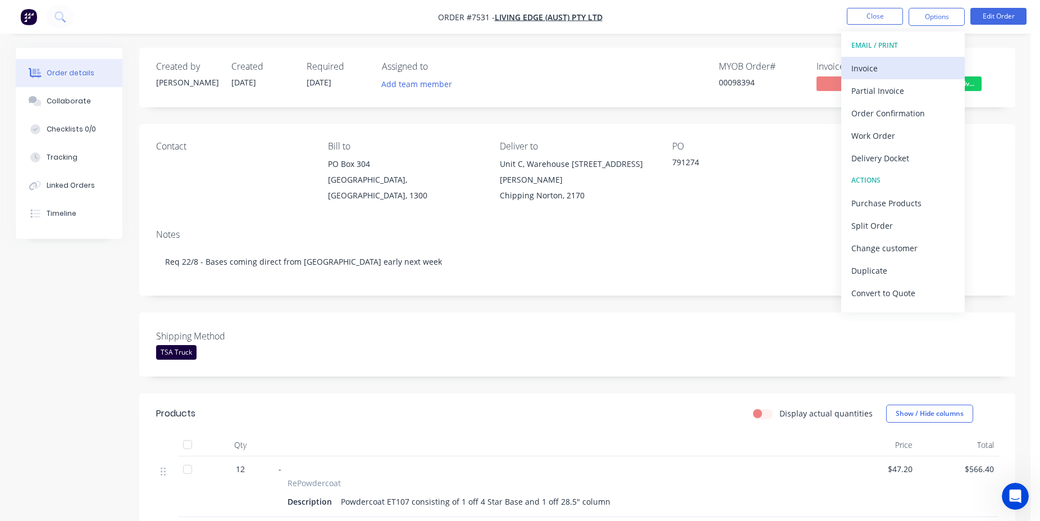
click at [914, 74] on div "Invoice" at bounding box center [902, 68] width 103 height 16
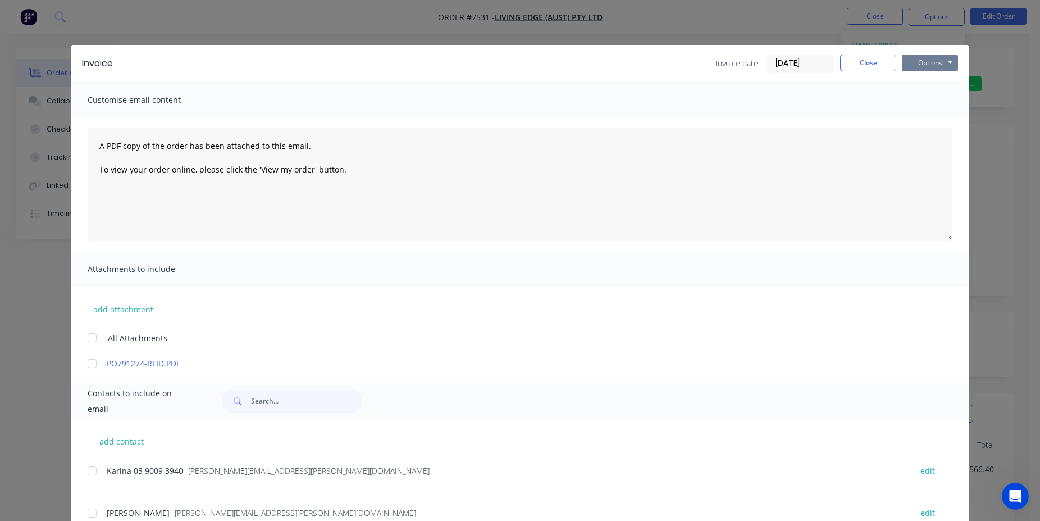
click at [915, 70] on button "Options" at bounding box center [930, 62] width 56 height 17
click at [950, 104] on button "Print" at bounding box center [938, 101] width 72 height 19
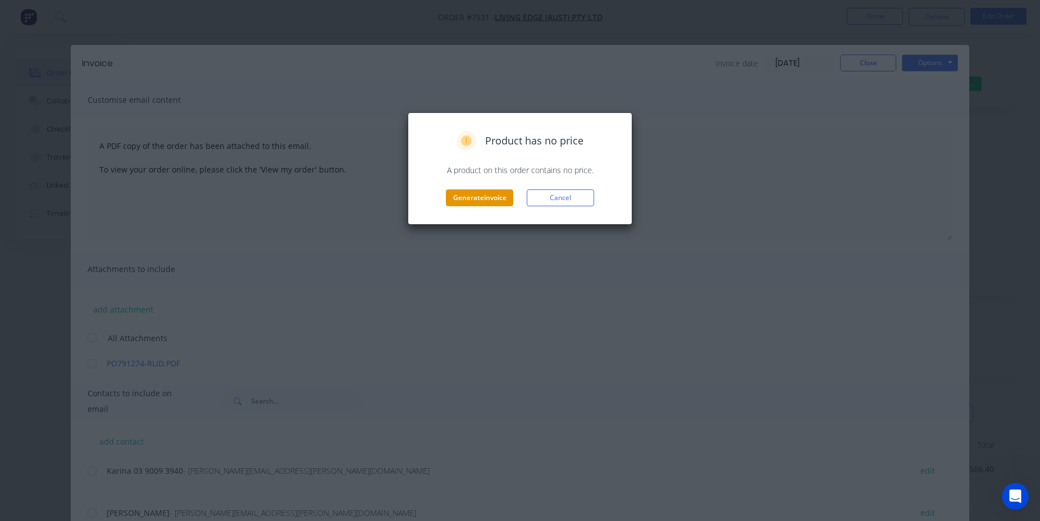
click at [492, 202] on button "Generate invoice" at bounding box center [479, 197] width 67 height 17
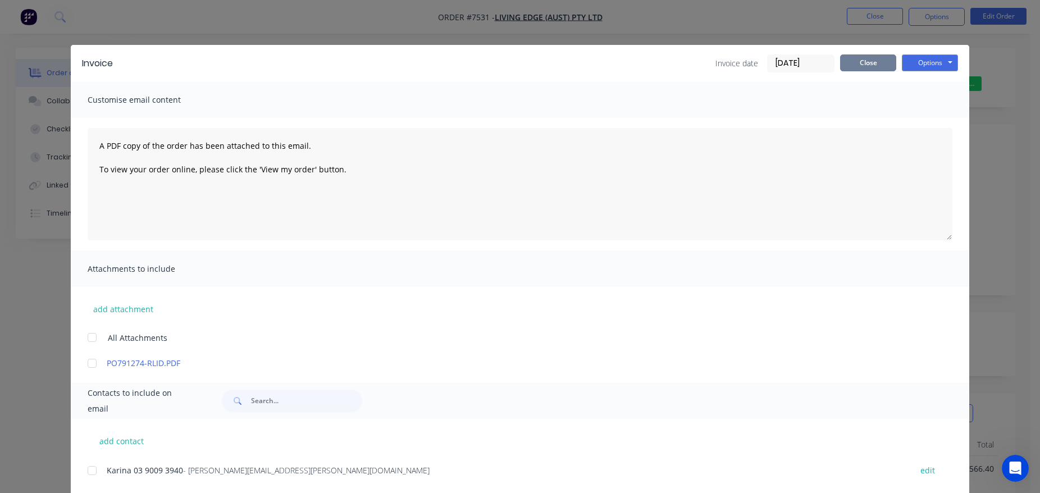
click at [872, 60] on button "Close" at bounding box center [868, 62] width 56 height 17
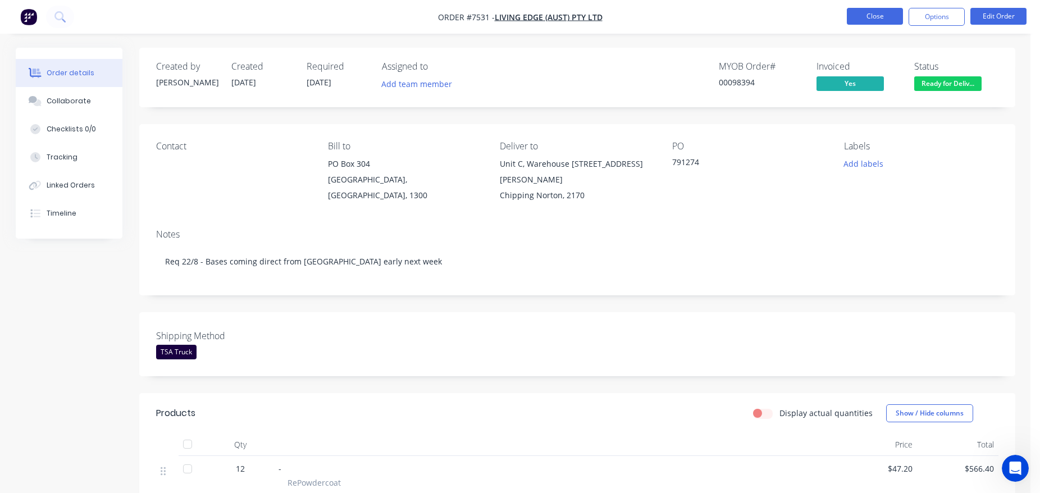
click at [894, 14] on button "Close" at bounding box center [875, 16] width 56 height 17
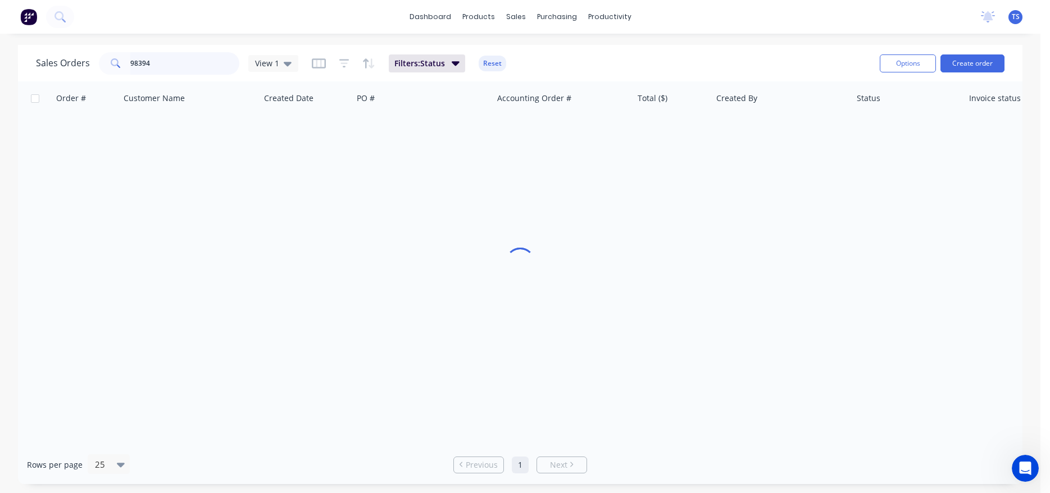
drag, startPoint x: 135, startPoint y: 62, endPoint x: 157, endPoint y: 65, distance: 21.5
click at [136, 62] on input "98394" at bounding box center [185, 63] width 110 height 22
click at [157, 65] on input "98394" at bounding box center [185, 63] width 110 height 22
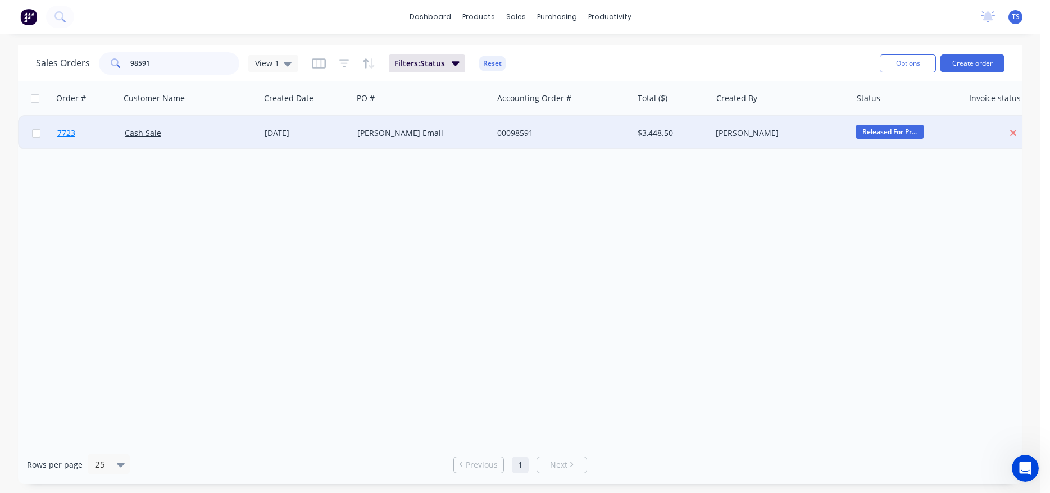
type input "98591"
click at [61, 127] on link "7723" at bounding box center [90, 133] width 67 height 34
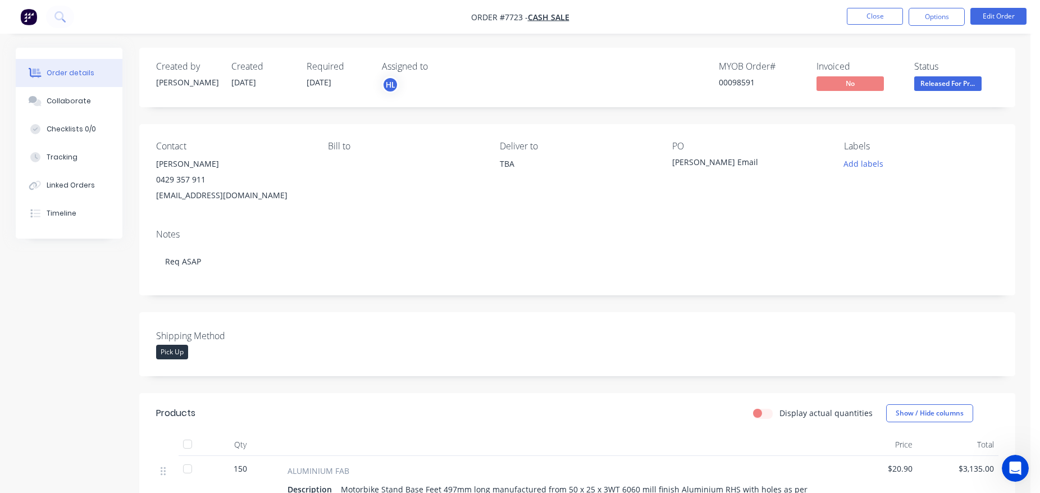
click at [959, 89] on span "Released For Pr..." at bounding box center [947, 83] width 67 height 14
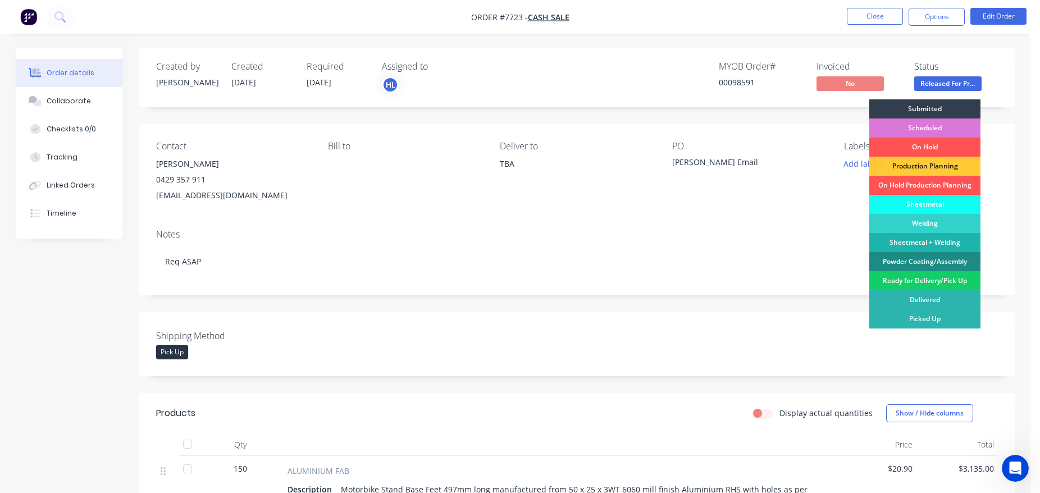
click at [936, 279] on div "Ready for Delivery/Pick Up" at bounding box center [924, 280] width 111 height 19
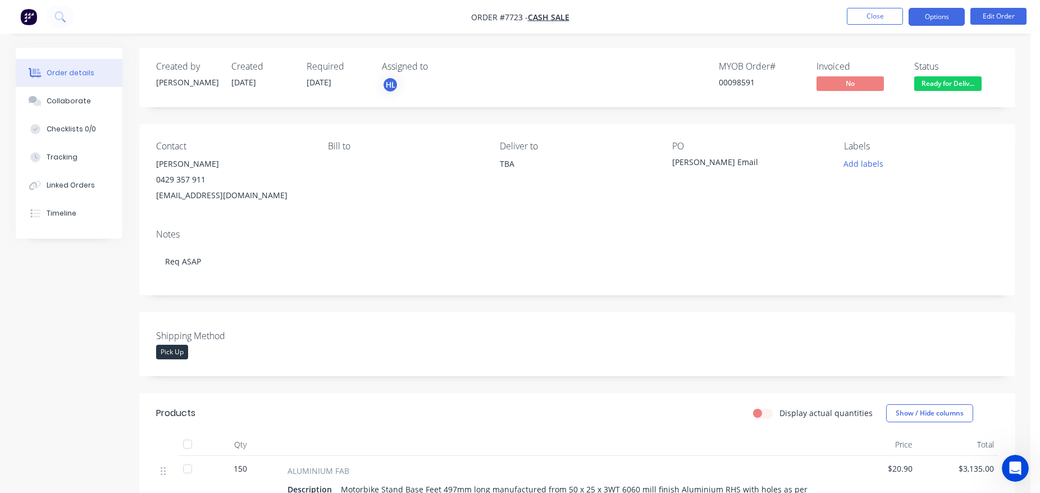
click at [931, 24] on button "Options" at bounding box center [937, 17] width 56 height 18
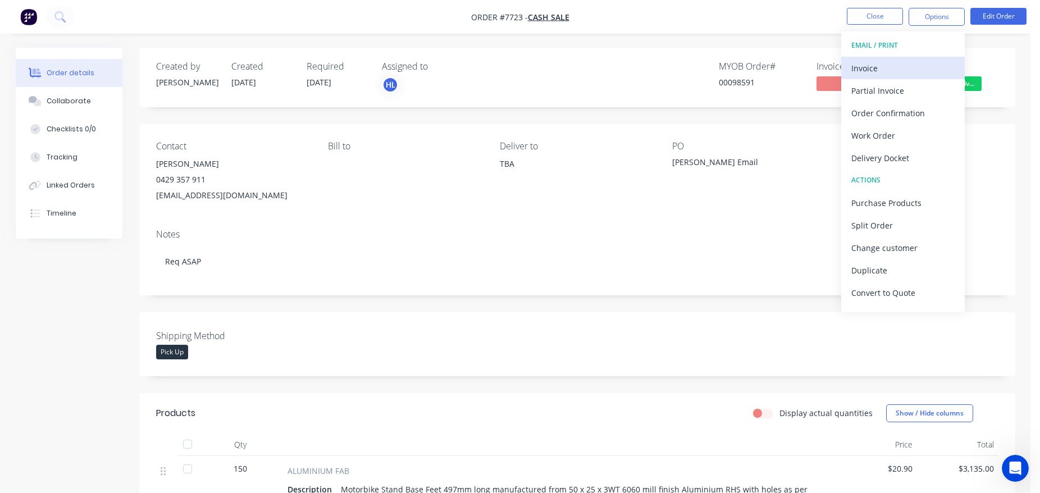
click at [932, 74] on div "Invoice" at bounding box center [902, 68] width 103 height 16
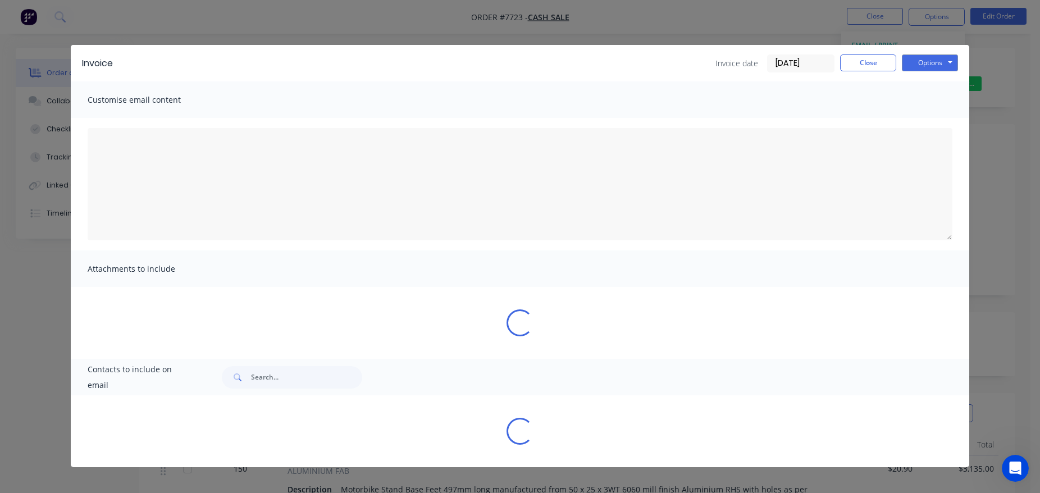
type textarea "A PDF copy of the order has been attached to this email. To view your order onl…"
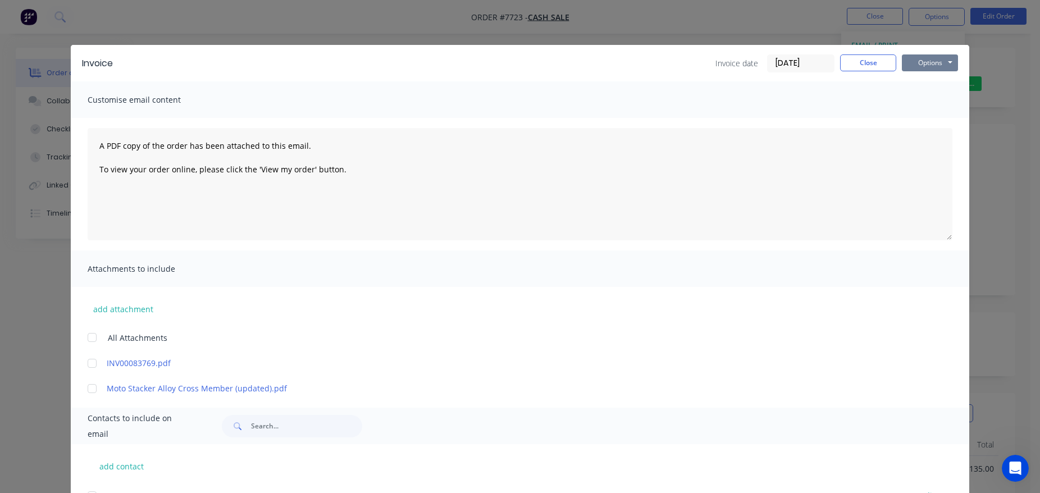
click at [945, 63] on button "Options" at bounding box center [930, 62] width 56 height 17
click at [936, 101] on button "Print" at bounding box center [938, 101] width 72 height 19
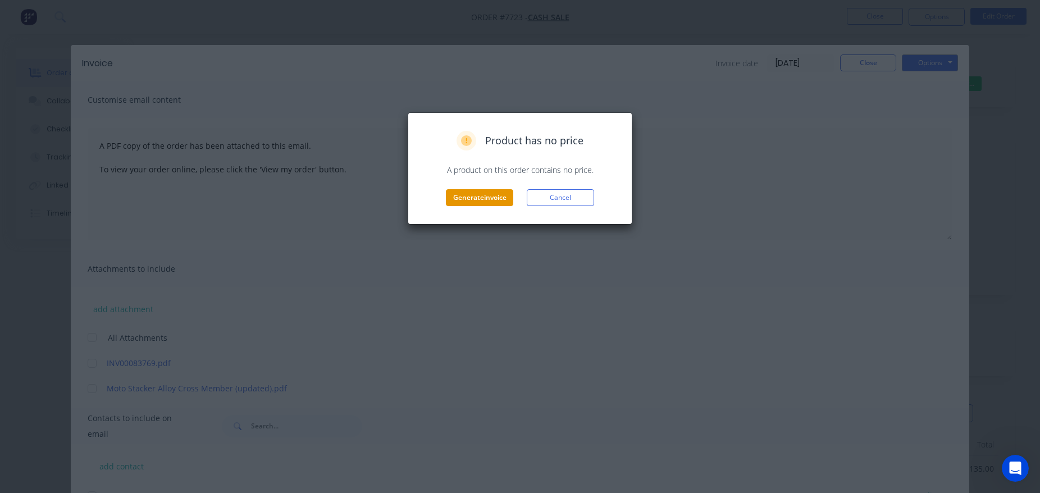
click at [485, 194] on button "Generate invoice" at bounding box center [479, 197] width 67 height 17
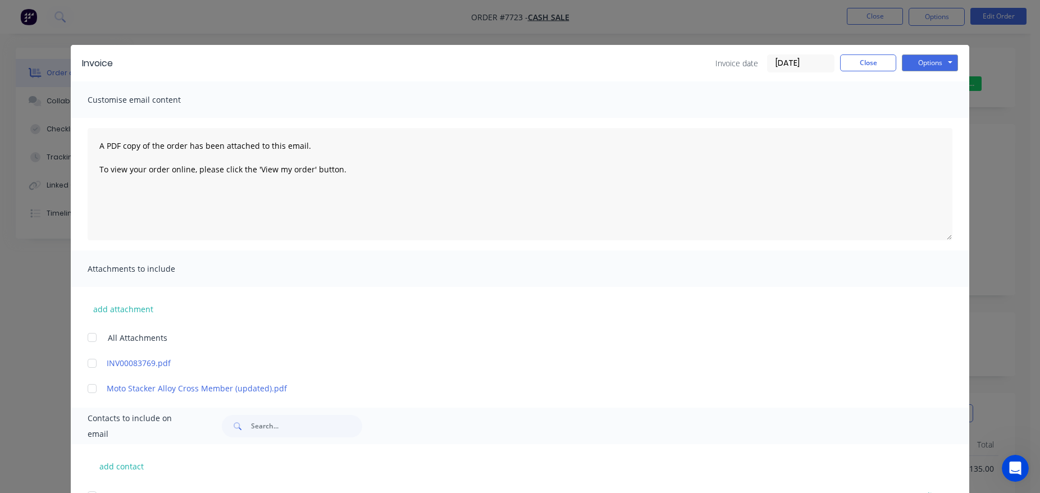
click at [867, 54] on div "Invoice Invoice date [DATE] Close Options Preview Print Email" at bounding box center [520, 63] width 899 height 37
click at [867, 61] on button "Close" at bounding box center [868, 62] width 56 height 17
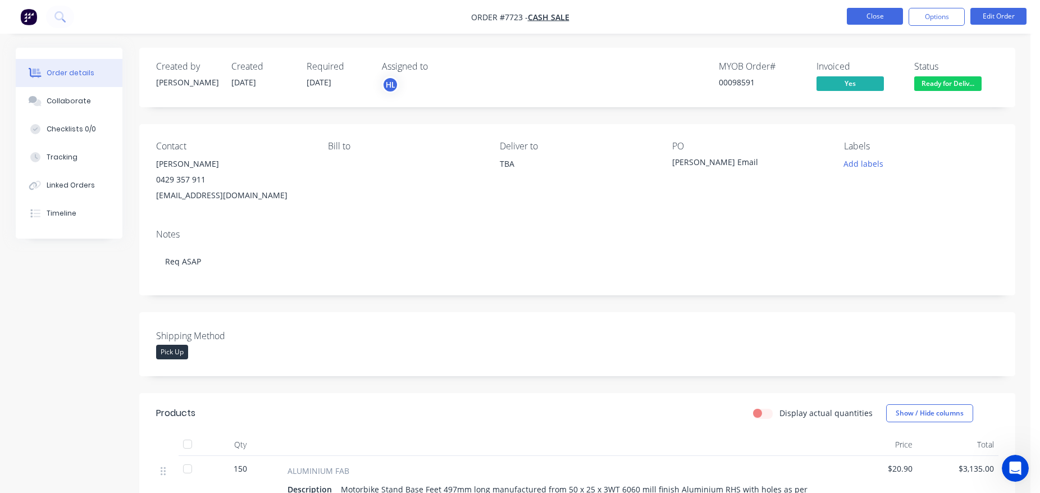
click at [879, 16] on button "Close" at bounding box center [875, 16] width 56 height 17
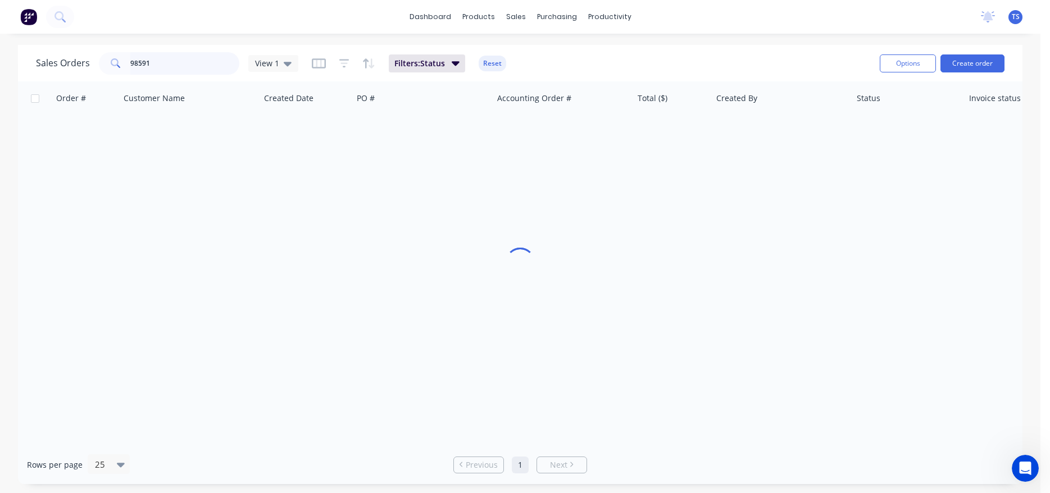
click at [160, 72] on input "98591" at bounding box center [185, 63] width 110 height 22
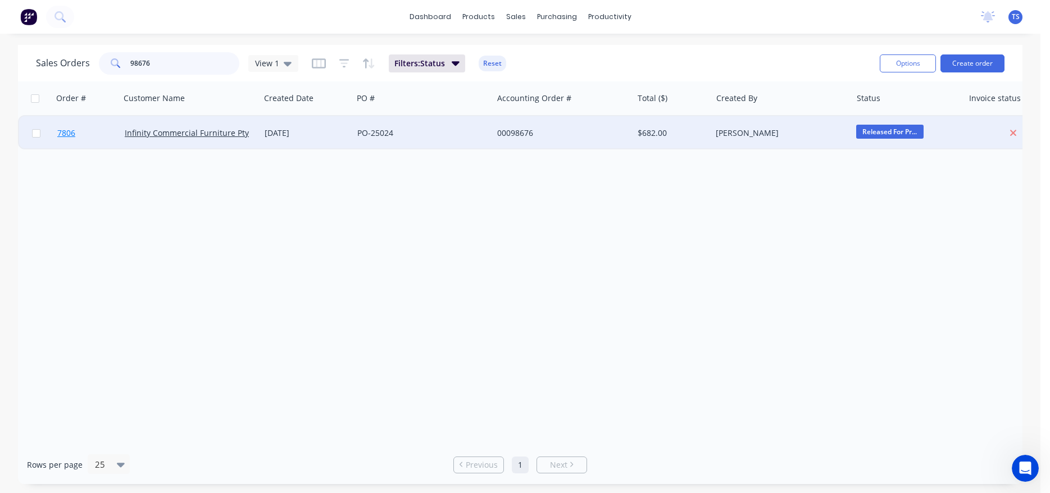
type input "98676"
click at [89, 141] on link "7806" at bounding box center [90, 133] width 67 height 34
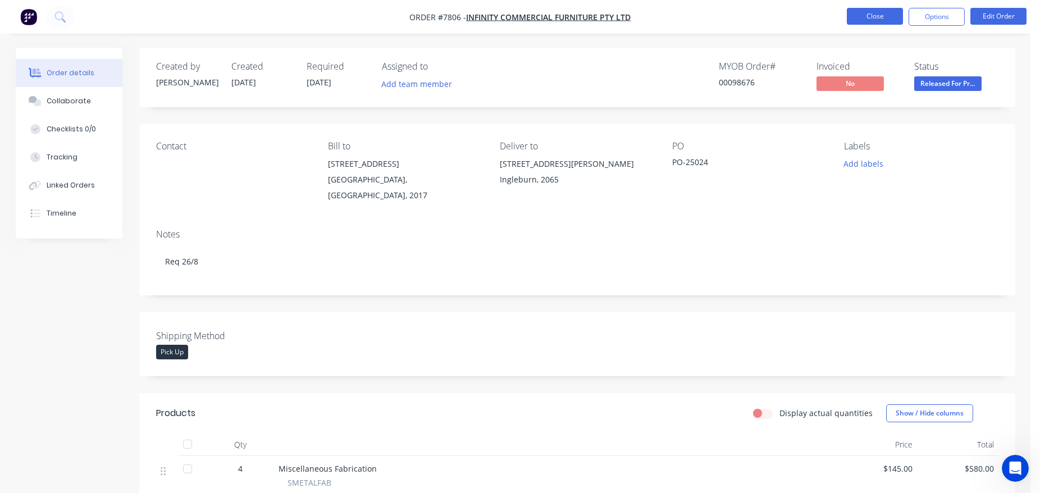
click at [878, 19] on button "Close" at bounding box center [875, 16] width 56 height 17
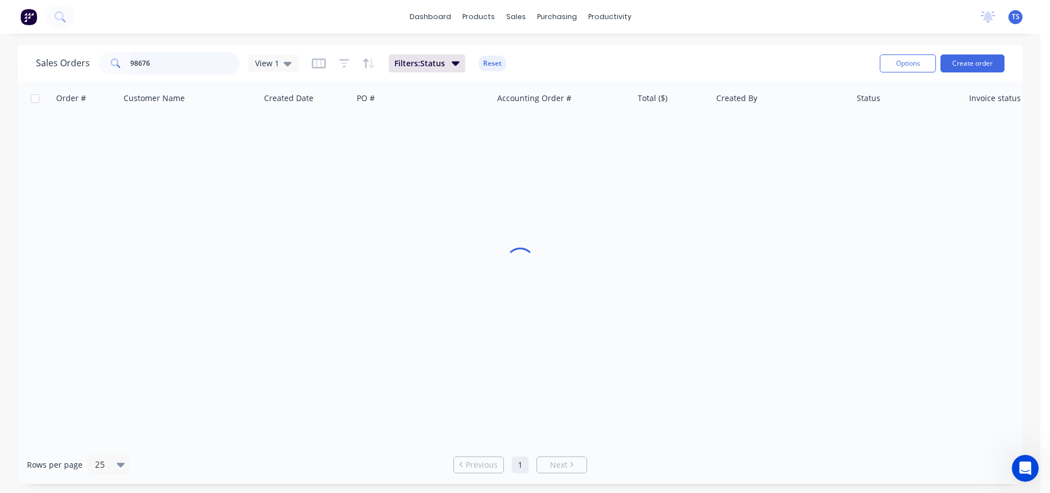
click at [201, 74] on input "98676" at bounding box center [185, 63] width 110 height 22
click at [168, 69] on input "98676" at bounding box center [185, 63] width 110 height 22
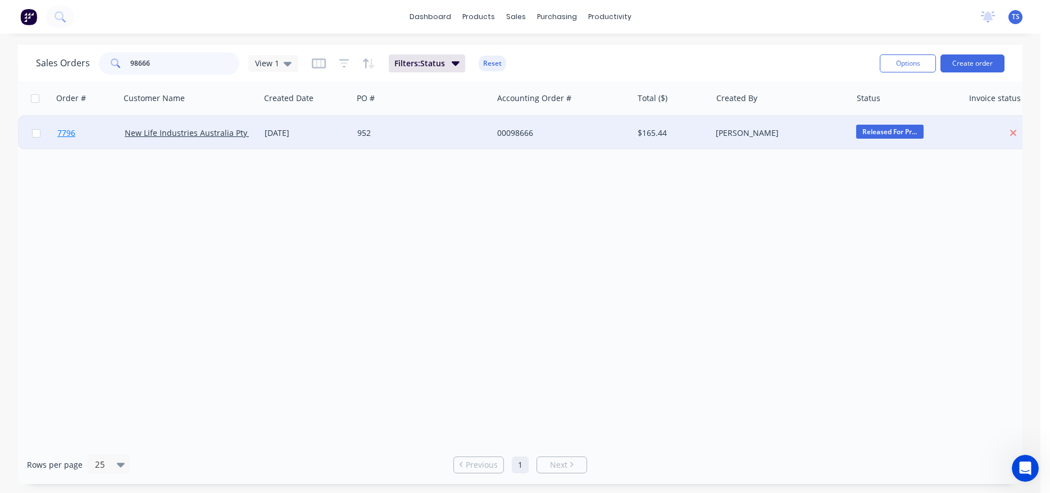
type input "98666"
click at [93, 134] on link "7796" at bounding box center [90, 133] width 67 height 34
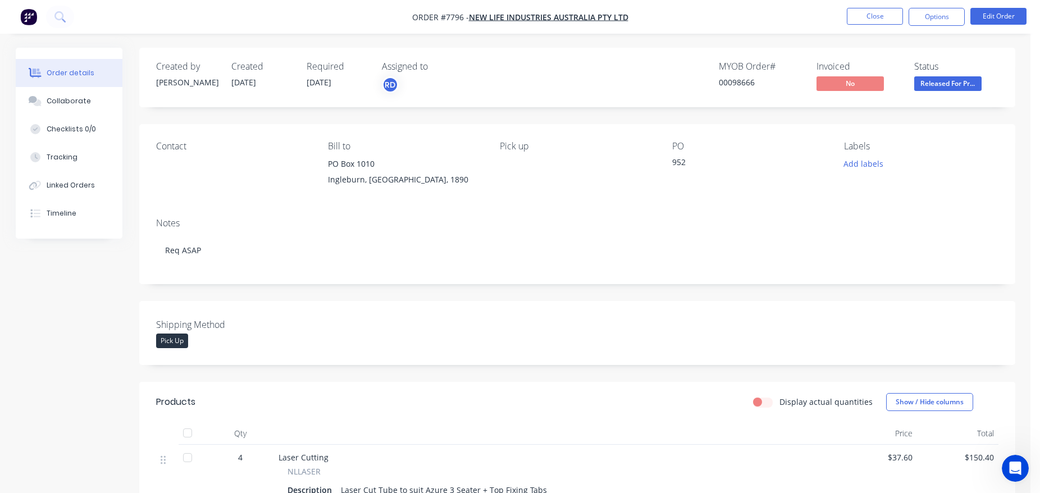
click at [970, 84] on span "Released For Pr..." at bounding box center [947, 83] width 67 height 14
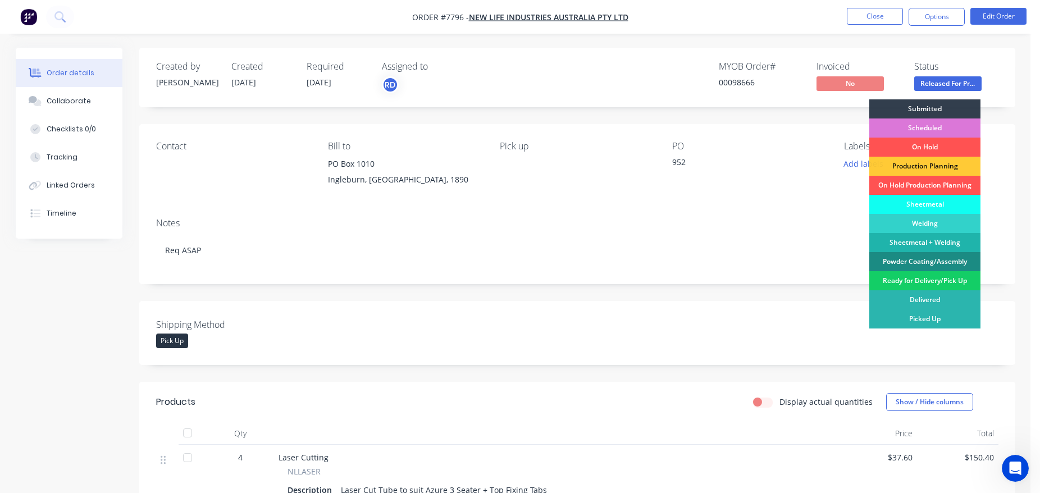
click at [936, 276] on div "Ready for Delivery/Pick Up" at bounding box center [924, 280] width 111 height 19
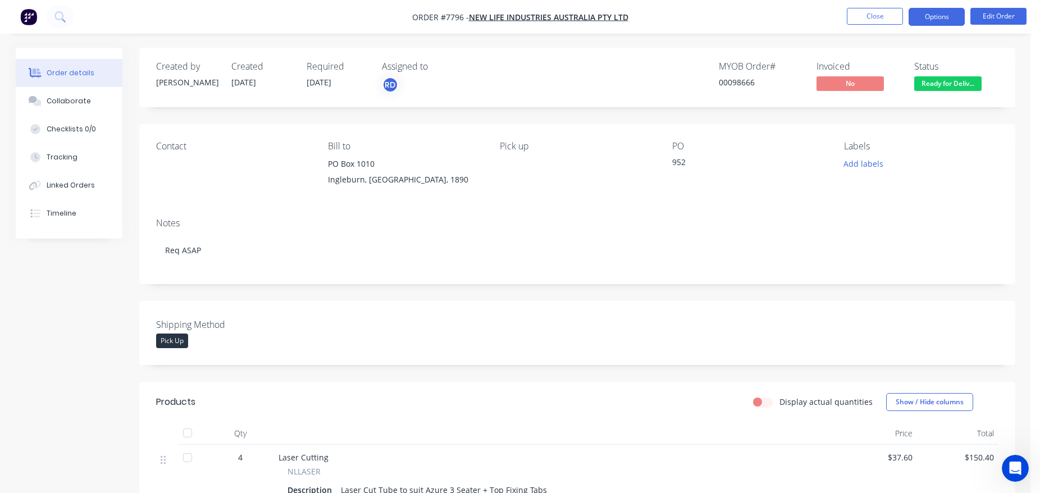
click at [939, 17] on button "Options" at bounding box center [937, 17] width 56 height 18
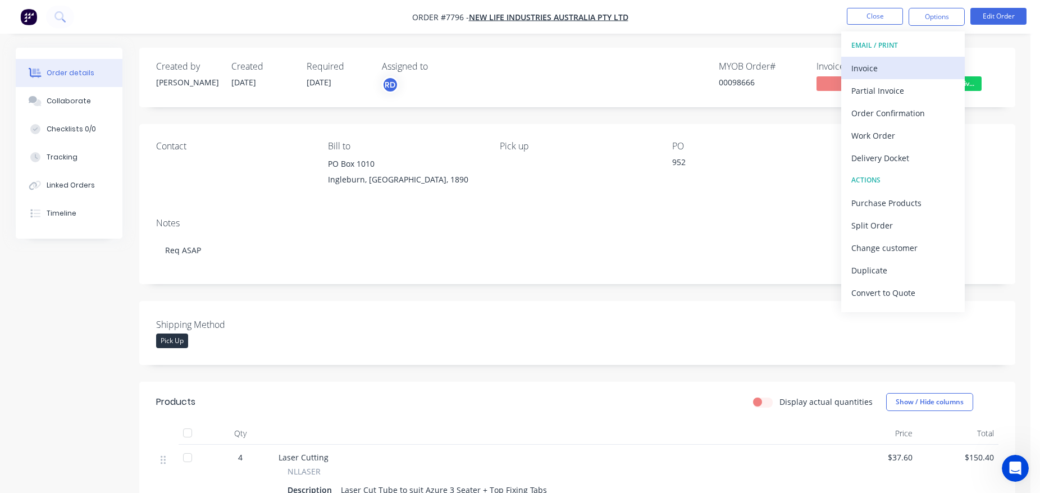
click at [902, 72] on div "Invoice" at bounding box center [902, 68] width 103 height 16
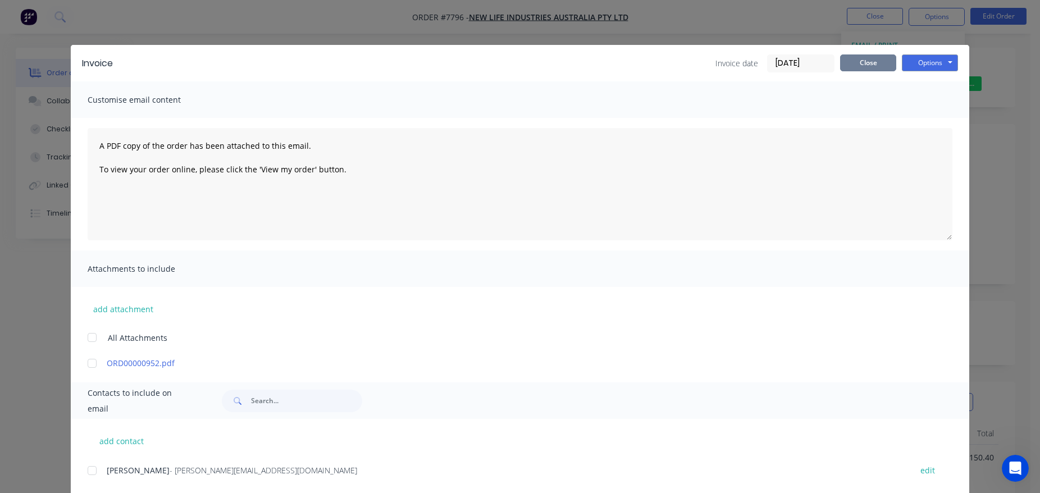
click at [885, 67] on button "Close" at bounding box center [868, 62] width 56 height 17
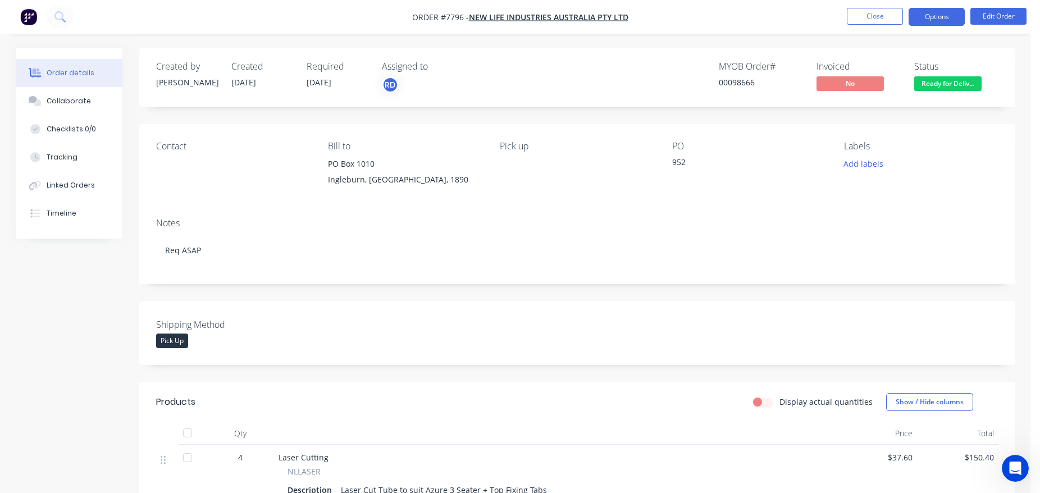
click at [940, 22] on button "Options" at bounding box center [937, 17] width 56 height 18
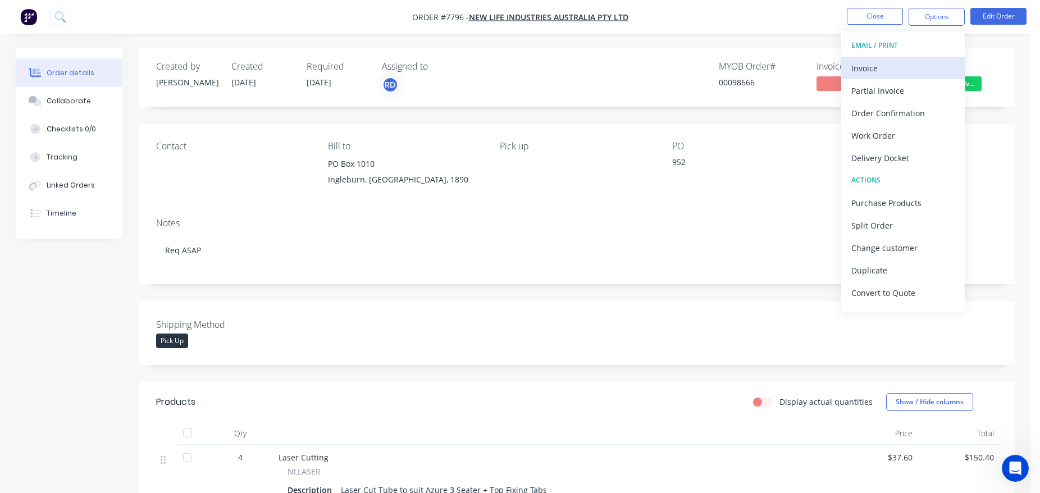
click at [940, 67] on div "Invoice" at bounding box center [902, 68] width 103 height 16
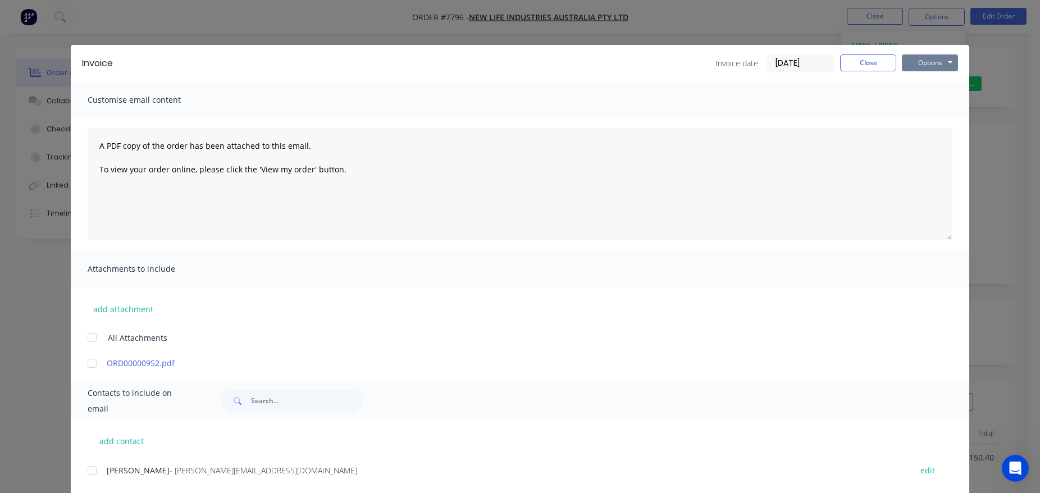
click at [925, 70] on button "Options" at bounding box center [930, 62] width 56 height 17
click at [940, 103] on button "Print" at bounding box center [938, 101] width 72 height 19
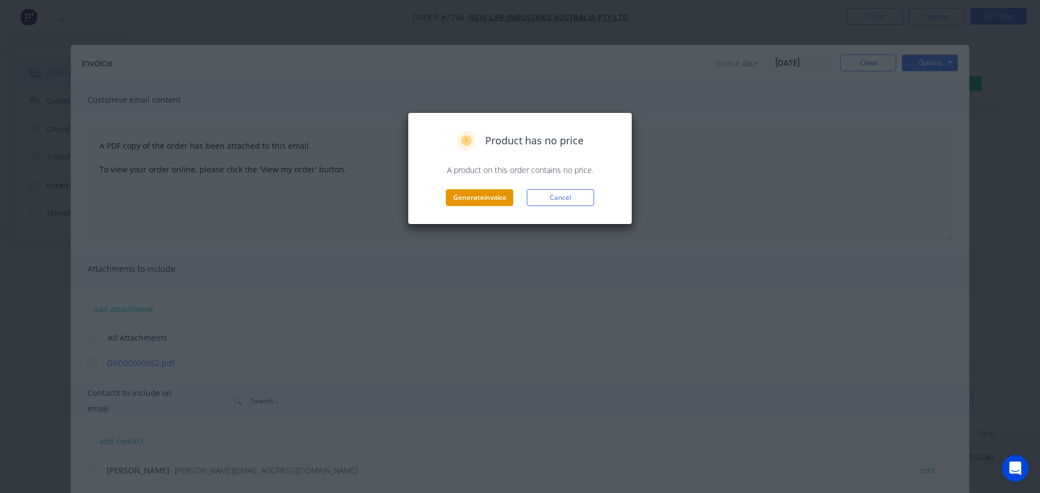
click at [484, 195] on button "Generate invoice" at bounding box center [479, 197] width 67 height 17
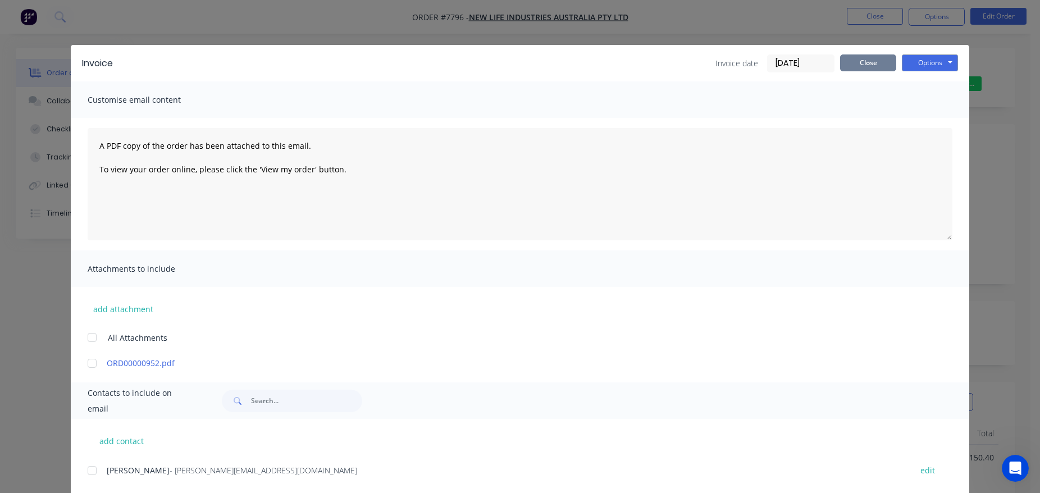
click at [875, 61] on button "Close" at bounding box center [868, 62] width 56 height 17
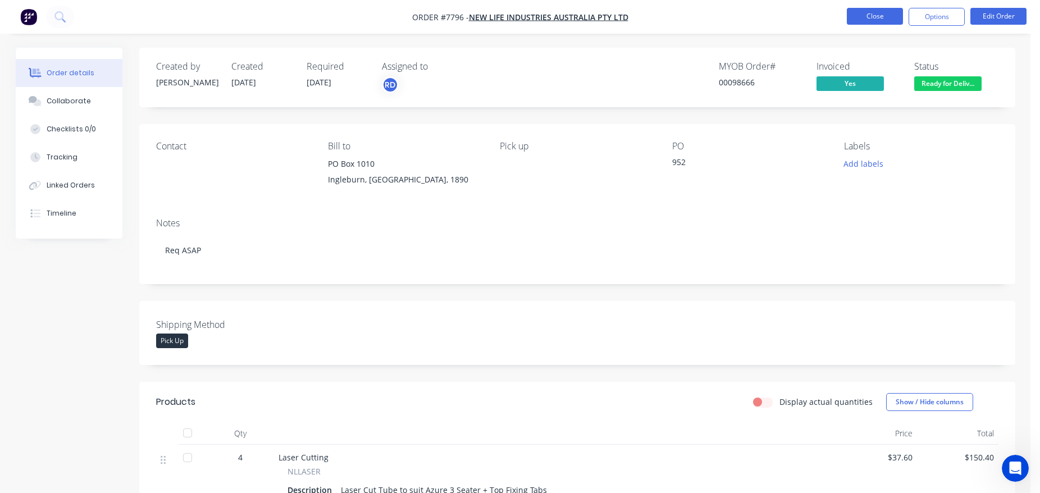
click at [877, 20] on button "Close" at bounding box center [875, 16] width 56 height 17
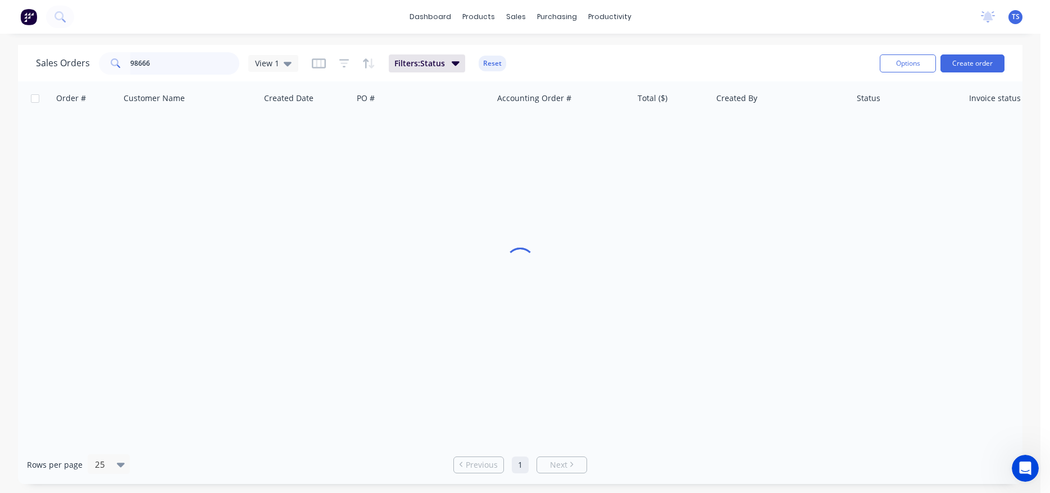
click at [176, 65] on input "98666" at bounding box center [185, 63] width 110 height 22
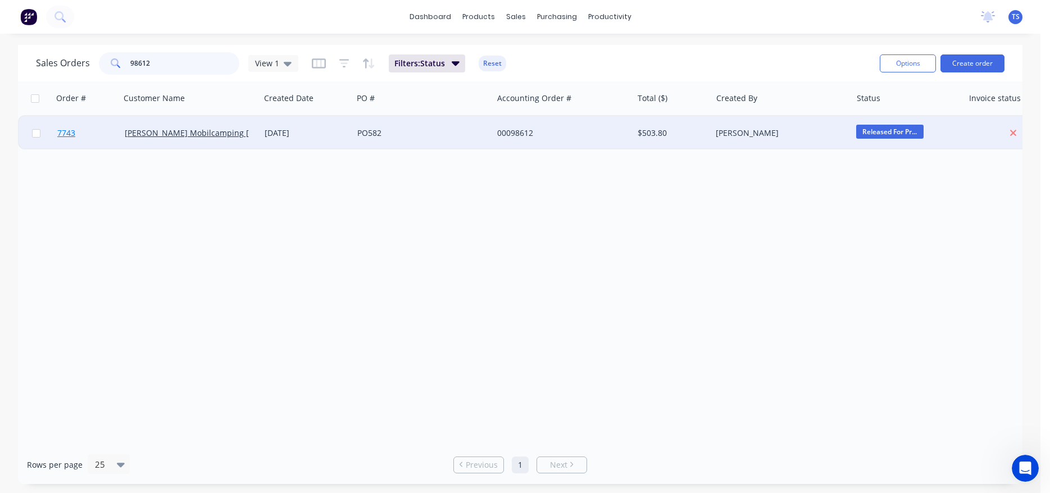
type input "98612"
click at [94, 144] on link "7743" at bounding box center [90, 133] width 67 height 34
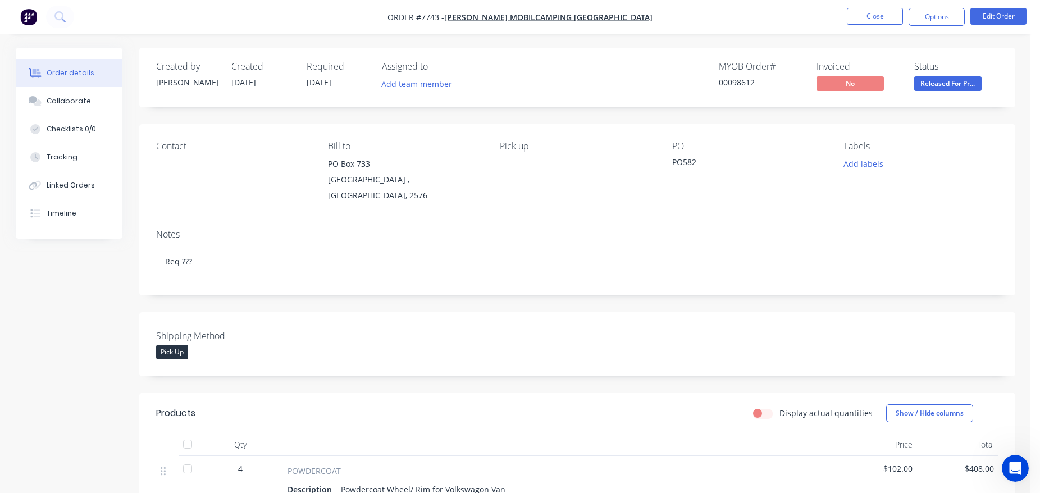
click at [878, 5] on nav "Order #7743 - [PERSON_NAME] Mobilcamping [GEOGRAPHIC_DATA] Close Options Edit O…" at bounding box center [520, 17] width 1040 height 34
click at [873, 13] on button "Close" at bounding box center [875, 16] width 56 height 17
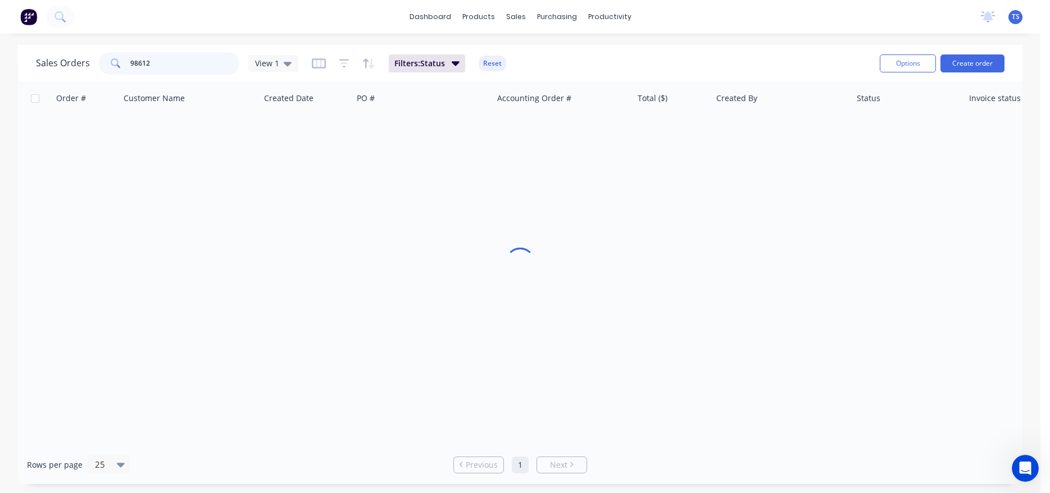
click at [177, 67] on input "98612" at bounding box center [185, 63] width 110 height 22
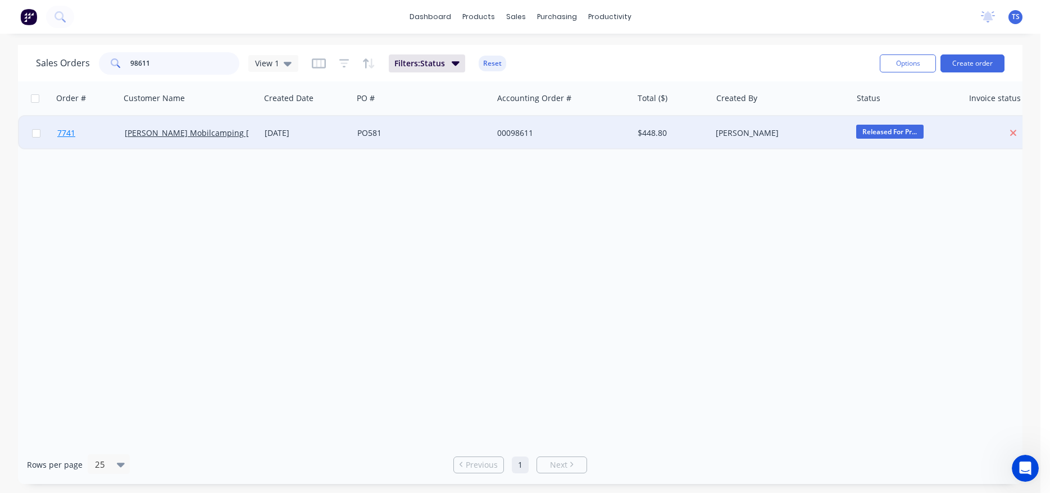
type input "98611"
click at [80, 144] on link "7741" at bounding box center [90, 133] width 67 height 34
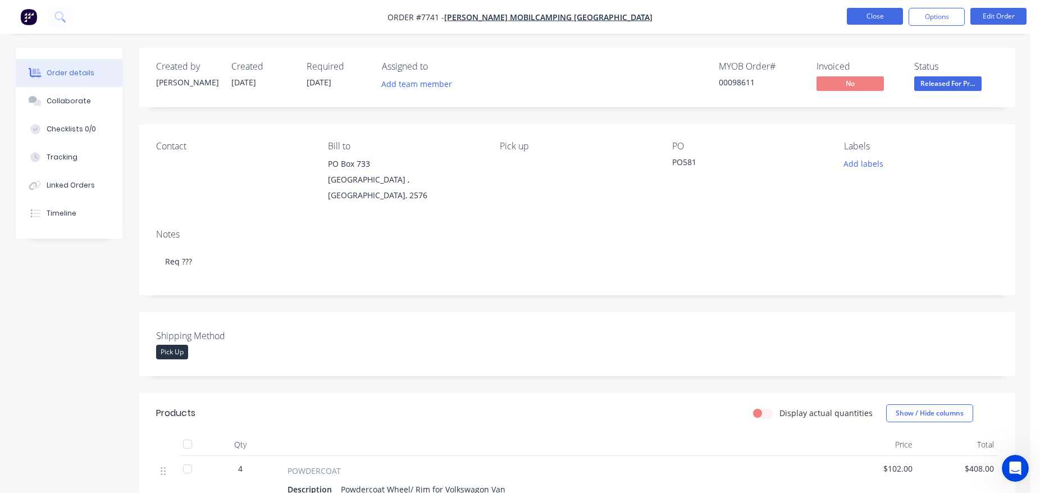
click at [861, 24] on button "Close" at bounding box center [875, 16] width 56 height 17
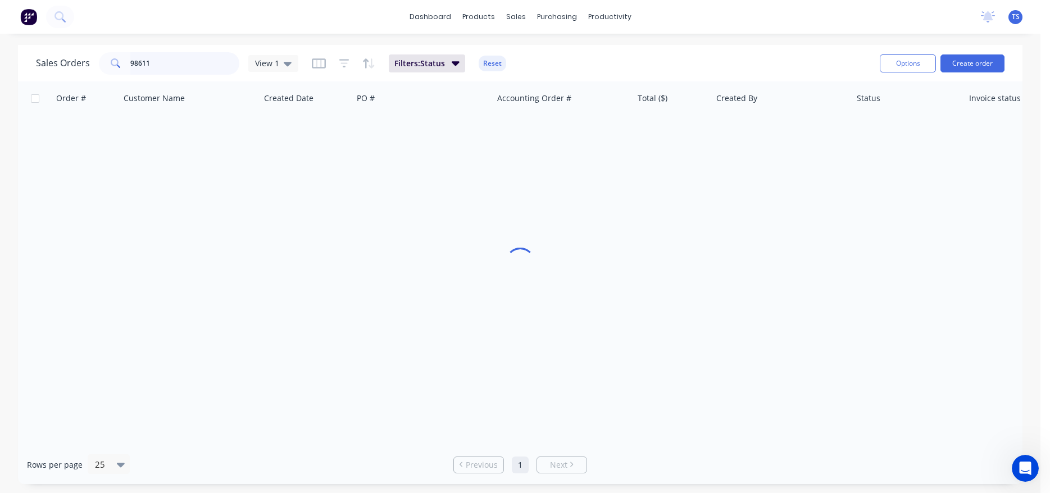
click at [190, 70] on input "98611" at bounding box center [185, 63] width 110 height 22
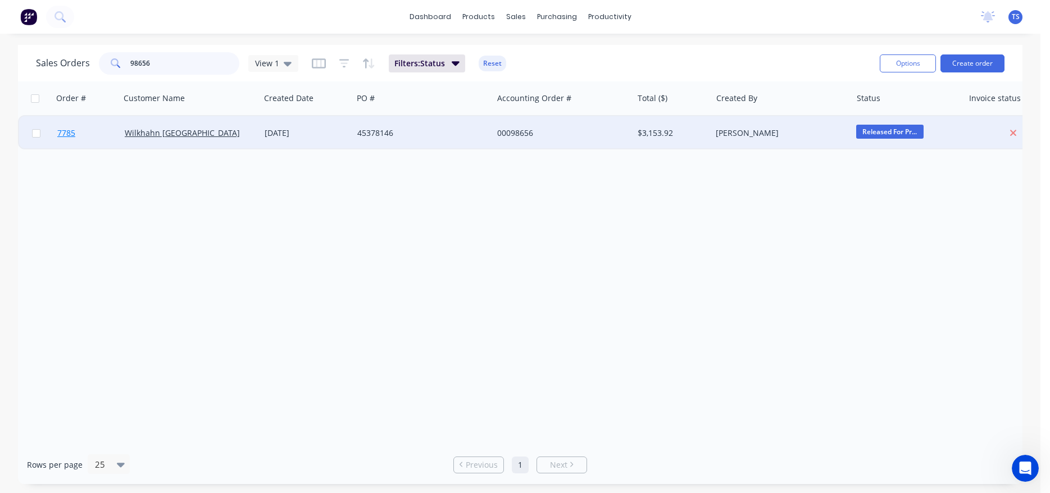
type input "98656"
click at [81, 145] on link "7785" at bounding box center [90, 133] width 67 height 34
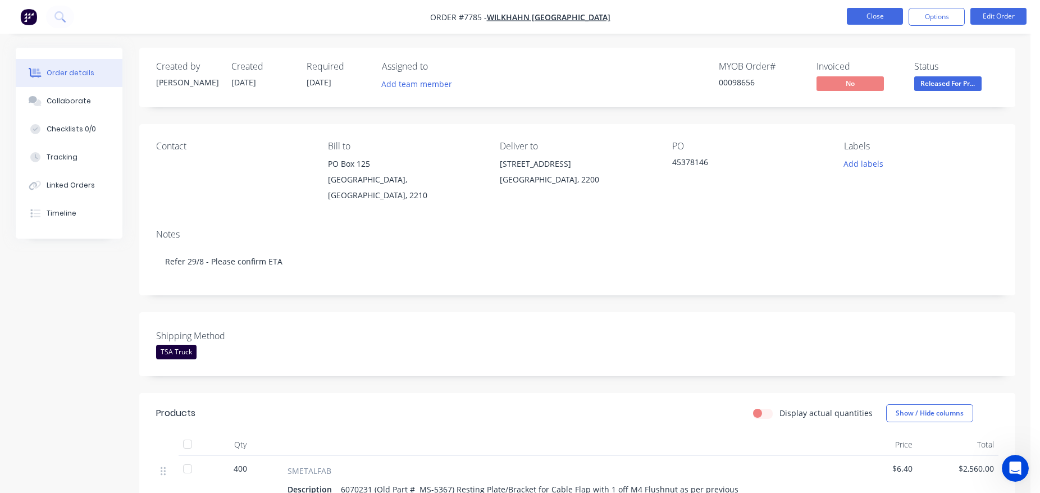
click at [889, 16] on button "Close" at bounding box center [875, 16] width 56 height 17
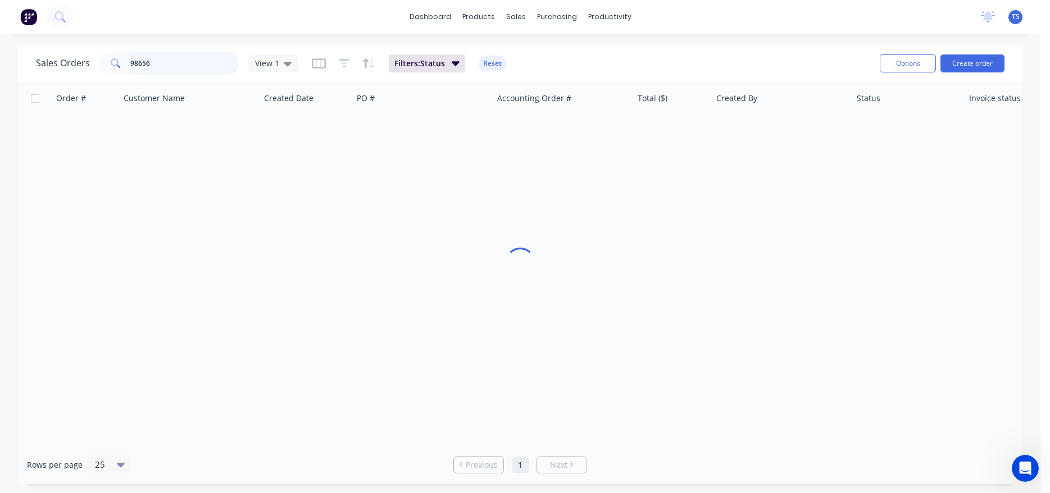
click at [167, 73] on input "98656" at bounding box center [185, 63] width 110 height 22
type input "98636"
click at [75, 147] on link "7765" at bounding box center [90, 133] width 67 height 34
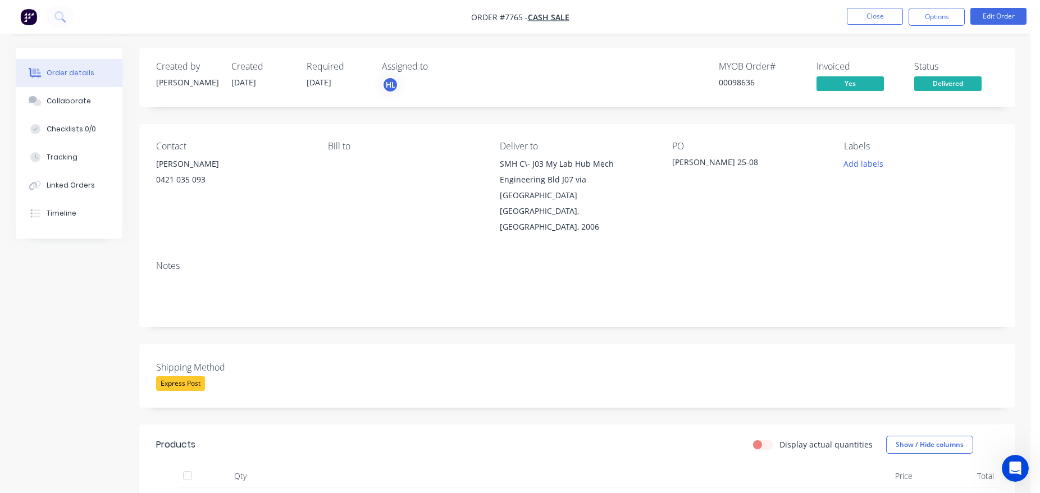
click at [867, 26] on nav "Order #7765 - Cash Sale Close Options Edit Order" at bounding box center [520, 17] width 1040 height 34
click at [871, 21] on button "Close" at bounding box center [875, 16] width 56 height 17
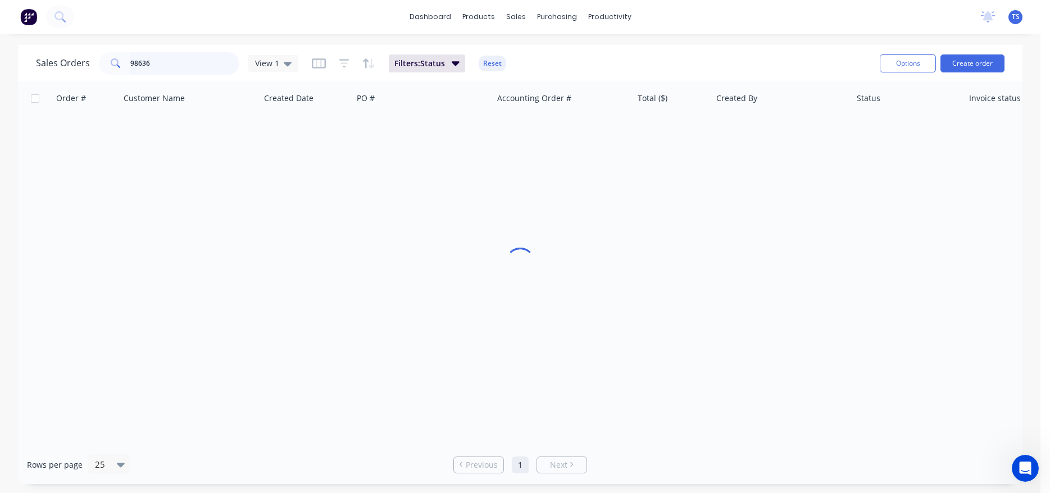
click at [199, 61] on input "98636" at bounding box center [185, 63] width 110 height 22
type input "98608"
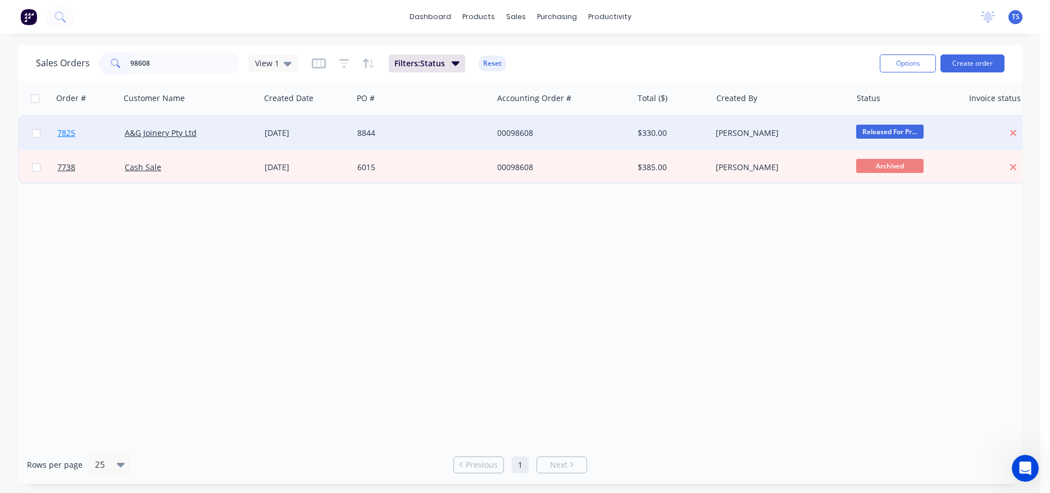
click at [73, 143] on link "7825" at bounding box center [90, 133] width 67 height 34
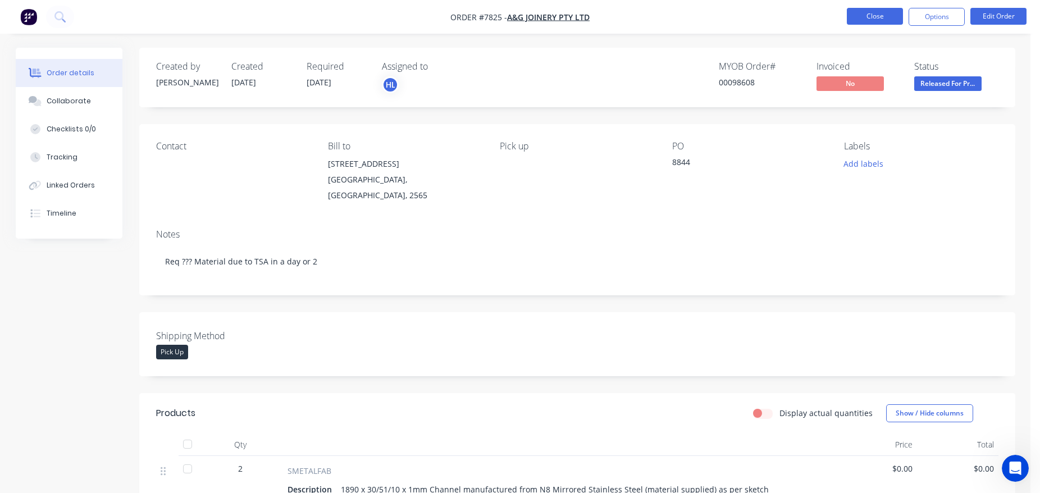
click at [880, 20] on button "Close" at bounding box center [875, 16] width 56 height 17
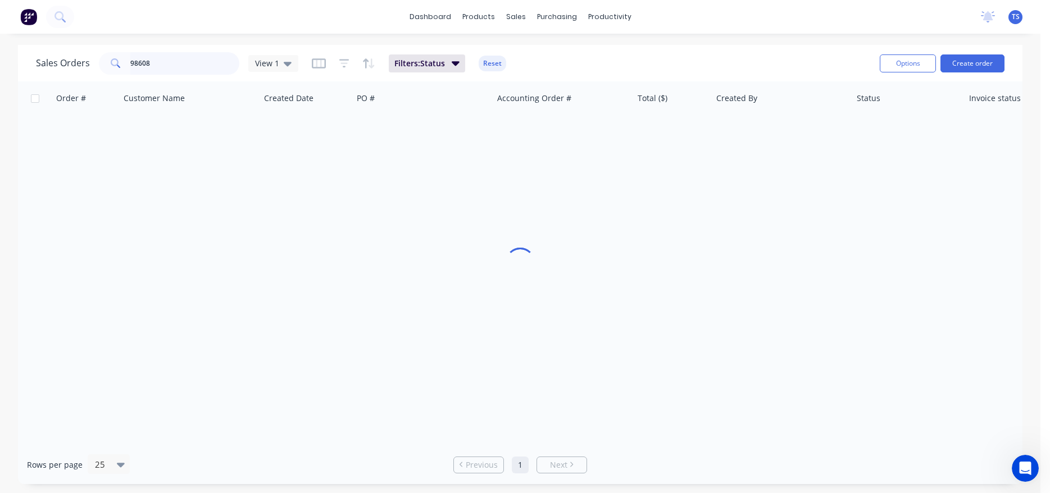
click at [212, 65] on input "98608" at bounding box center [185, 63] width 110 height 22
click at [212, 64] on input "98608" at bounding box center [185, 63] width 110 height 22
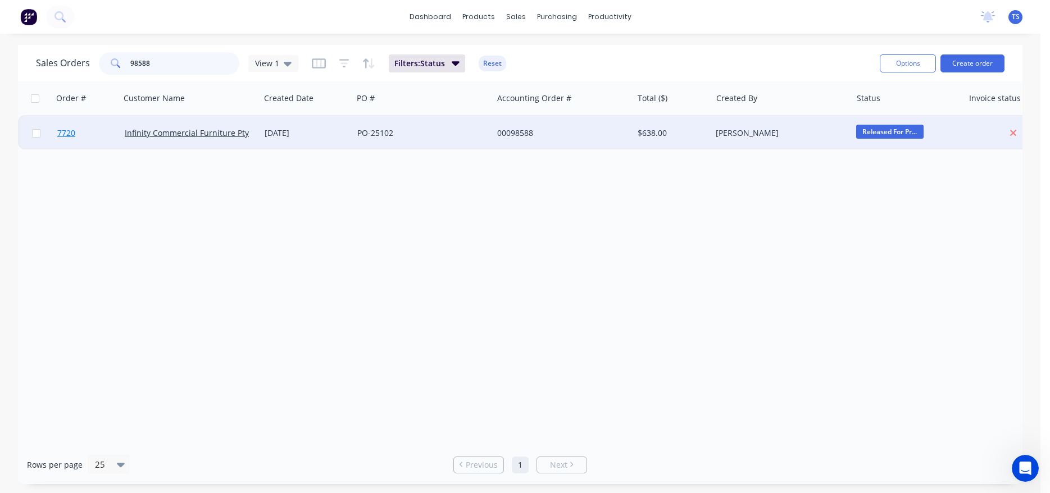
type input "98588"
click at [84, 134] on link "7720" at bounding box center [90, 133] width 67 height 34
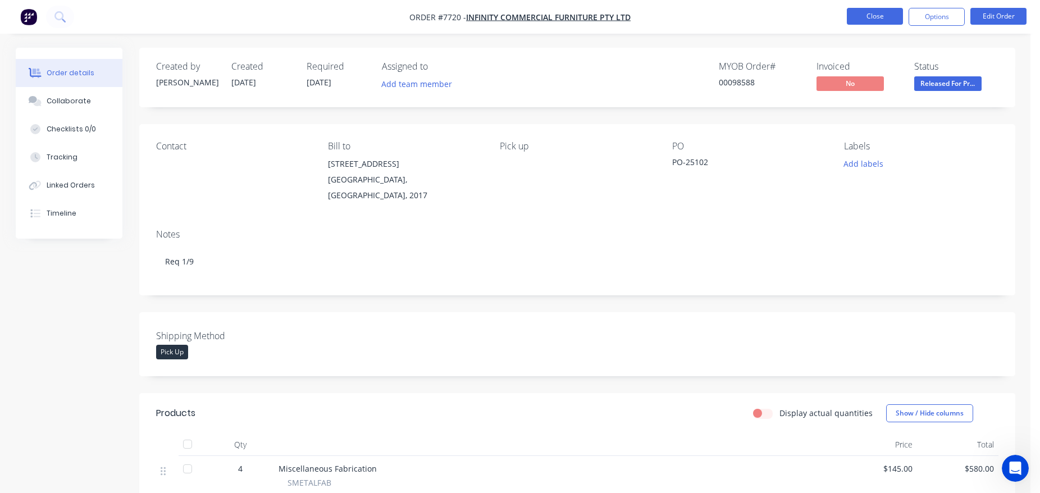
click at [876, 19] on button "Close" at bounding box center [875, 16] width 56 height 17
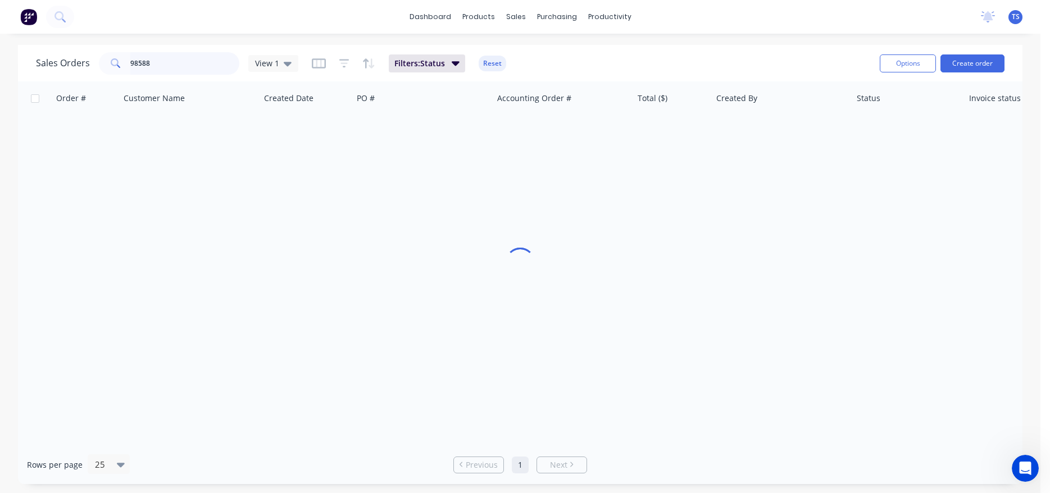
click at [164, 63] on input "98588" at bounding box center [185, 63] width 110 height 22
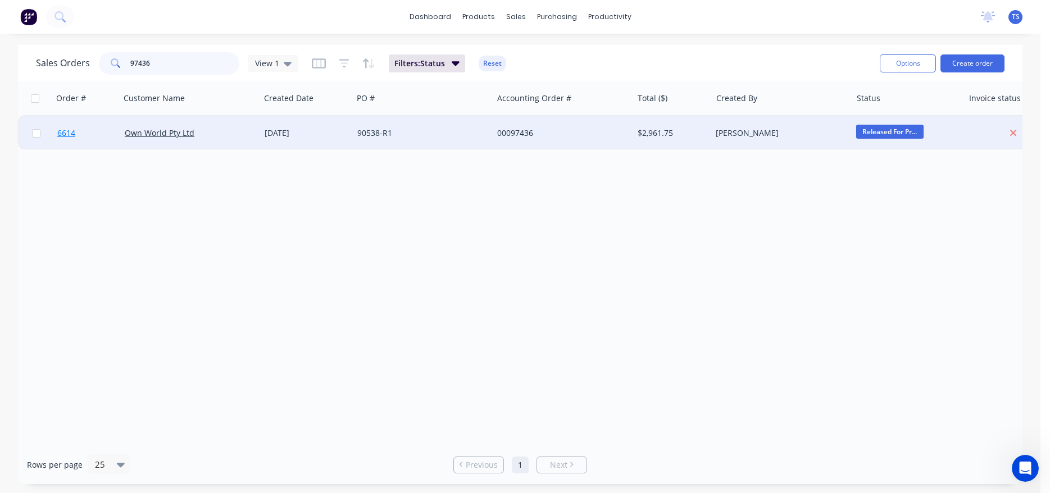
type input "97436"
click at [75, 140] on link "6614" at bounding box center [90, 133] width 67 height 34
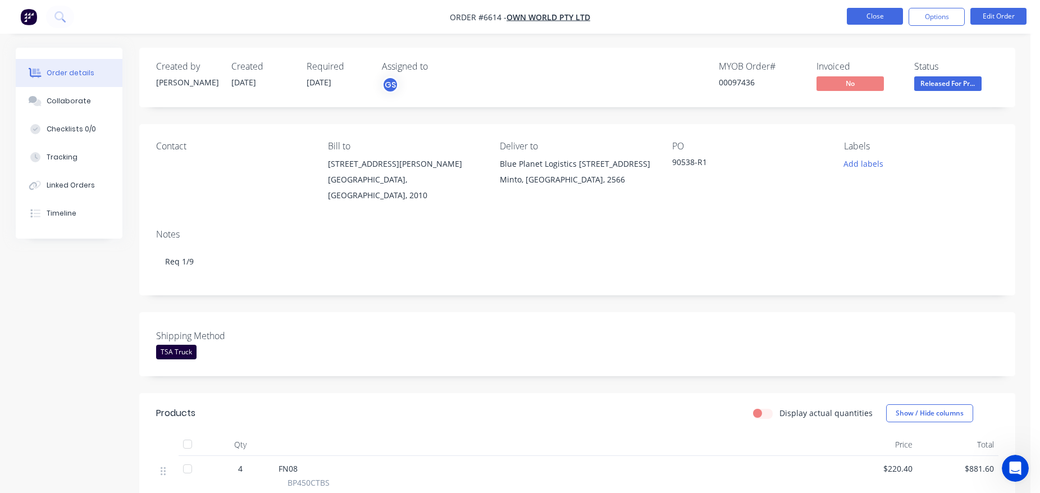
click at [876, 21] on button "Close" at bounding box center [875, 16] width 56 height 17
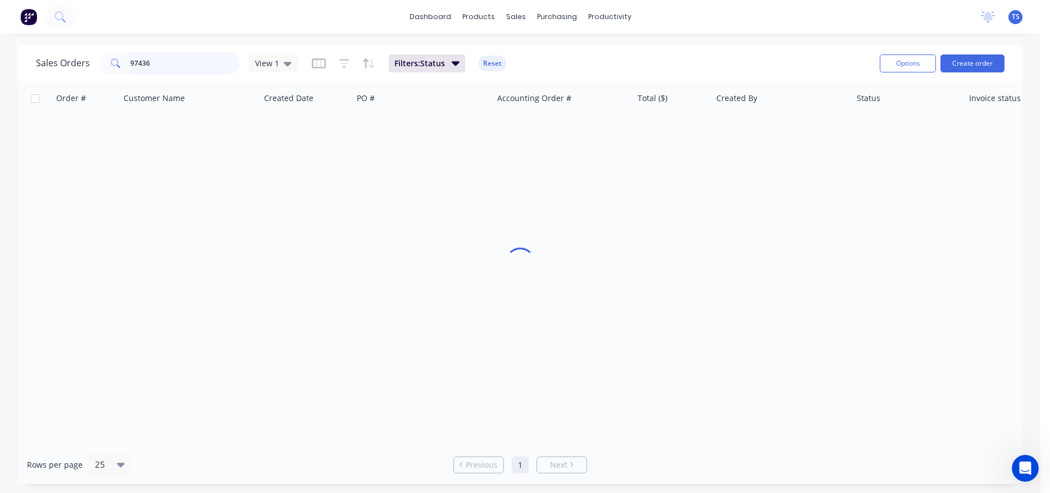
click at [159, 66] on input "97436" at bounding box center [185, 63] width 110 height 22
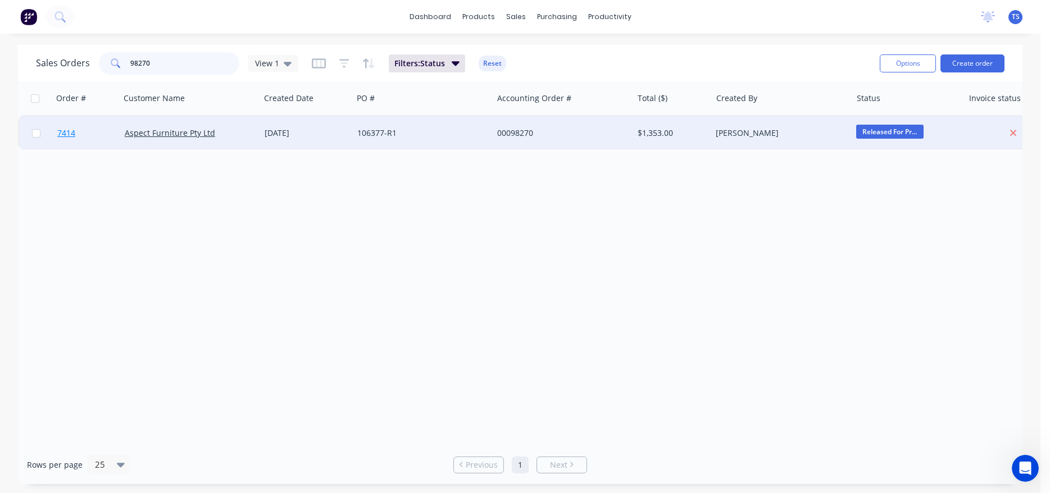
type input "98270"
click at [80, 143] on link "7414" at bounding box center [90, 133] width 67 height 34
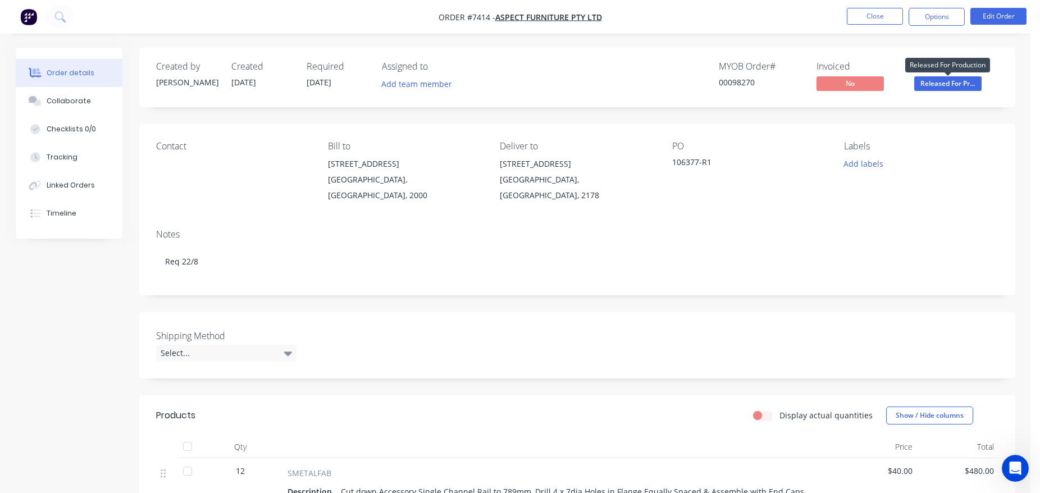
click at [958, 85] on span "Released For Pr..." at bounding box center [947, 83] width 67 height 14
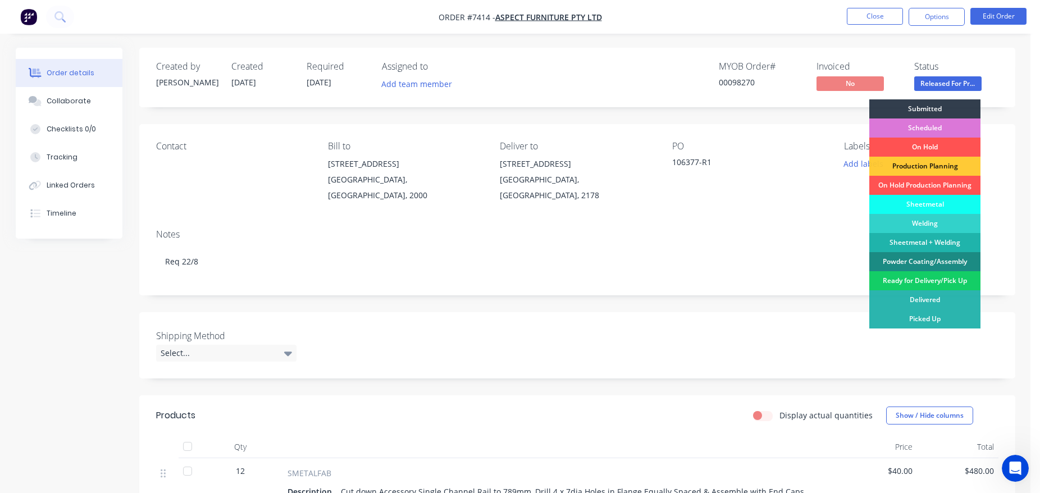
click at [941, 279] on div "Ready for Delivery/Pick Up" at bounding box center [924, 280] width 111 height 19
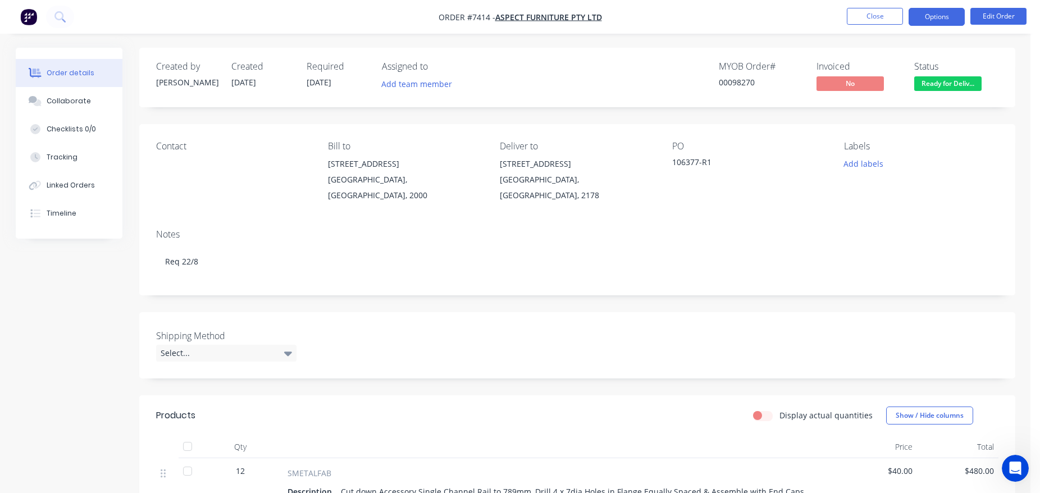
click at [944, 22] on button "Options" at bounding box center [937, 17] width 56 height 18
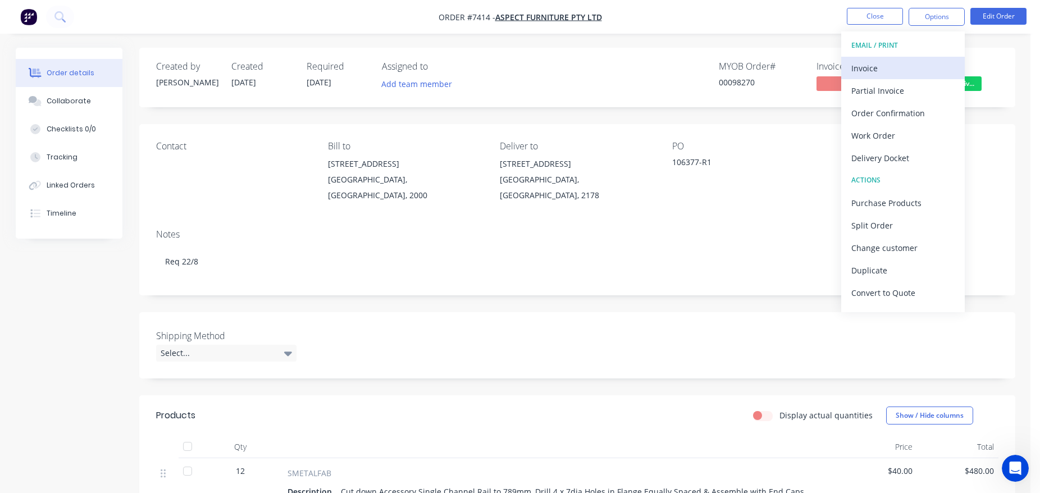
click at [923, 59] on button "Invoice" at bounding box center [903, 68] width 124 height 22
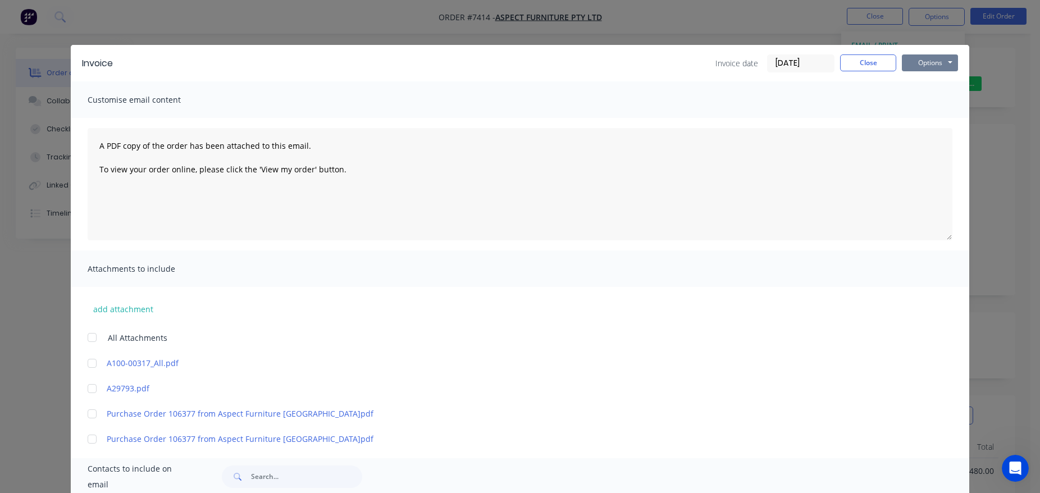
click at [922, 63] on button "Options" at bounding box center [930, 62] width 56 height 17
click at [932, 98] on button "Print" at bounding box center [938, 101] width 72 height 19
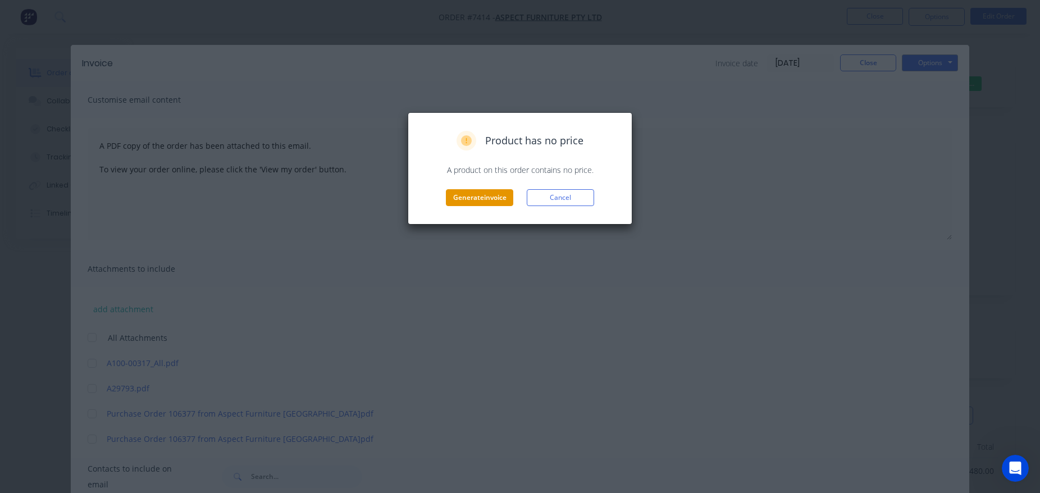
click at [465, 197] on button "Generate invoice" at bounding box center [479, 197] width 67 height 17
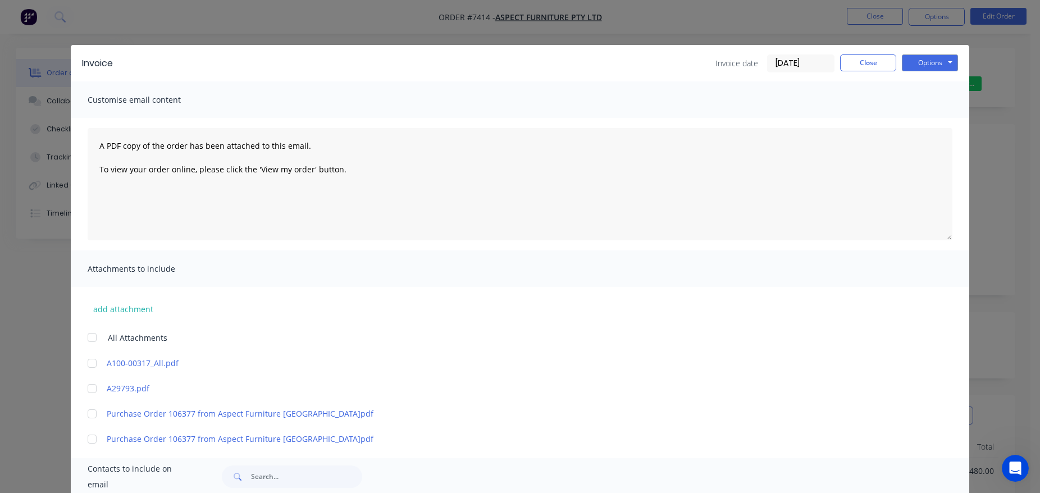
click at [841, 74] on div "Invoice Invoice date [DATE] Close Options Preview Print Email" at bounding box center [520, 63] width 899 height 37
click at [871, 58] on button "Close" at bounding box center [868, 62] width 56 height 17
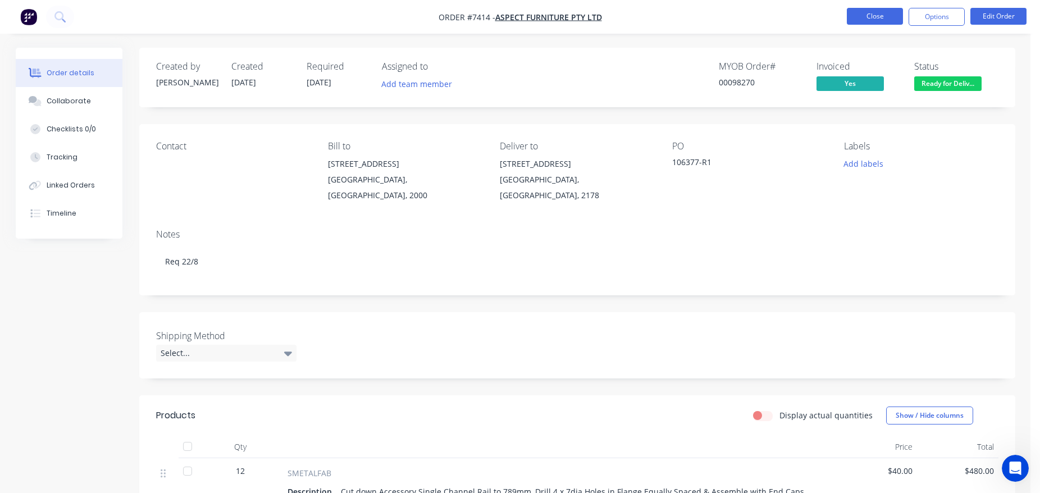
click at [895, 20] on button "Close" at bounding box center [875, 16] width 56 height 17
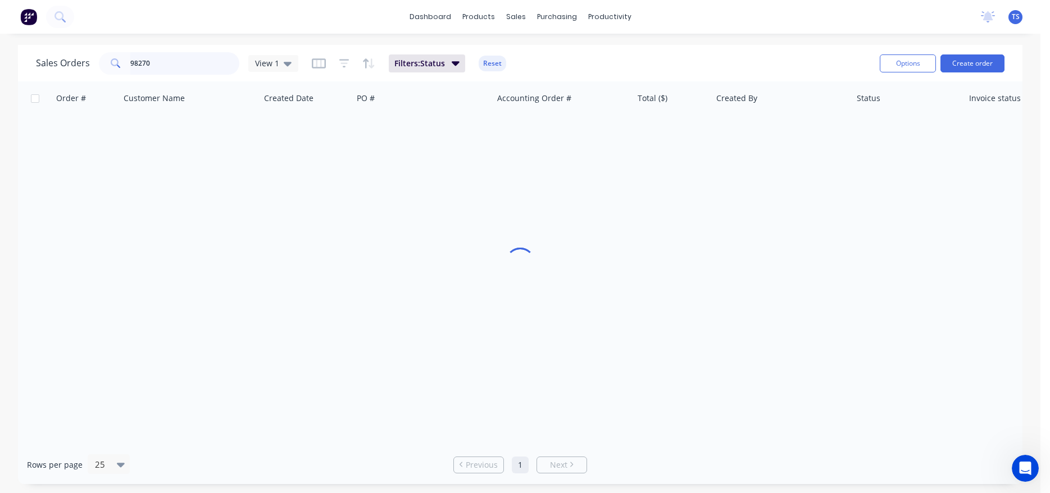
click at [192, 62] on input "98270" at bounding box center [185, 63] width 110 height 22
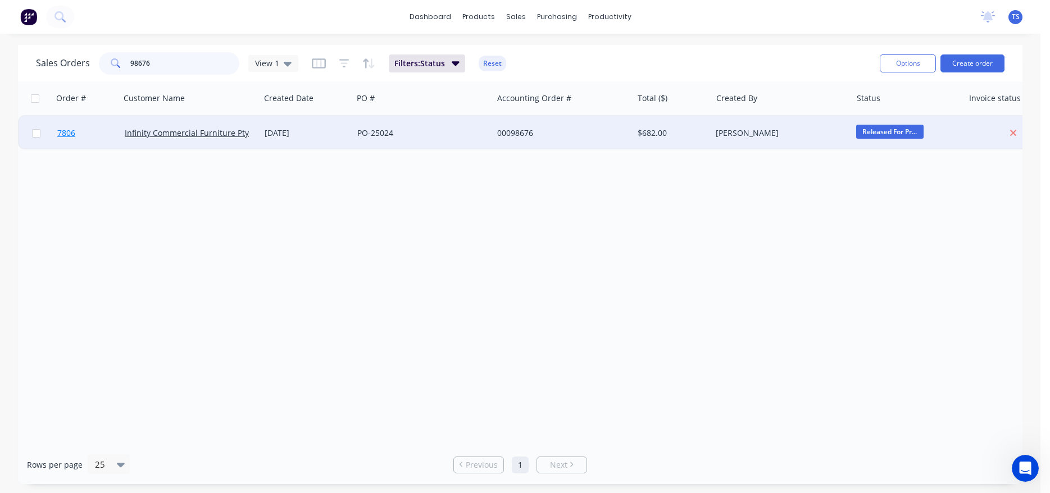
type input "98676"
click at [79, 133] on link "7806" at bounding box center [90, 133] width 67 height 34
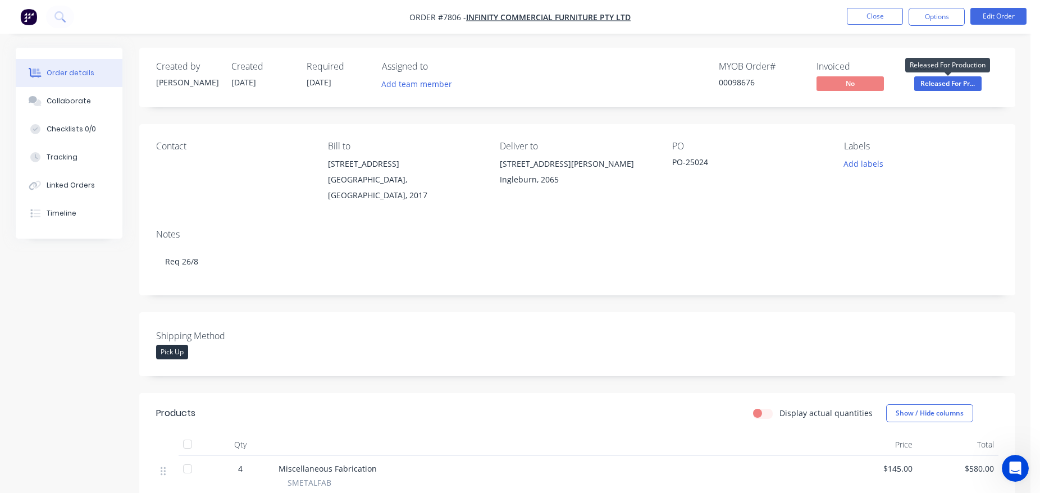
click at [969, 86] on span "Released For Pr..." at bounding box center [947, 83] width 67 height 14
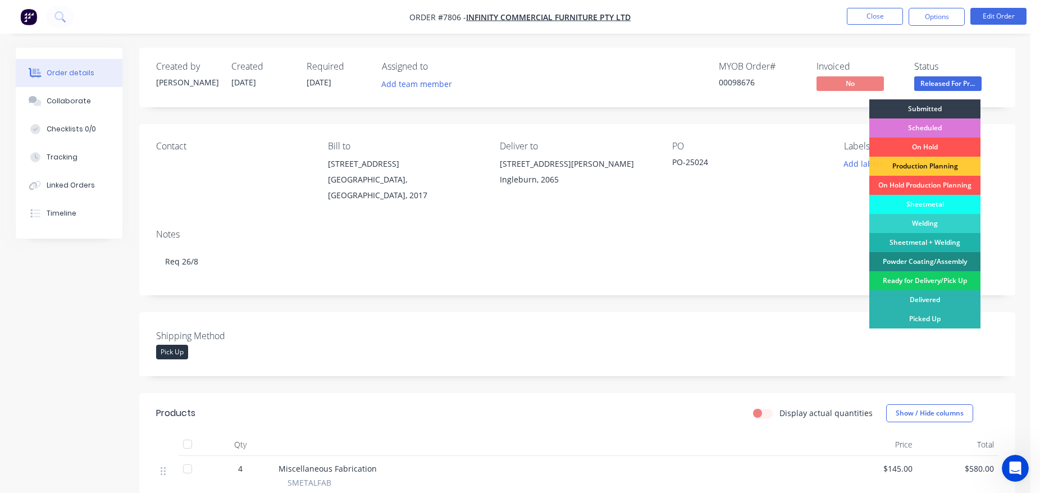
click at [945, 283] on div "Ready for Delivery/Pick Up" at bounding box center [924, 280] width 111 height 19
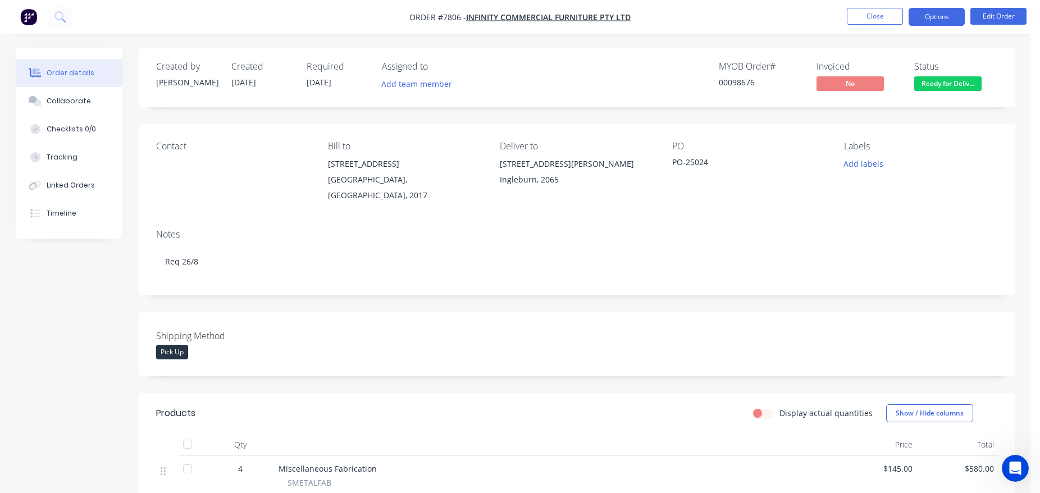
click at [934, 25] on nav "Order #7806 - Infinity Commercial Furniture Pty Ltd Close Options Edit Order" at bounding box center [520, 17] width 1040 height 34
click at [937, 21] on button "Options" at bounding box center [937, 17] width 56 height 18
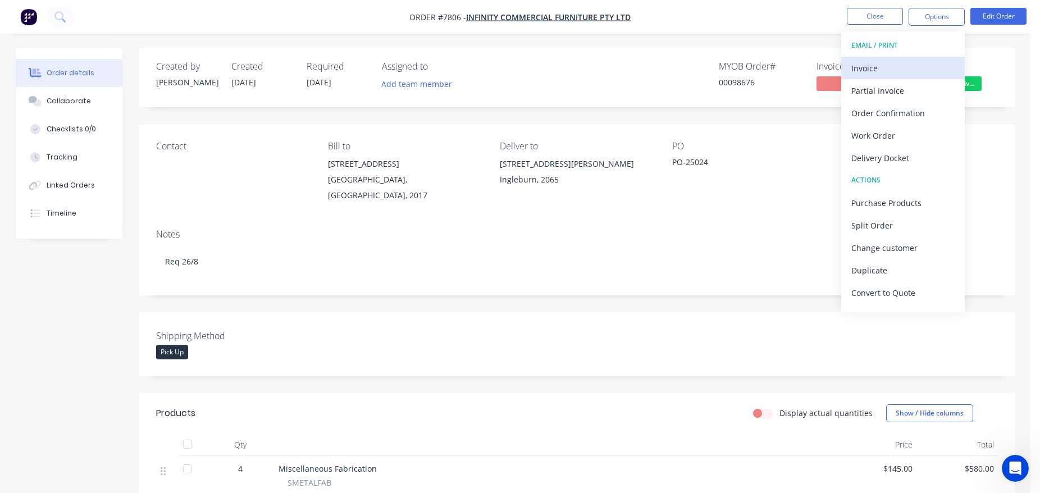
click at [921, 61] on div "Invoice" at bounding box center [902, 68] width 103 height 16
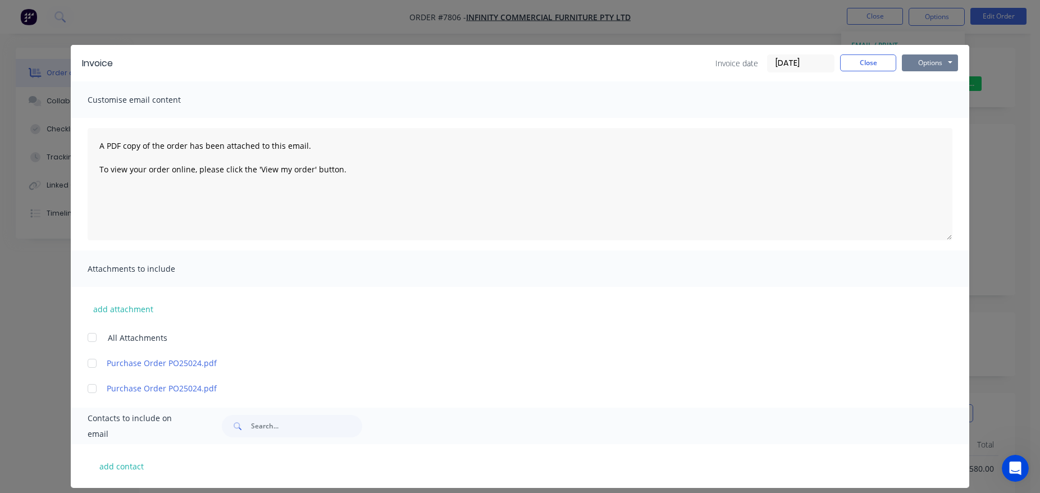
click at [930, 60] on button "Options" at bounding box center [930, 62] width 56 height 17
click at [933, 102] on button "Print" at bounding box center [938, 101] width 72 height 19
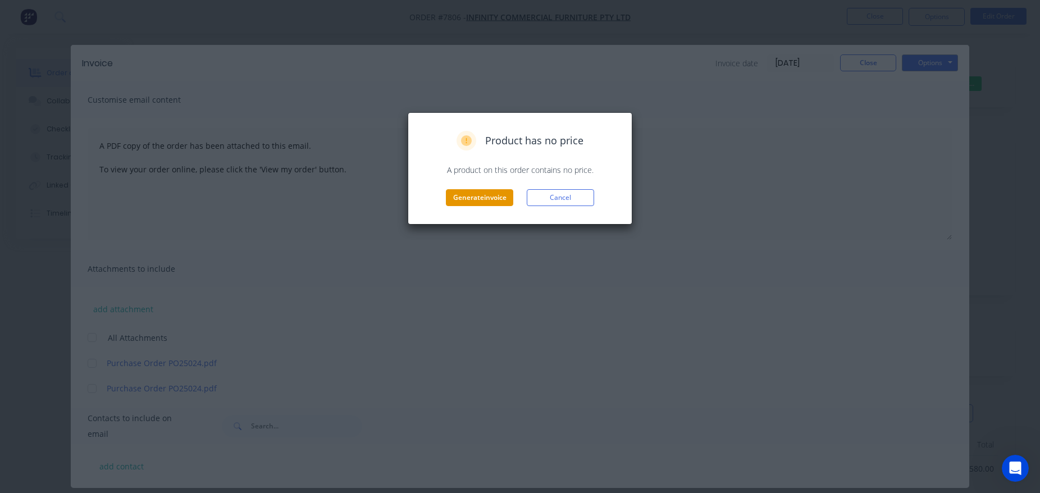
click at [467, 199] on button "Generate invoice" at bounding box center [479, 197] width 67 height 17
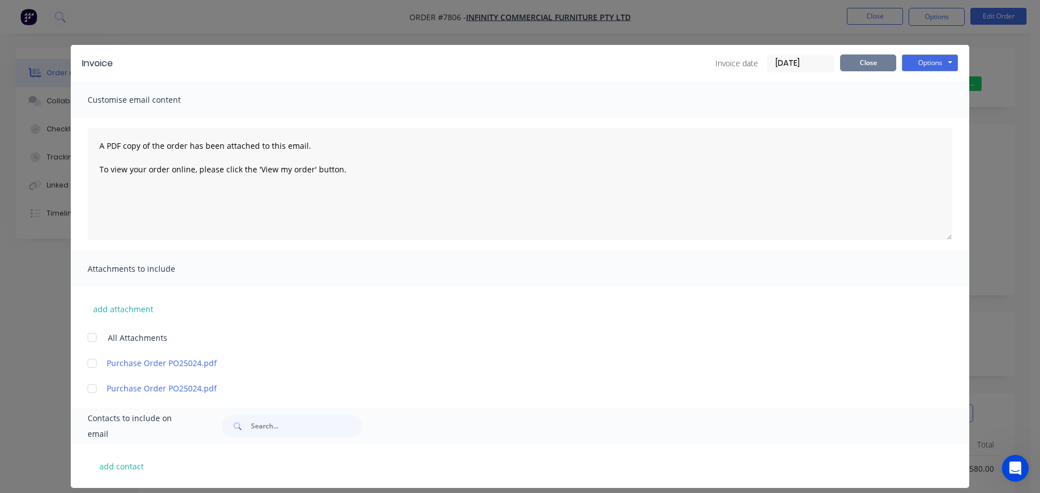
click at [873, 63] on button "Close" at bounding box center [868, 62] width 56 height 17
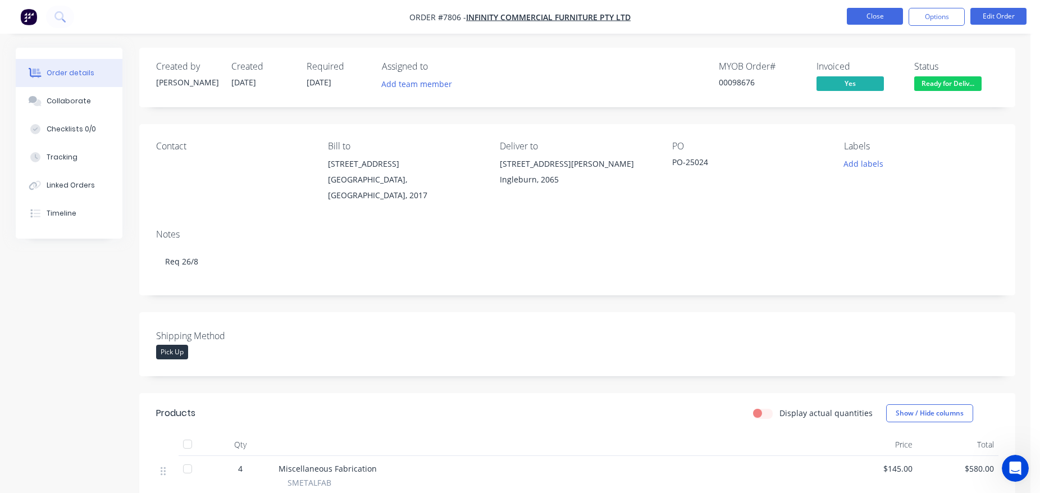
click at [876, 13] on button "Close" at bounding box center [875, 16] width 56 height 17
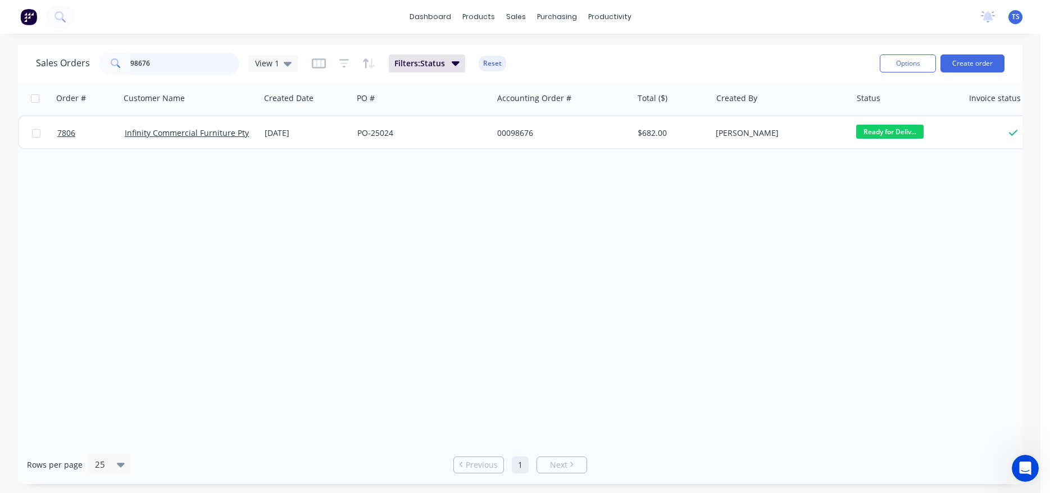
click at [192, 61] on input "98676" at bounding box center [185, 63] width 110 height 22
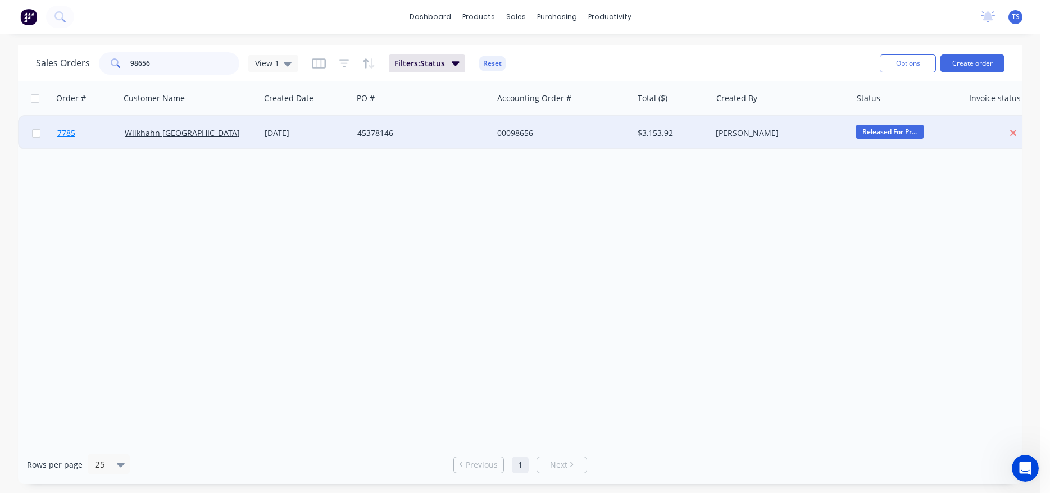
type input "98656"
click at [74, 143] on link "7785" at bounding box center [90, 133] width 67 height 34
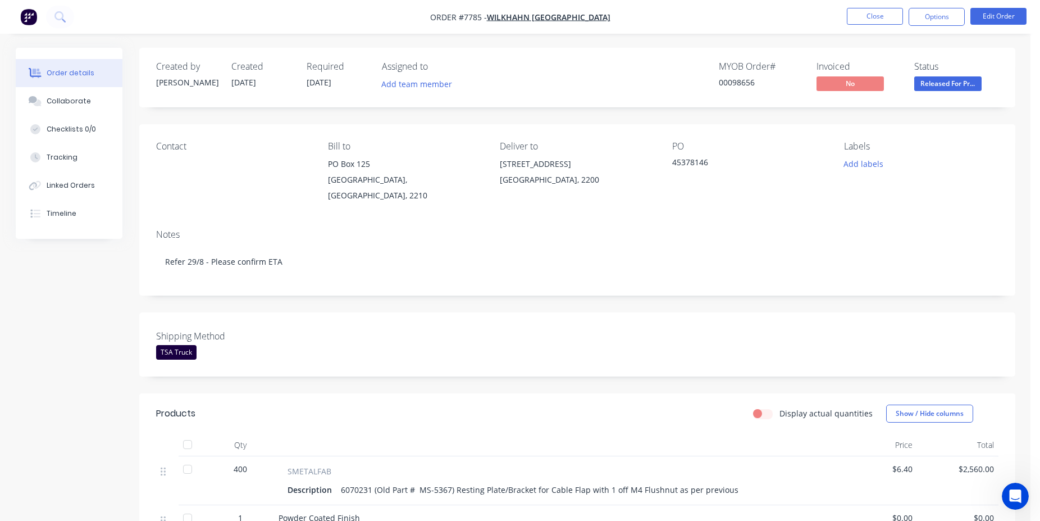
click at [953, 89] on span "Released For Pr..." at bounding box center [947, 83] width 67 height 14
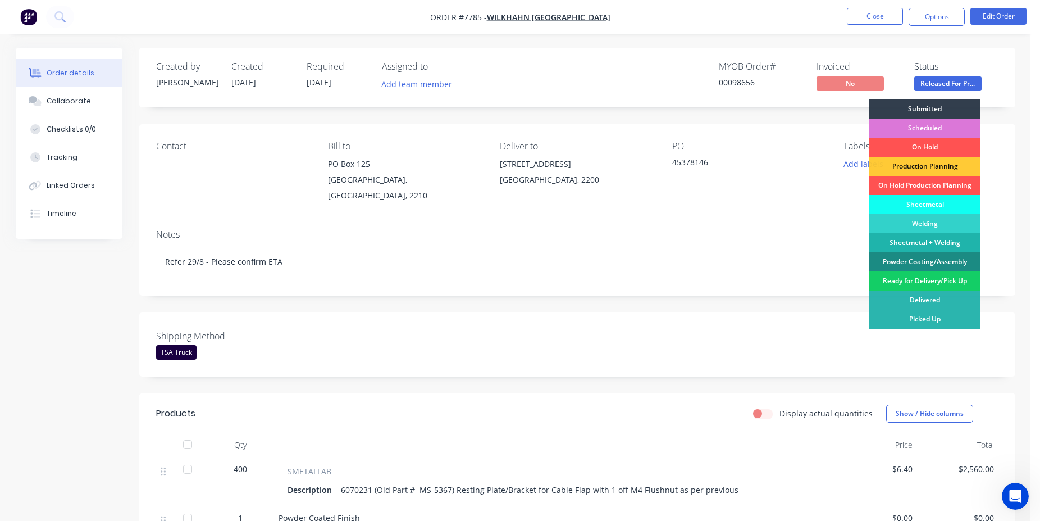
click at [917, 281] on div "Ready for Delivery/Pick Up" at bounding box center [924, 280] width 111 height 19
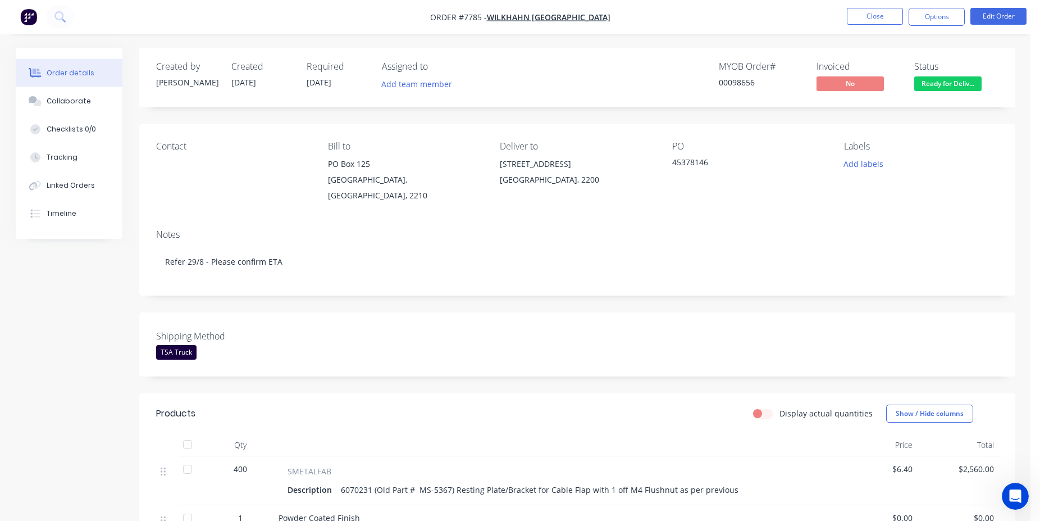
click at [986, 29] on nav "Order #7785 - Wilkhahn Asia Pacific Close Options Edit Order" at bounding box center [520, 17] width 1040 height 34
click at [990, 18] on button "Edit Order" at bounding box center [999, 16] width 56 height 17
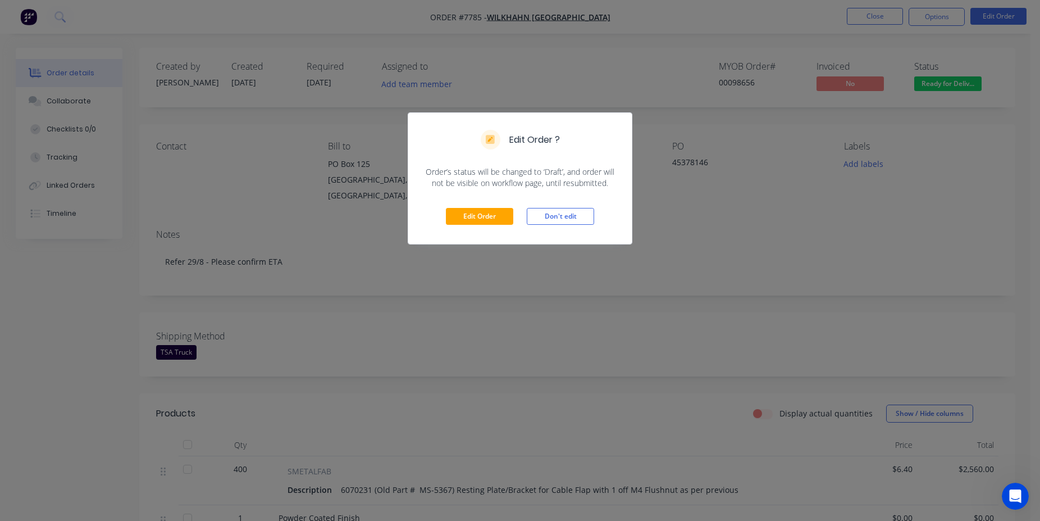
click at [514, 215] on div "Edit Order Don't edit" at bounding box center [520, 216] width 224 height 55
click at [485, 215] on button "Edit Order" at bounding box center [479, 216] width 67 height 17
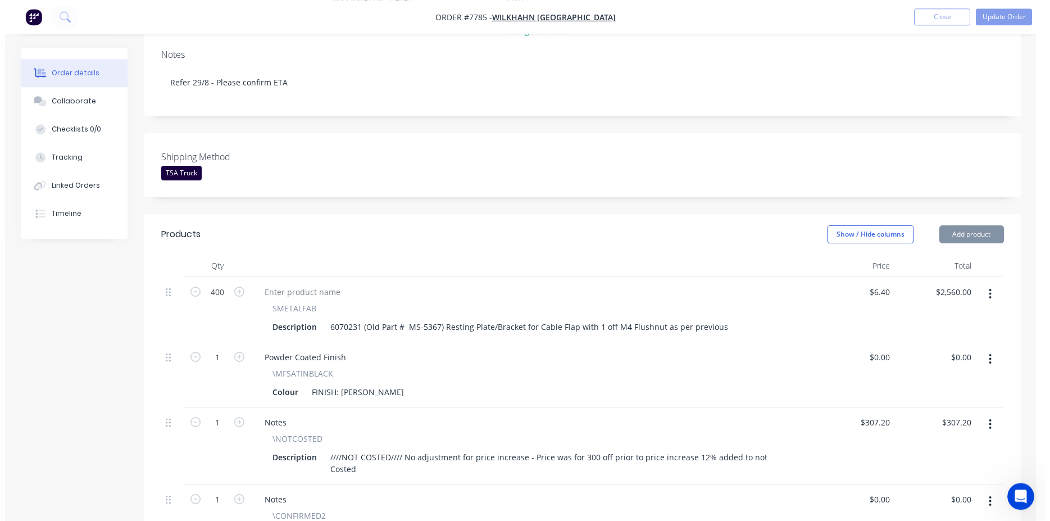
scroll to position [458, 0]
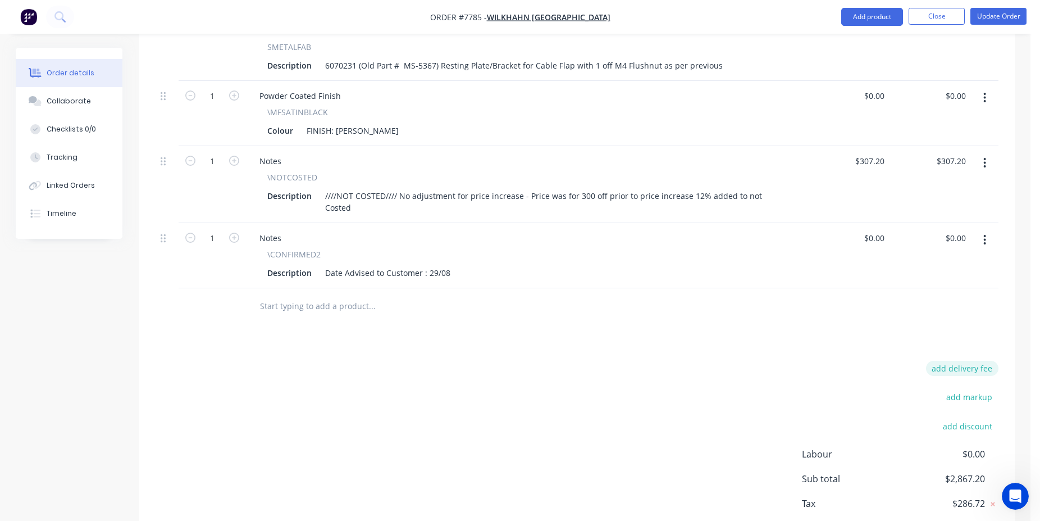
click at [945, 361] on button "add delivery fee" at bounding box center [962, 368] width 72 height 15
type input "75"
click at [944, 288] on div at bounding box center [577, 306] width 842 height 37
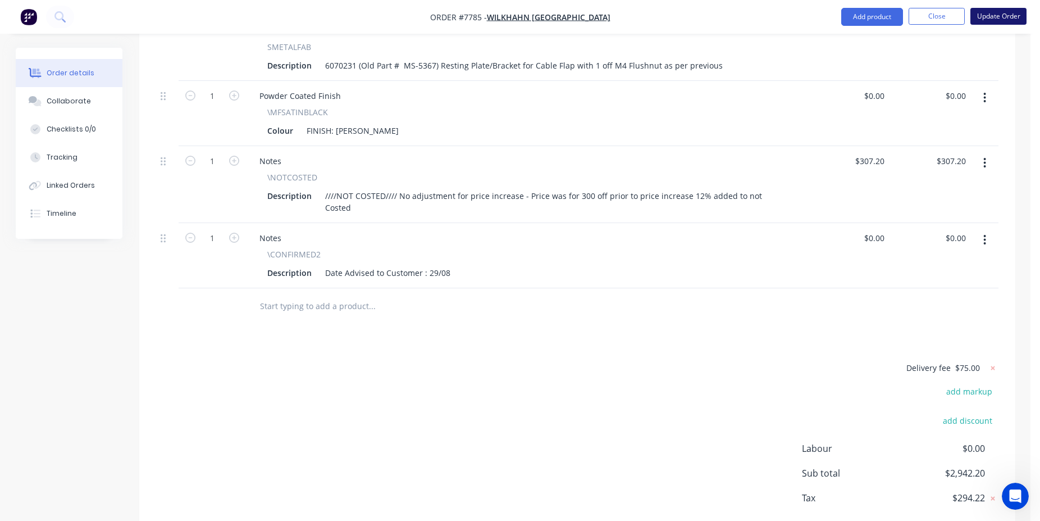
click at [1007, 13] on button "Update Order" at bounding box center [999, 16] width 56 height 17
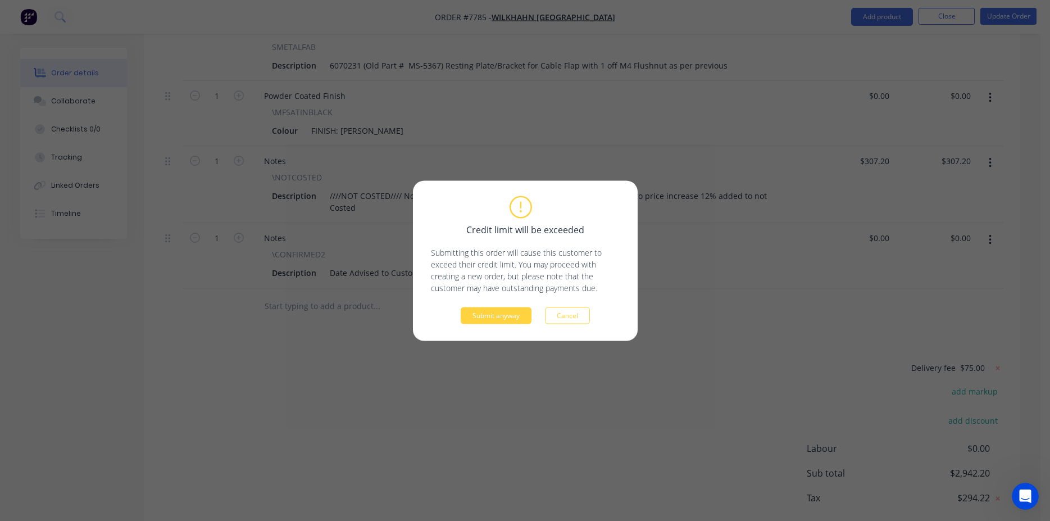
click at [502, 324] on div "Credit limit will be exceeded Submitting this order will cause this customer to…" at bounding box center [525, 260] width 225 height 160
click at [503, 317] on button "Submit anyway" at bounding box center [496, 315] width 71 height 17
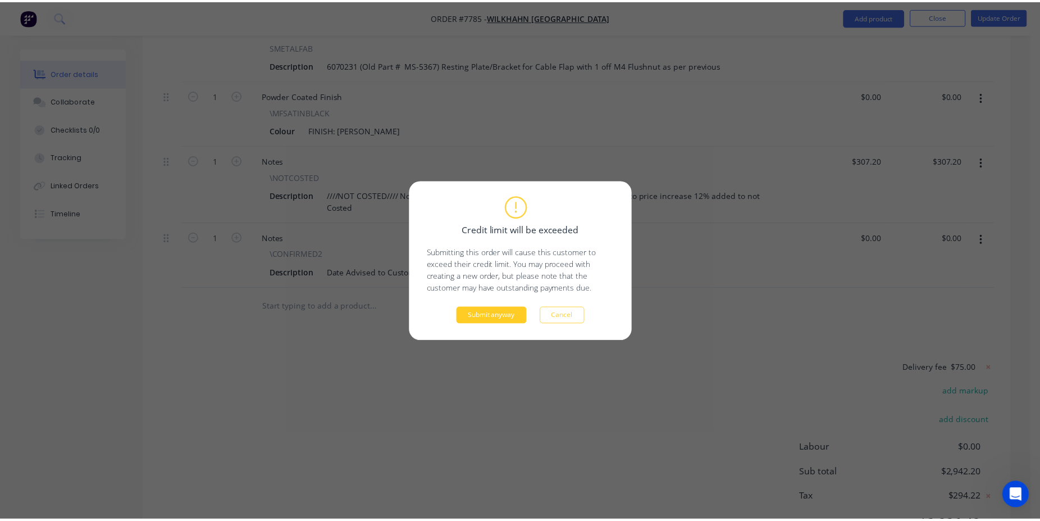
scroll to position [368, 0]
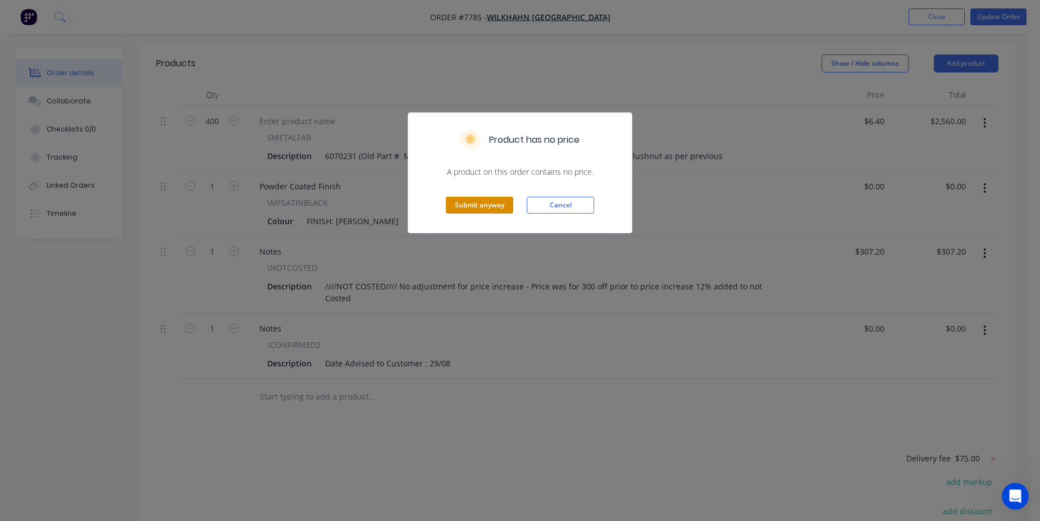
click at [484, 211] on button "Submit anyway" at bounding box center [479, 205] width 67 height 17
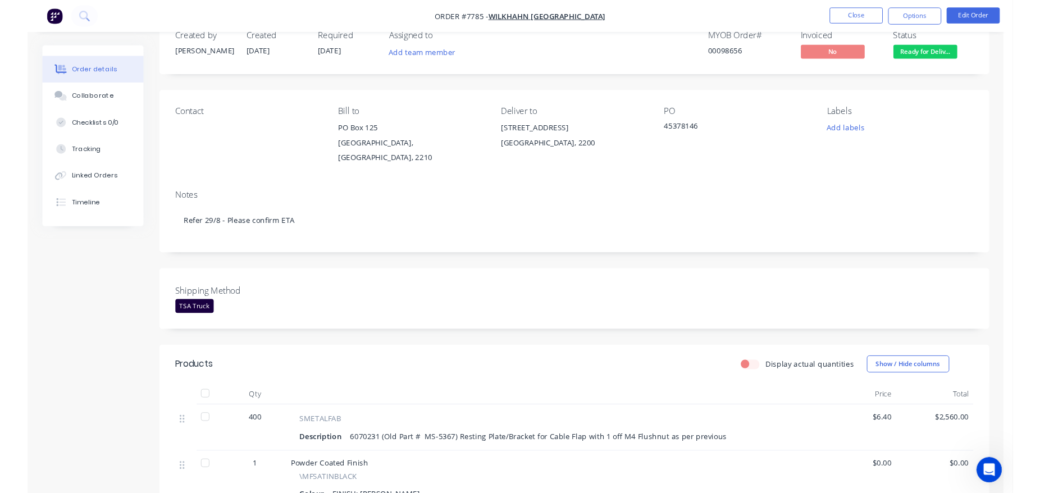
scroll to position [0, 0]
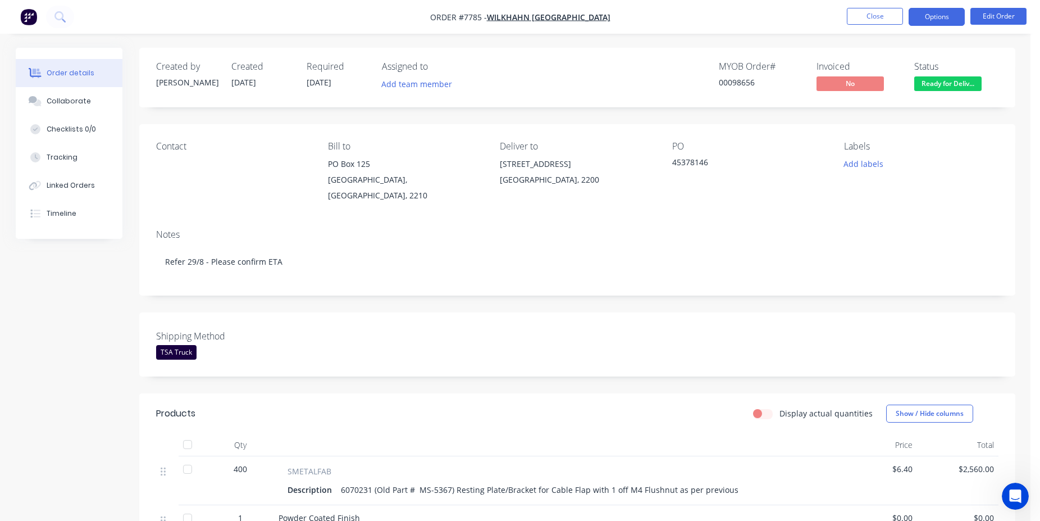
click at [947, 16] on button "Options" at bounding box center [937, 17] width 56 height 18
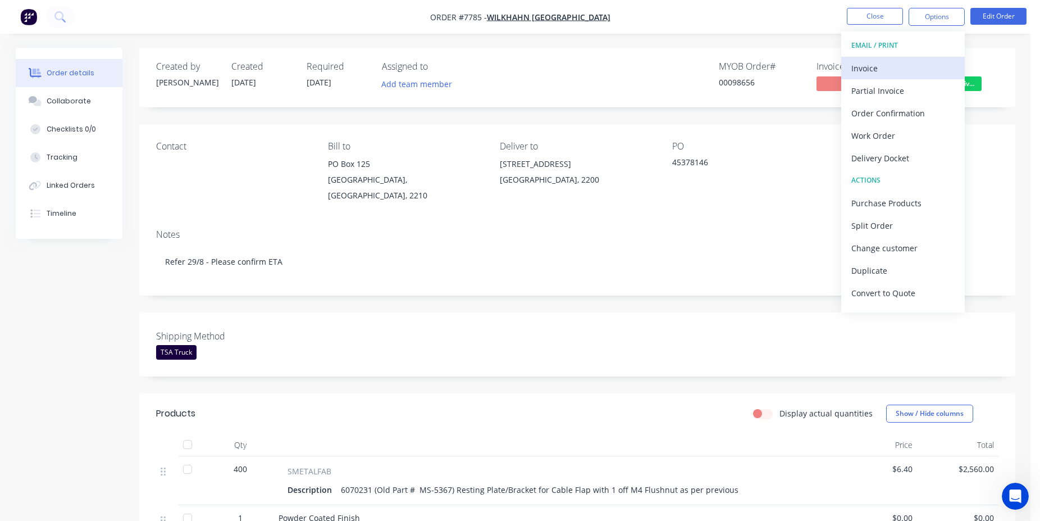
click at [921, 66] on div "Invoice" at bounding box center [902, 68] width 103 height 16
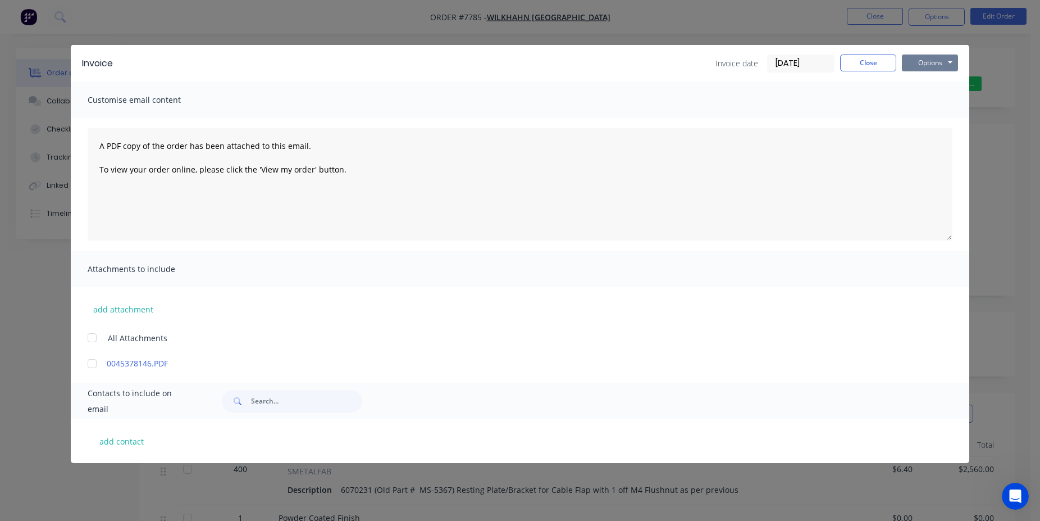
click at [910, 66] on button "Options" at bounding box center [930, 62] width 56 height 17
click at [941, 103] on button "Print" at bounding box center [938, 101] width 72 height 19
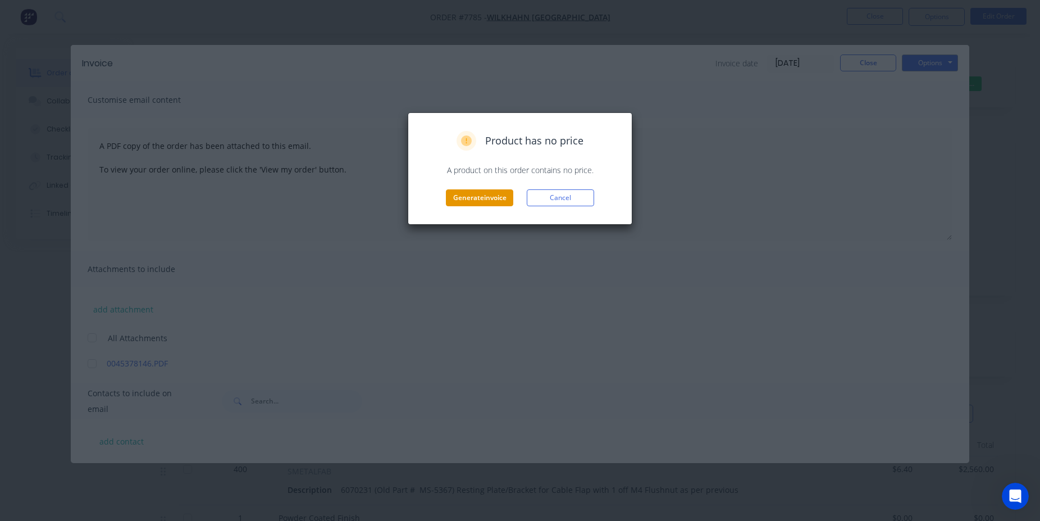
click at [486, 197] on button "Generate invoice" at bounding box center [479, 197] width 67 height 17
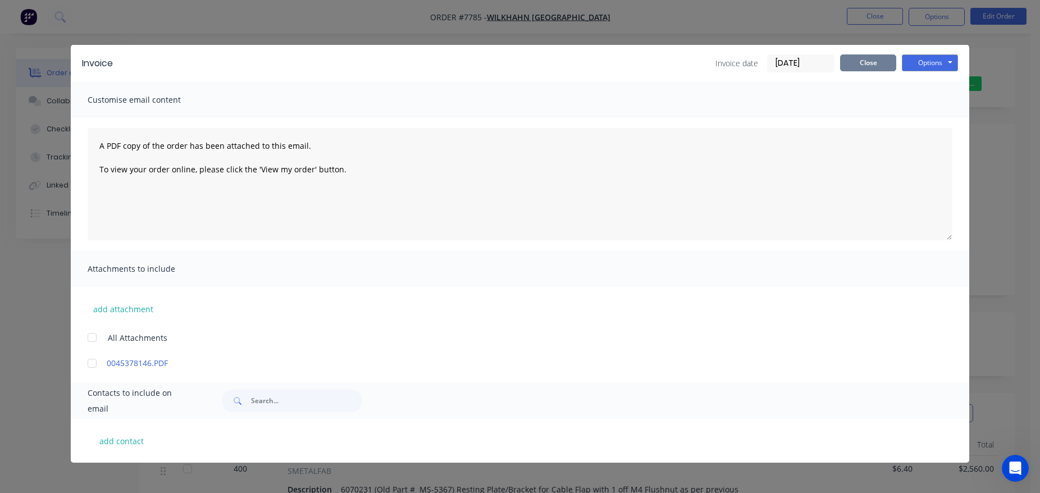
click at [864, 65] on button "Close" at bounding box center [868, 62] width 56 height 17
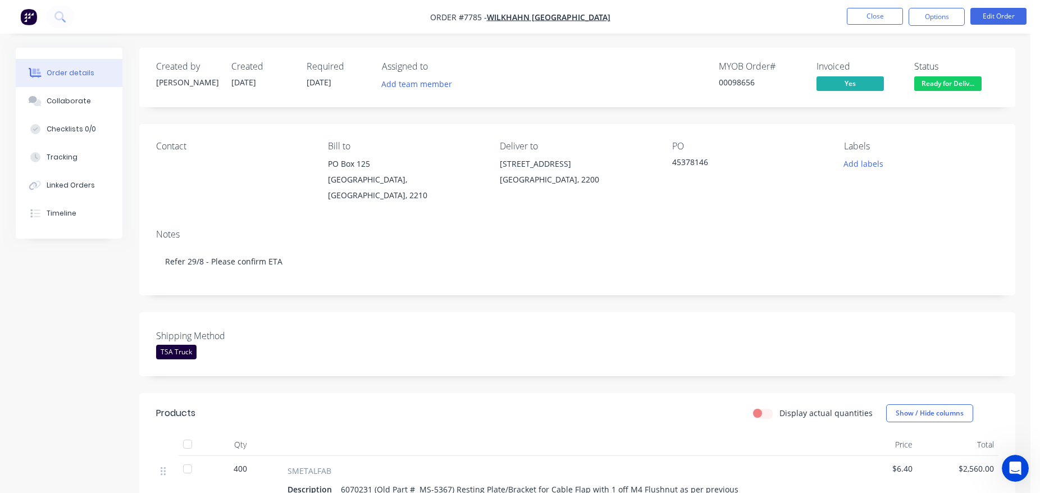
click at [1004, 28] on nav "Order #7785 - Wilkhahn Asia Pacific Close Options Edit Order" at bounding box center [520, 17] width 1040 height 34
click at [1002, 13] on button "Edit Order" at bounding box center [999, 16] width 56 height 17
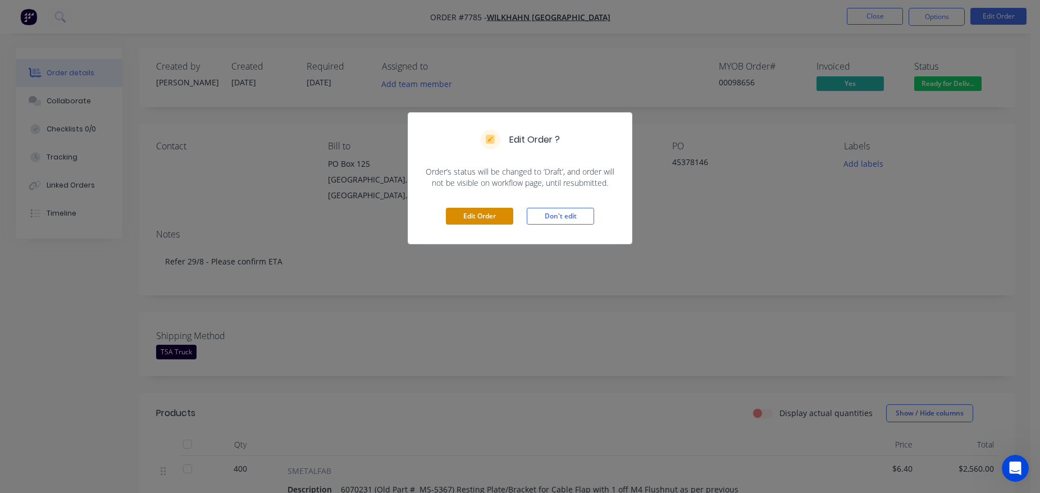
click at [464, 213] on button "Edit Order" at bounding box center [479, 216] width 67 height 17
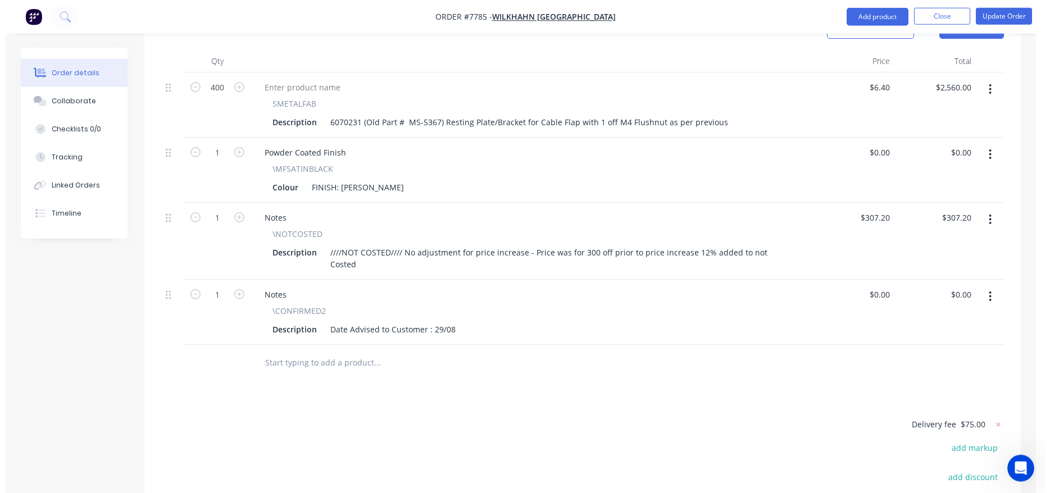
scroll to position [516, 0]
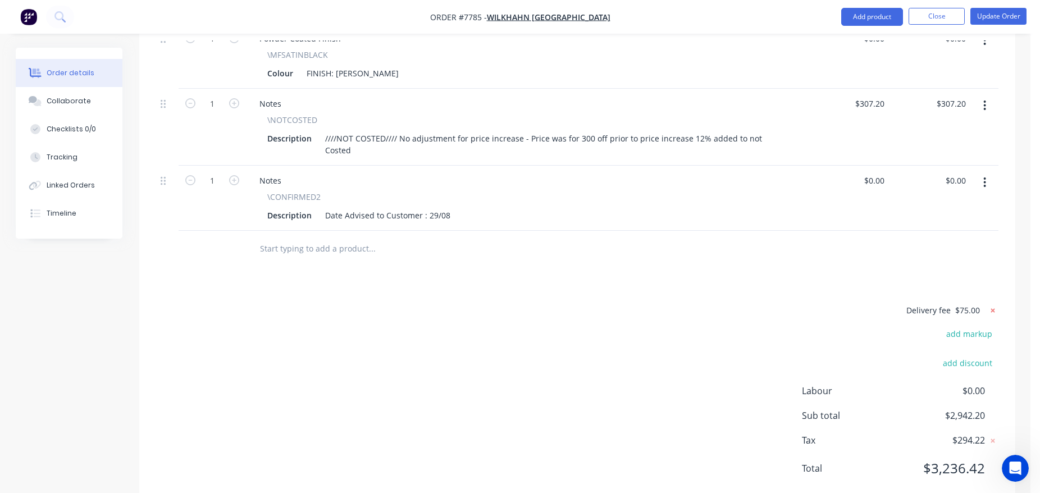
click at [996, 305] on icon at bounding box center [992, 310] width 11 height 11
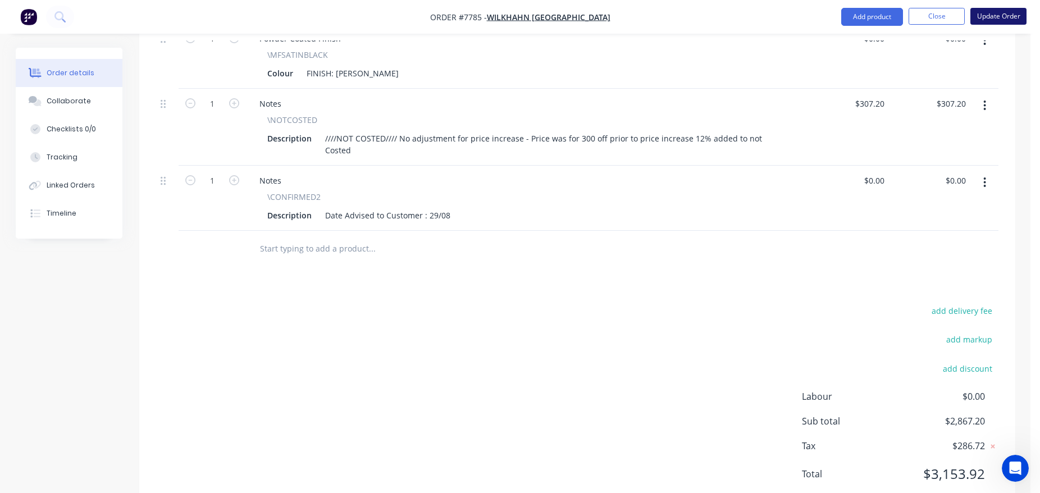
click at [976, 19] on button "Update Order" at bounding box center [999, 16] width 56 height 17
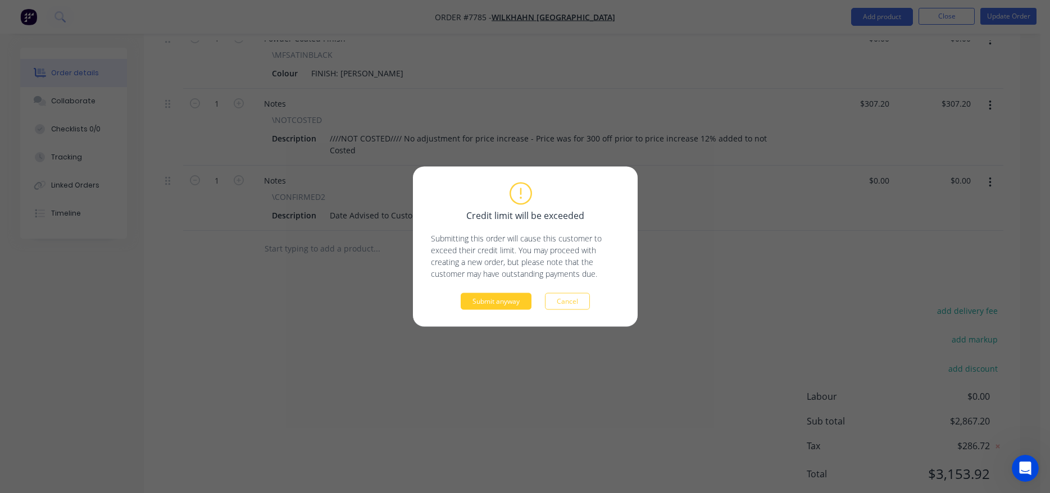
click at [521, 300] on button "Submit anyway" at bounding box center [496, 301] width 71 height 17
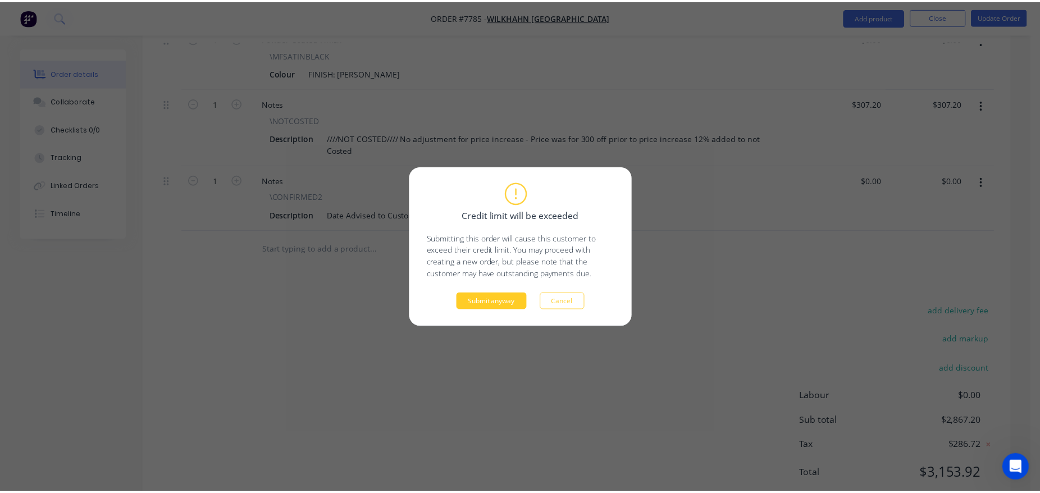
scroll to position [371, 0]
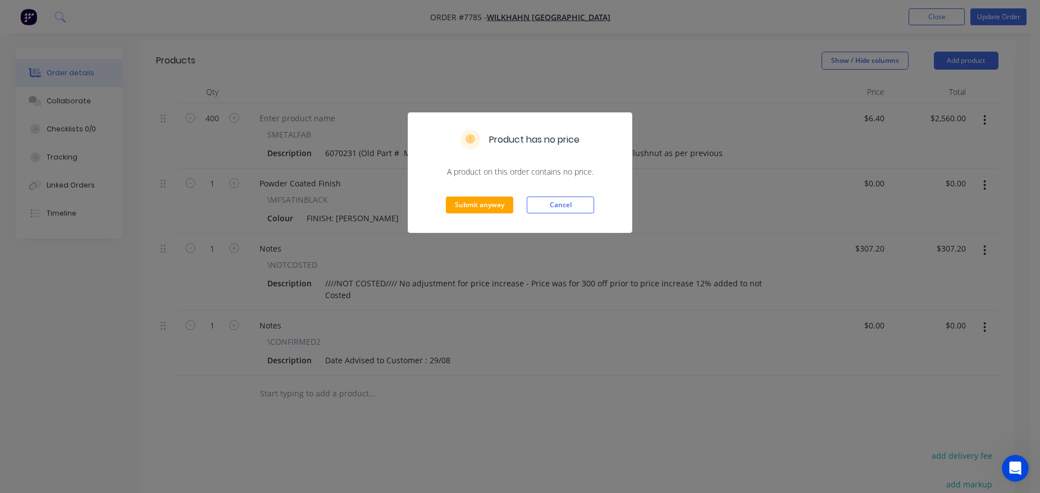
click at [491, 189] on div "Submit anyway Cancel" at bounding box center [520, 204] width 224 height 55
click at [499, 204] on button "Submit anyway" at bounding box center [479, 205] width 67 height 17
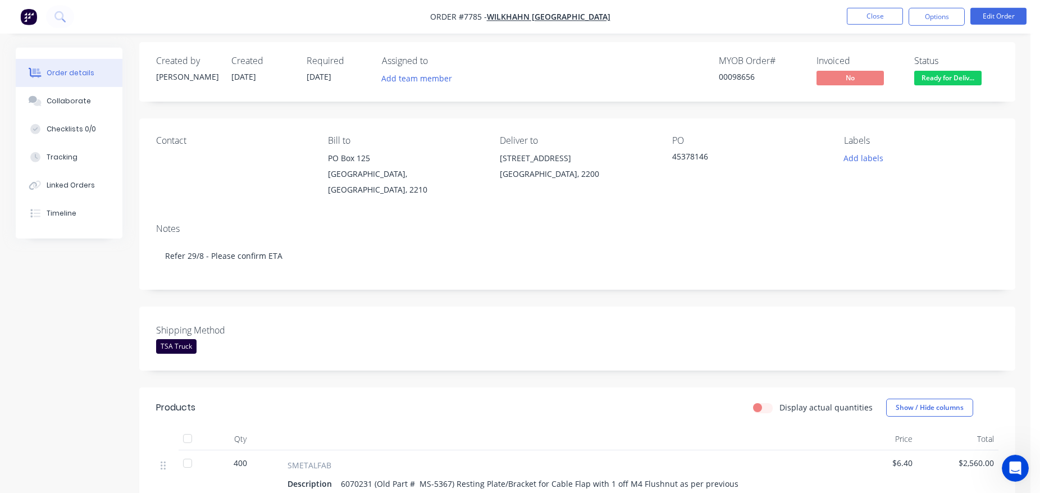
scroll to position [0, 0]
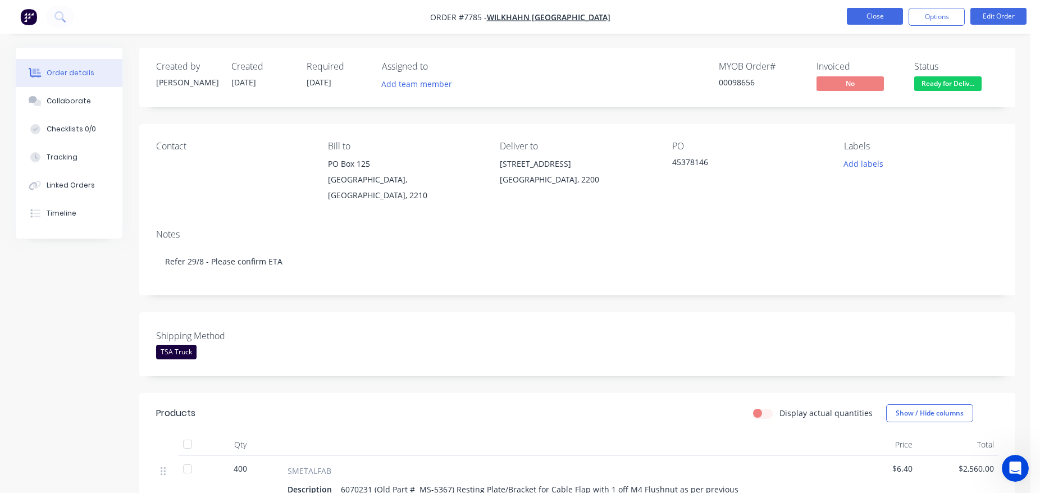
click at [880, 18] on button "Close" at bounding box center [875, 16] width 56 height 17
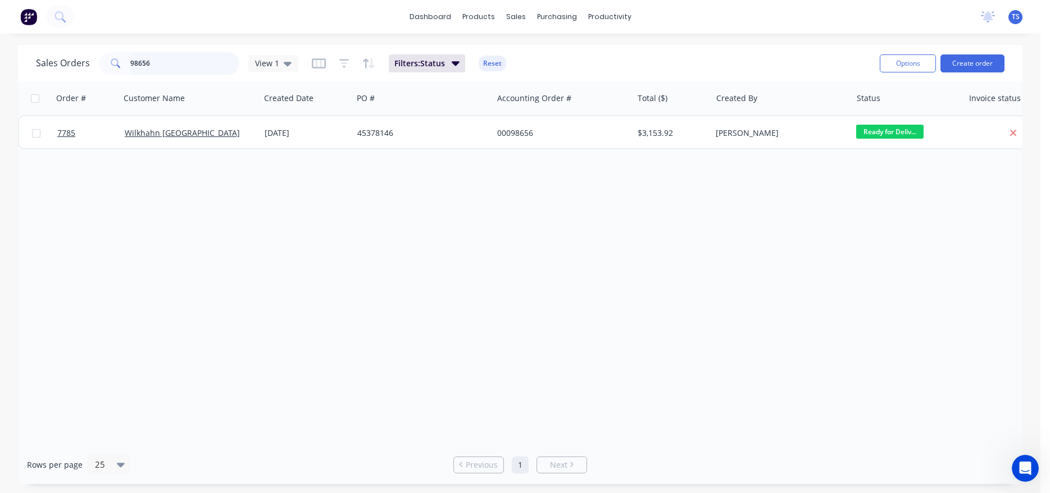
click at [188, 69] on input "98656" at bounding box center [185, 63] width 110 height 22
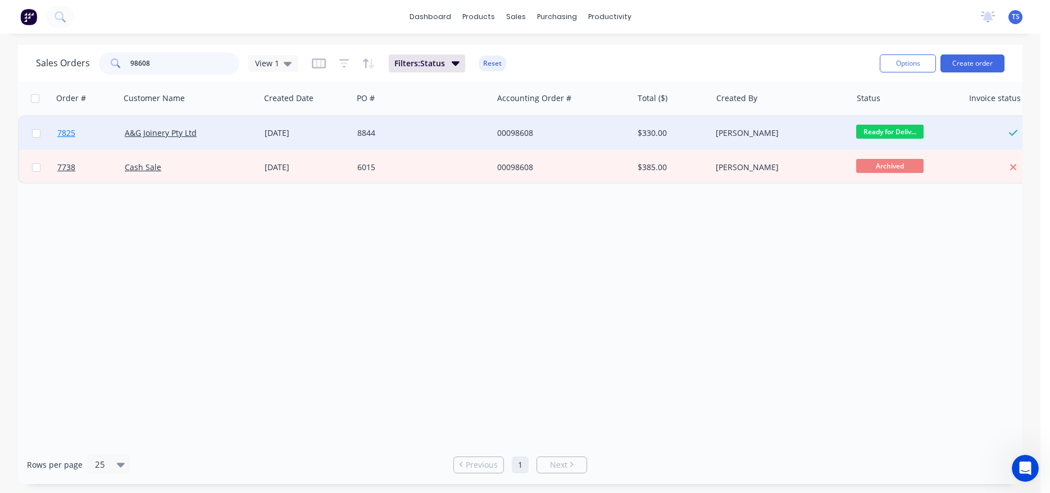
type input "98608"
click at [65, 146] on link "7825" at bounding box center [90, 133] width 67 height 34
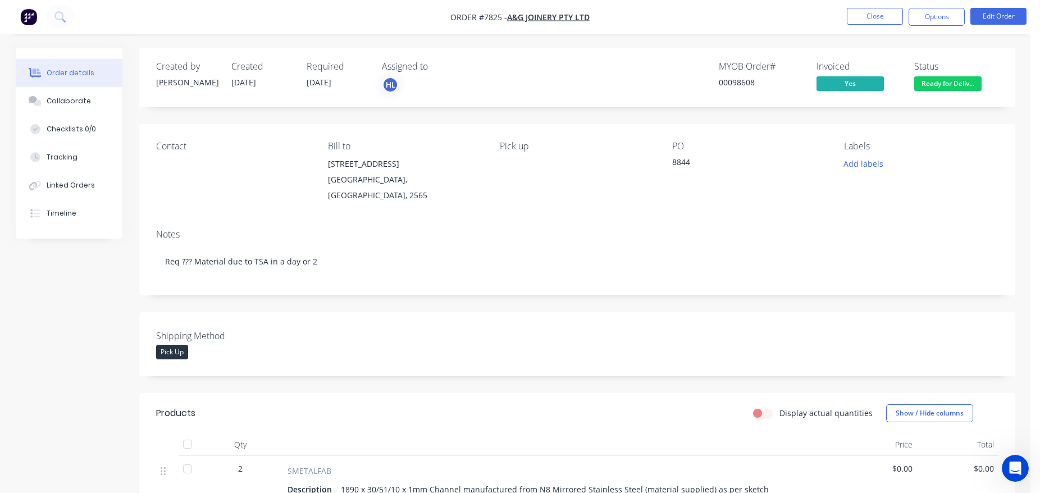
click at [760, 280] on div "Notes Req ??? Material due to TSA in a day or 2" at bounding box center [577, 257] width 876 height 75
click at [866, 21] on button "Close" at bounding box center [875, 16] width 56 height 17
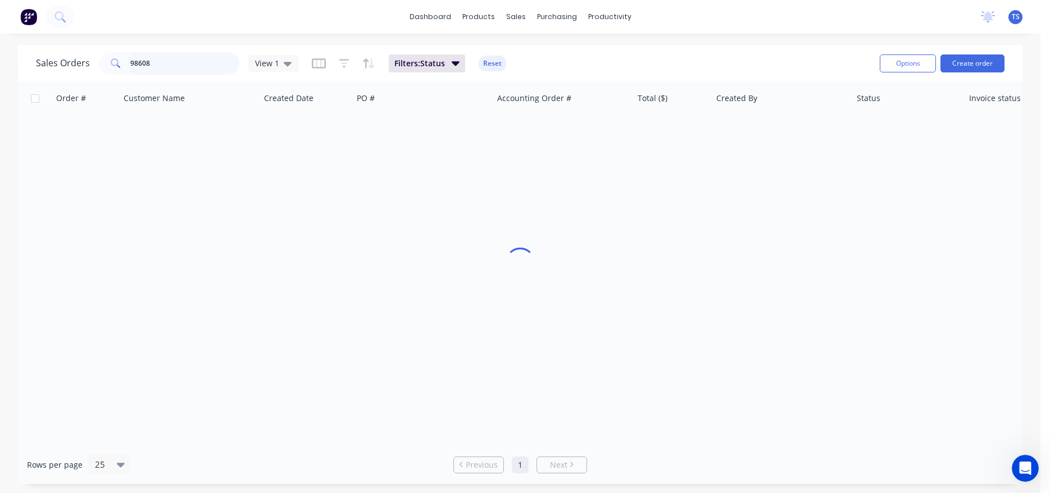
click at [166, 74] on input "98608" at bounding box center [185, 63] width 110 height 22
click at [166, 66] on input "98608" at bounding box center [185, 63] width 110 height 22
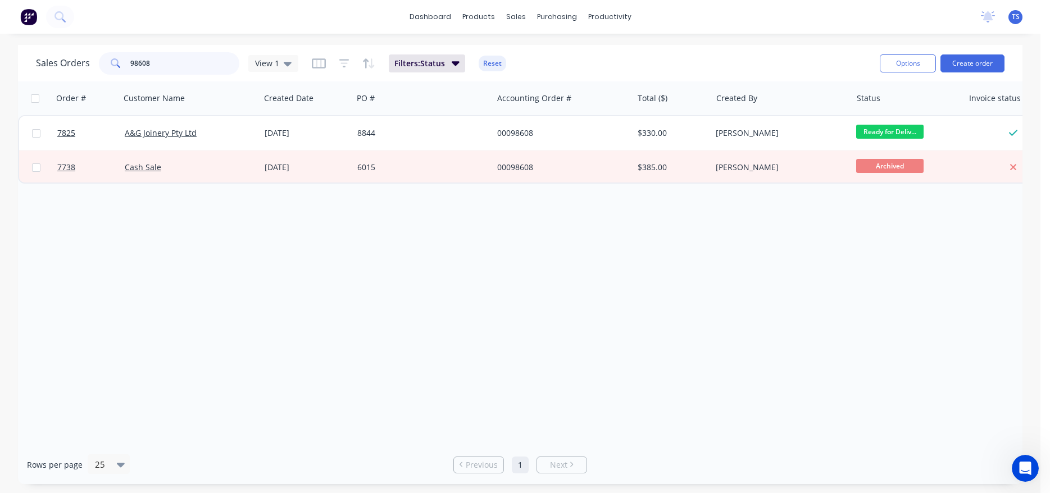
click at [166, 66] on input "98608" at bounding box center [185, 63] width 110 height 22
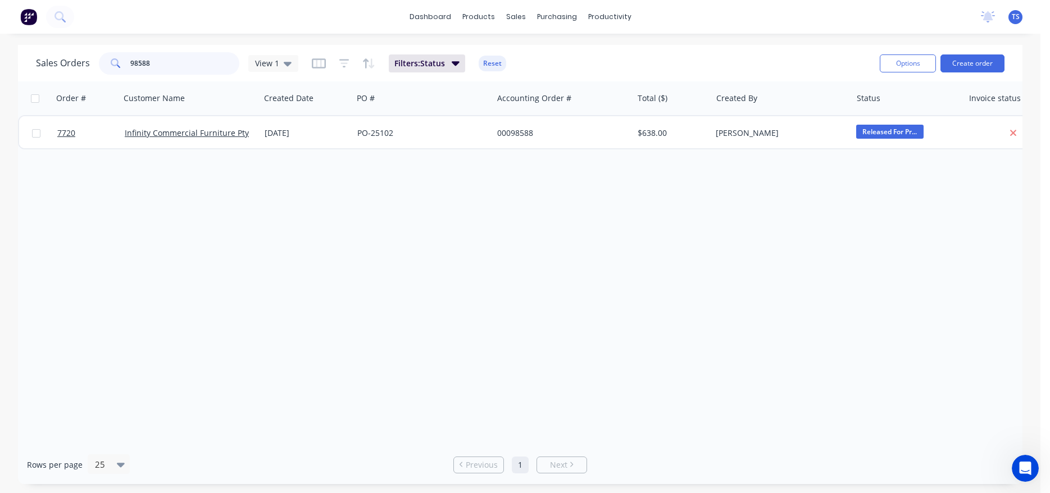
type input "98588"
click at [71, 138] on span "7720" at bounding box center [66, 132] width 18 height 11
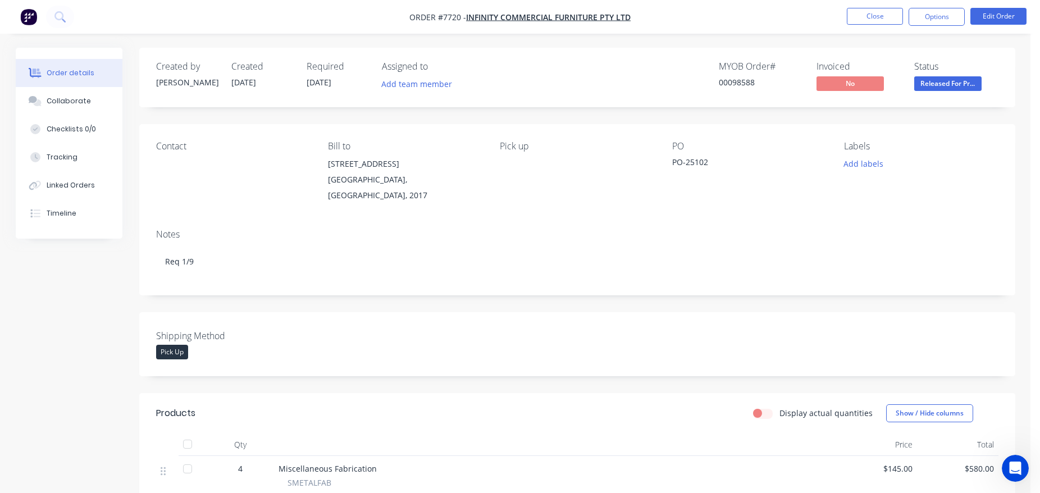
click at [931, 92] on button "Released For Pr..." at bounding box center [947, 84] width 67 height 17
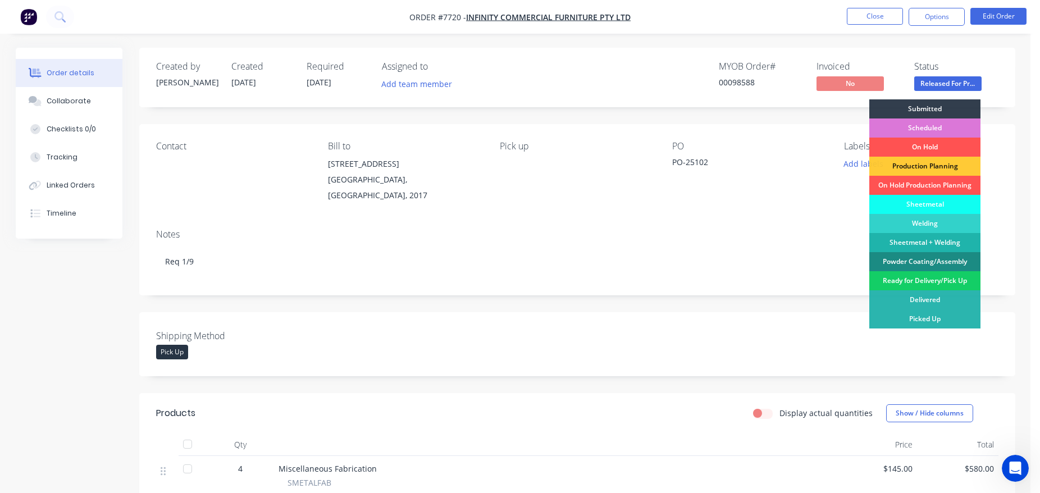
click at [932, 284] on div "Ready for Delivery/Pick Up" at bounding box center [924, 280] width 111 height 19
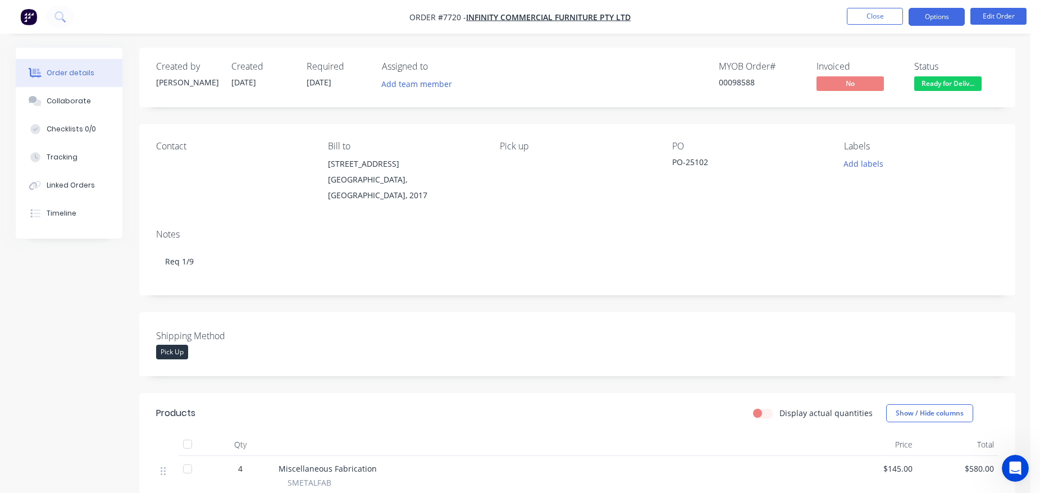
click at [947, 21] on button "Options" at bounding box center [937, 17] width 56 height 18
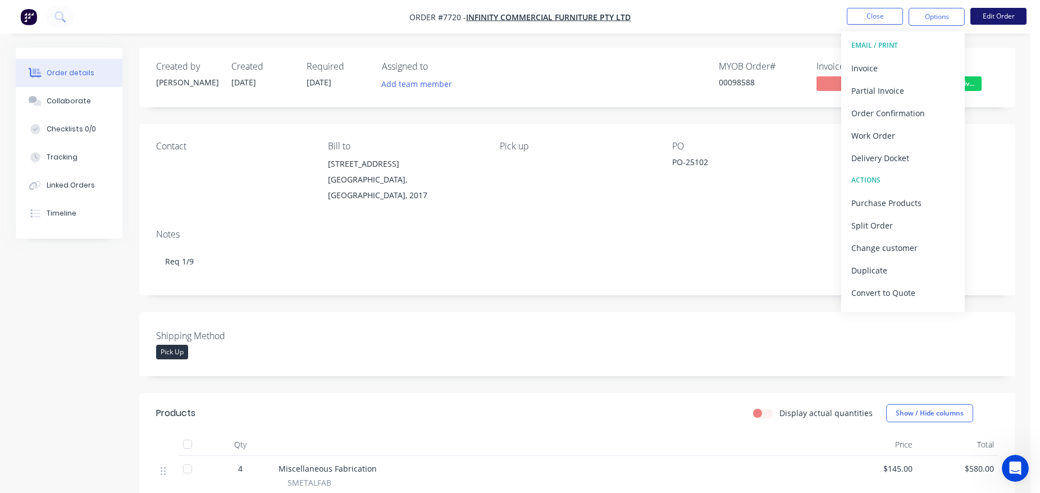
click at [997, 14] on button "Edit Order" at bounding box center [999, 16] width 56 height 17
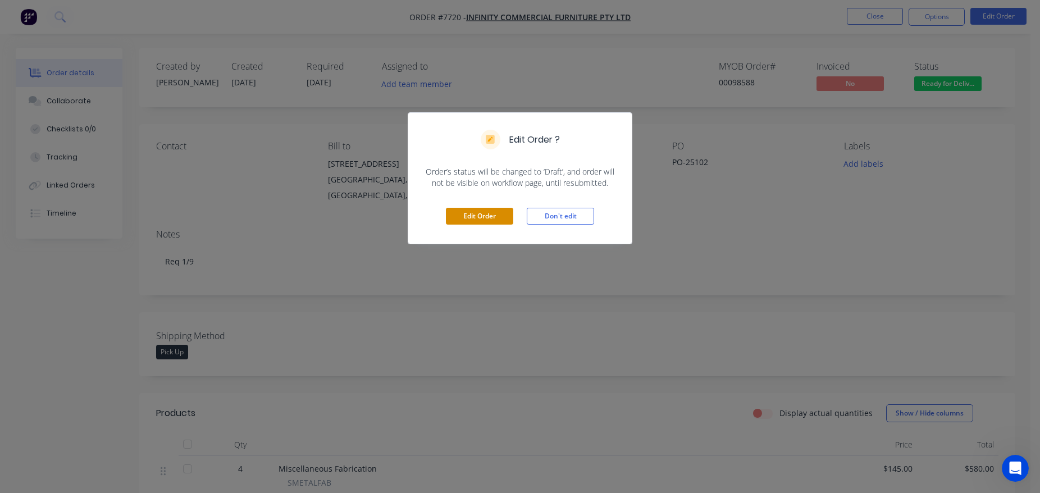
click at [473, 213] on button "Edit Order" at bounding box center [479, 216] width 67 height 17
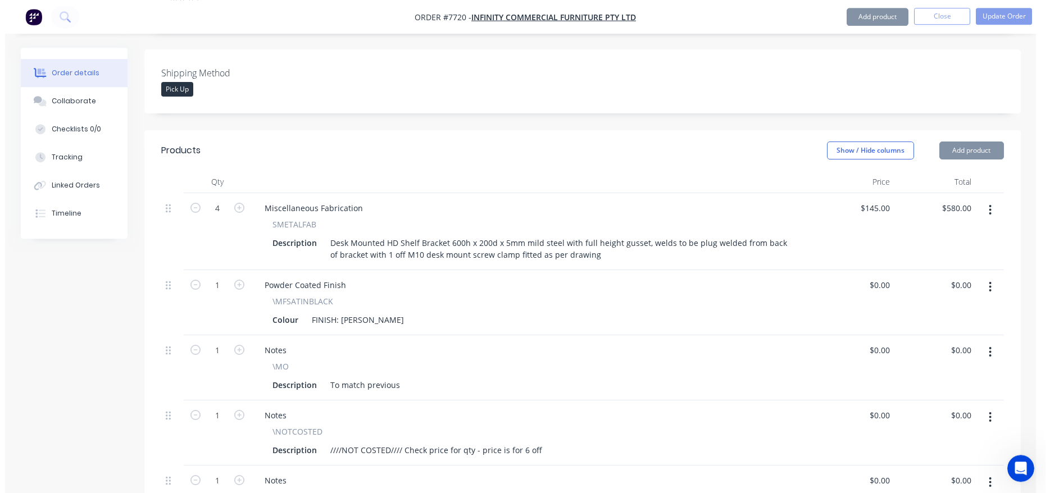
scroll to position [458, 0]
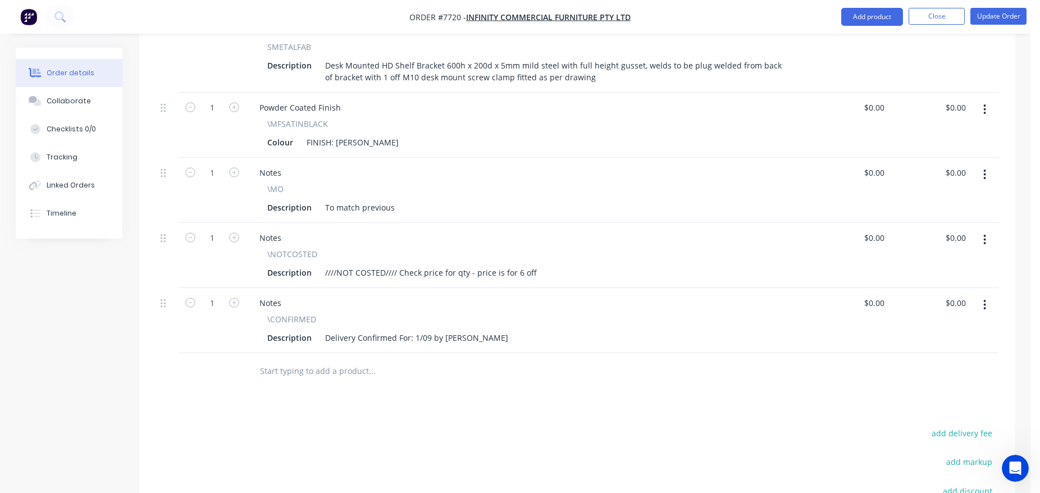
click at [983, 295] on button "button" at bounding box center [985, 305] width 26 height 20
click at [924, 394] on div "Delete" at bounding box center [945, 402] width 86 height 16
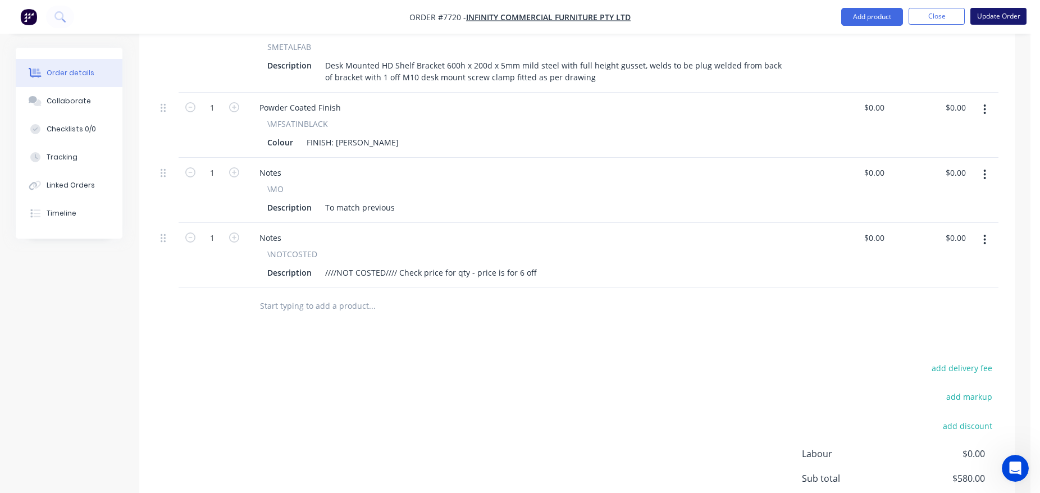
click at [992, 19] on button "Update Order" at bounding box center [999, 16] width 56 height 17
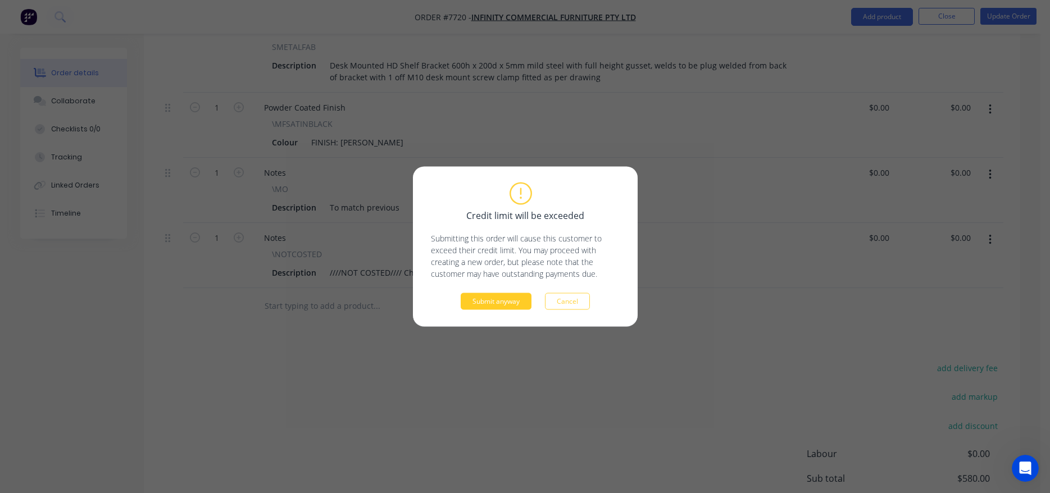
click at [517, 301] on button "Submit anyway" at bounding box center [496, 301] width 71 height 17
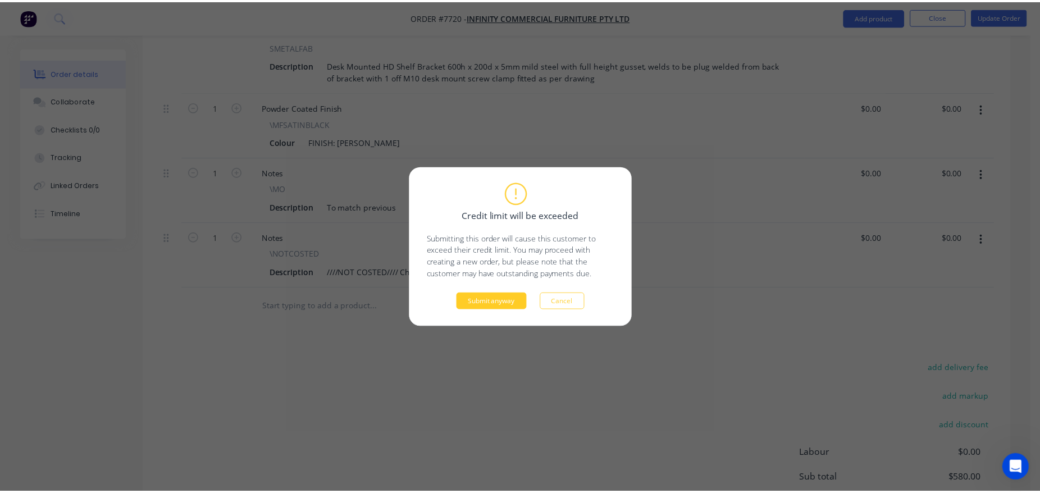
scroll to position [394, 0]
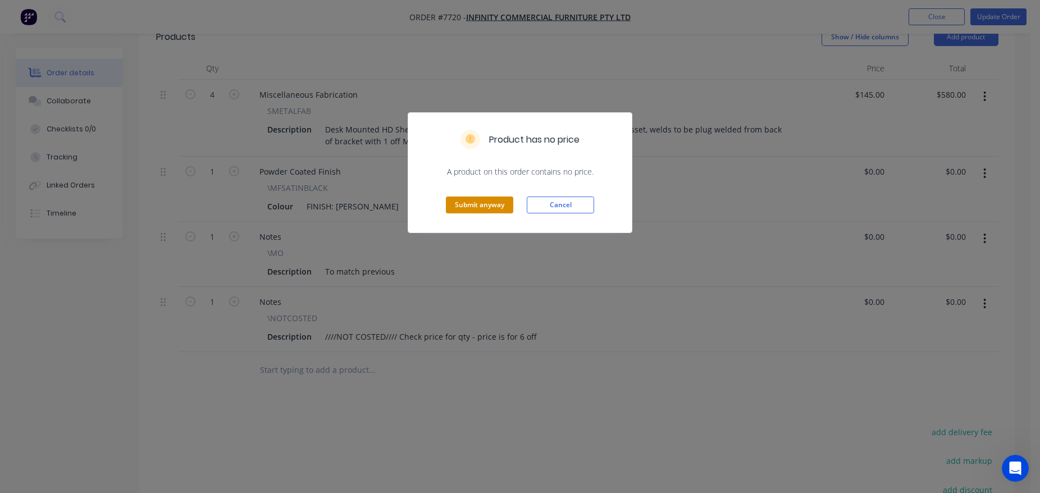
click at [467, 212] on button "Submit anyway" at bounding box center [479, 205] width 67 height 17
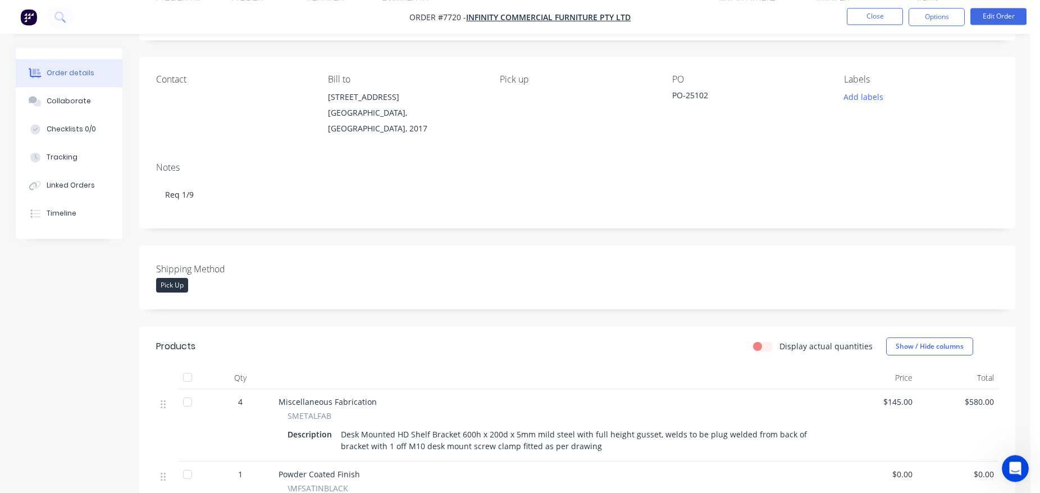
scroll to position [0, 0]
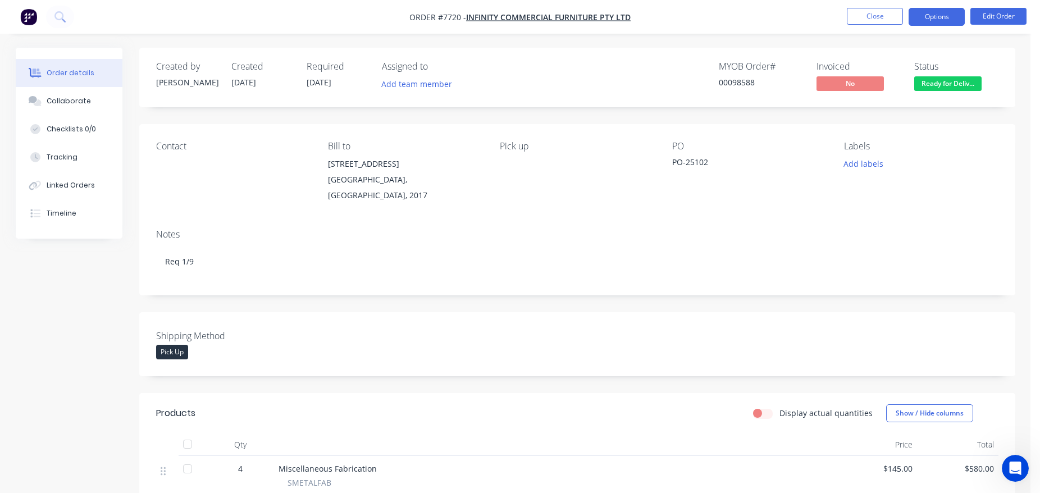
click at [947, 12] on button "Options" at bounding box center [937, 17] width 56 height 18
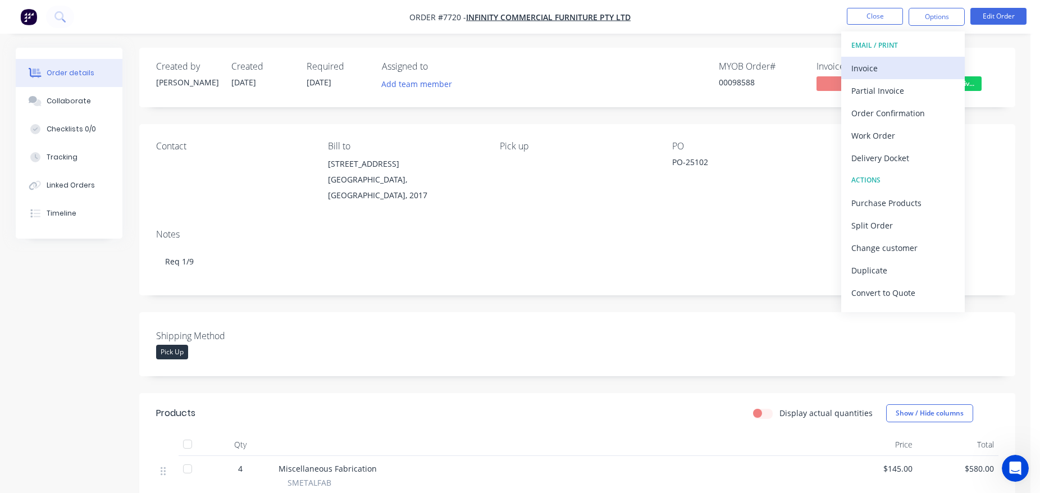
click at [927, 71] on div "Invoice" at bounding box center [902, 68] width 103 height 16
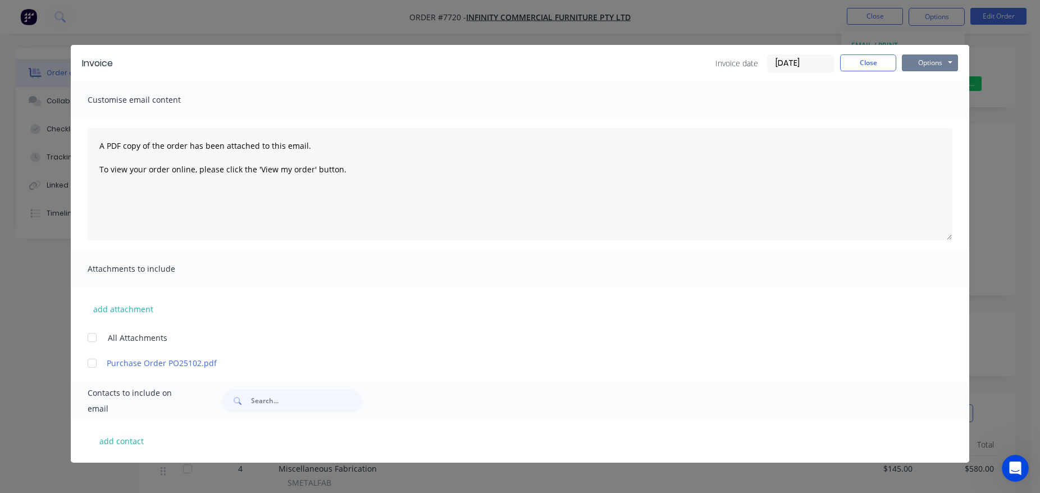
click at [930, 63] on button "Options" at bounding box center [930, 62] width 56 height 17
click at [933, 103] on button "Print" at bounding box center [938, 101] width 72 height 19
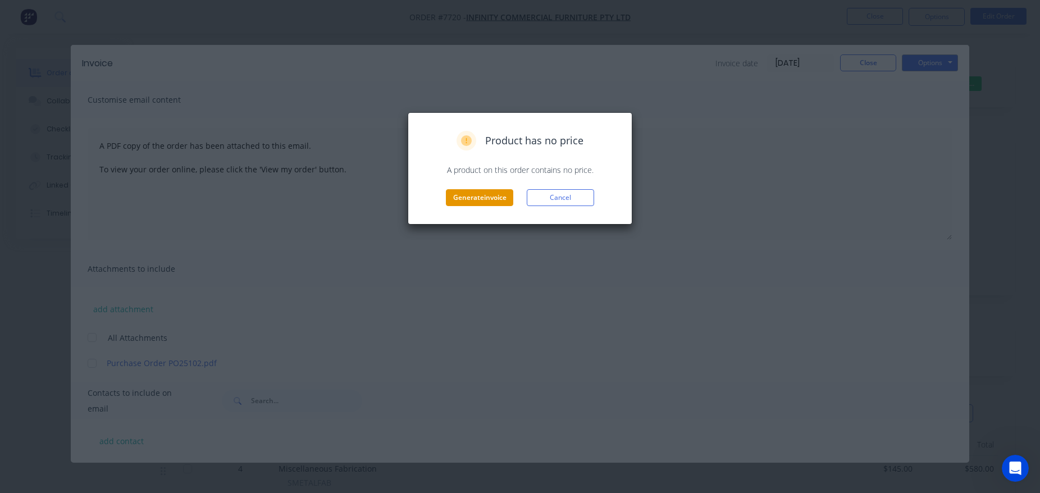
click at [475, 199] on button "Generate invoice" at bounding box center [479, 197] width 67 height 17
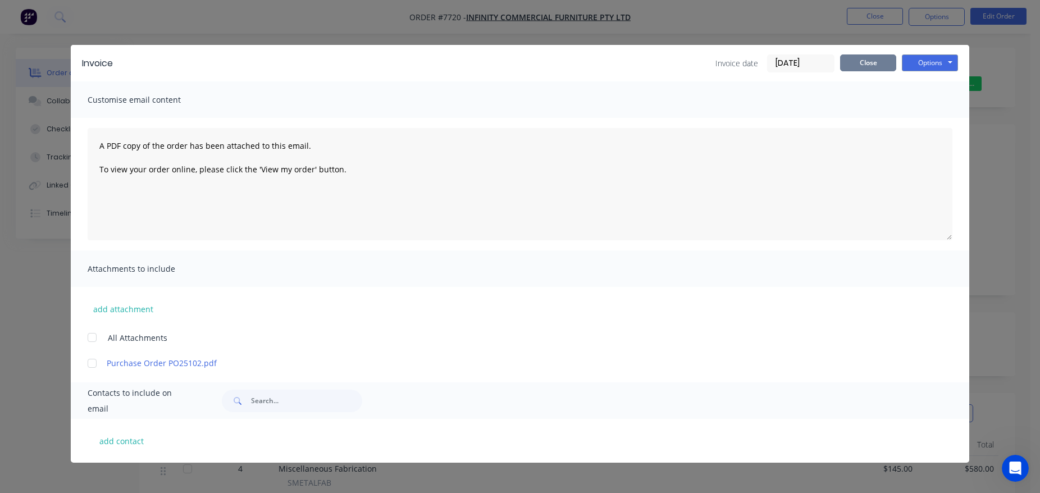
click at [855, 61] on button "Close" at bounding box center [868, 62] width 56 height 17
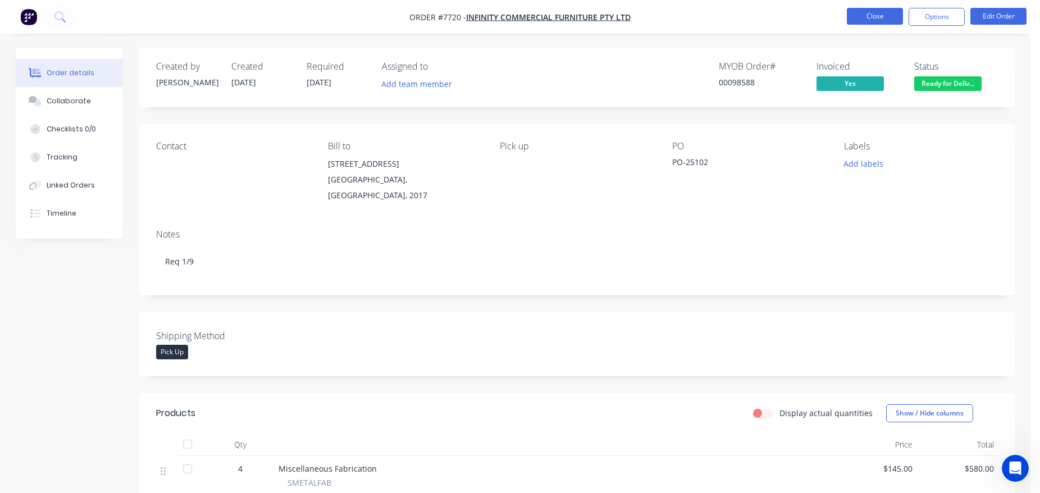
click at [880, 15] on button "Close" at bounding box center [875, 16] width 56 height 17
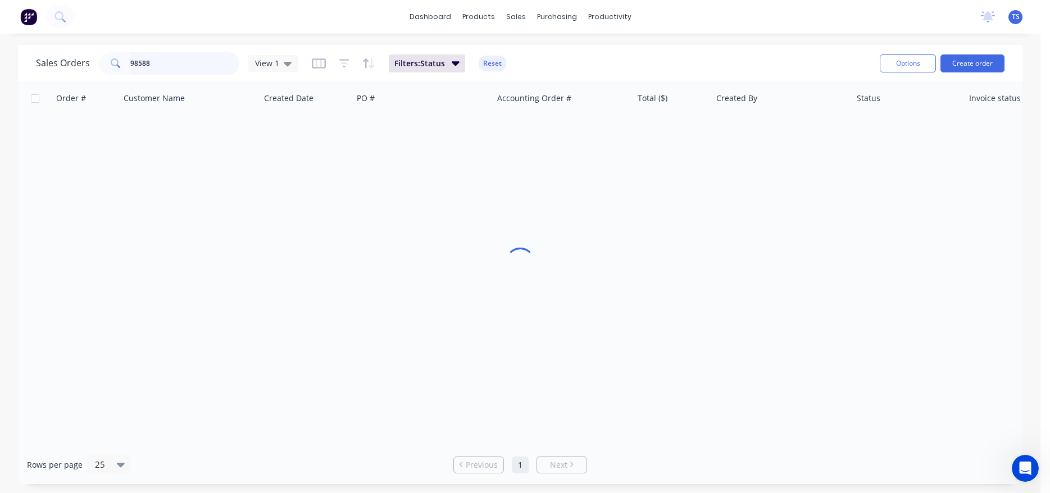
click at [168, 63] on input "98588" at bounding box center [185, 63] width 110 height 22
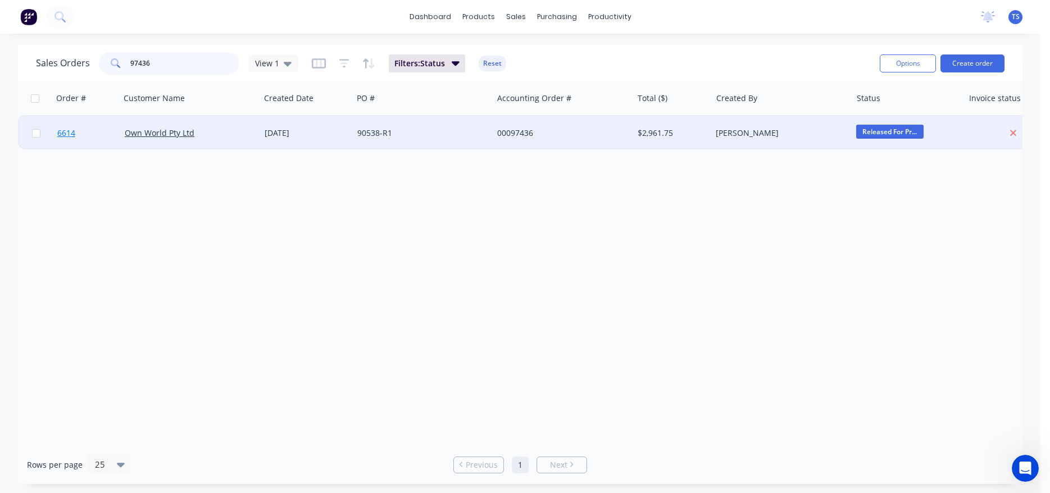
type input "97436"
click at [89, 141] on link "6614" at bounding box center [90, 133] width 67 height 34
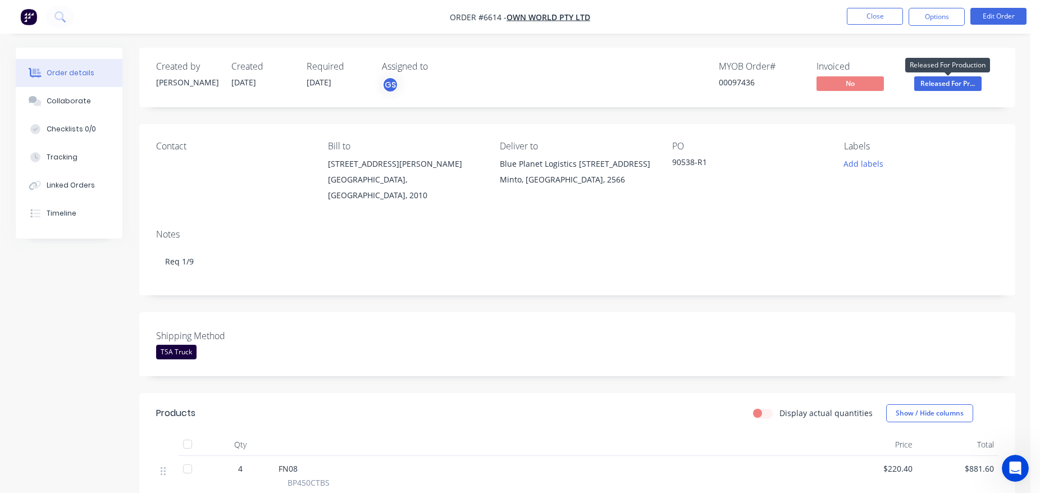
click at [967, 83] on span "Released For Pr..." at bounding box center [947, 83] width 67 height 14
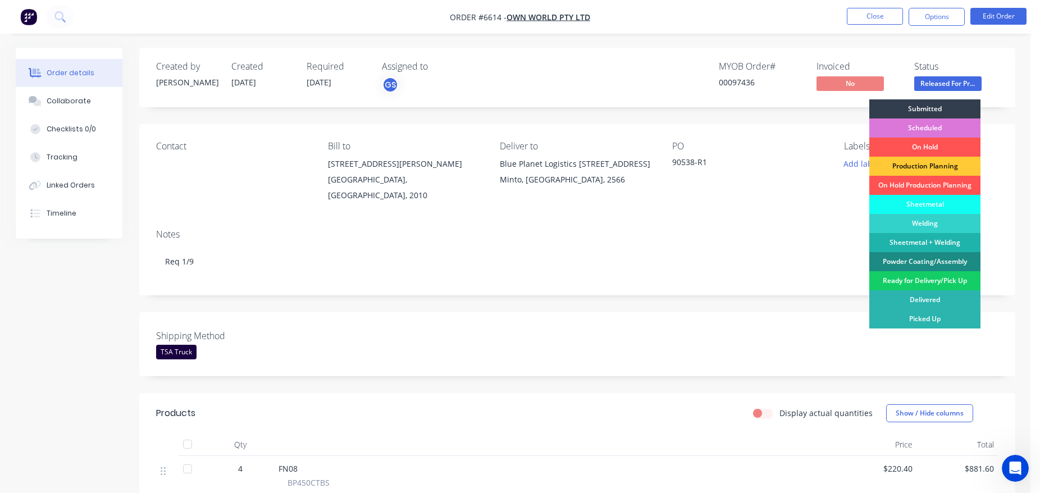
click at [936, 283] on div "Ready for Delivery/Pick Up" at bounding box center [924, 280] width 111 height 19
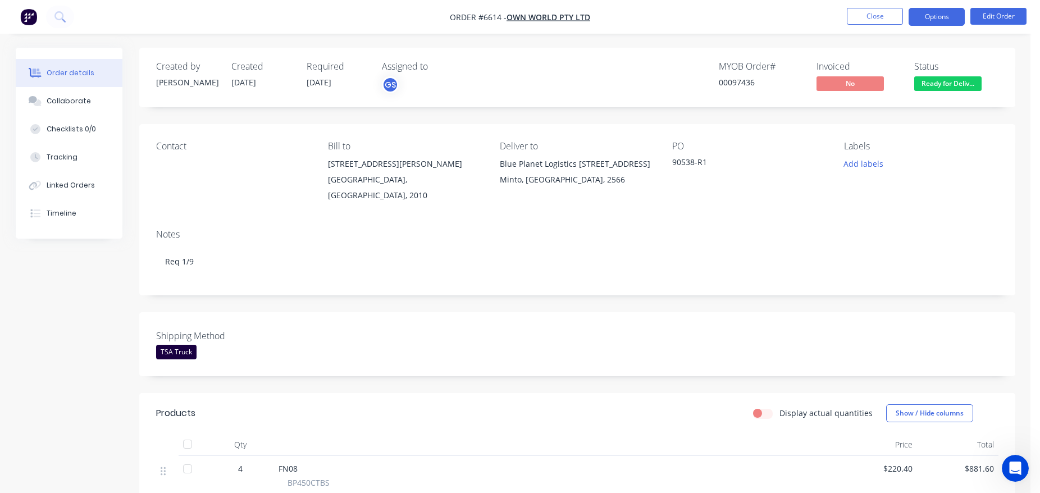
click at [955, 11] on button "Options" at bounding box center [937, 17] width 56 height 18
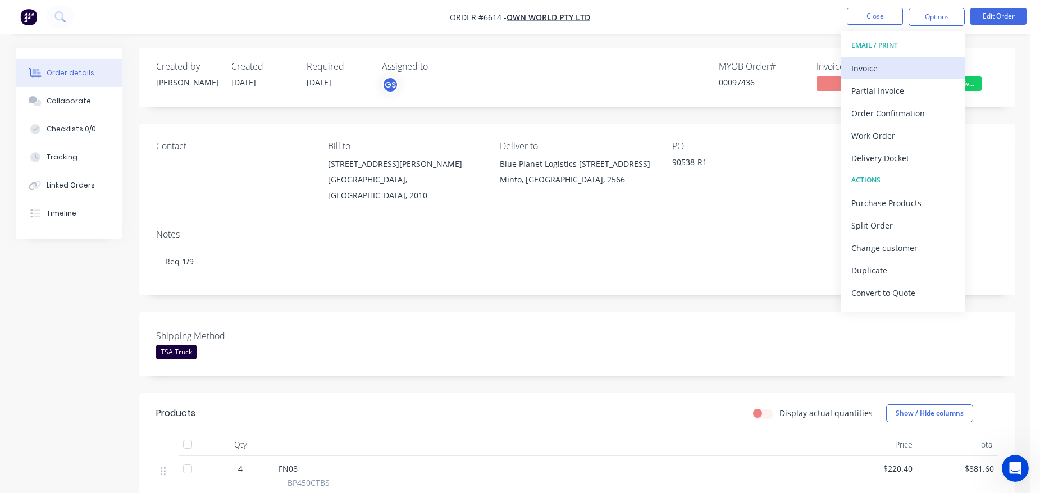
click at [922, 66] on div "Invoice" at bounding box center [902, 68] width 103 height 16
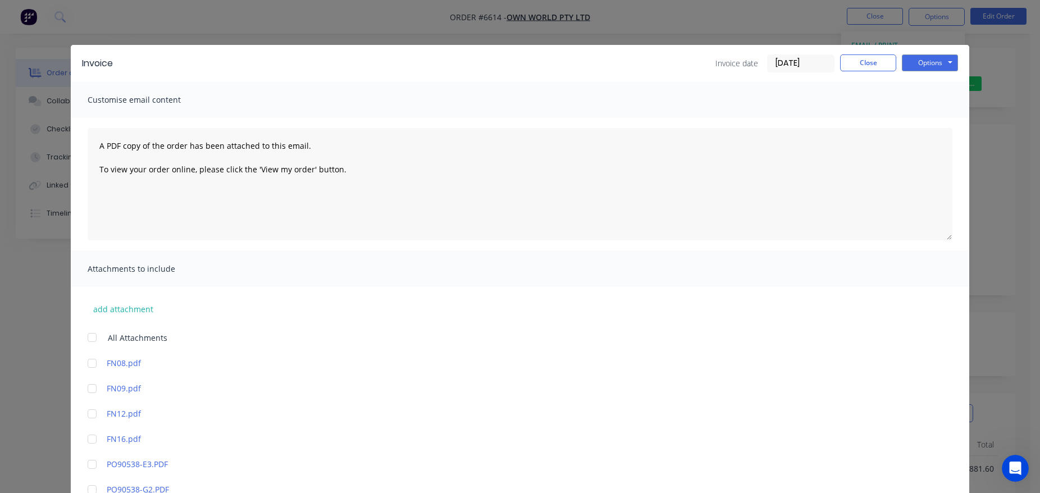
click at [795, 62] on input "[DATE]" at bounding box center [801, 63] width 66 height 17
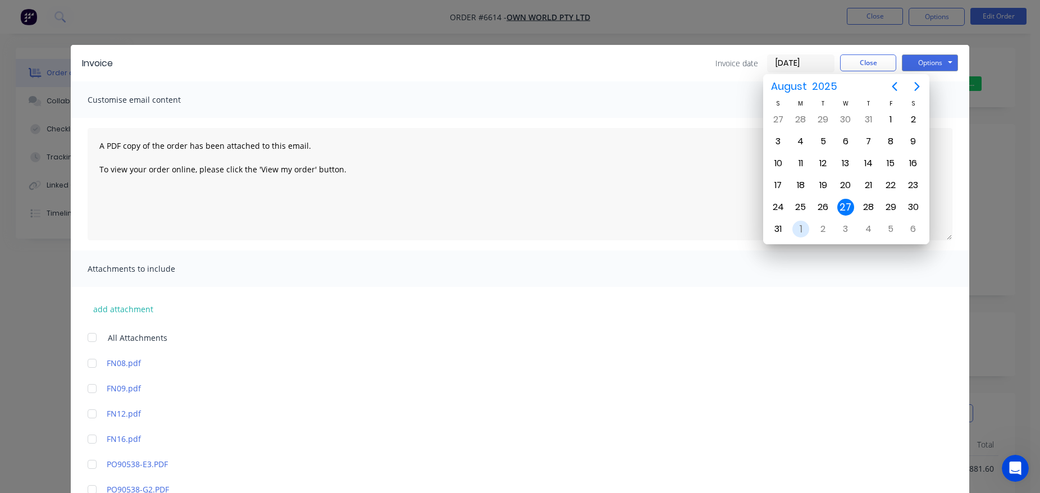
click at [803, 229] on div "1" at bounding box center [800, 229] width 17 height 17
type input "[DATE]"
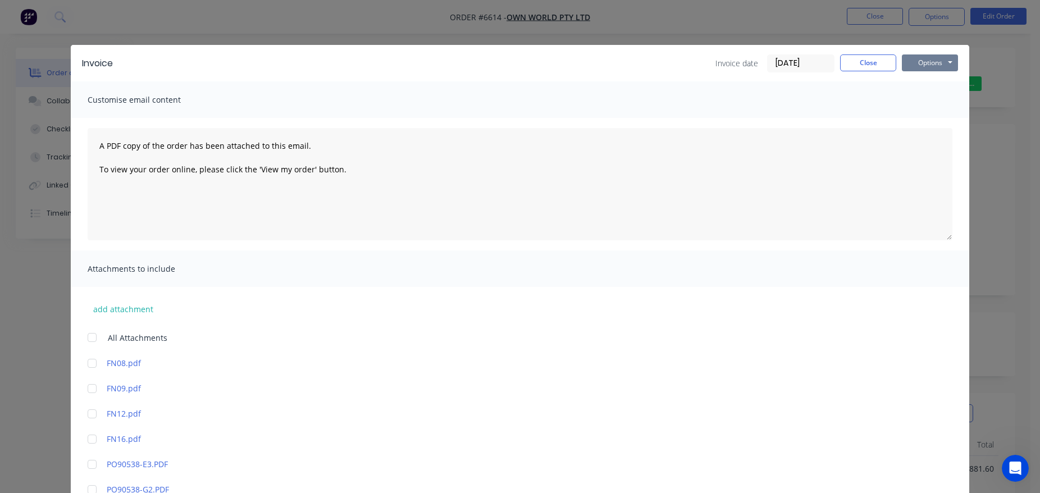
click at [925, 64] on button "Options" at bounding box center [930, 62] width 56 height 17
click at [931, 103] on button "Print" at bounding box center [938, 101] width 72 height 19
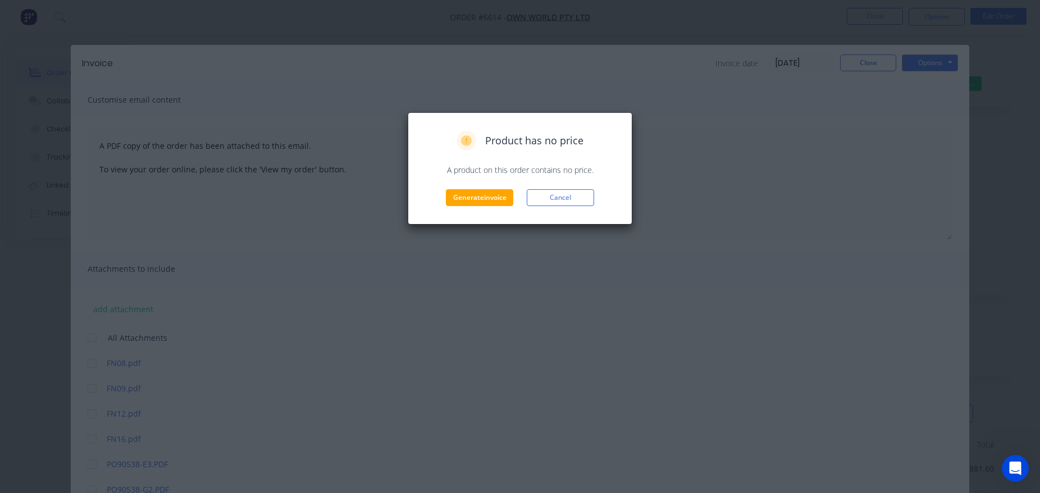
click at [477, 207] on div "Product has no price A product on this order contains no price. Generate invoic…" at bounding box center [520, 168] width 225 height 112
click at [479, 198] on button "Generate invoice" at bounding box center [479, 197] width 67 height 17
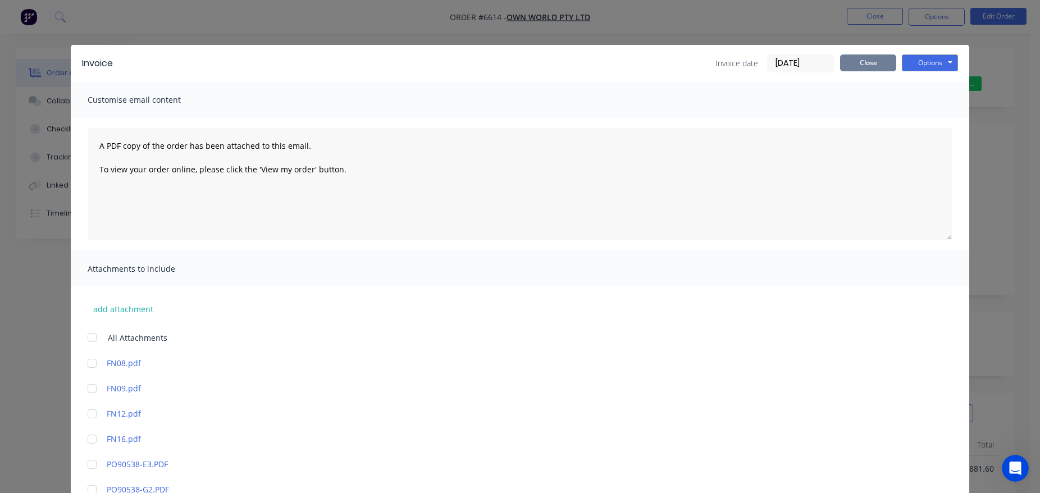
click at [857, 63] on button "Close" at bounding box center [868, 62] width 56 height 17
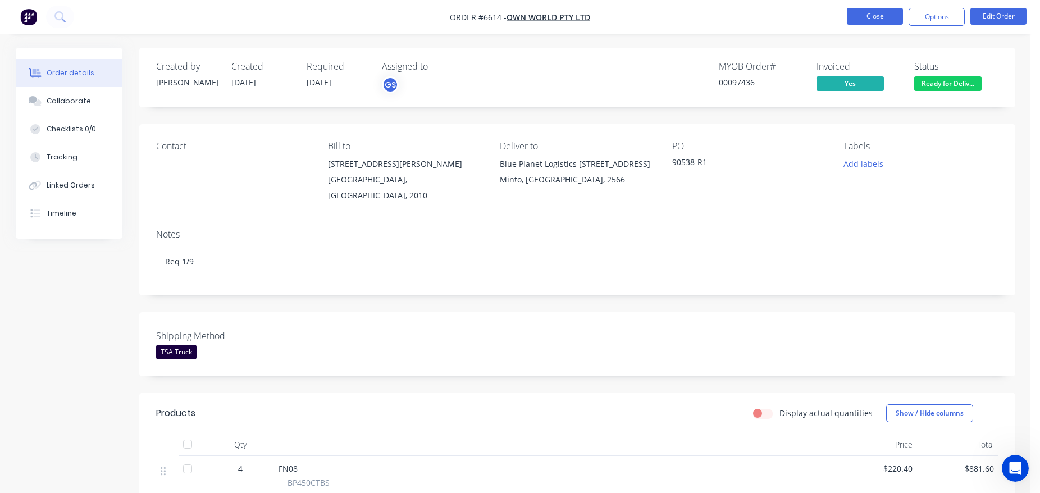
click at [873, 21] on button "Close" at bounding box center [875, 16] width 56 height 17
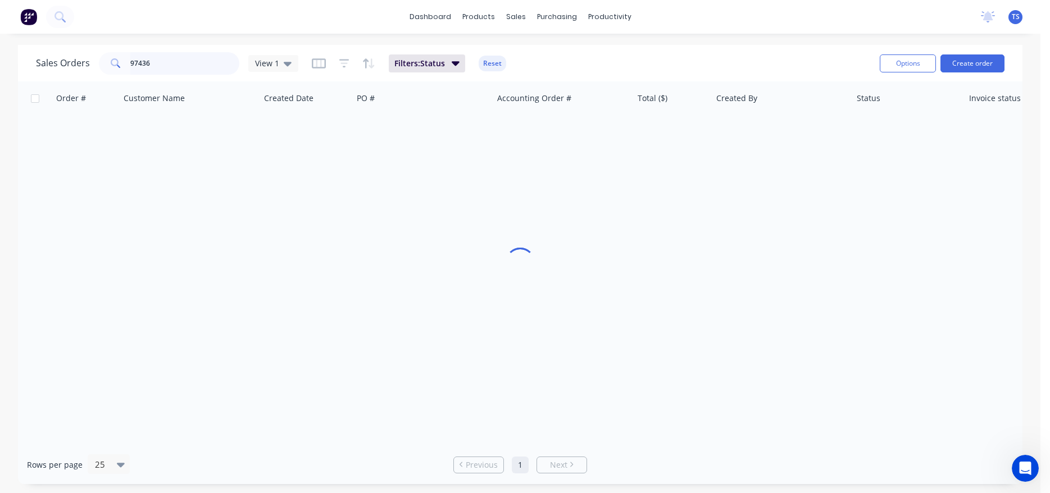
click at [186, 61] on input "97436" at bounding box center [185, 63] width 110 height 22
type input "98562"
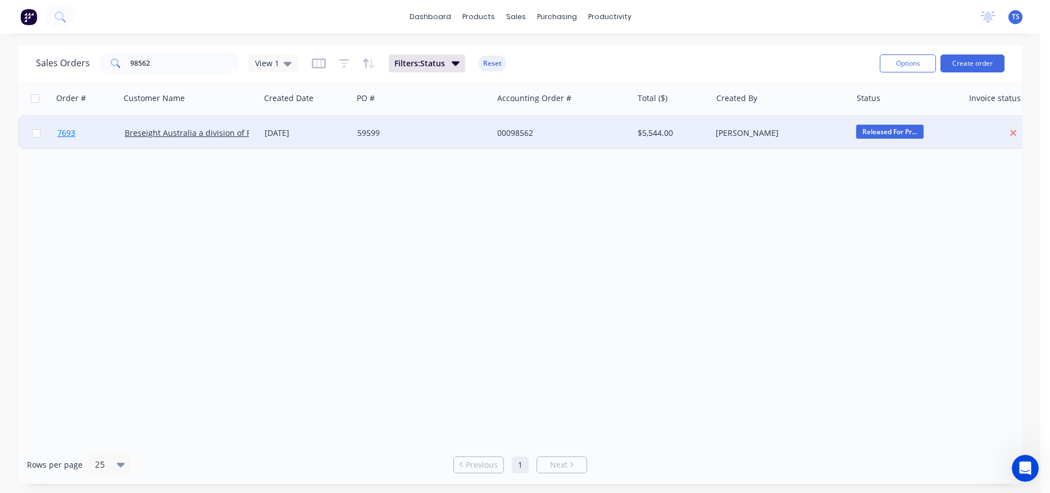
click at [63, 133] on span "7693" at bounding box center [66, 132] width 18 height 11
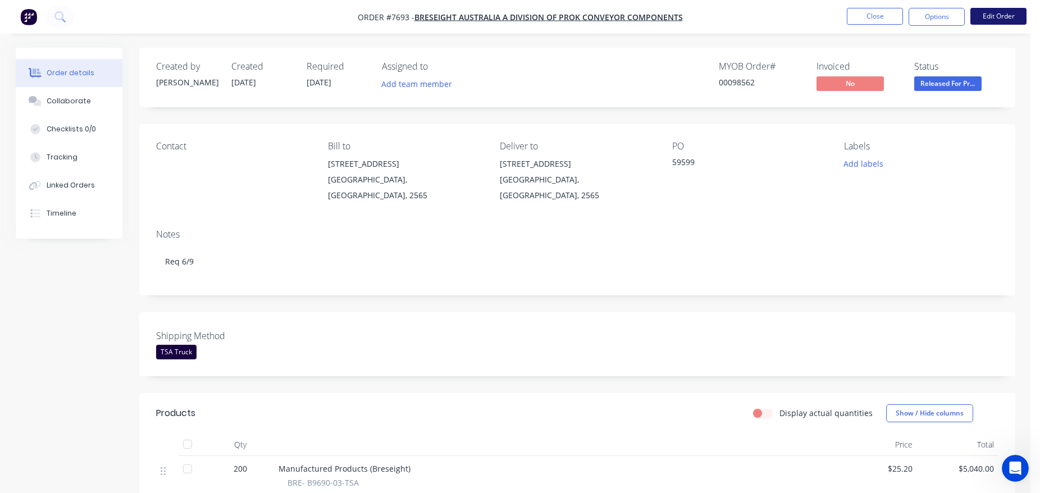
click at [996, 12] on button "Edit Order" at bounding box center [999, 16] width 56 height 17
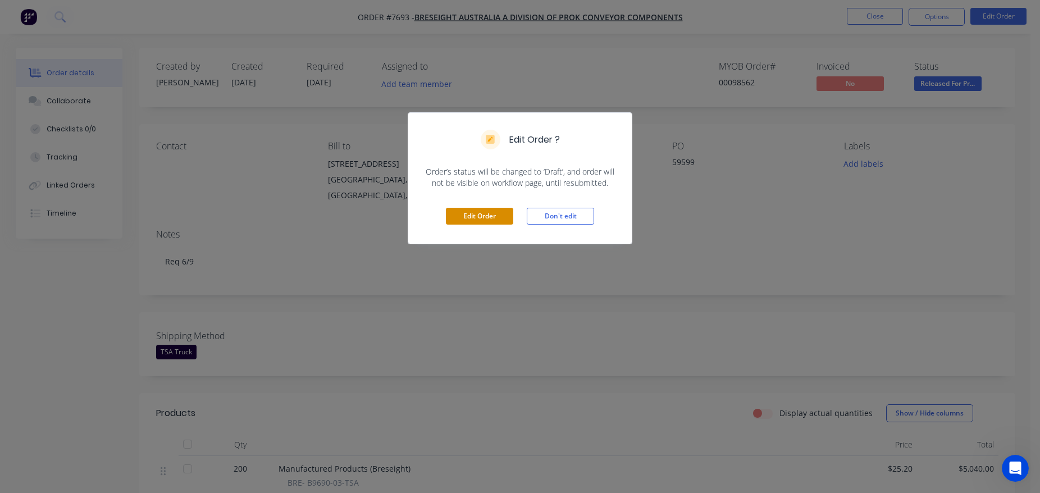
click at [501, 213] on button "Edit Order" at bounding box center [479, 216] width 67 height 17
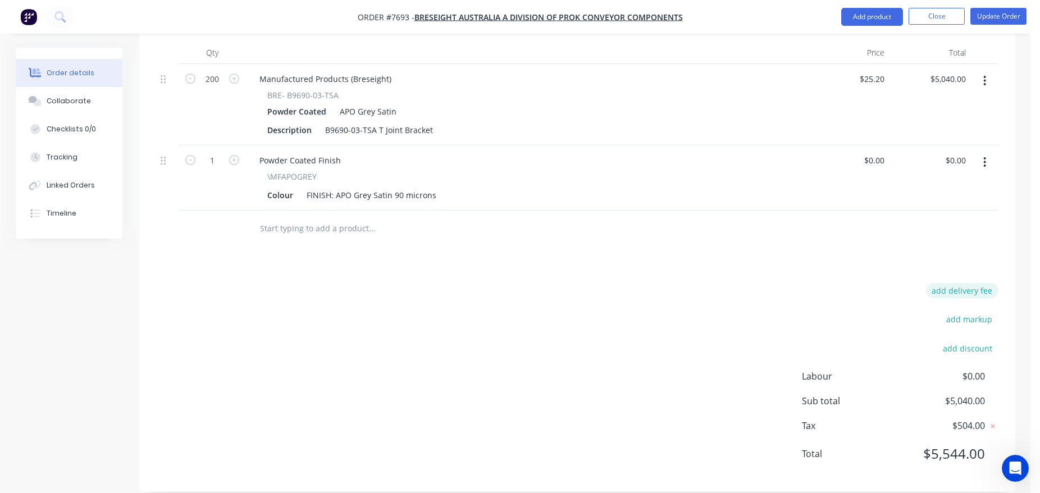
click at [981, 283] on button "add delivery fee" at bounding box center [962, 290] width 72 height 15
type input "40"
click at [985, 243] on div "Products Show / Hide columns Add product Qty Price Total 200 Manufactured Produ…" at bounding box center [577, 248] width 876 height 488
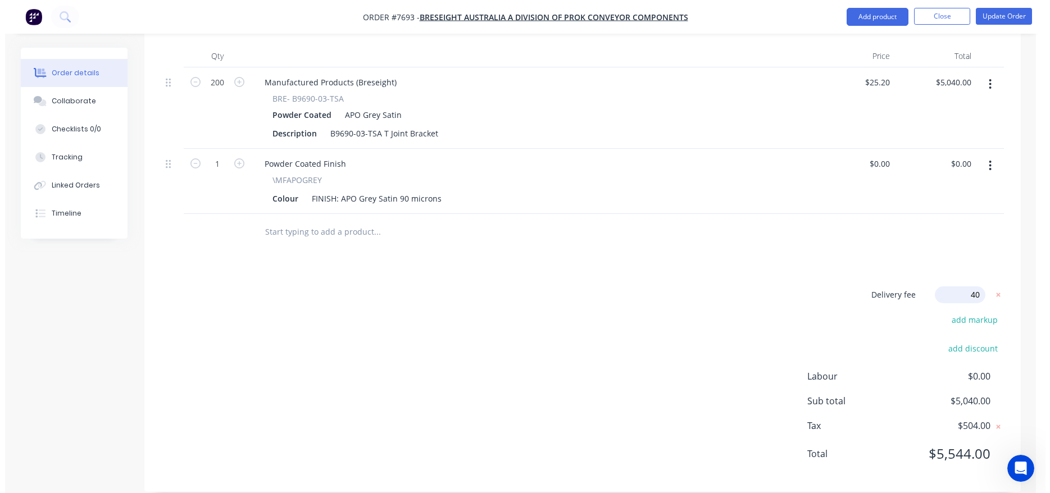
scroll to position [404, 0]
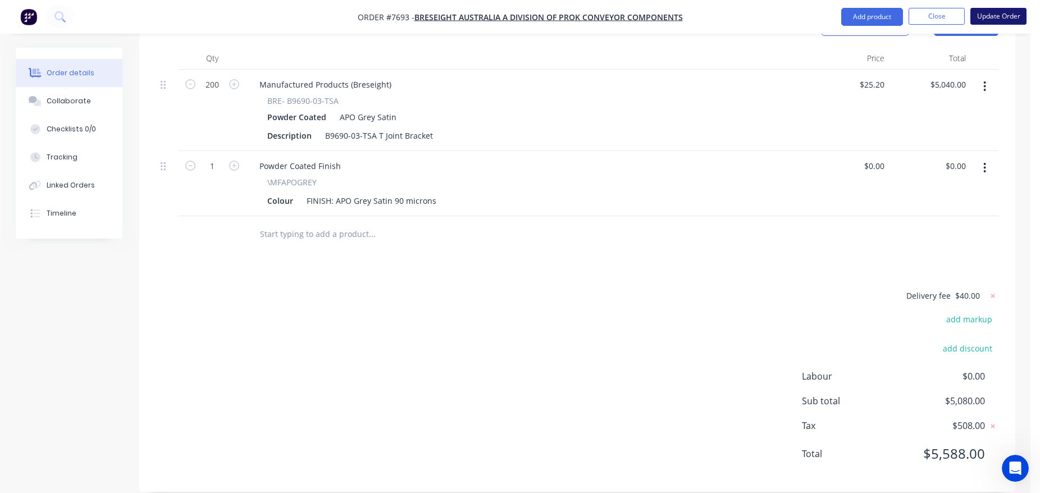
click at [1012, 24] on button "Update Order" at bounding box center [999, 16] width 56 height 17
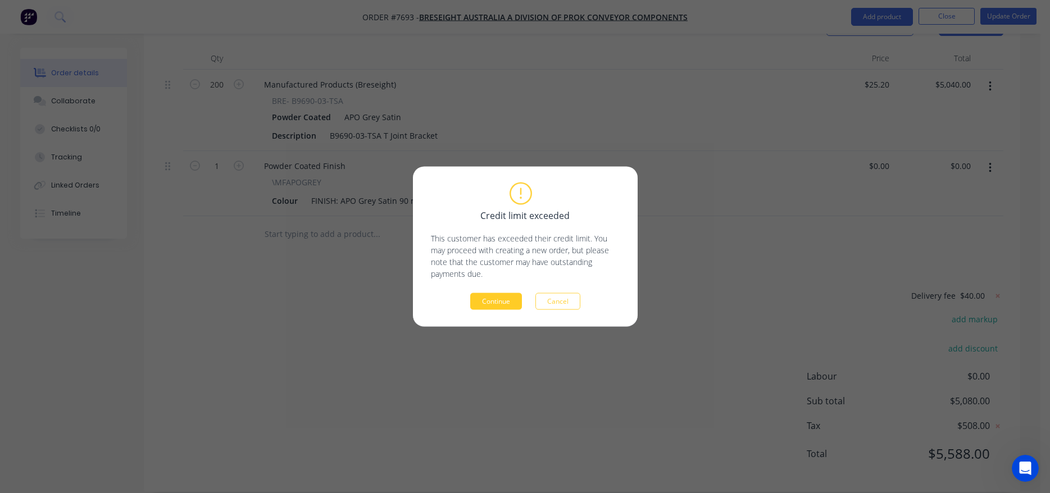
click at [503, 299] on button "Continue" at bounding box center [496, 301] width 52 height 17
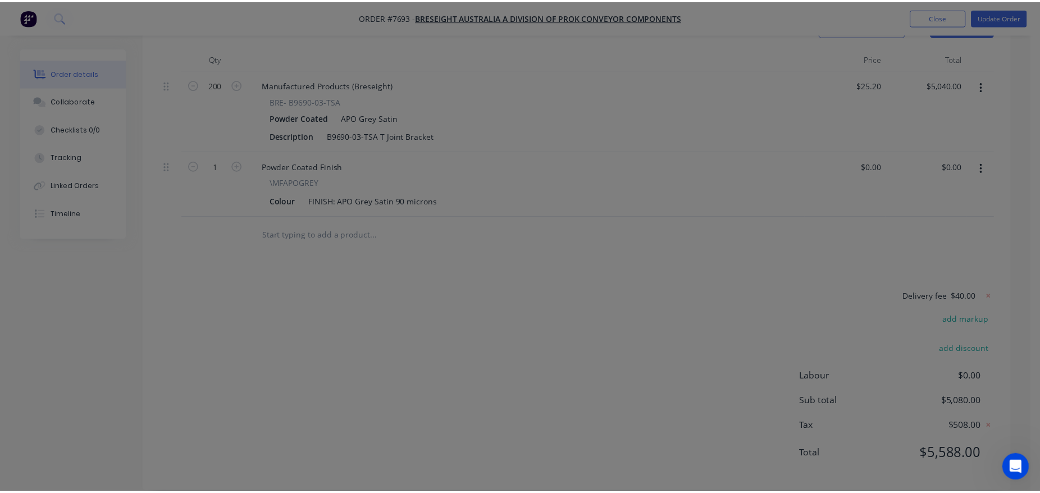
scroll to position [302, 0]
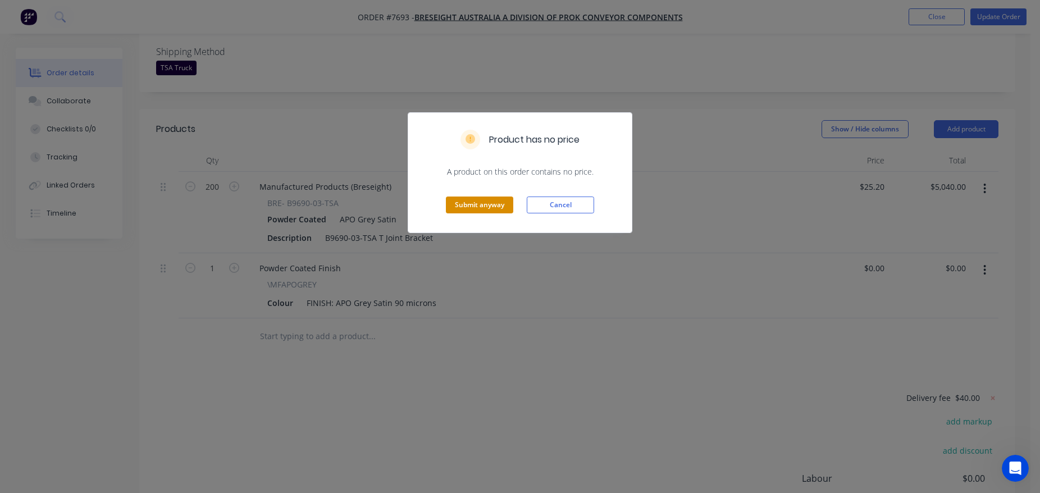
click at [500, 203] on button "Submit anyway" at bounding box center [479, 205] width 67 height 17
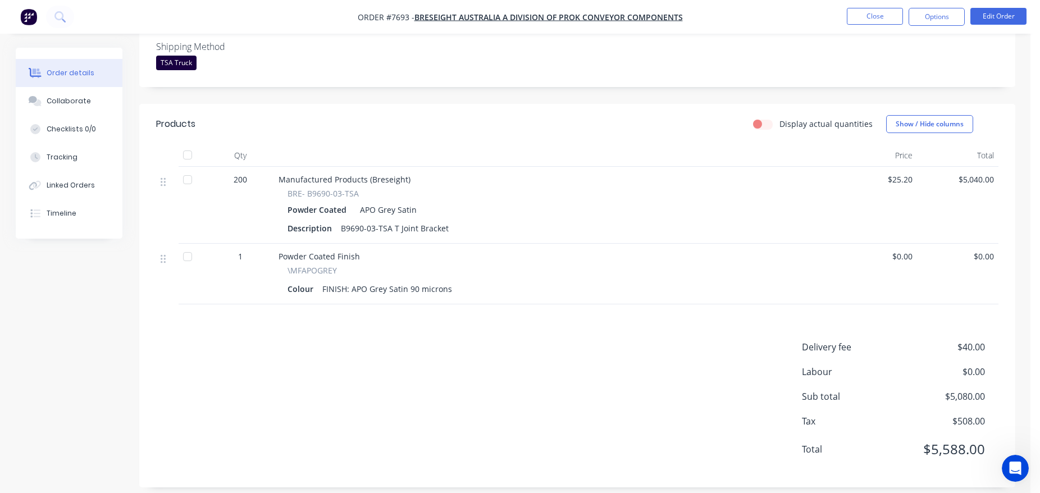
scroll to position [0, 0]
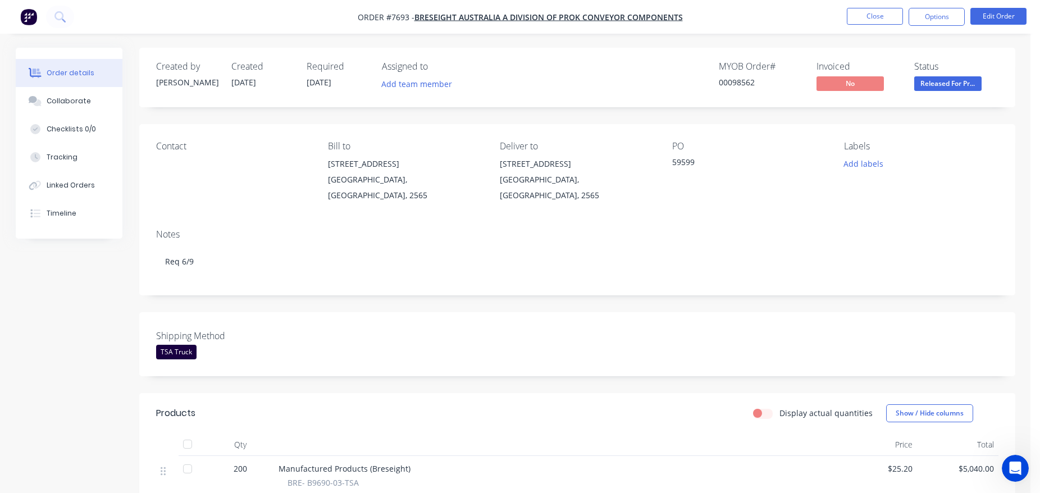
click at [915, 29] on nav "Order #7693 - Breseight Australia a division of PROK Conveyor Components Close …" at bounding box center [520, 17] width 1040 height 34
drag, startPoint x: 917, startPoint y: 27, endPoint x: 930, endPoint y: 20, distance: 15.3
click at [918, 27] on nav "Order #7693 - Breseight Australia a division of PROK Conveyor Components Close …" at bounding box center [520, 17] width 1040 height 34
click at [933, 19] on button "Options" at bounding box center [937, 17] width 56 height 18
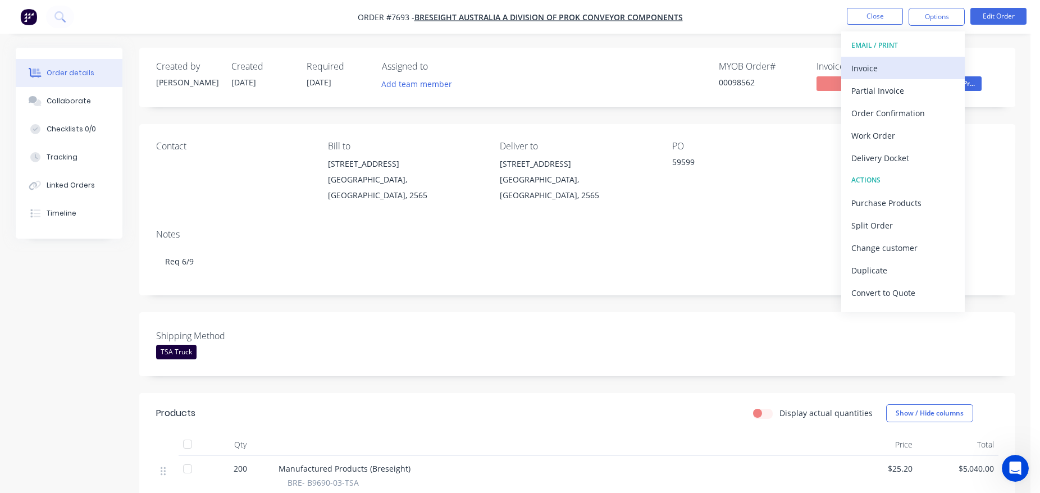
click at [915, 69] on div "Invoice" at bounding box center [902, 68] width 103 height 16
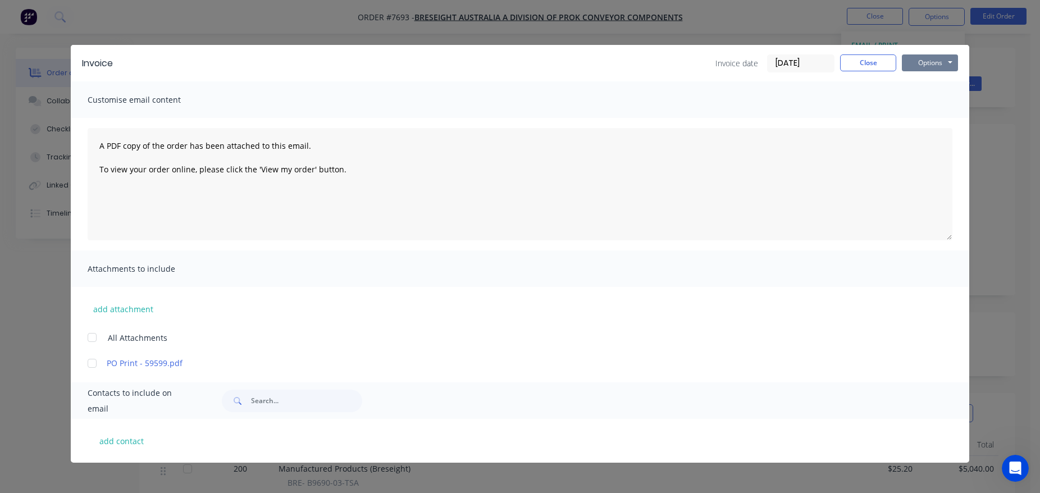
click at [926, 65] on button "Options" at bounding box center [930, 62] width 56 height 17
click at [812, 64] on input "[DATE]" at bounding box center [801, 63] width 66 height 17
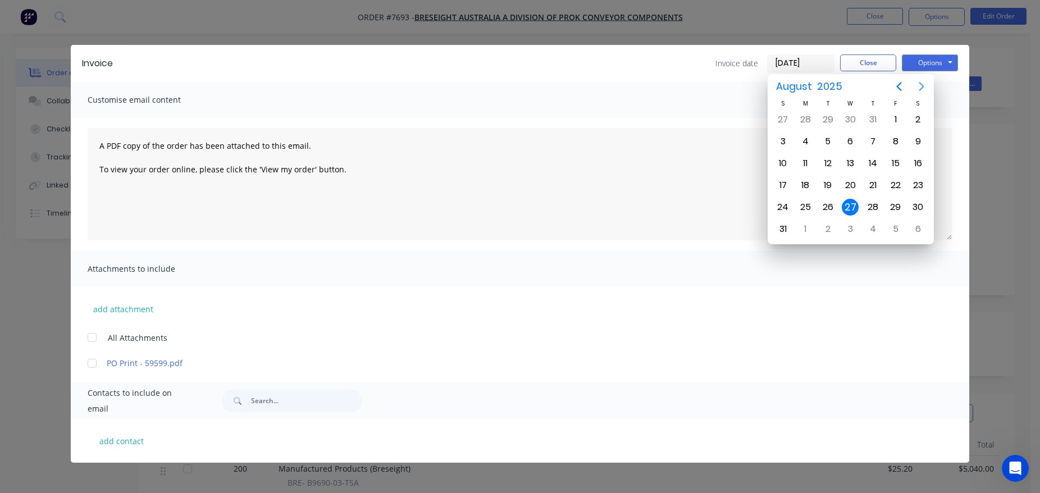
click at [926, 84] on icon "Next page" at bounding box center [921, 86] width 13 height 13
click at [803, 118] on div "1" at bounding box center [805, 119] width 17 height 17
type input "[DATE]"
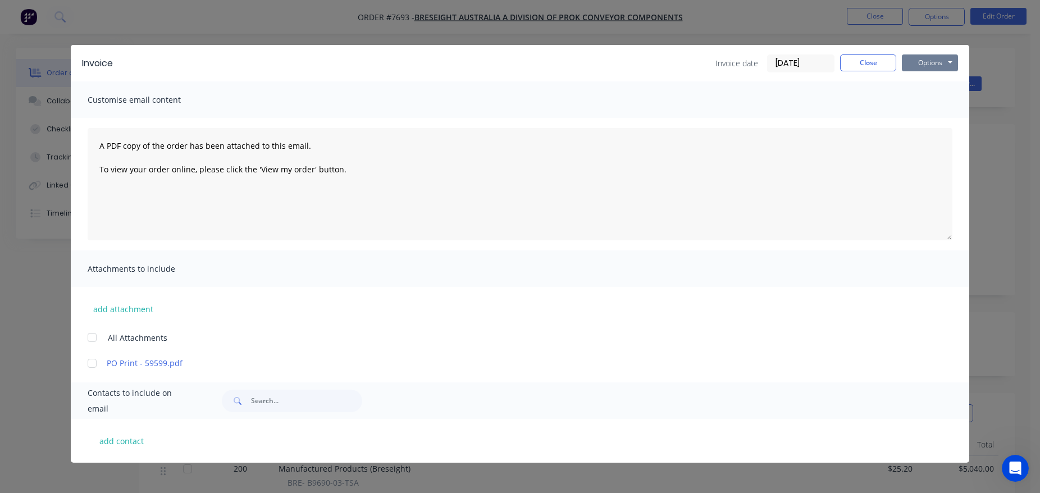
click at [923, 63] on button "Options" at bounding box center [930, 62] width 56 height 17
click at [928, 99] on button "Print" at bounding box center [938, 101] width 72 height 19
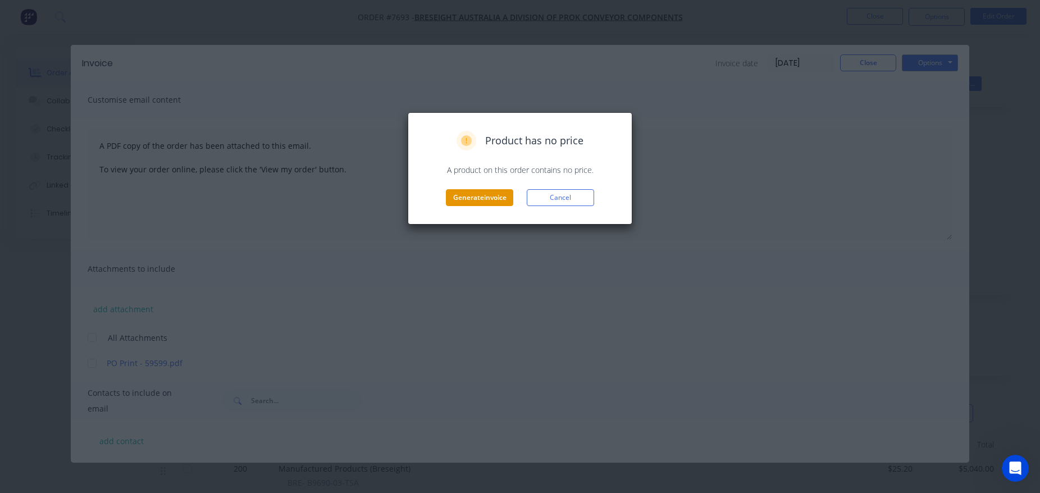
click at [459, 200] on button "Generate invoice" at bounding box center [479, 197] width 67 height 17
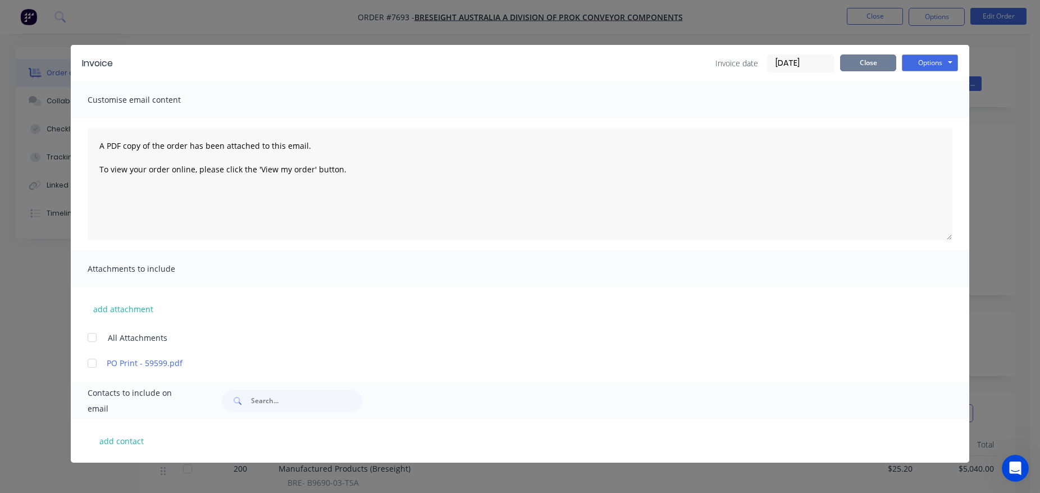
click at [866, 66] on button "Close" at bounding box center [868, 62] width 56 height 17
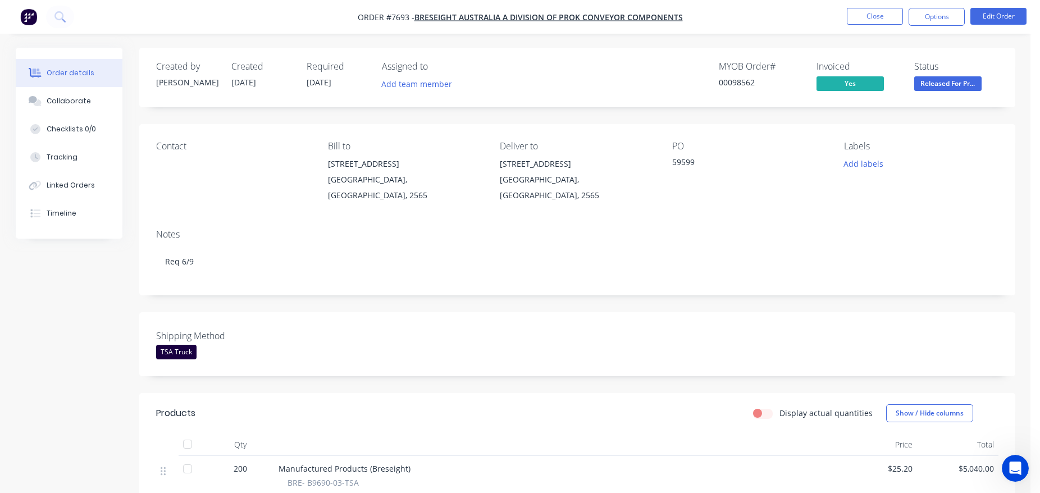
click at [949, 87] on span "Released For Pr..." at bounding box center [947, 83] width 67 height 14
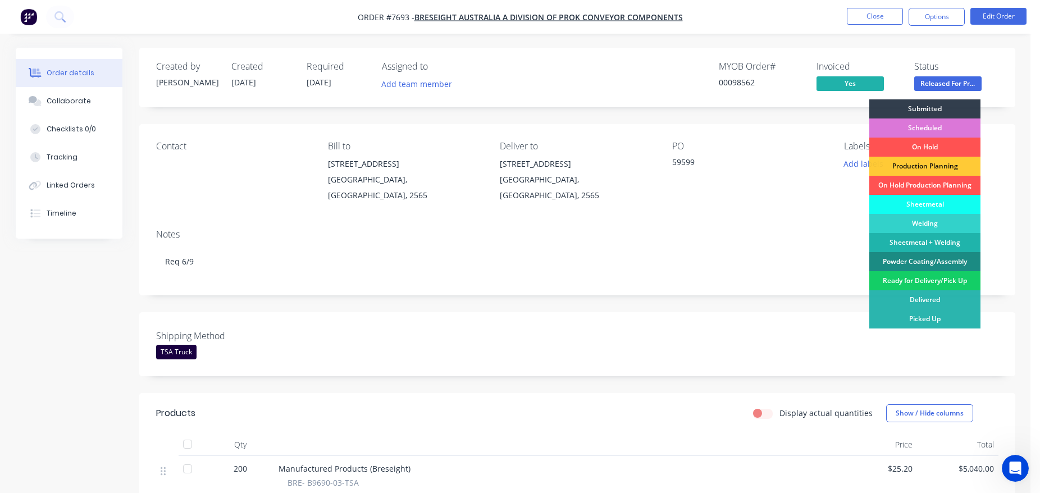
click at [942, 278] on div "Ready for Delivery/Pick Up" at bounding box center [924, 280] width 111 height 19
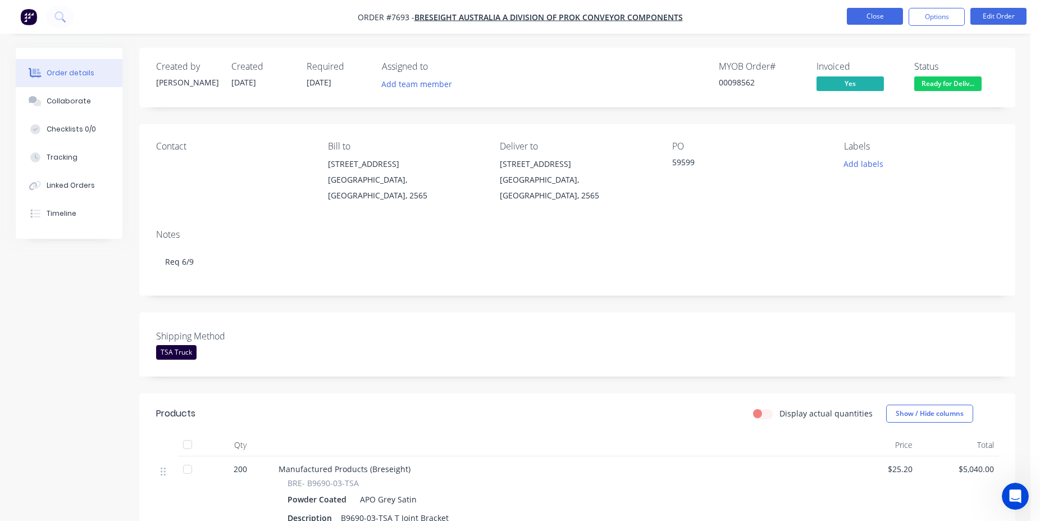
click at [884, 23] on button "Close" at bounding box center [875, 16] width 56 height 17
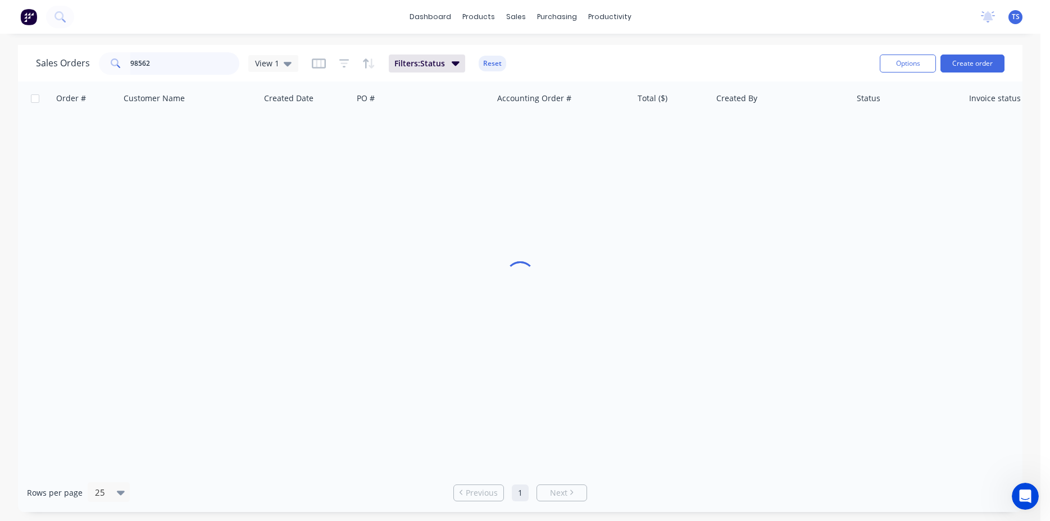
click at [189, 67] on input "98562" at bounding box center [185, 63] width 110 height 22
click at [183, 68] on input "98542" at bounding box center [185, 63] width 110 height 22
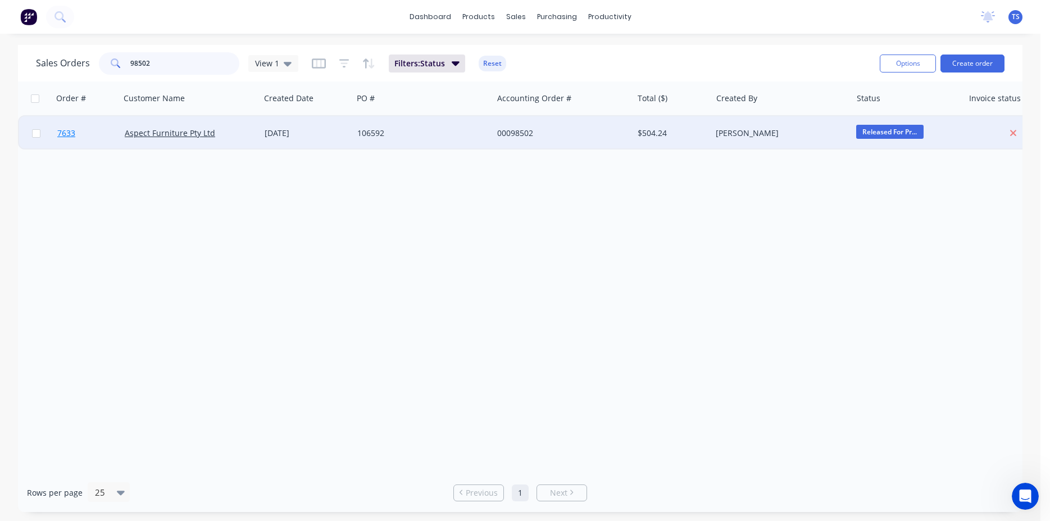
type input "98502"
click at [102, 143] on link "7633" at bounding box center [90, 133] width 67 height 34
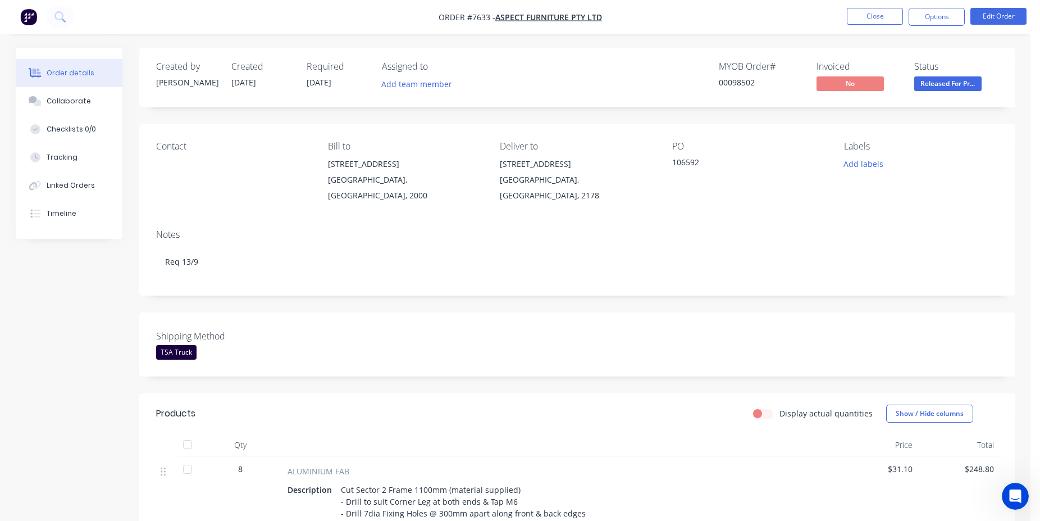
click at [968, 86] on span "Released For Pr..." at bounding box center [947, 83] width 67 height 14
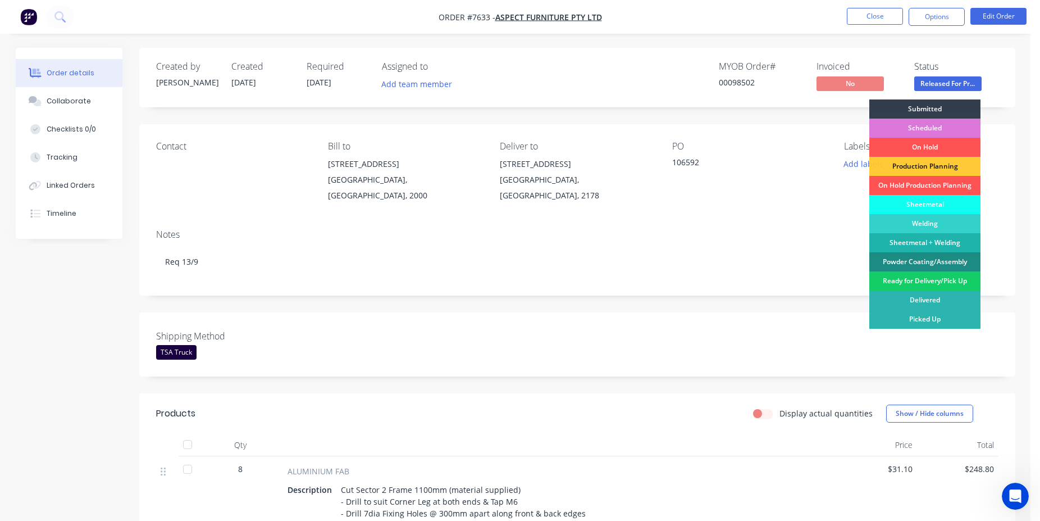
click at [947, 284] on div "Ready for Delivery/Pick Up" at bounding box center [924, 280] width 111 height 19
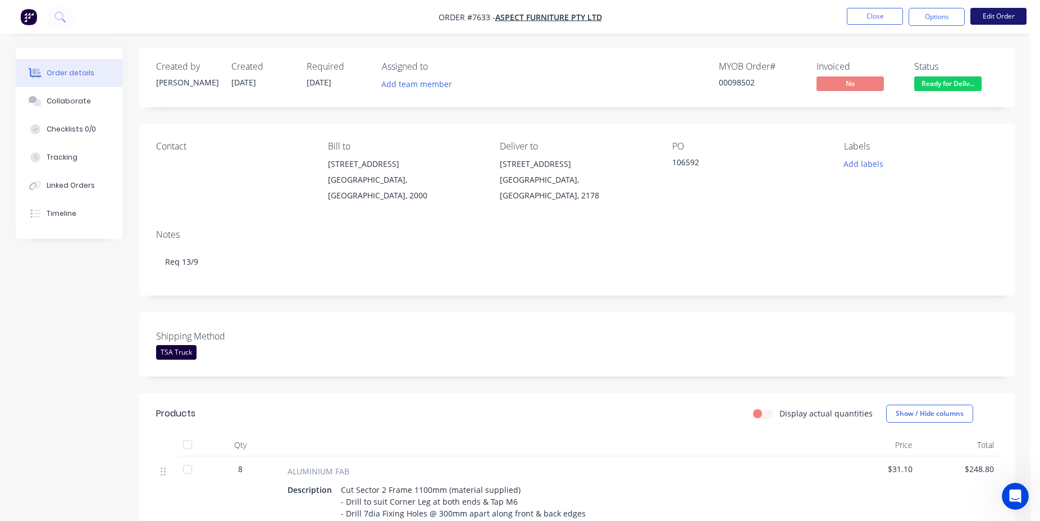
click at [1001, 17] on button "Edit Order" at bounding box center [999, 16] width 56 height 17
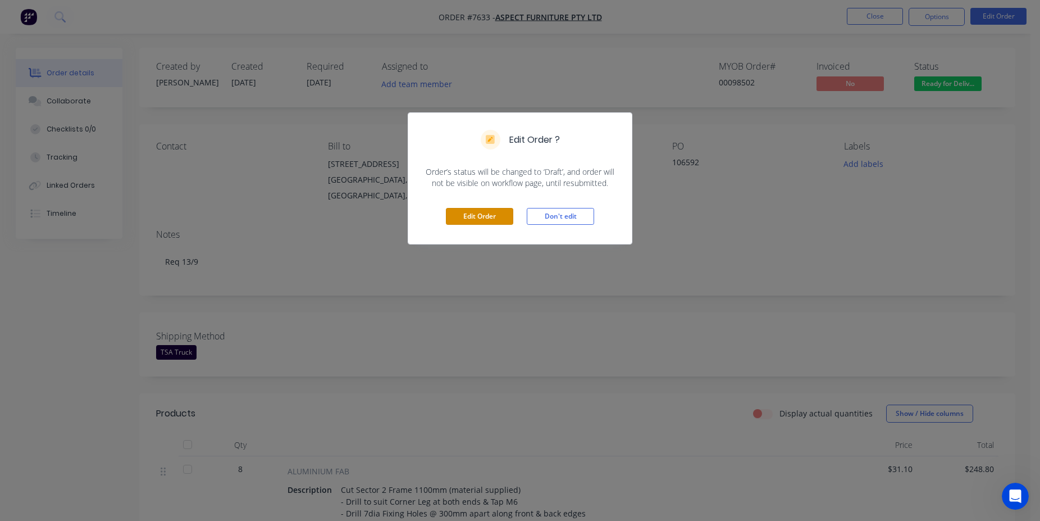
click at [491, 213] on button "Edit Order" at bounding box center [479, 216] width 67 height 17
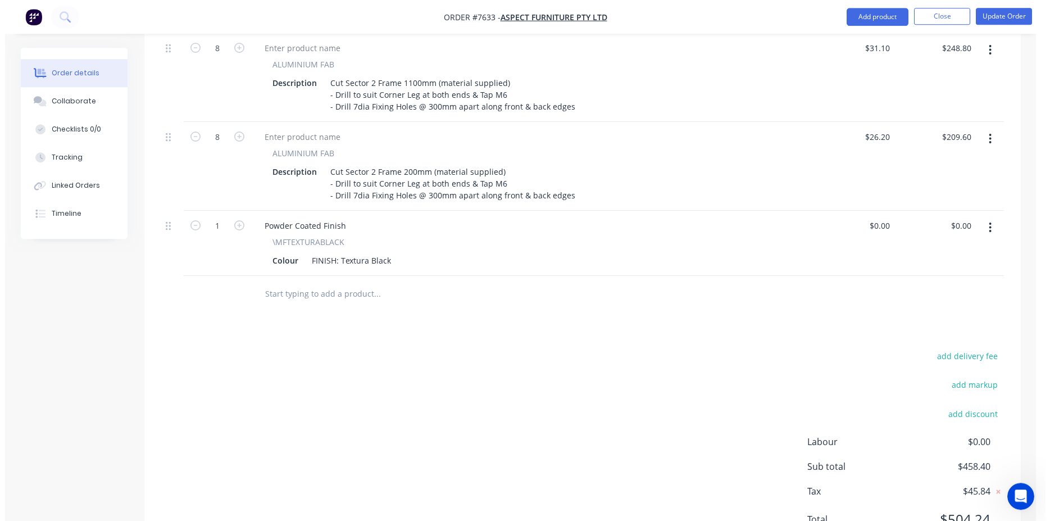
scroll to position [458, 0]
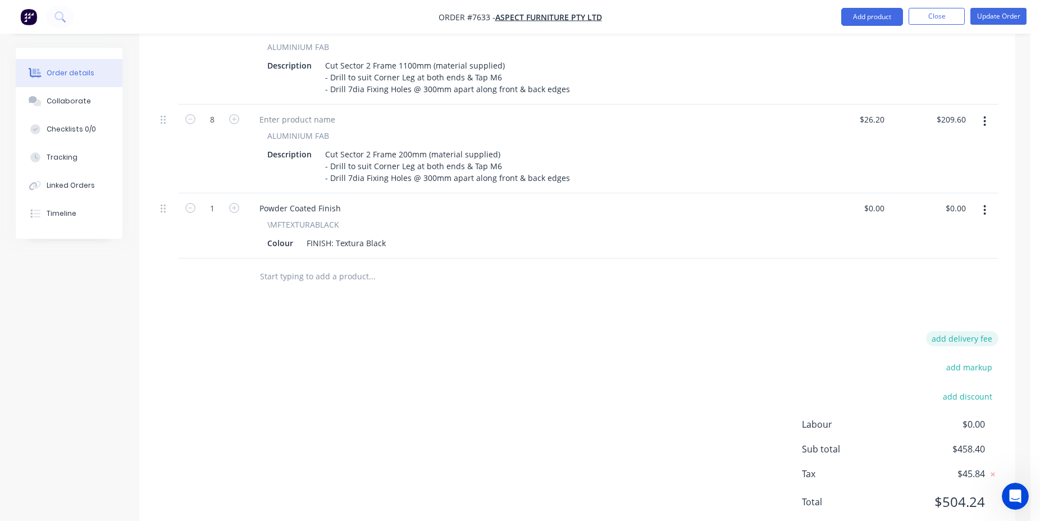
click at [973, 331] on button "add delivery fee" at bounding box center [962, 338] width 72 height 15
type input "75"
click at [946, 266] on div at bounding box center [577, 276] width 842 height 37
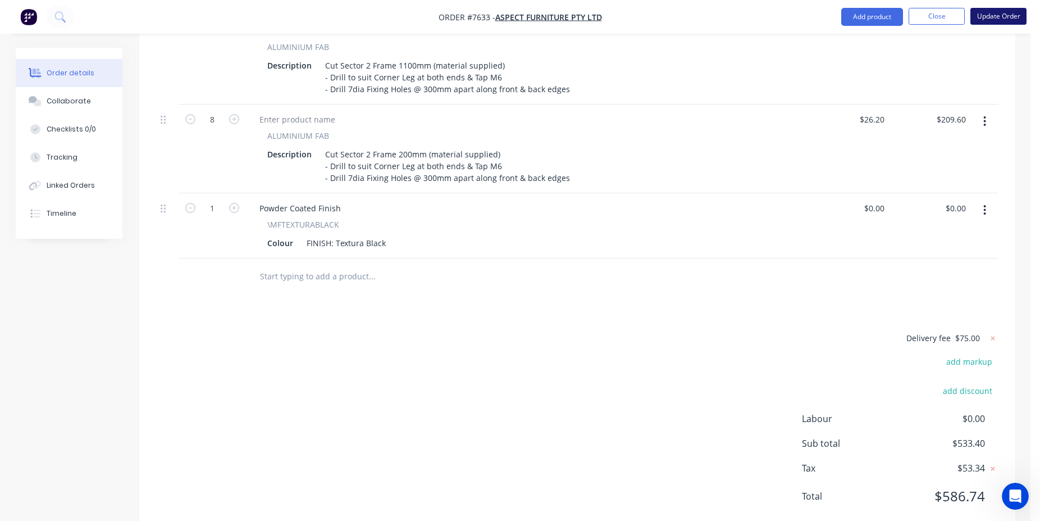
click at [1005, 20] on button "Update Order" at bounding box center [999, 16] width 56 height 17
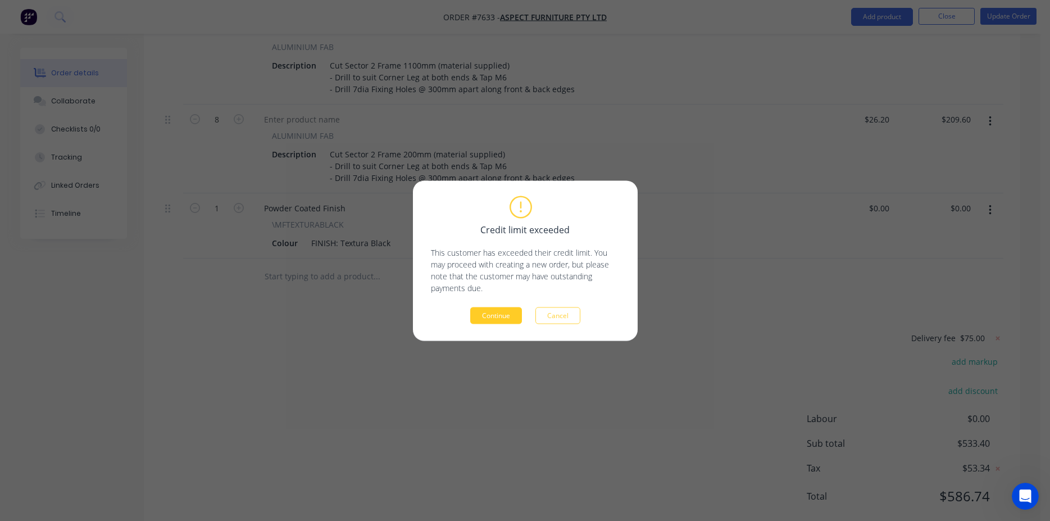
click at [497, 321] on button "Continue" at bounding box center [496, 315] width 52 height 17
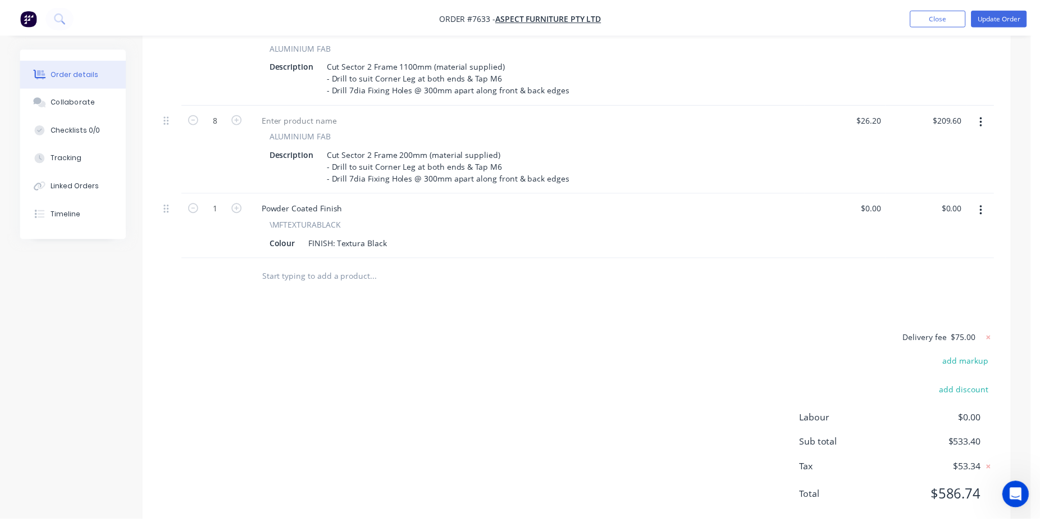
scroll to position [343, 0]
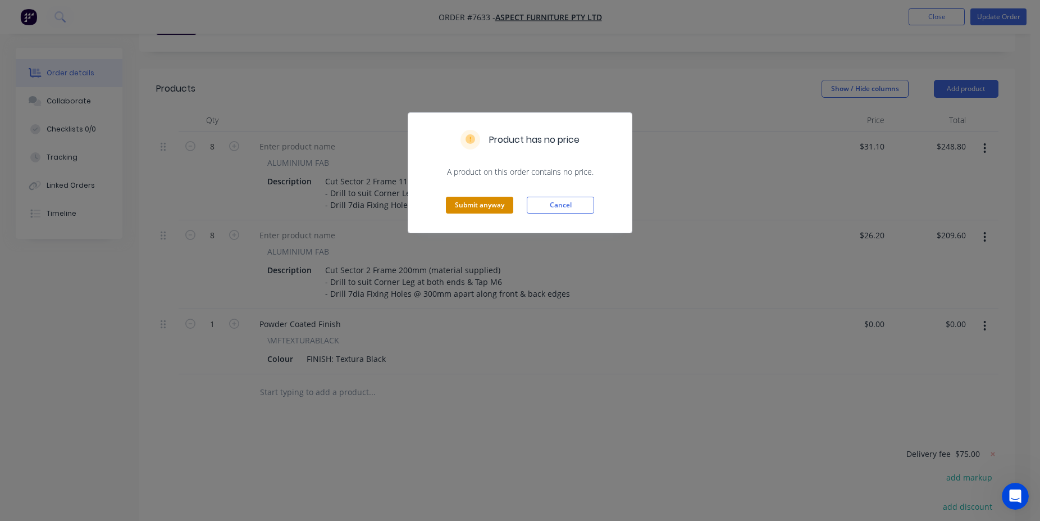
click at [487, 213] on button "Submit anyway" at bounding box center [479, 205] width 67 height 17
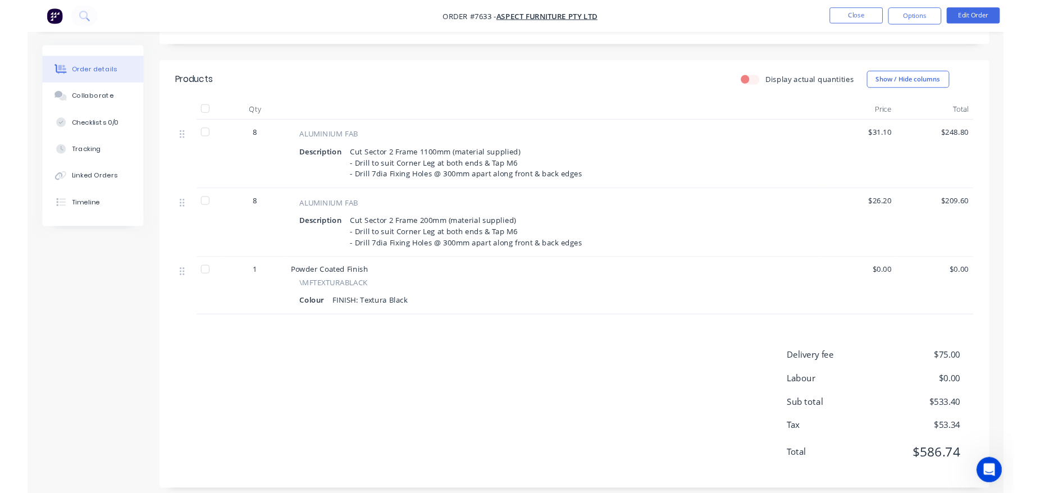
scroll to position [0, 0]
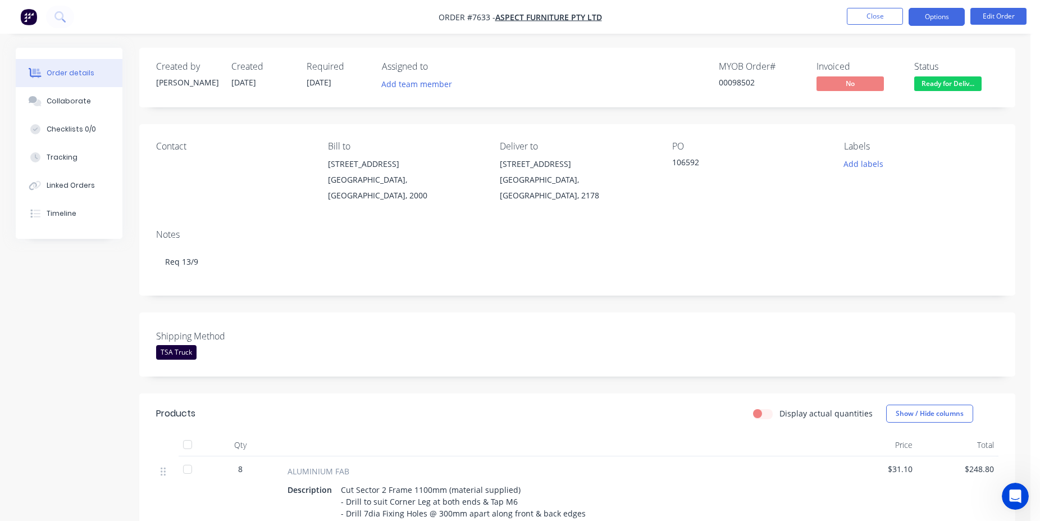
click at [941, 21] on button "Options" at bounding box center [937, 17] width 56 height 18
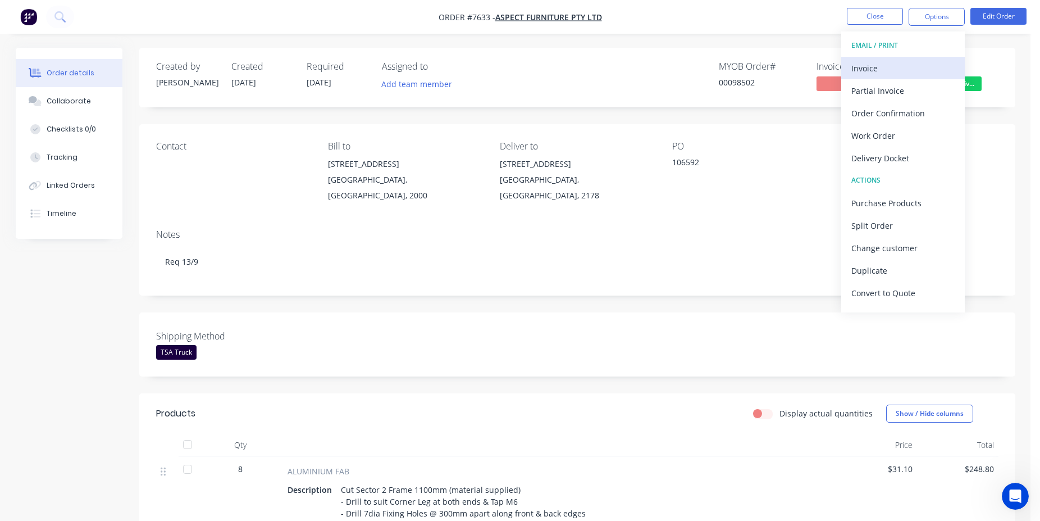
click at [912, 58] on button "Invoice" at bounding box center [903, 68] width 124 height 22
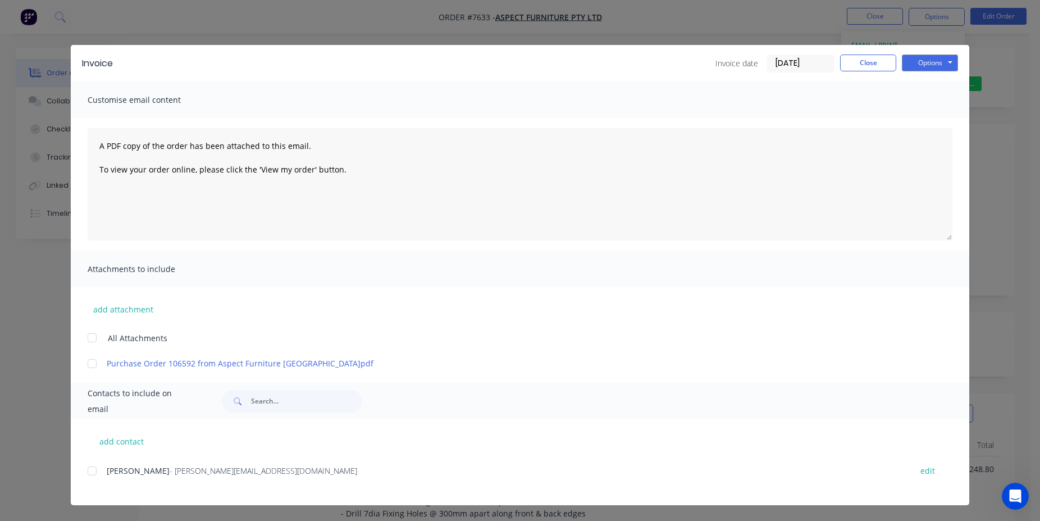
click at [814, 66] on input "[DATE]" at bounding box center [801, 63] width 66 height 17
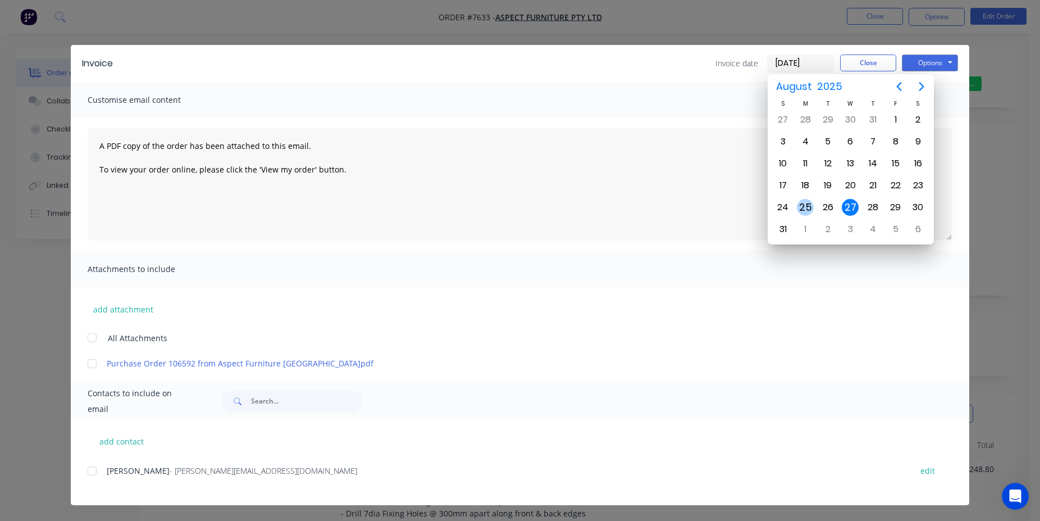
click at [804, 220] on div "[DATE]" at bounding box center [805, 228] width 22 height 21
type input "[DATE]"
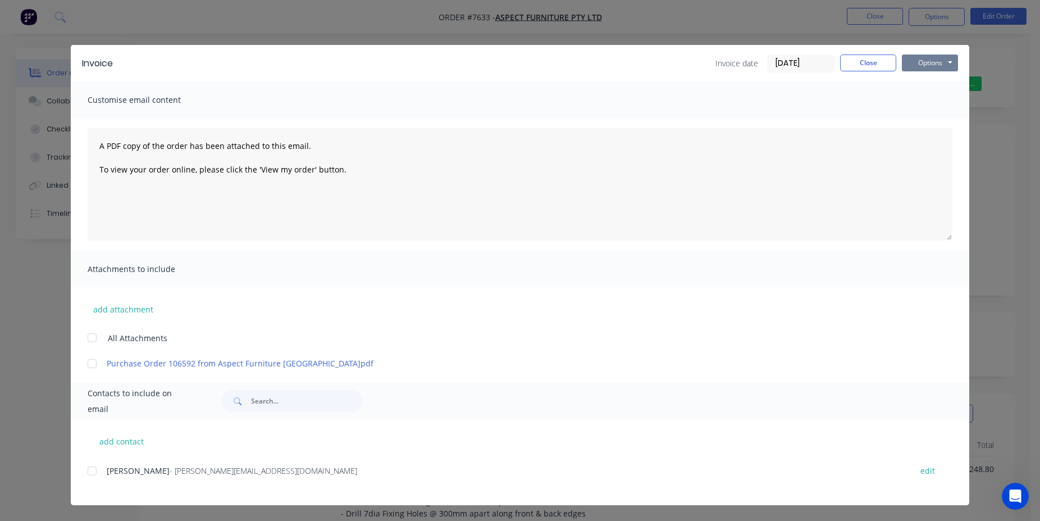
click at [935, 66] on button "Options" at bounding box center [930, 62] width 56 height 17
click at [933, 105] on button "Print" at bounding box center [938, 101] width 72 height 19
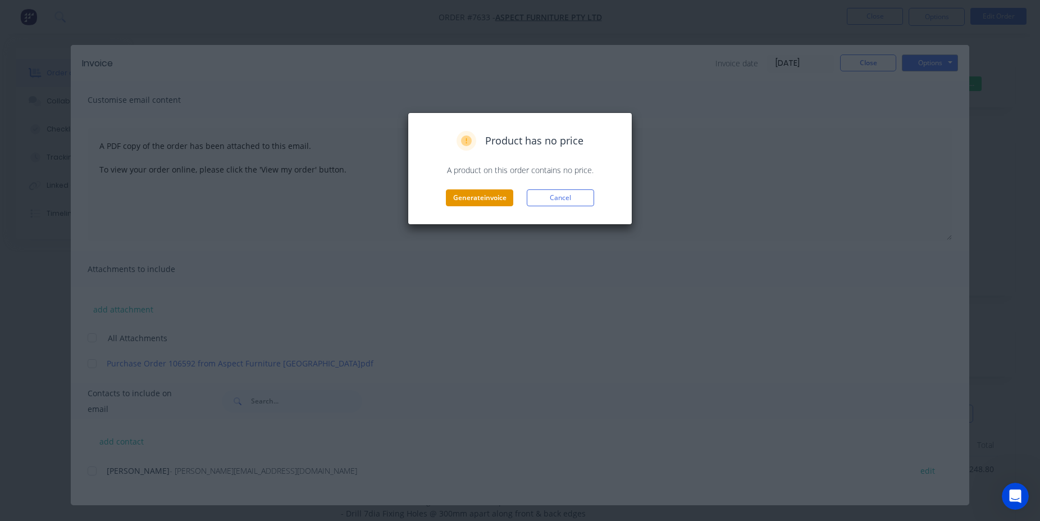
click at [498, 198] on button "Generate invoice" at bounding box center [479, 197] width 67 height 17
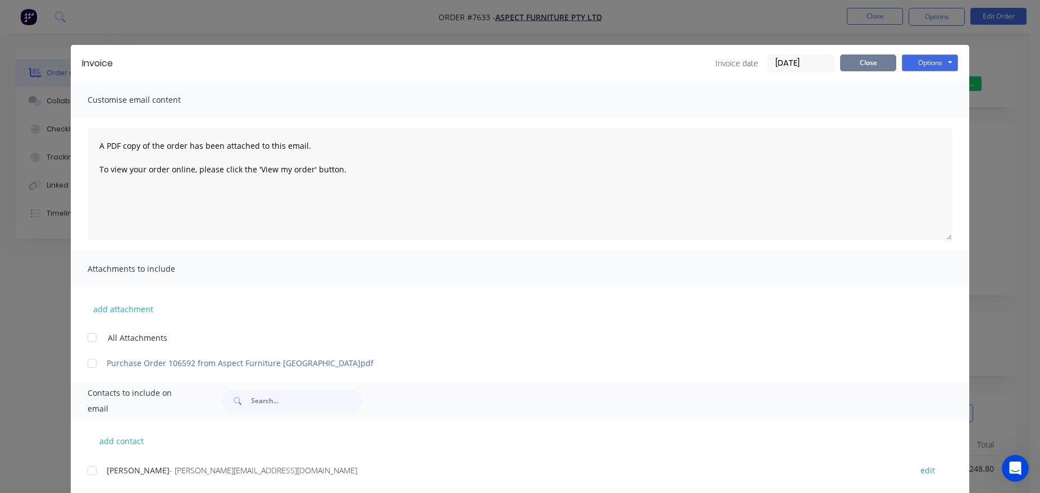
click at [860, 68] on button "Close" at bounding box center [868, 62] width 56 height 17
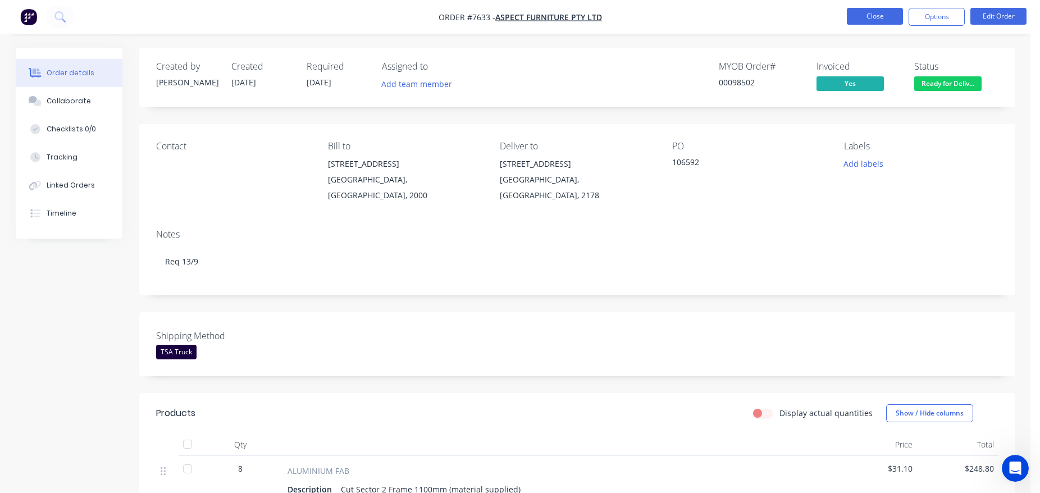
click at [869, 18] on button "Close" at bounding box center [875, 16] width 56 height 17
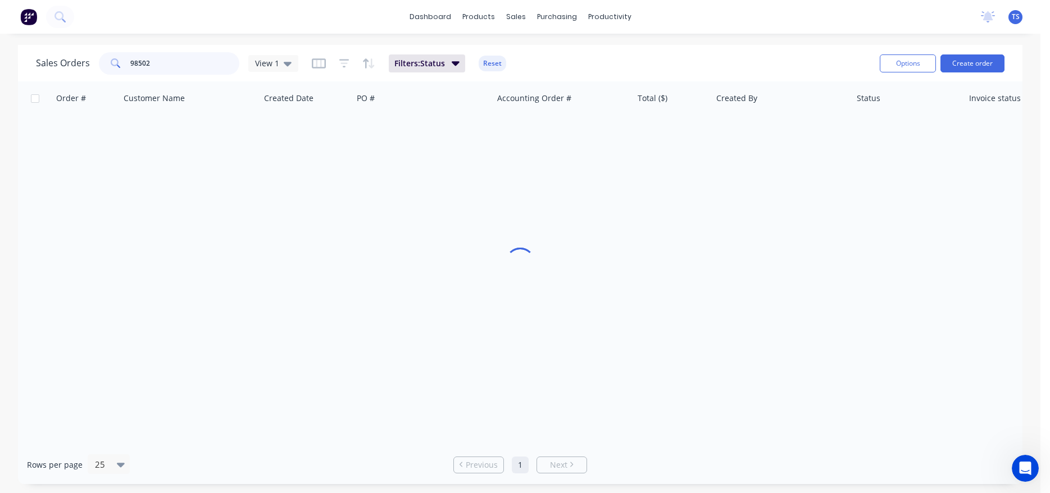
click at [207, 62] on input "98502" at bounding box center [185, 63] width 110 height 22
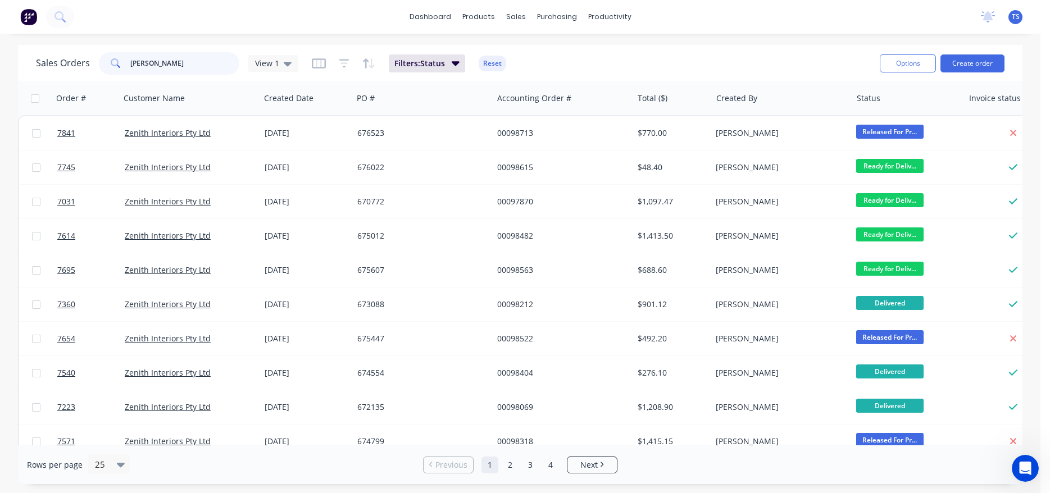
type input "[PERSON_NAME]"
